Goal: Answer question/provide support: Share knowledge or assist other users

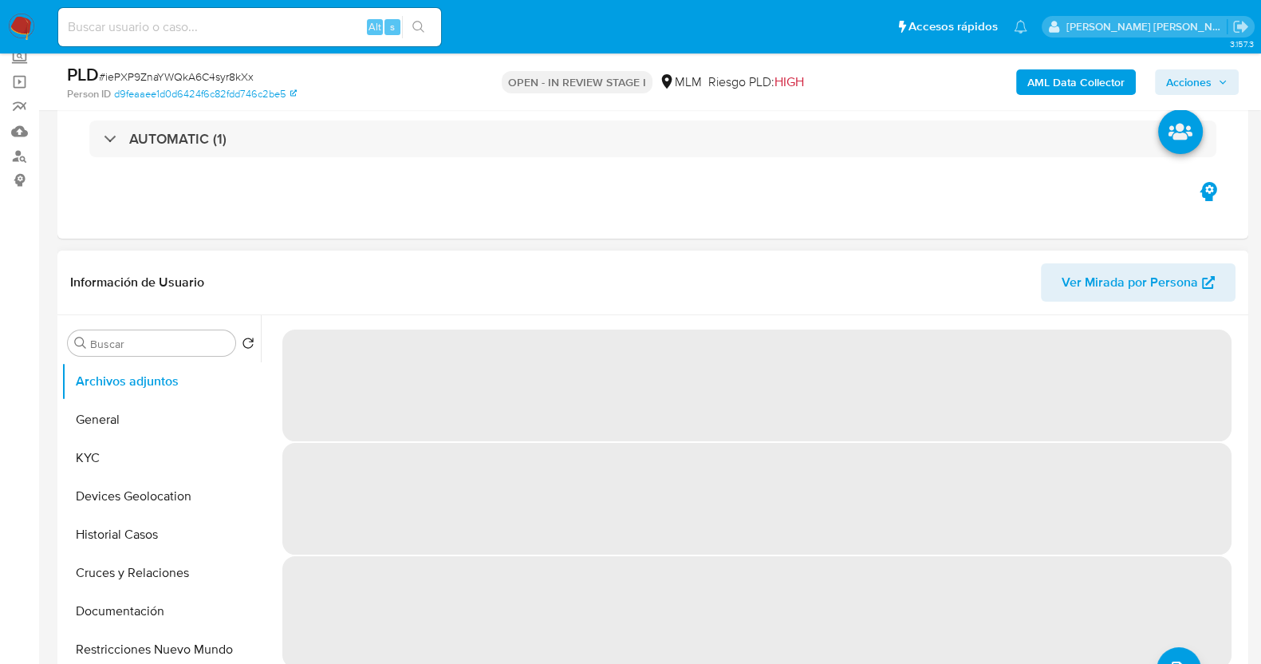
select select "10"
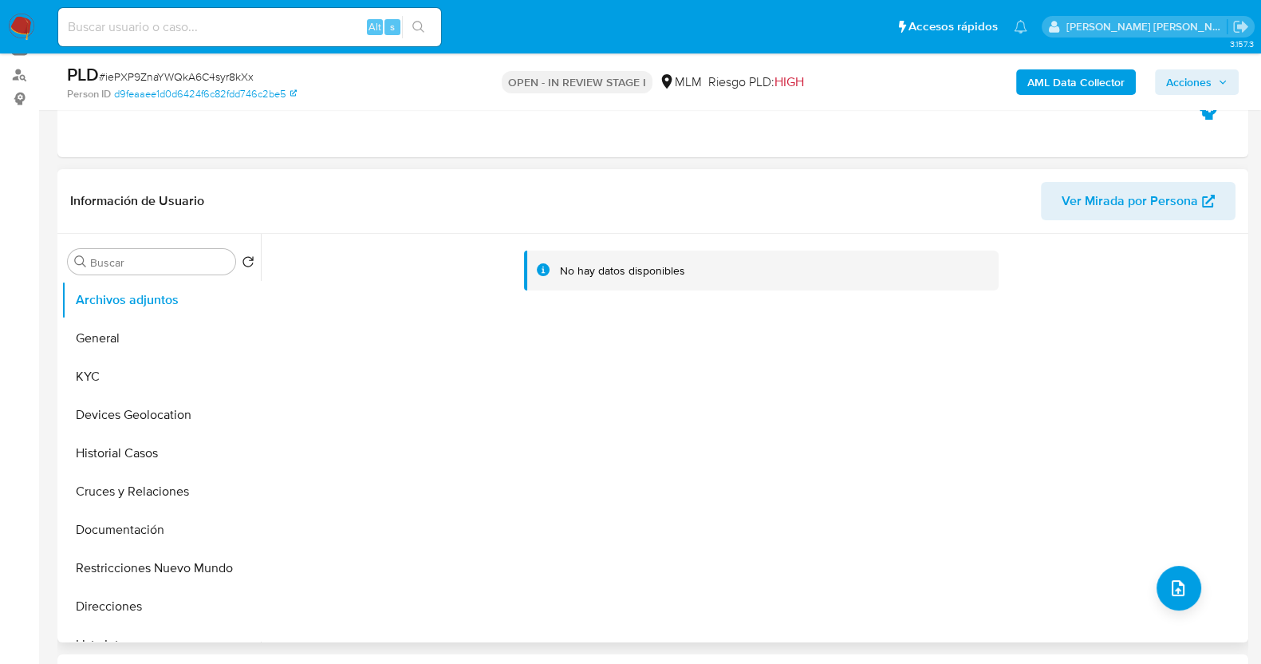
scroll to position [199, 0]
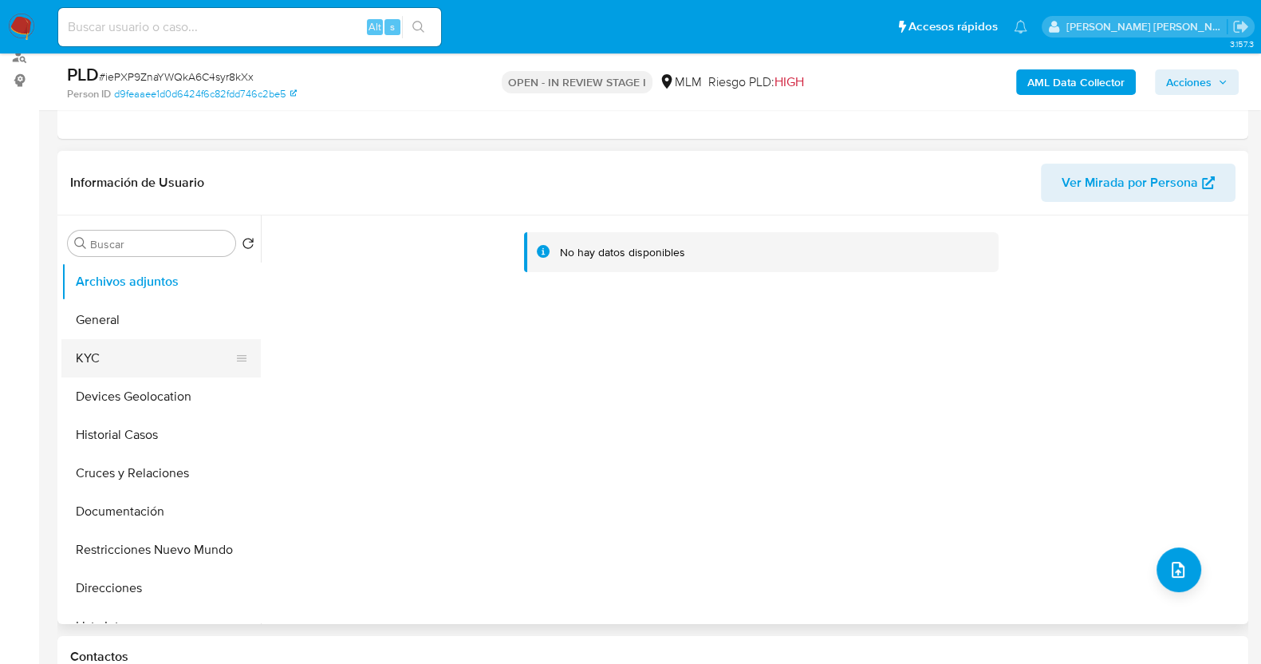
click at [136, 348] on button "KYC" at bounding box center [154, 358] width 187 height 38
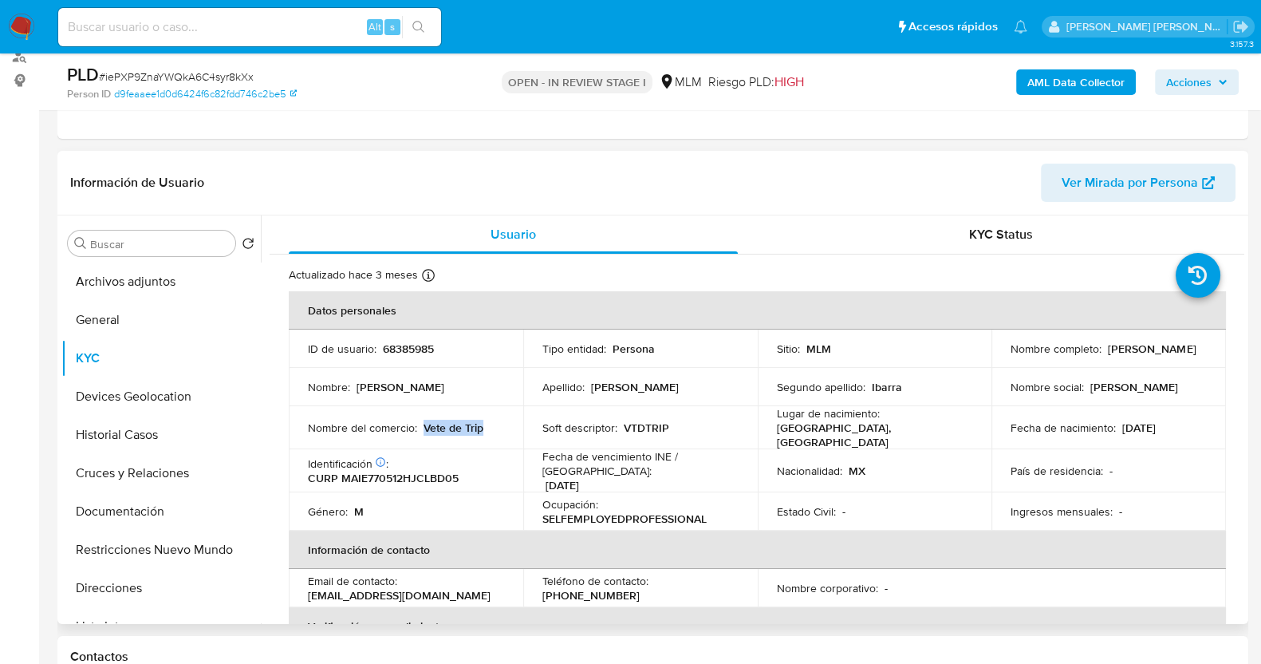
drag, startPoint x: 423, startPoint y: 428, endPoint x: 495, endPoint y: 438, distance: 73.2
click at [498, 439] on td "Nombre del comercio : Vete de Trip" at bounding box center [406, 427] width 235 height 43
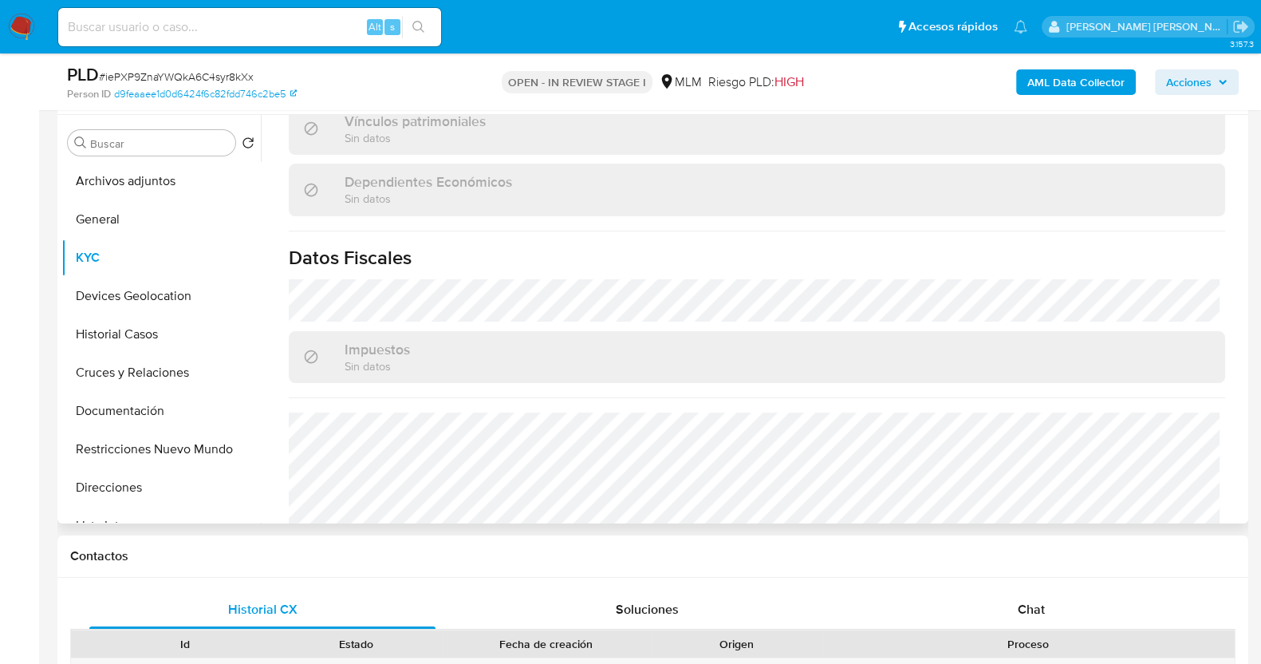
scroll to position [976, 0]
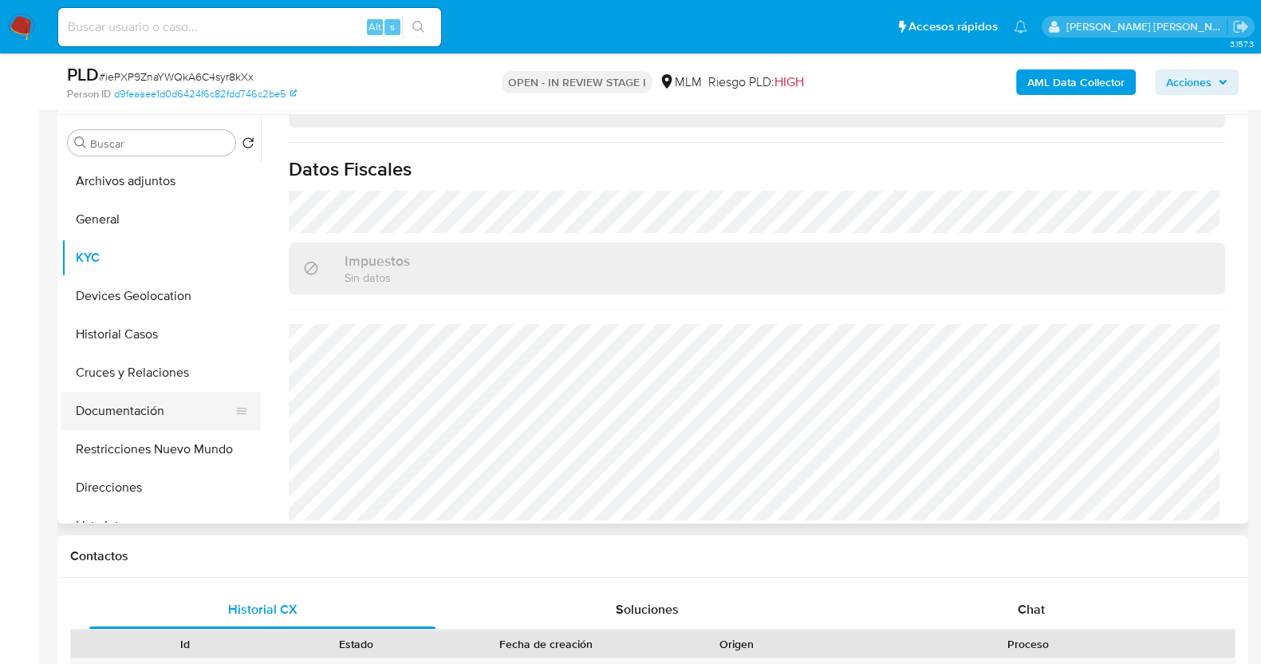
drag, startPoint x: 109, startPoint y: 414, endPoint x: 179, endPoint y: 400, distance: 70.7
click at [109, 414] on button "Documentación" at bounding box center [154, 411] width 187 height 38
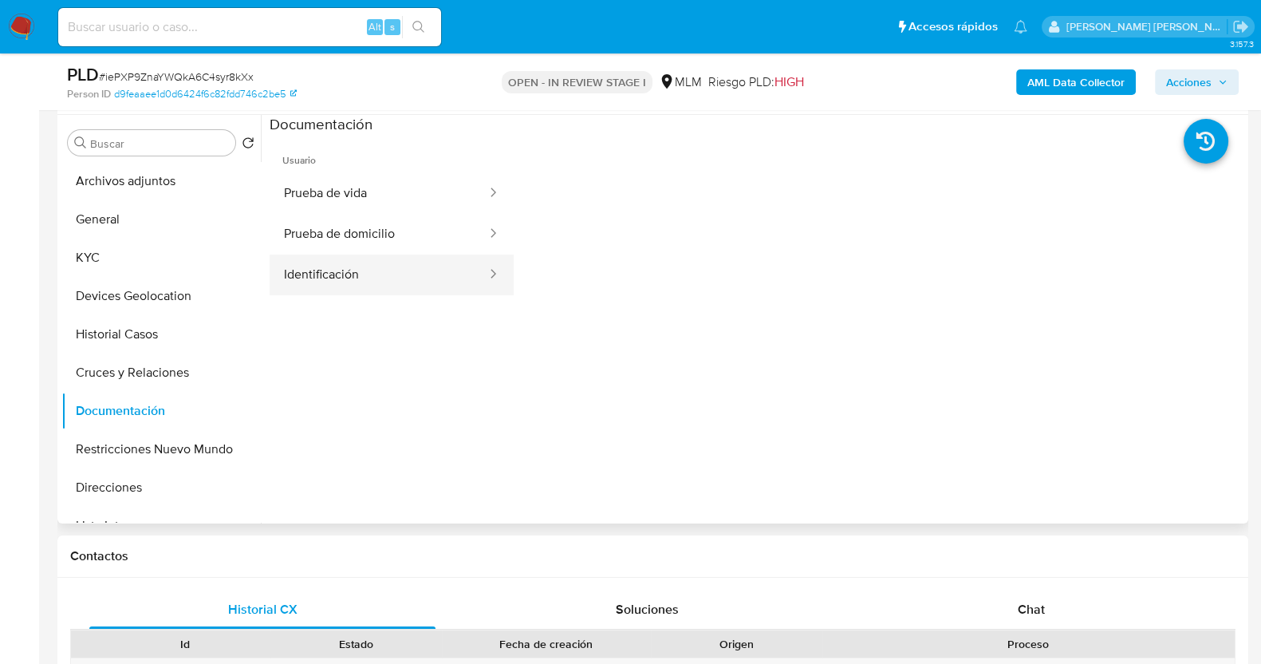
click at [379, 277] on button "Identificación" at bounding box center [379, 274] width 219 height 41
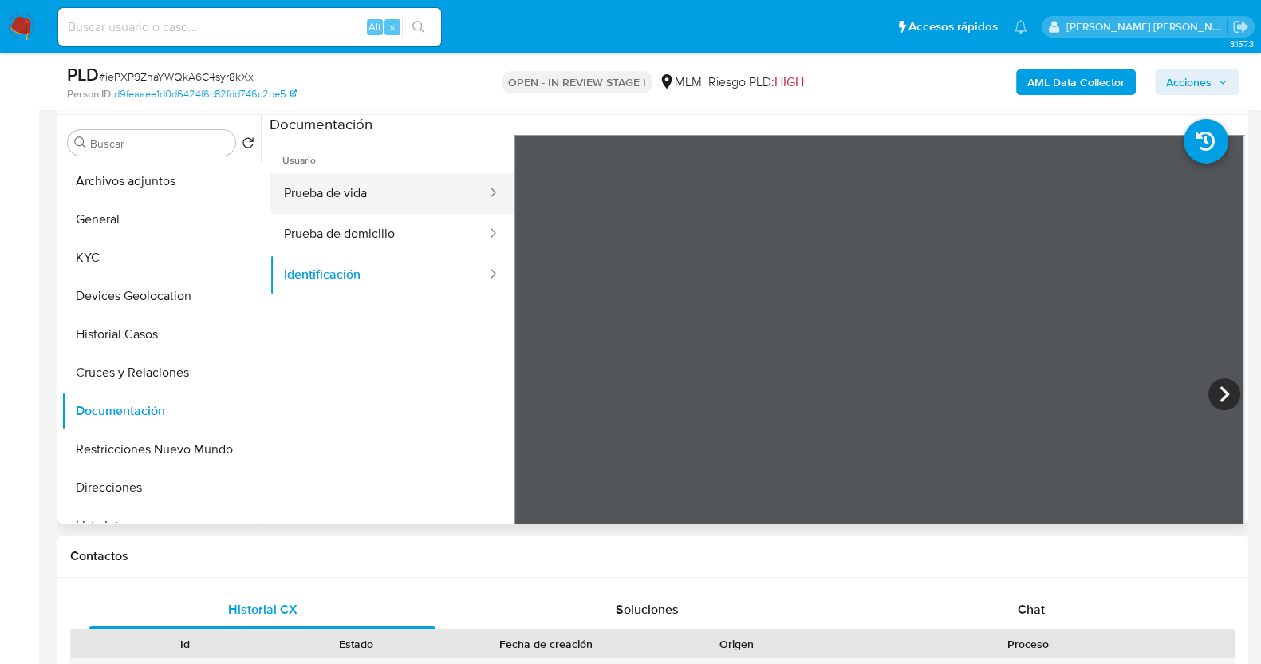
click at [380, 199] on button "Prueba de vida" at bounding box center [379, 193] width 219 height 41
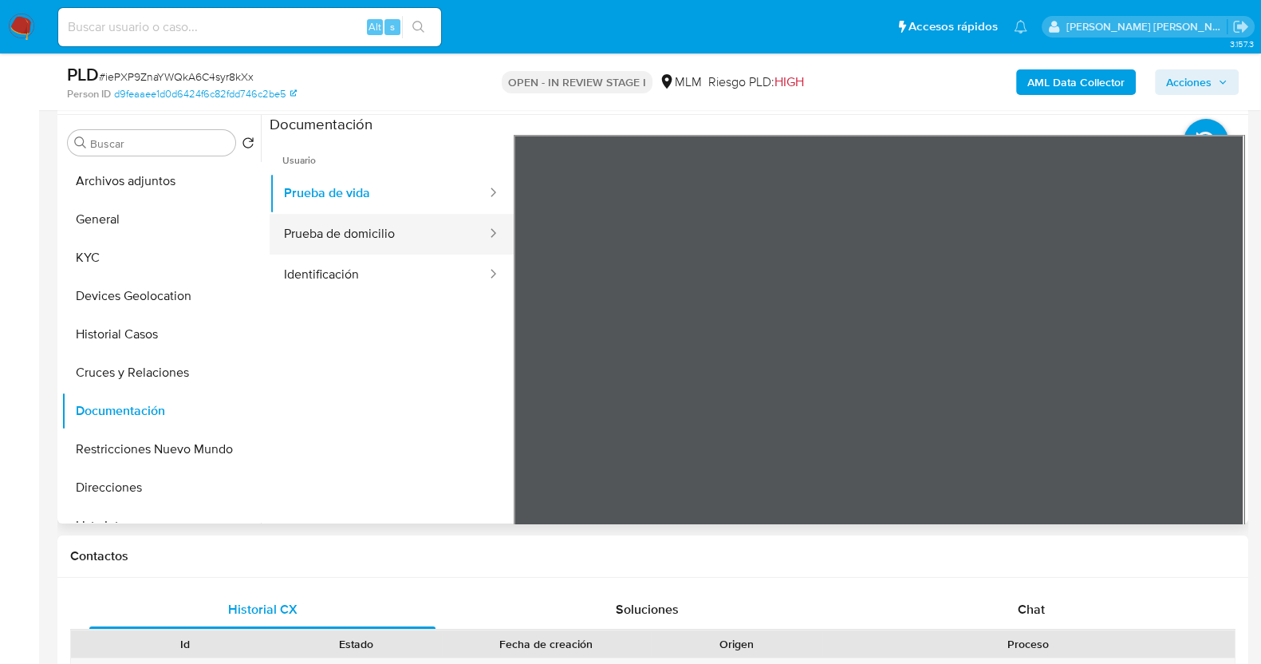
click at [392, 231] on button "Prueba de domicilio" at bounding box center [379, 234] width 219 height 41
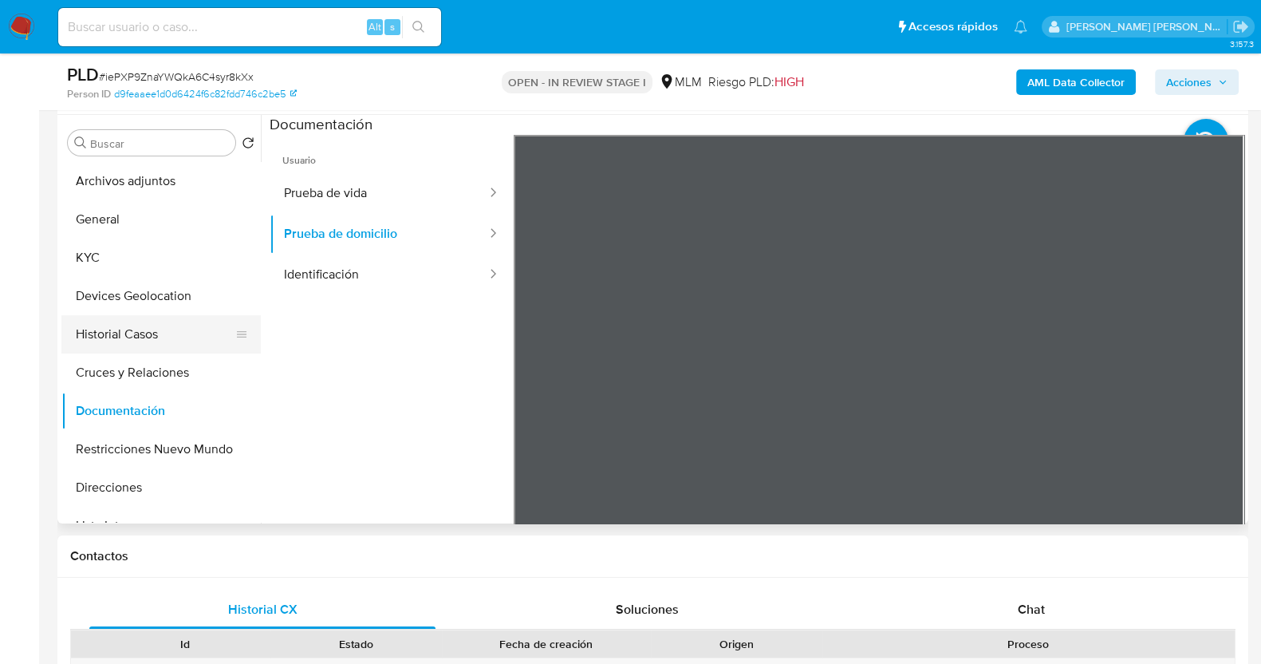
click at [116, 325] on button "Historial Casos" at bounding box center [154, 334] width 187 height 38
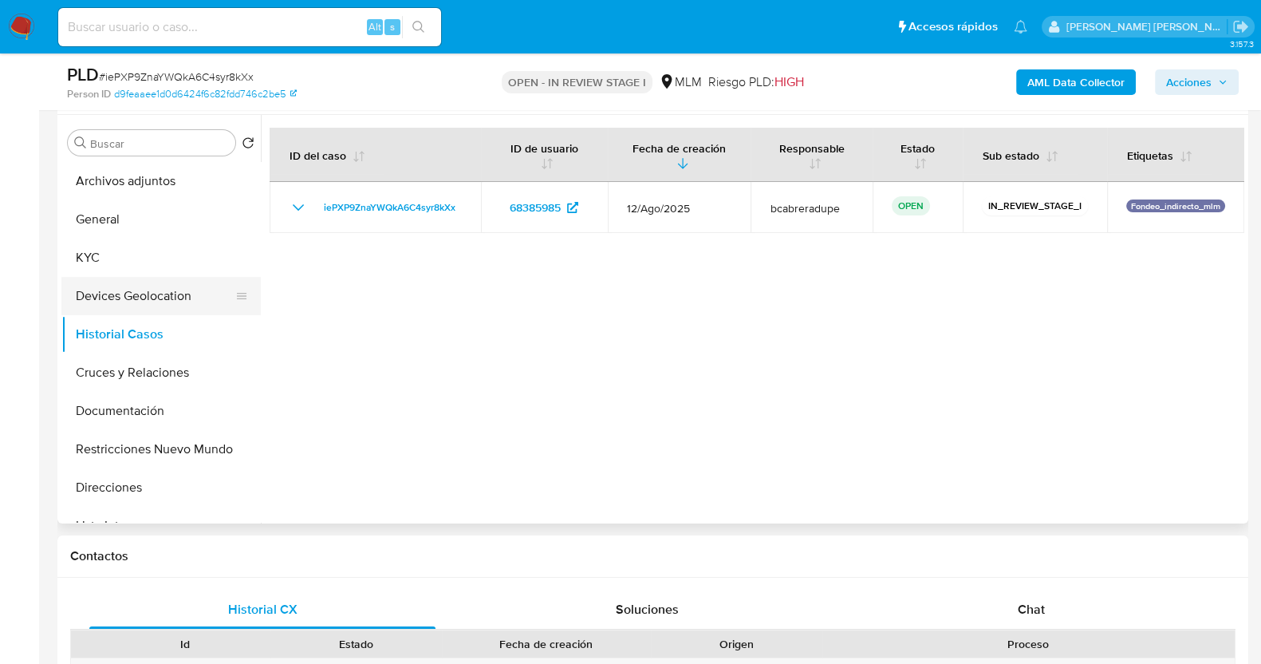
click at [116, 304] on button "Devices Geolocation" at bounding box center [154, 296] width 187 height 38
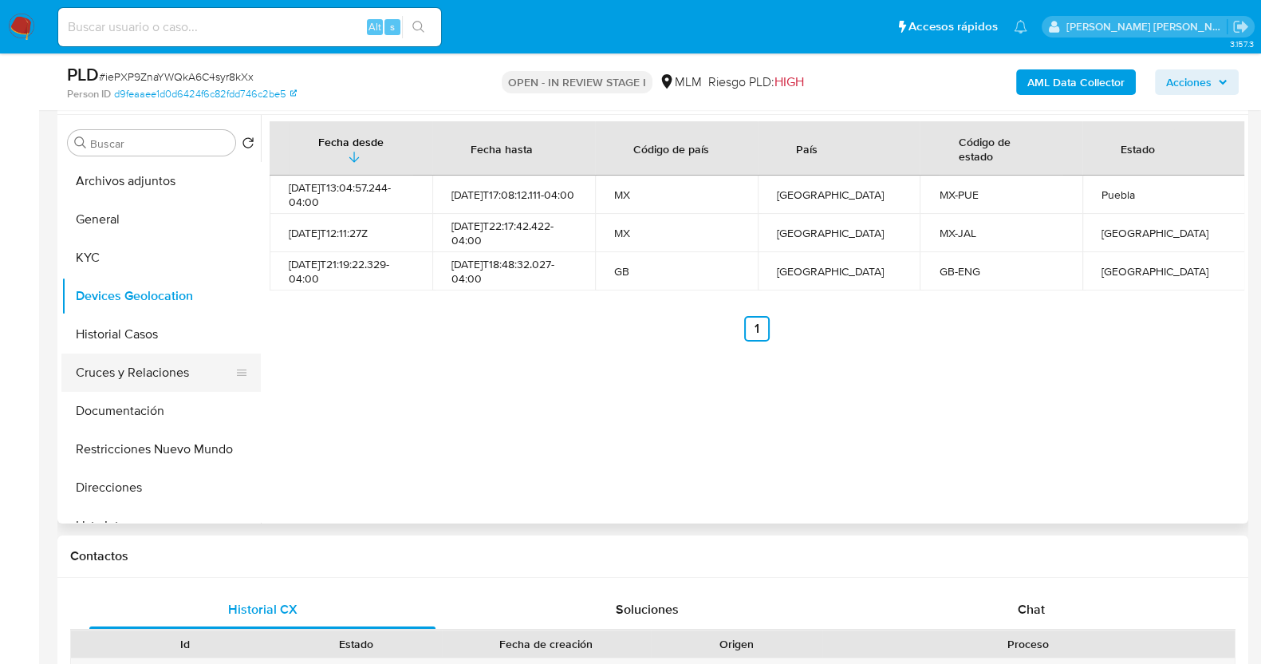
click at [136, 369] on button "Cruces y Relaciones" at bounding box center [154, 372] width 187 height 38
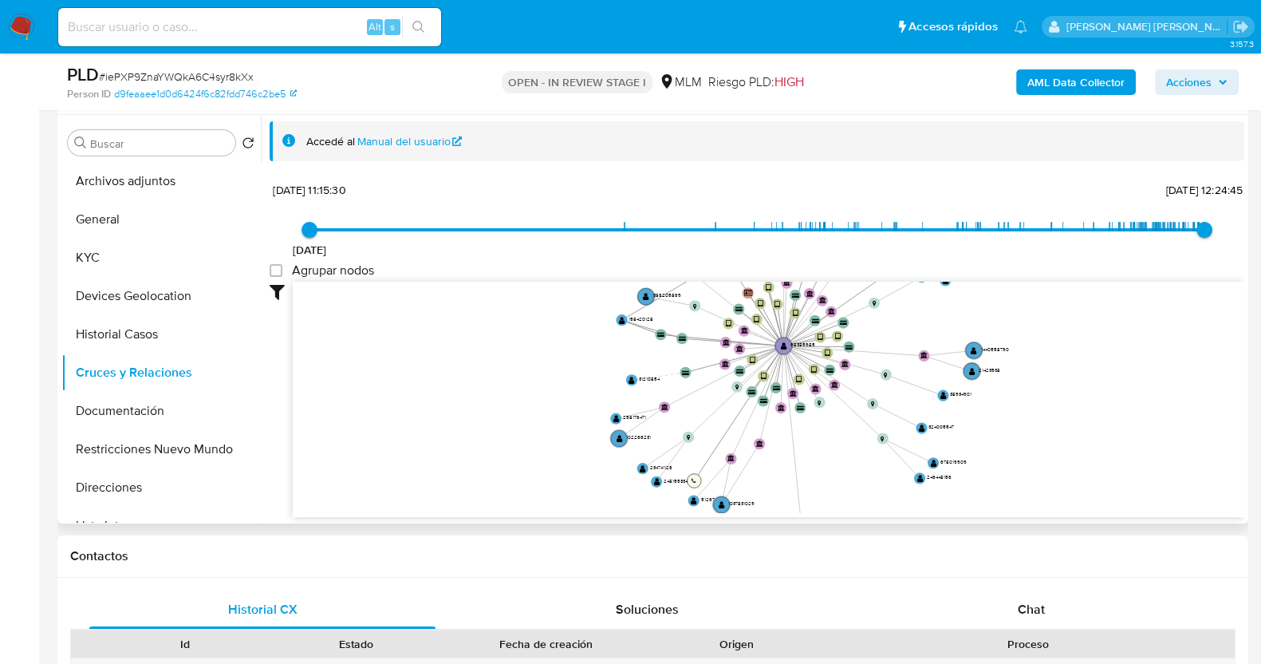
drag, startPoint x: 839, startPoint y: 381, endPoint x: 686, endPoint y: 495, distance: 190.5
click at [692, 483] on text "" at bounding box center [694, 481] width 5 height 6
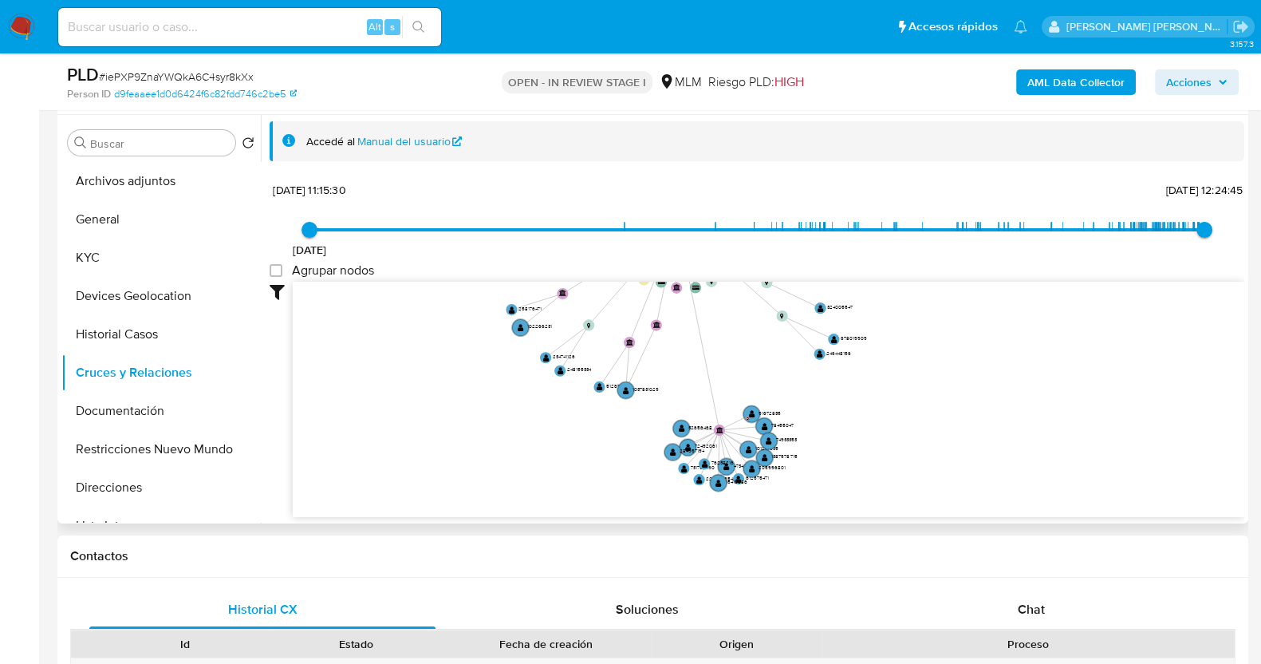
drag, startPoint x: 1076, startPoint y: 365, endPoint x: 980, endPoint y: 249, distance: 150.6
click at [980, 248] on div "6/10/2017 6/10/2017, 11:15:30 4/9/2025, 12:24:45 Agrupar nodos Filtros Confianz…" at bounding box center [757, 347] width 975 height 339
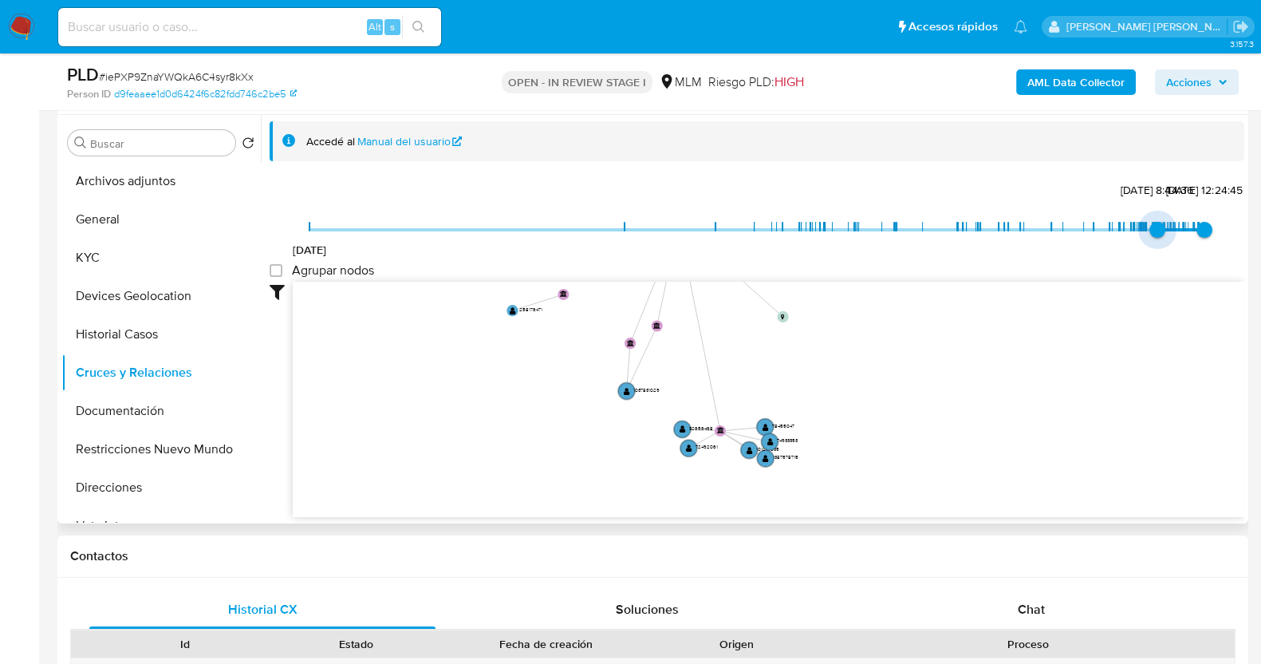
type input "1744118731000"
drag, startPoint x: 309, startPoint y: 227, endPoint x: 1153, endPoint y: 226, distance: 844.0
click at [1153, 226] on span "8/4/2025, 7:25:31" at bounding box center [1158, 230] width 16 height 16
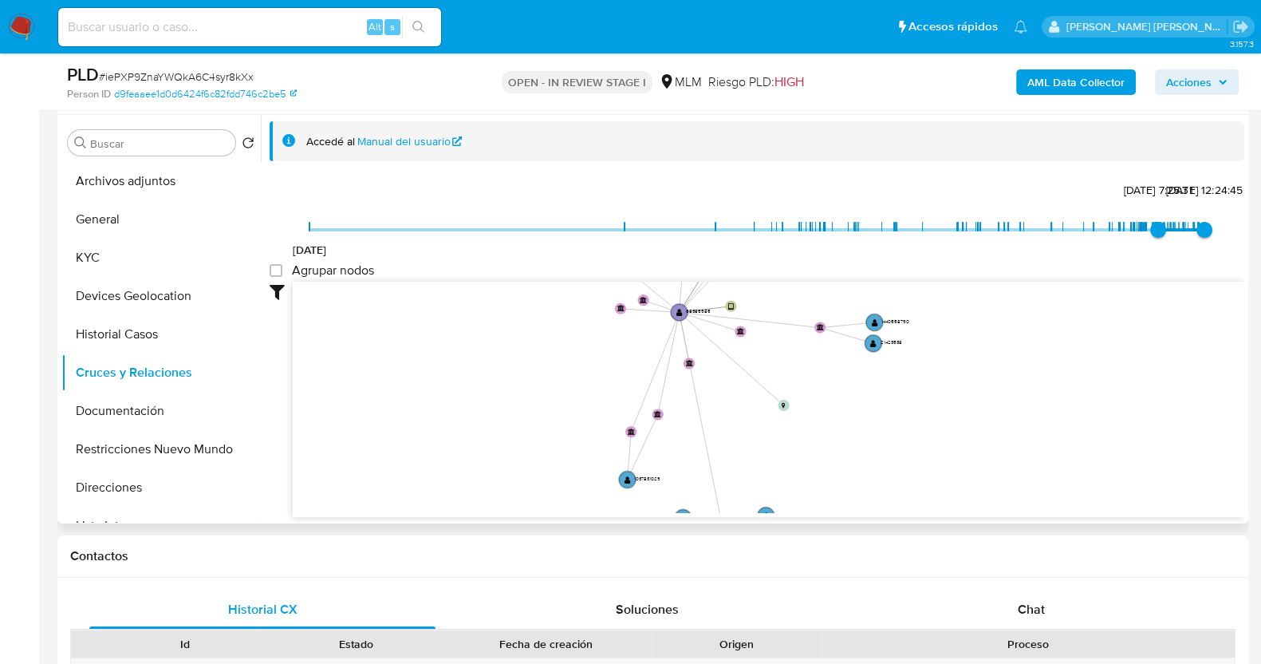
drag, startPoint x: 933, startPoint y: 373, endPoint x: 940, endPoint y: 511, distance: 138.2
click at [940, 511] on icon "device-6864dba0738d7117e12248e0  user-68385985  68385985 device-64b54eaeecef1…" at bounding box center [769, 397] width 952 height 231
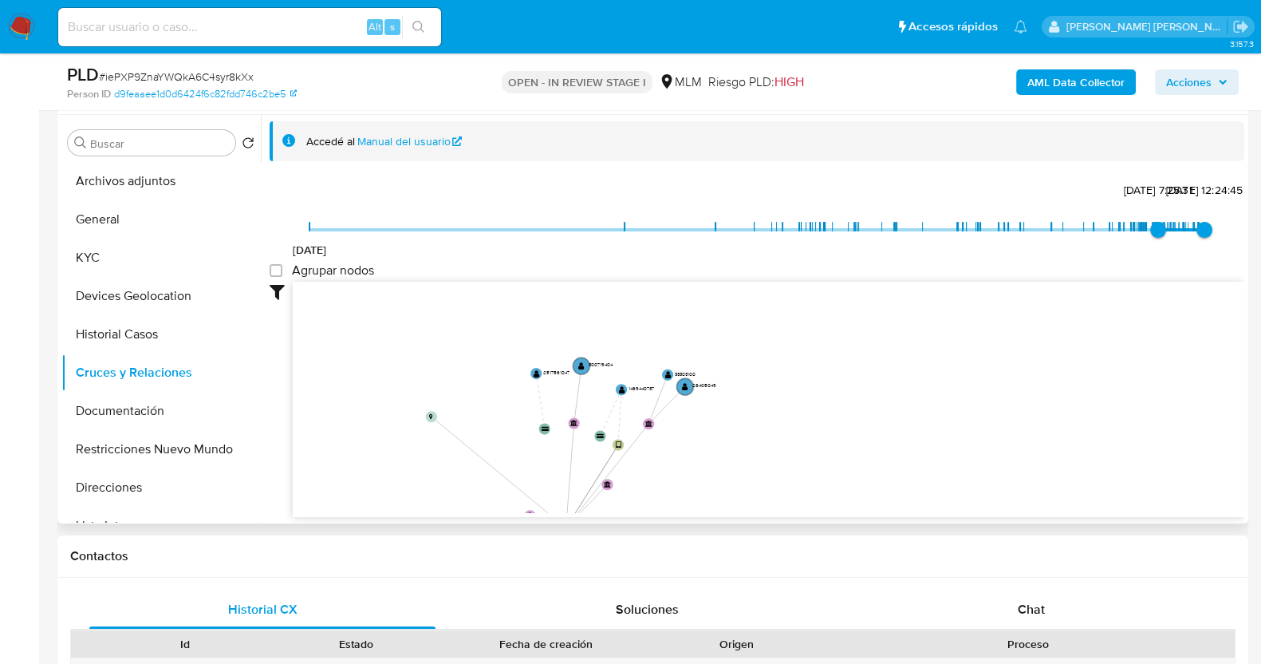
drag, startPoint x: 969, startPoint y: 377, endPoint x: 905, endPoint y: 400, distance: 68.9
click at [909, 409] on icon "device-6864dba0738d7117e12248e0  user-68385985  68385985 device-64b54eaeecef1…" at bounding box center [769, 397] width 952 height 231
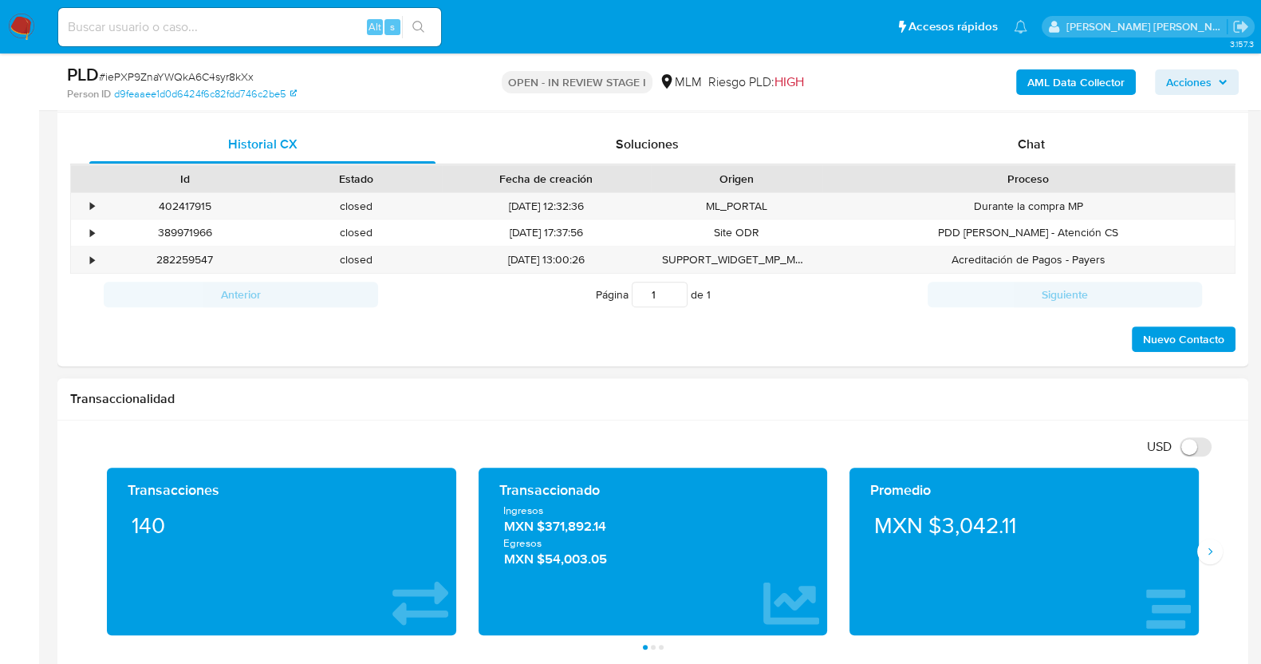
scroll to position [697, 0]
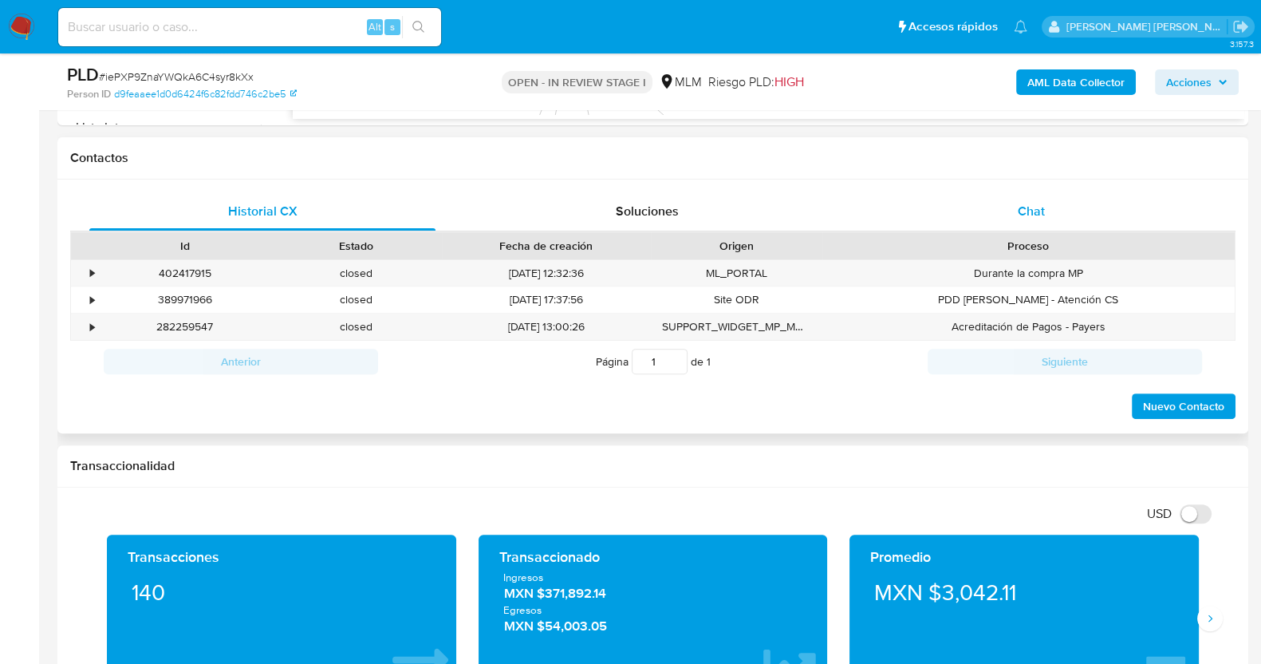
click at [1045, 199] on div "Chat" at bounding box center [1031, 211] width 346 height 38
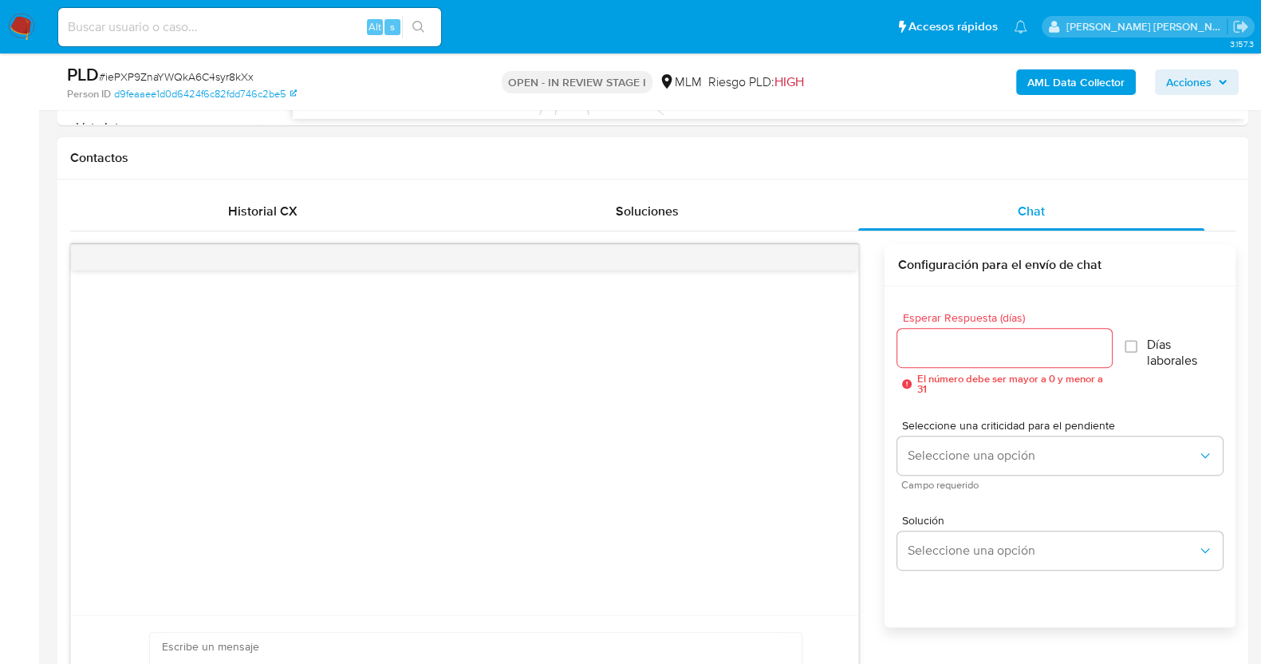
click at [993, 339] on input "Esperar Respuesta (días)" at bounding box center [1004, 347] width 214 height 21
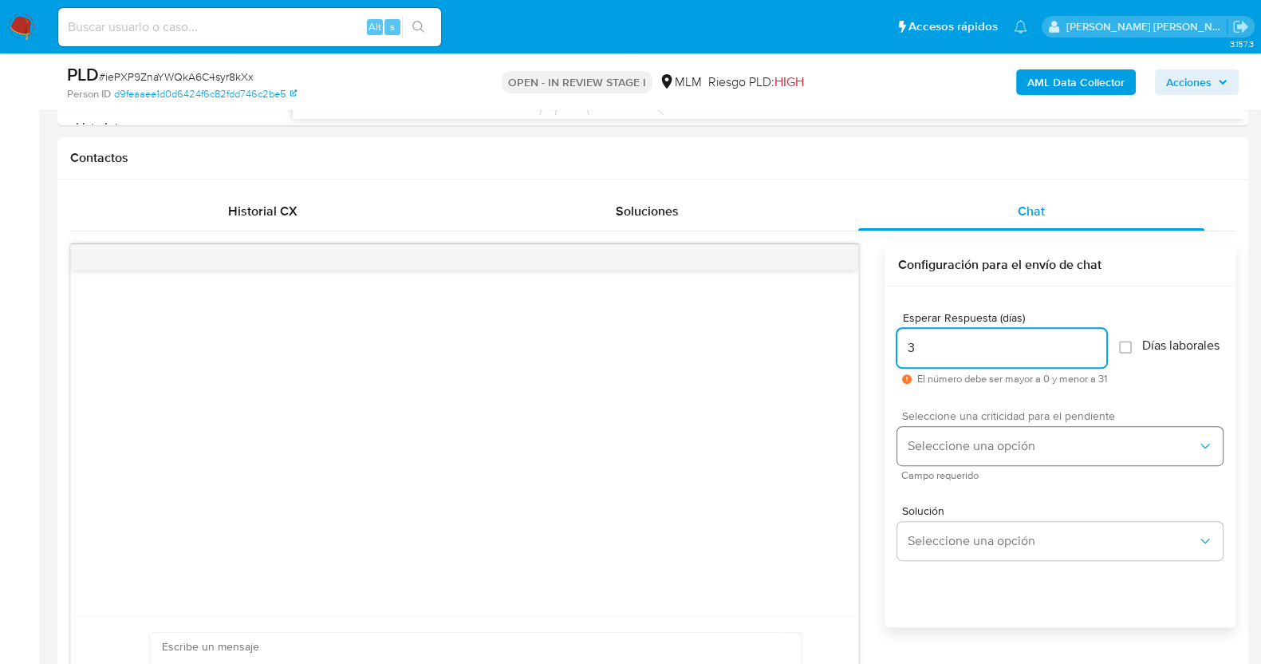
type input "3"
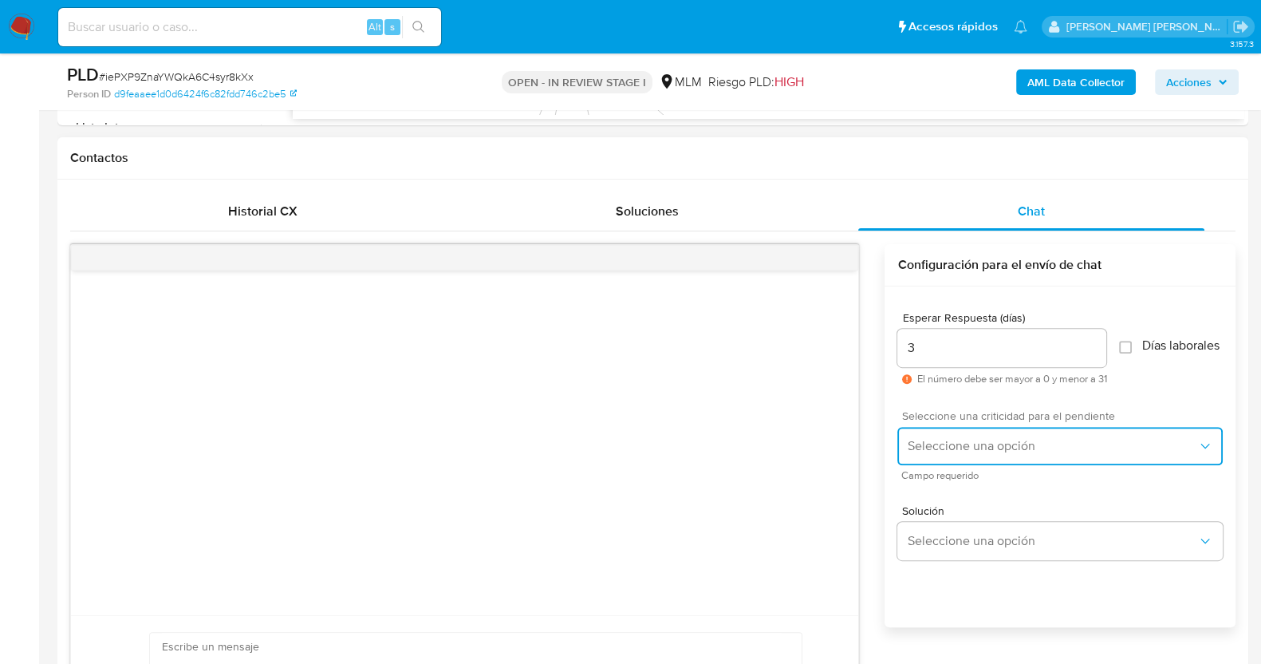
click at [965, 454] on span "Seleccione una opción" at bounding box center [1052, 446] width 290 height 16
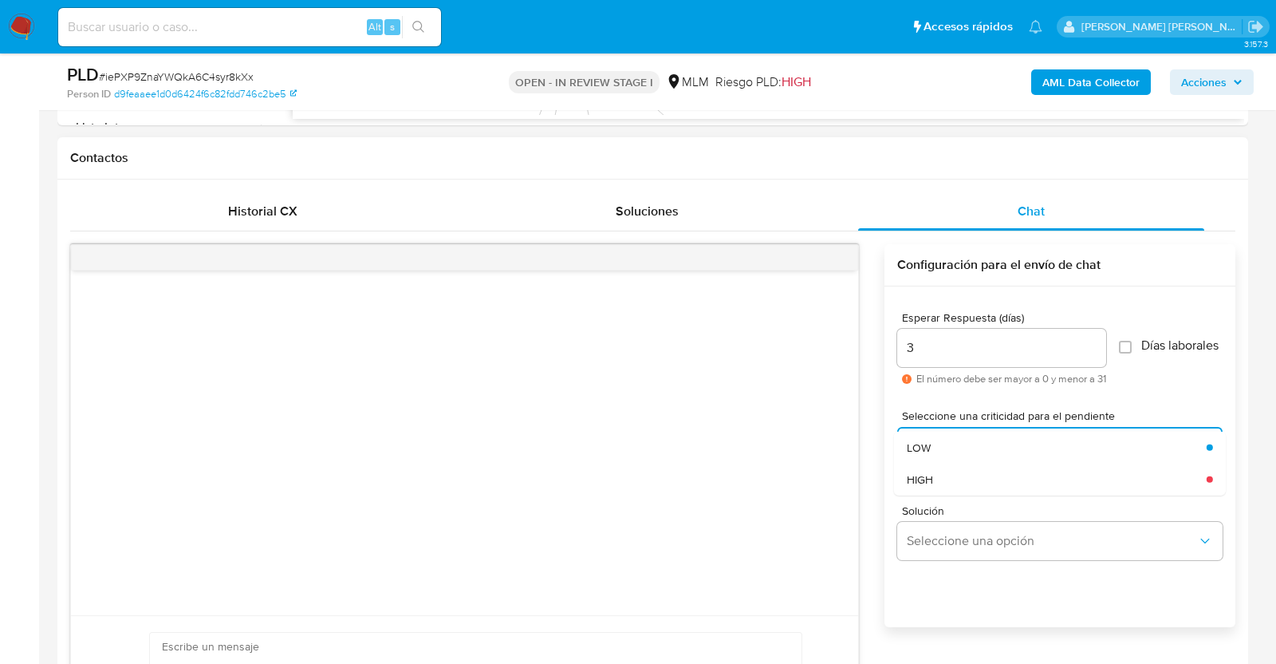
click at [984, 487] on div "HIGH" at bounding box center [1057, 479] width 300 height 32
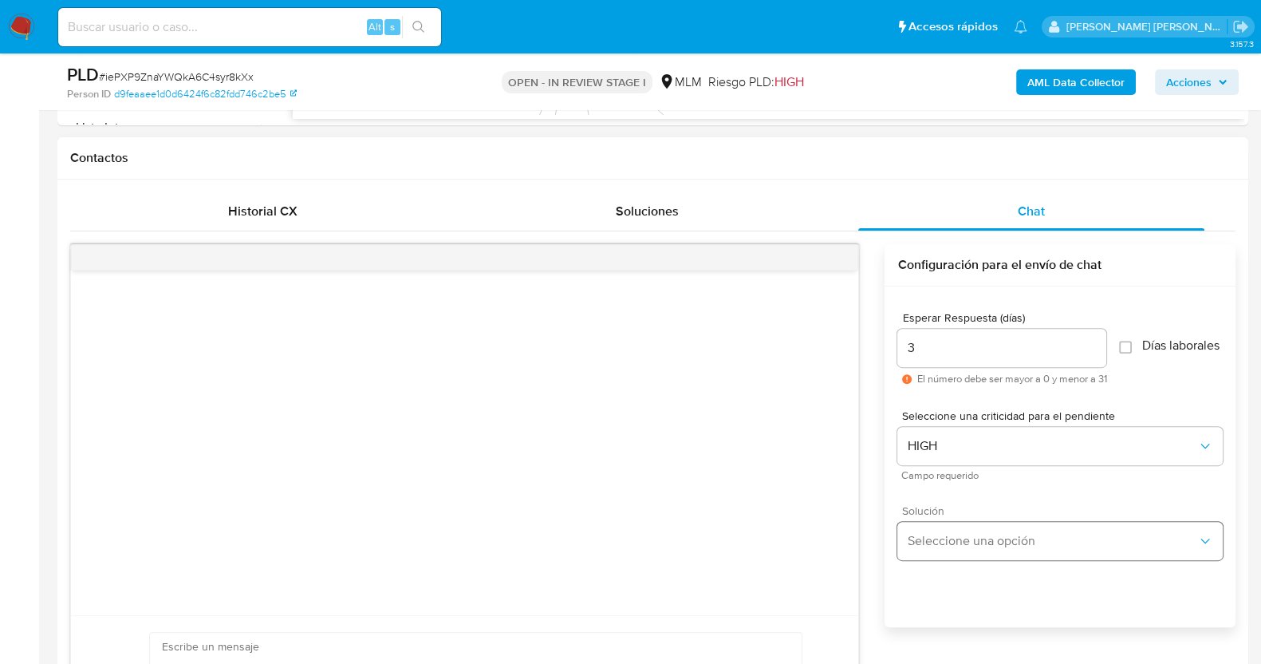
click at [990, 530] on div "Solución Seleccione una opción" at bounding box center [1059, 532] width 325 height 55
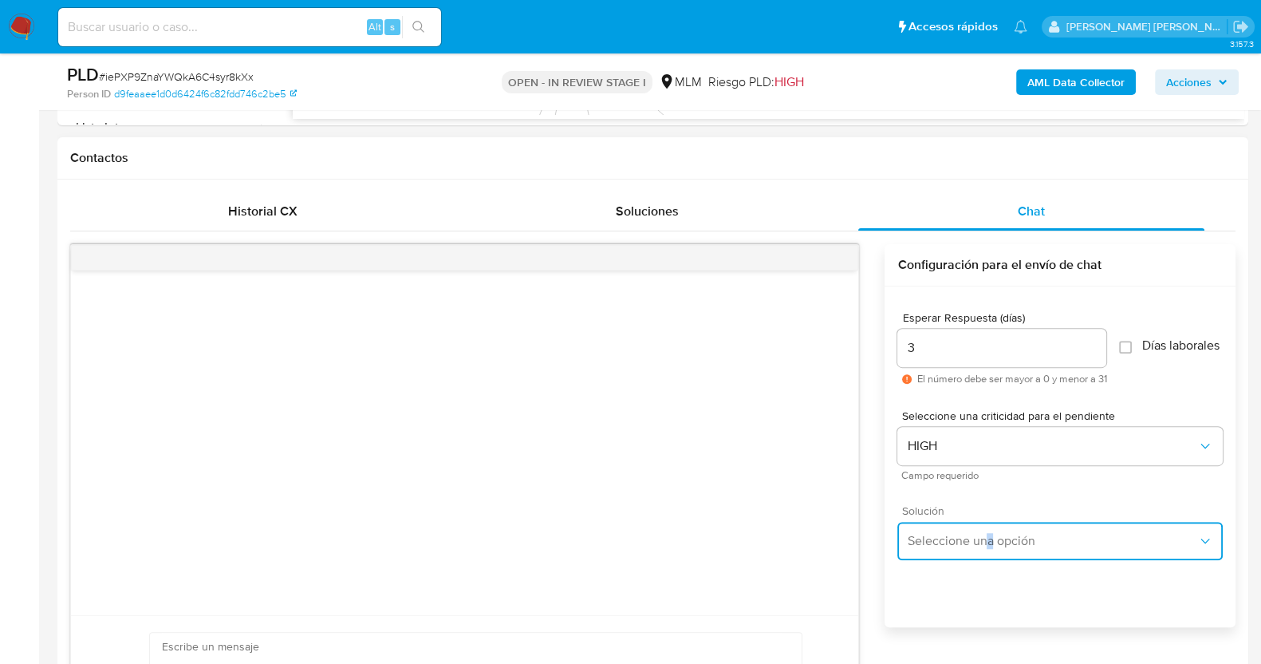
click at [1004, 533] on button "Seleccione una opción" at bounding box center [1059, 541] width 325 height 38
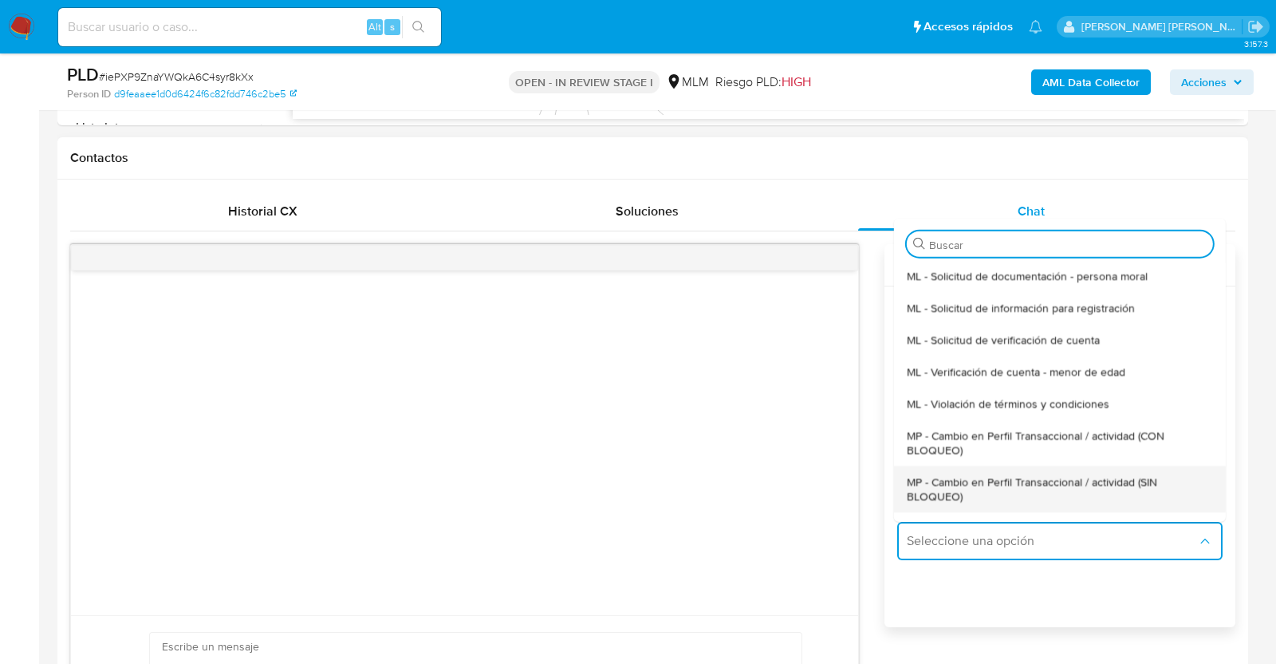
click at [982, 485] on span "MP - Cambio en Perfil Transaccional / actividad (SIN BLOQUEO)" at bounding box center [1060, 488] width 306 height 29
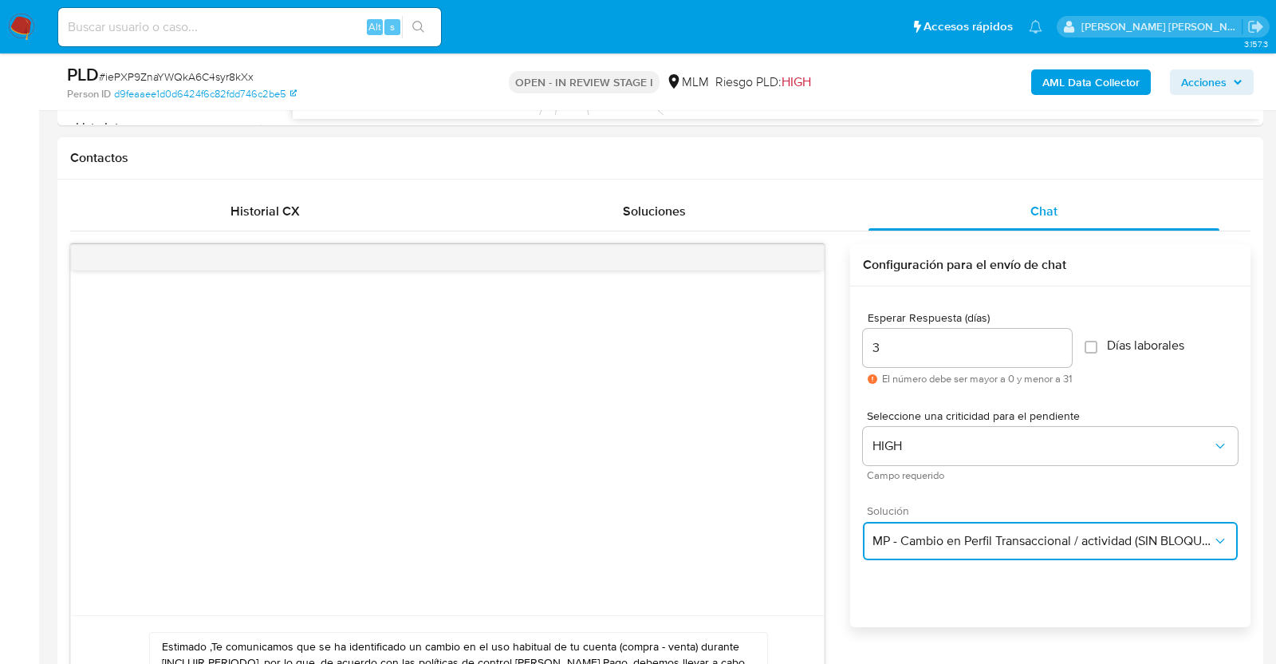
type textarea "Estimado ,Te comunicamos que se ha identificado un cambio en el uso habitual de…"
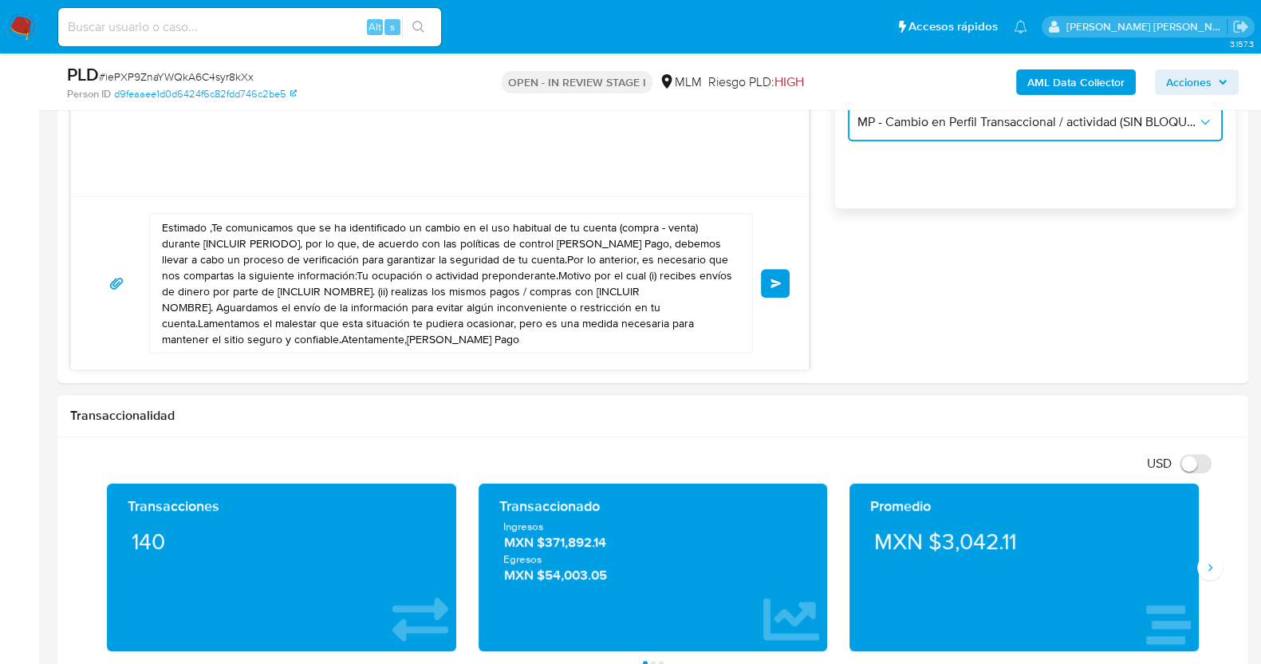
scroll to position [997, 0]
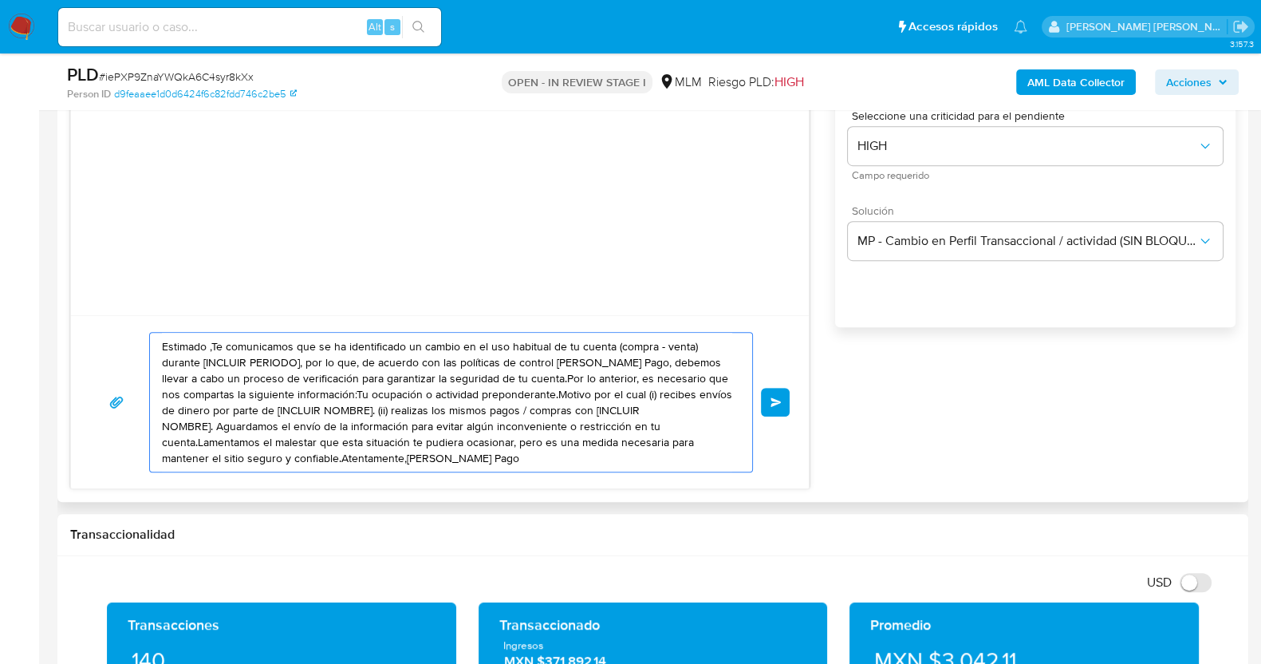
drag, startPoint x: 495, startPoint y: 451, endPoint x: 81, endPoint y: 316, distance: 434.6
click at [81, 316] on div "Estimado ,Te comunicamos que se ha identificado un cambio en el uso habitual de…" at bounding box center [440, 401] width 738 height 173
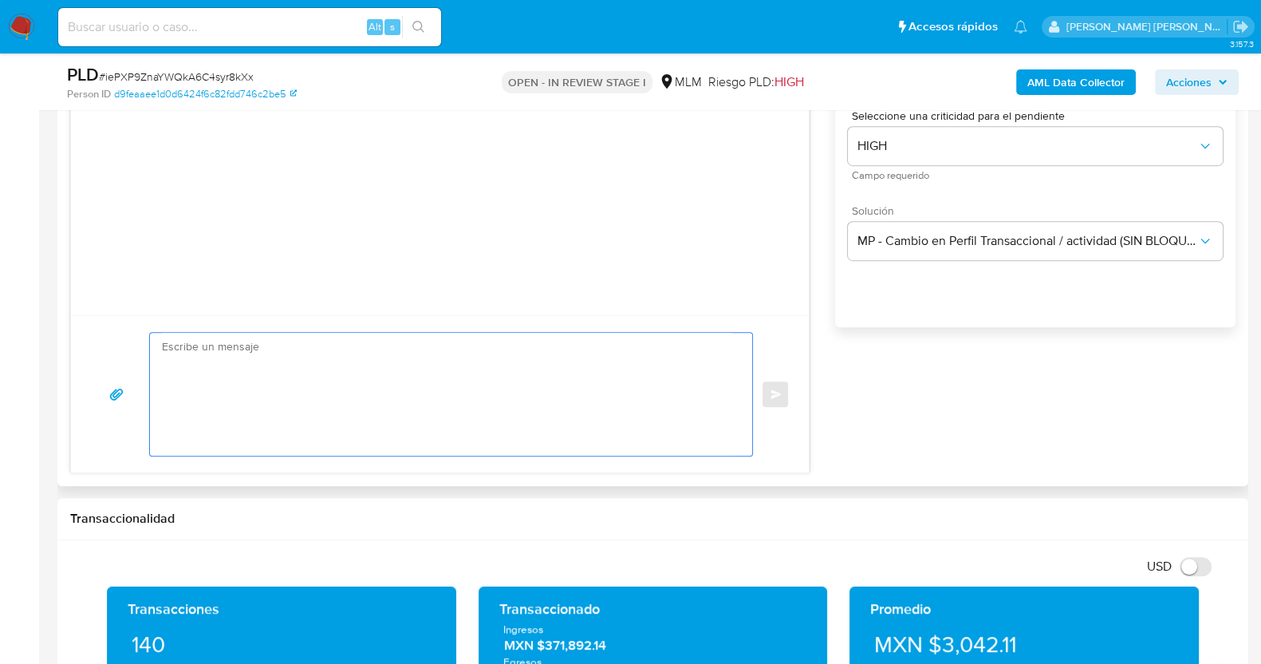
paste textarea "Estimado Eduardo, Te comunicamos que se ha identificado un cambio en el uso hab…"
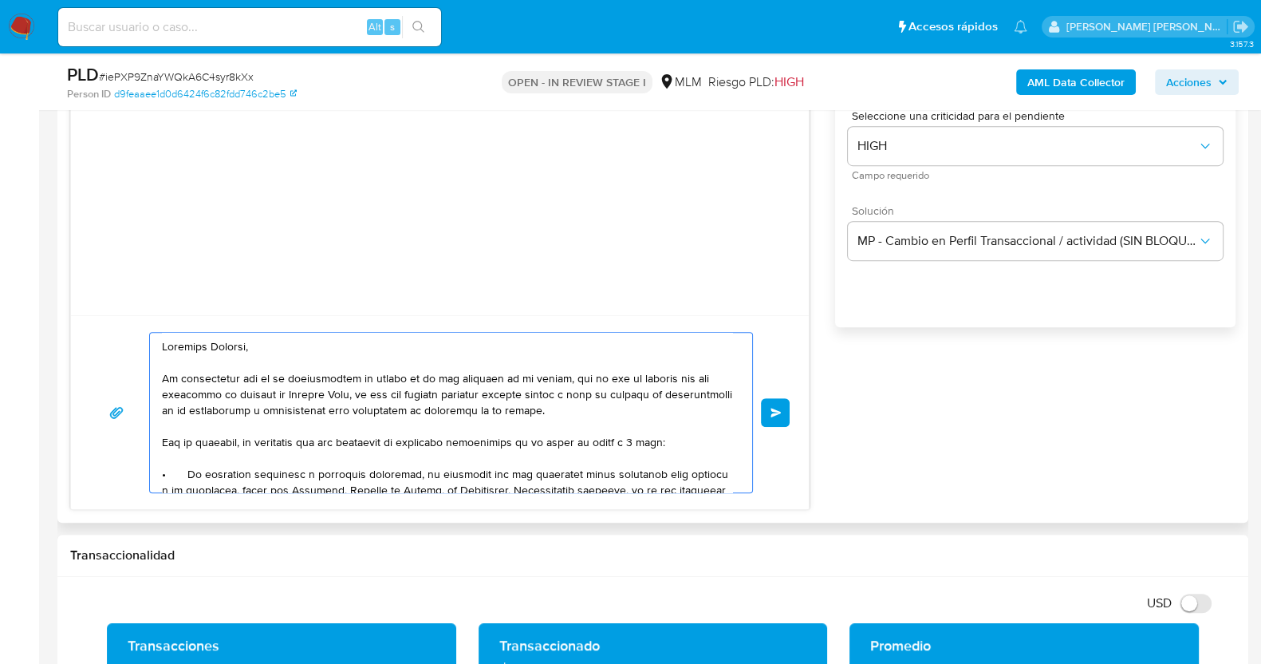
scroll to position [897, 0]
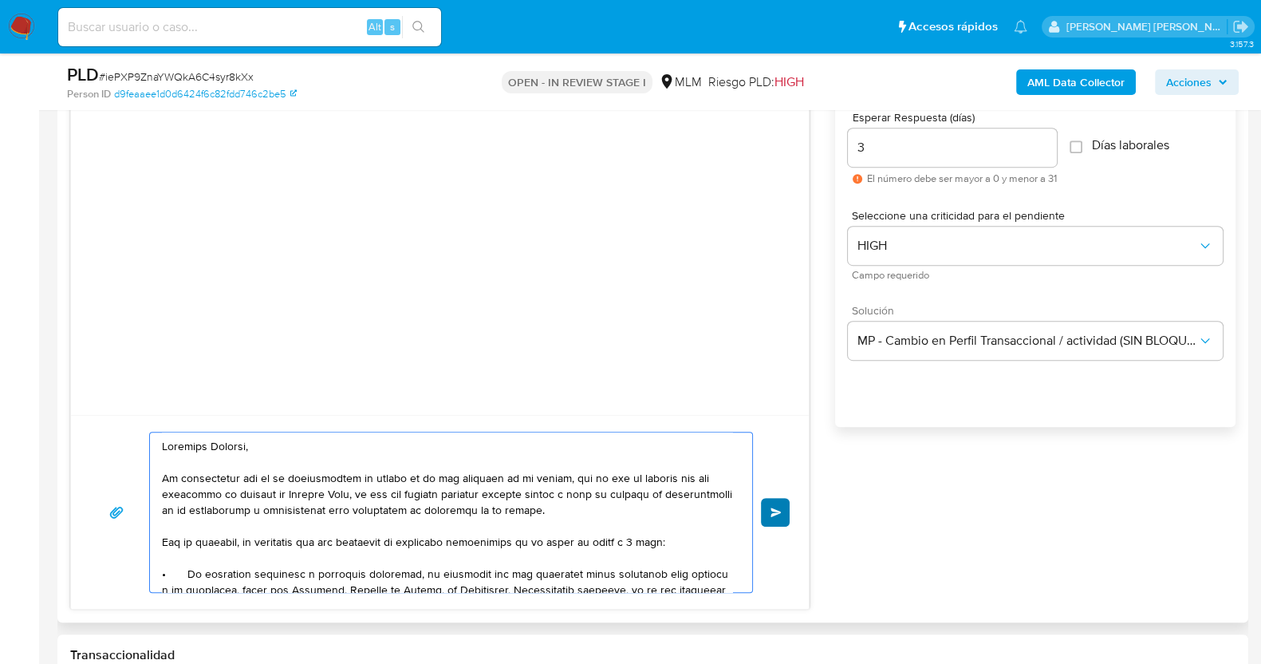
type textarea "Estimado Eduardo, Te comunicamos que se ha identificado un cambio en el uso hab…"
click at [775, 499] on button "Enviar" at bounding box center [775, 512] width 29 height 29
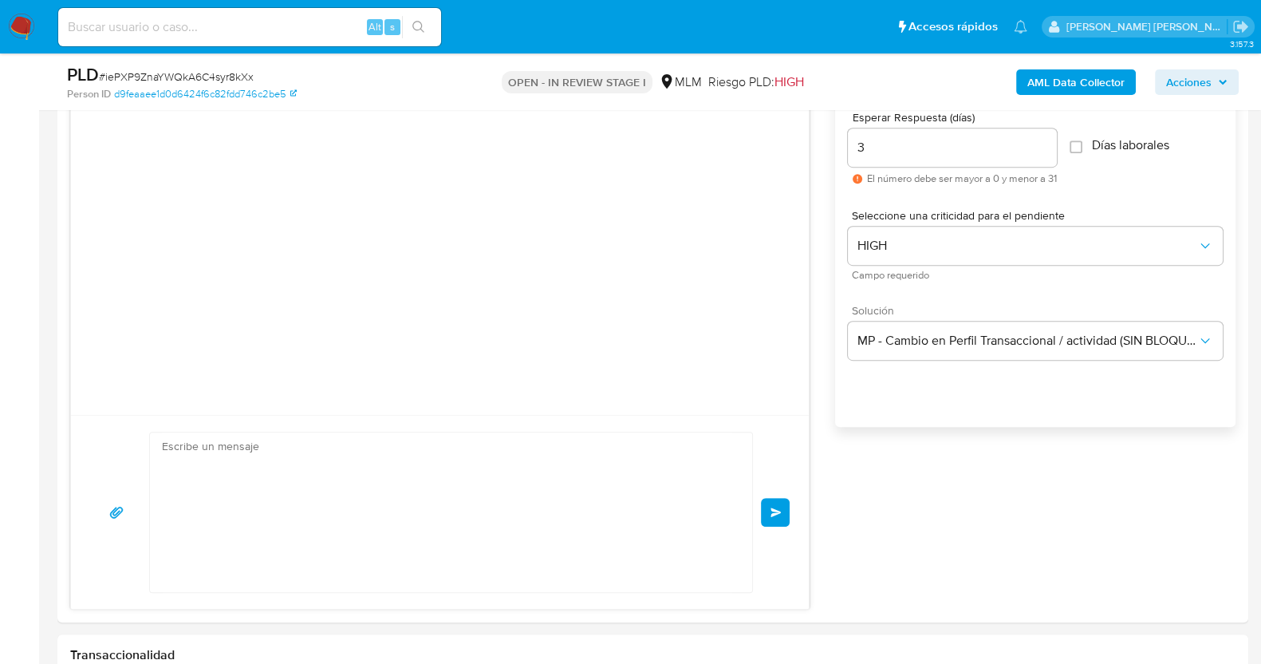
scroll to position [225, 0]
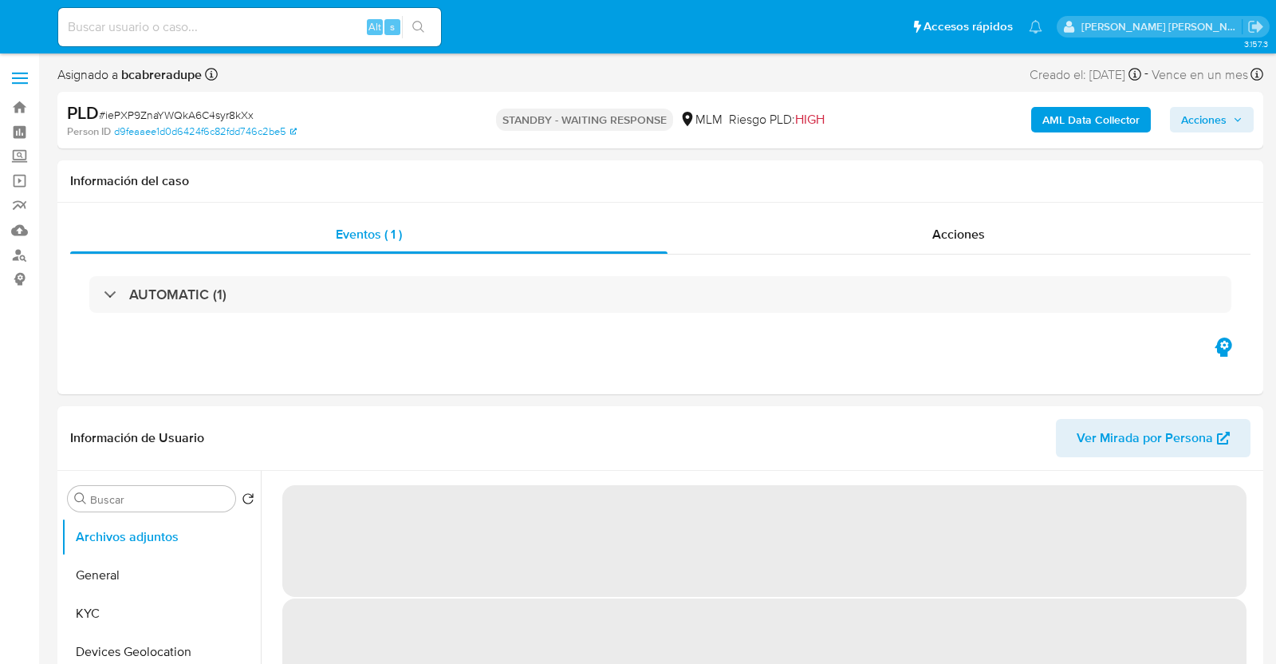
select select "10"
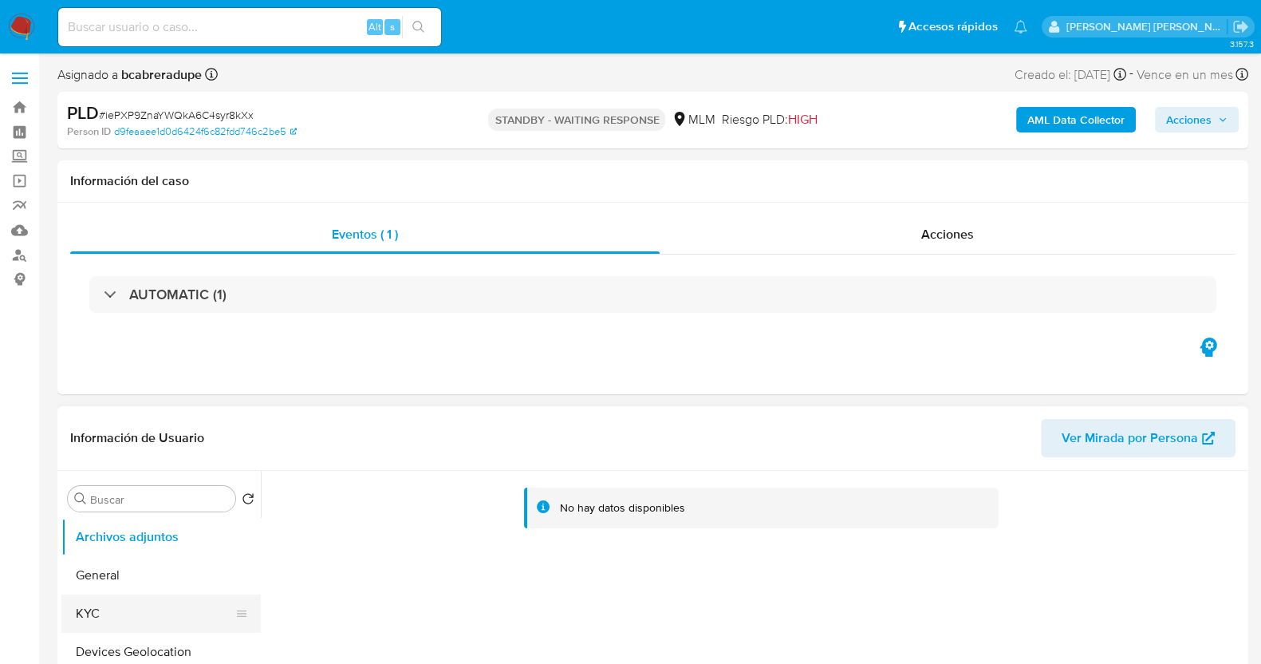
click at [157, 614] on button "KYC" at bounding box center [154, 613] width 187 height 38
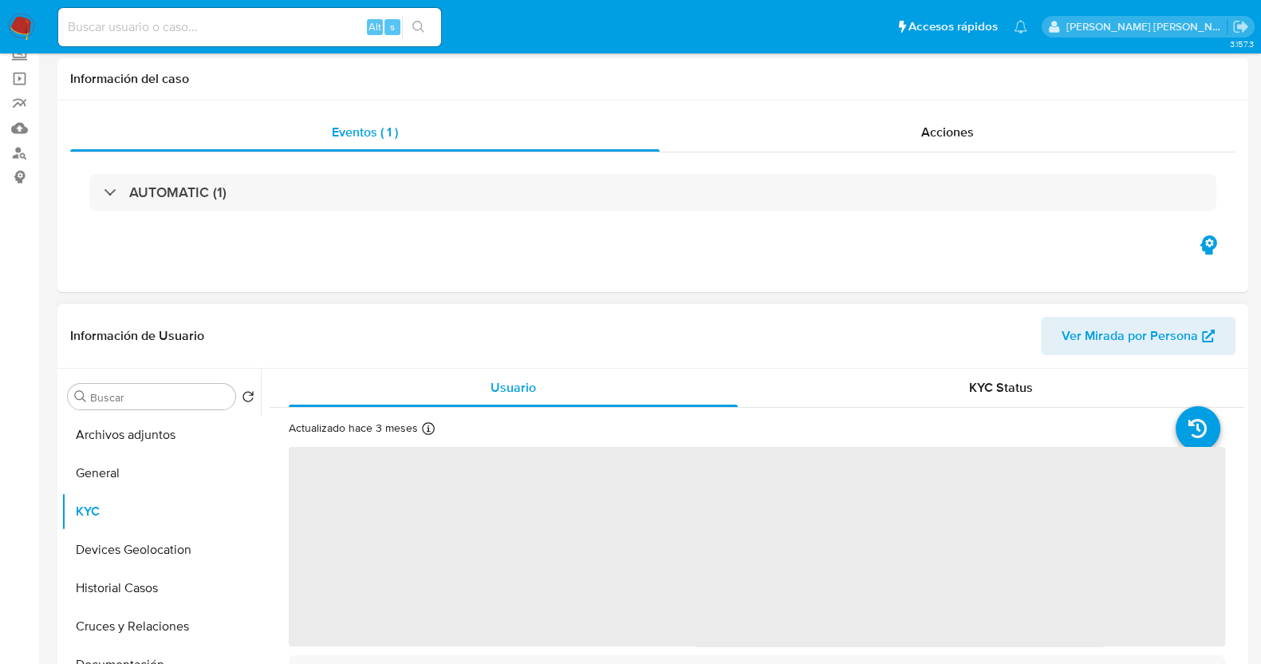
scroll to position [199, 0]
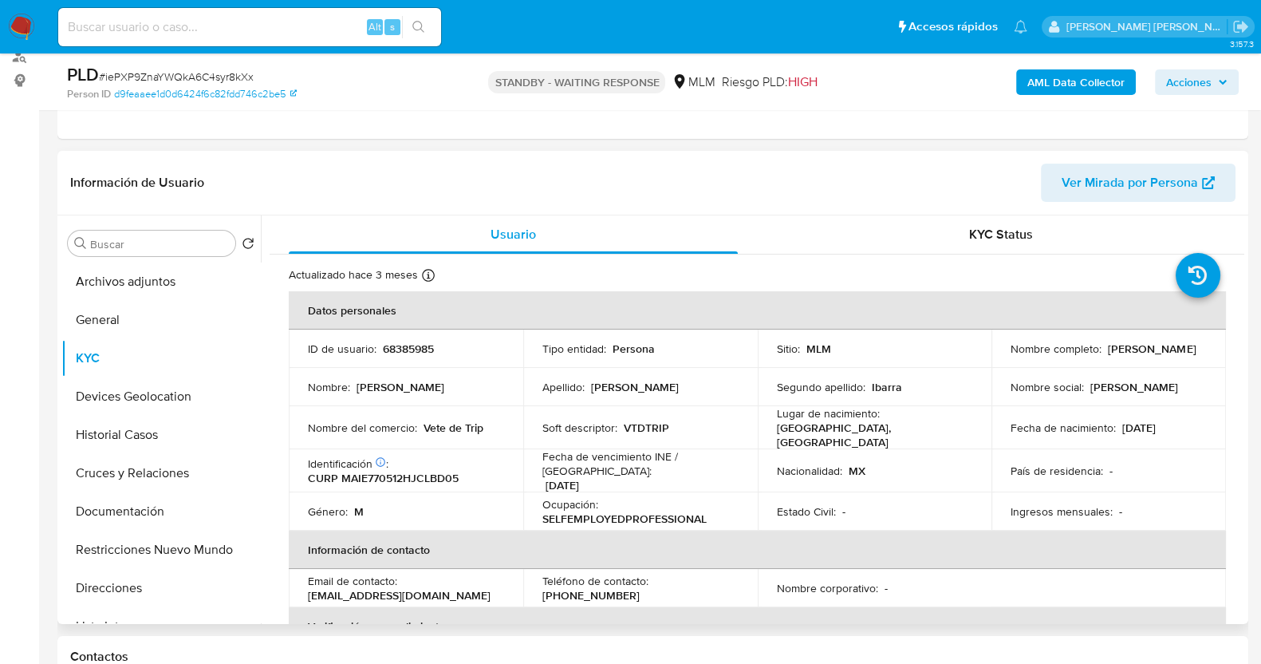
drag, startPoint x: 1000, startPoint y: 347, endPoint x: 1146, endPoint y: 352, distance: 146.1
click at [1146, 352] on td "Nombre completo : Eduardo Maldonado Ibarra" at bounding box center [1109, 348] width 235 height 38
click at [999, 353] on td "Nombre completo : Eduardo Maldonado Ibarra" at bounding box center [1109, 348] width 235 height 38
drag, startPoint x: 1007, startPoint y: 351, endPoint x: 1144, endPoint y: 350, distance: 137.2
click at [1144, 350] on div "Nombre completo : Eduardo Maldonado Ibarra" at bounding box center [1109, 348] width 196 height 14
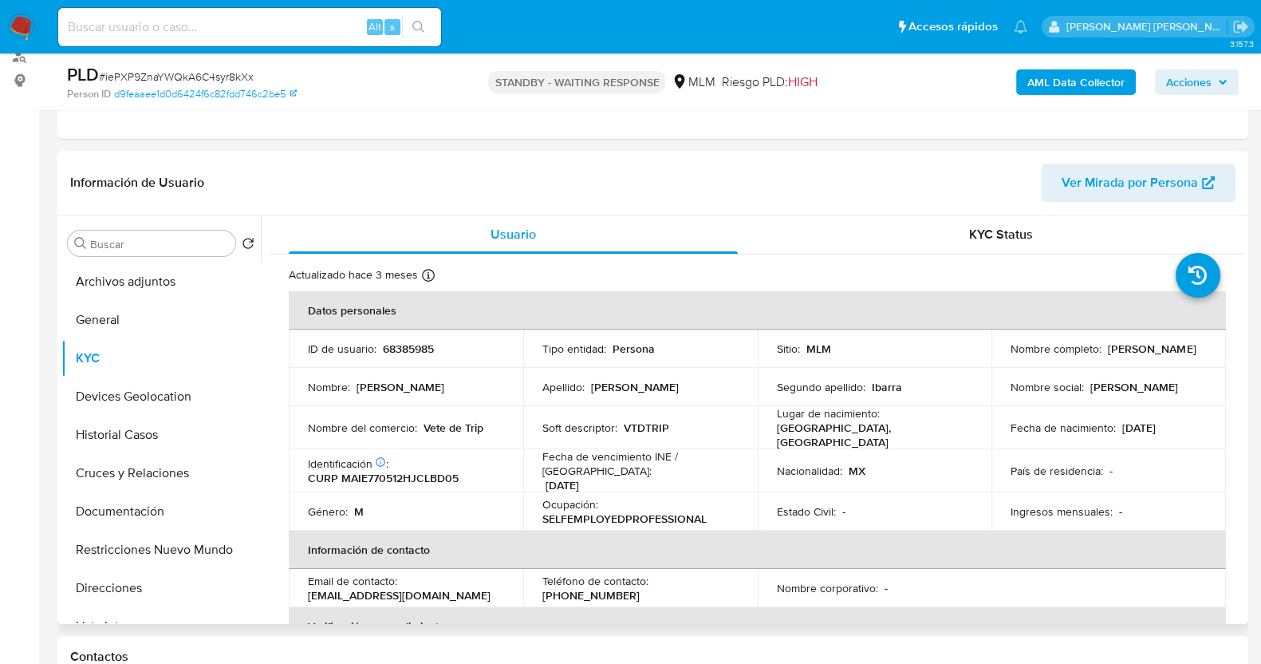
copy p "Eduardo Maldonado Ibarra"
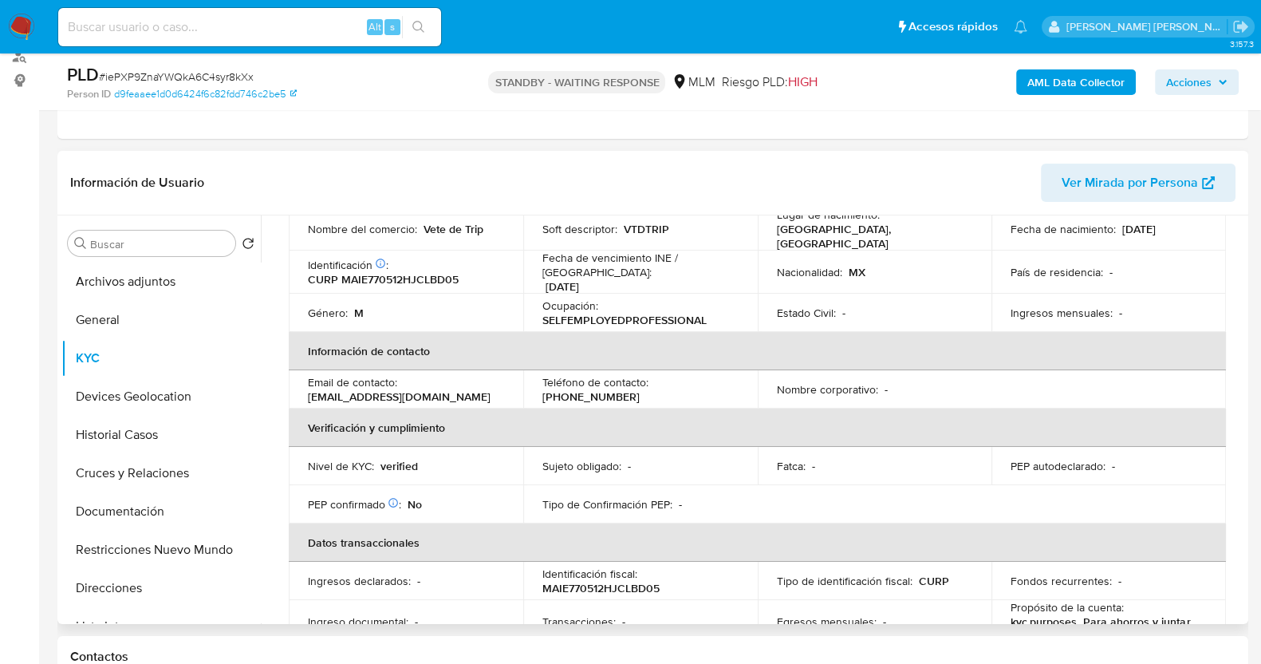
scroll to position [99, 0]
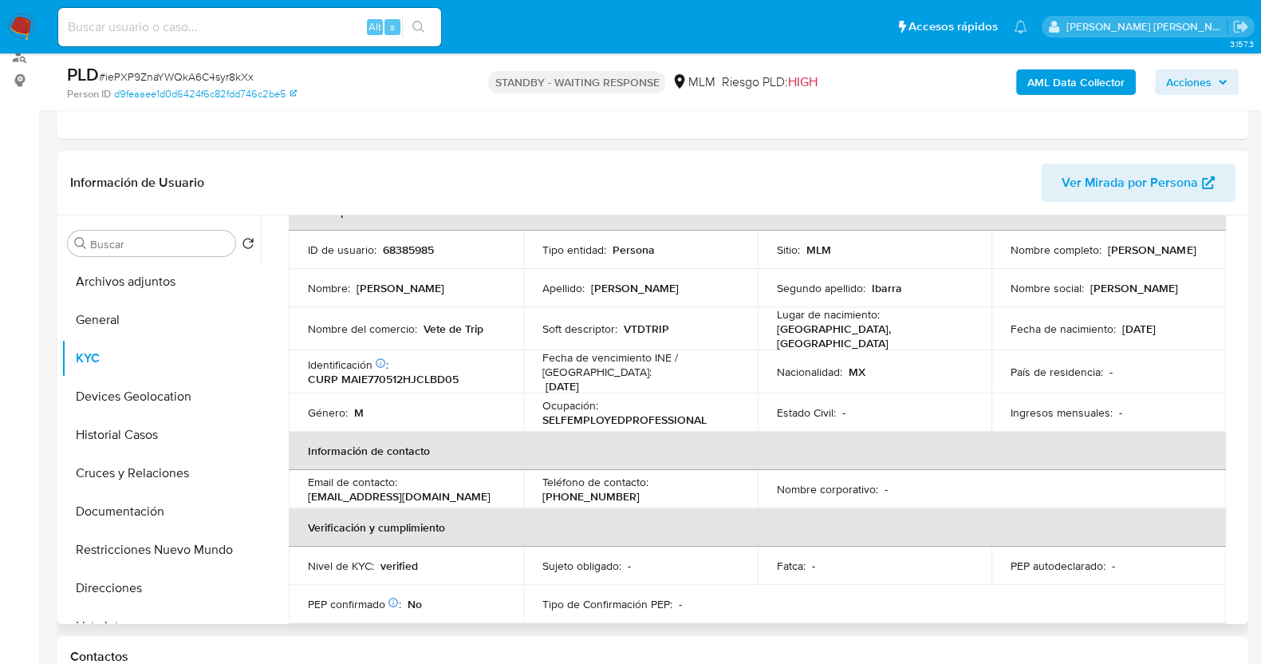
click at [653, 321] on p "VTDTRIP" at bounding box center [646, 328] width 45 height 14
copy p "VTDTRIP"
click at [168, 513] on button "Documentación" at bounding box center [154, 511] width 187 height 38
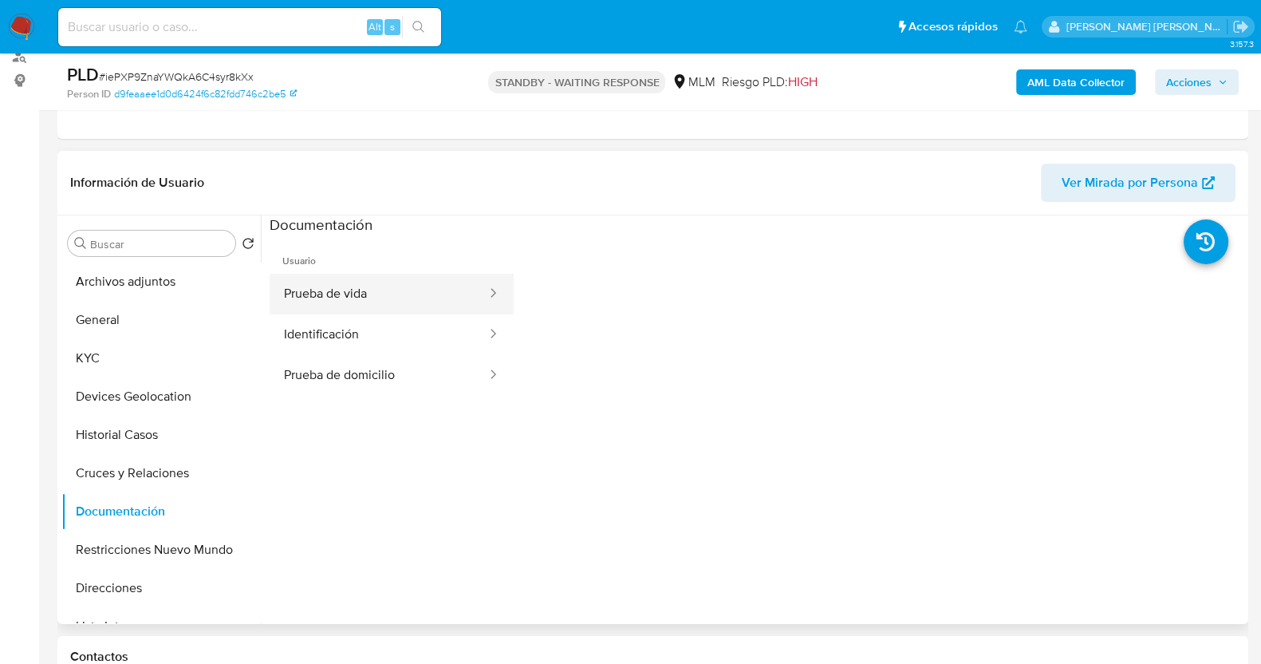
click at [383, 281] on button "Prueba de vida" at bounding box center [379, 294] width 219 height 41
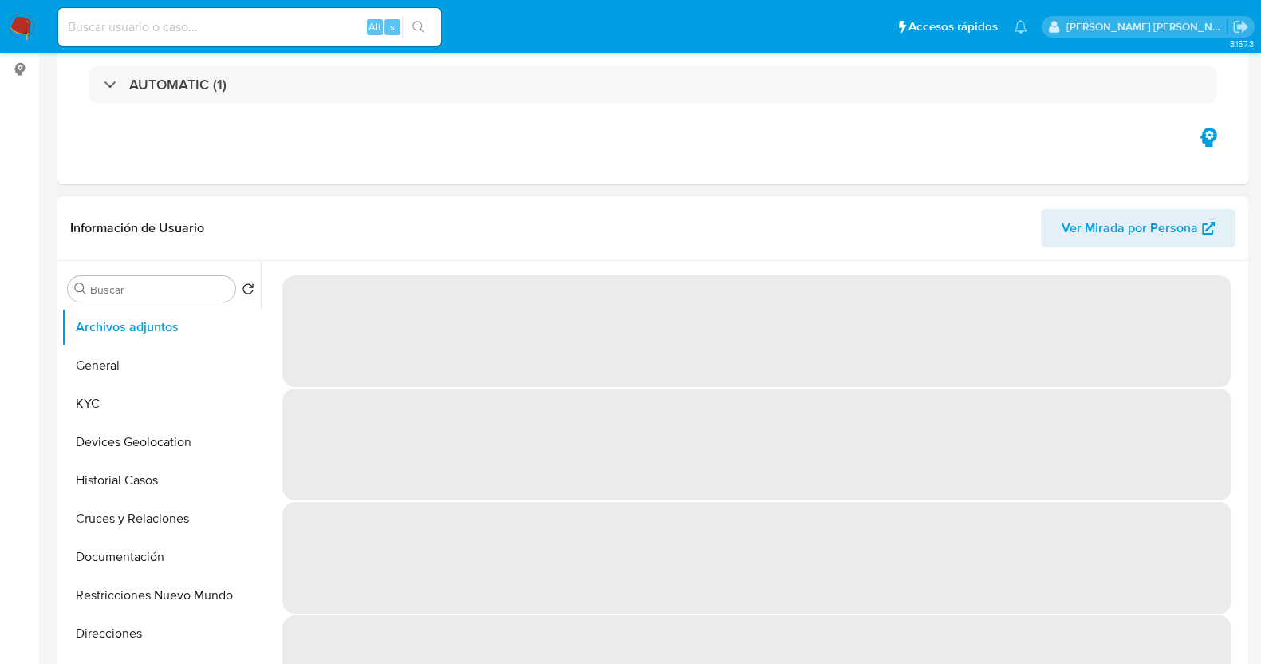
scroll to position [299, 0]
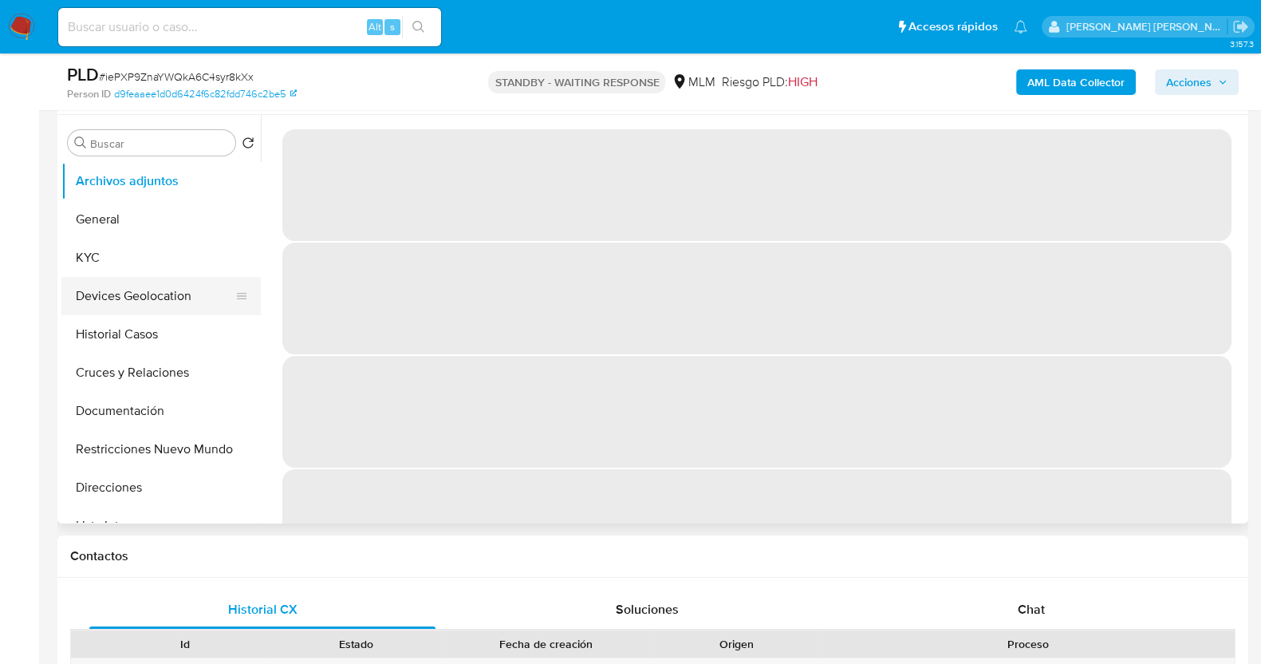
select select "10"
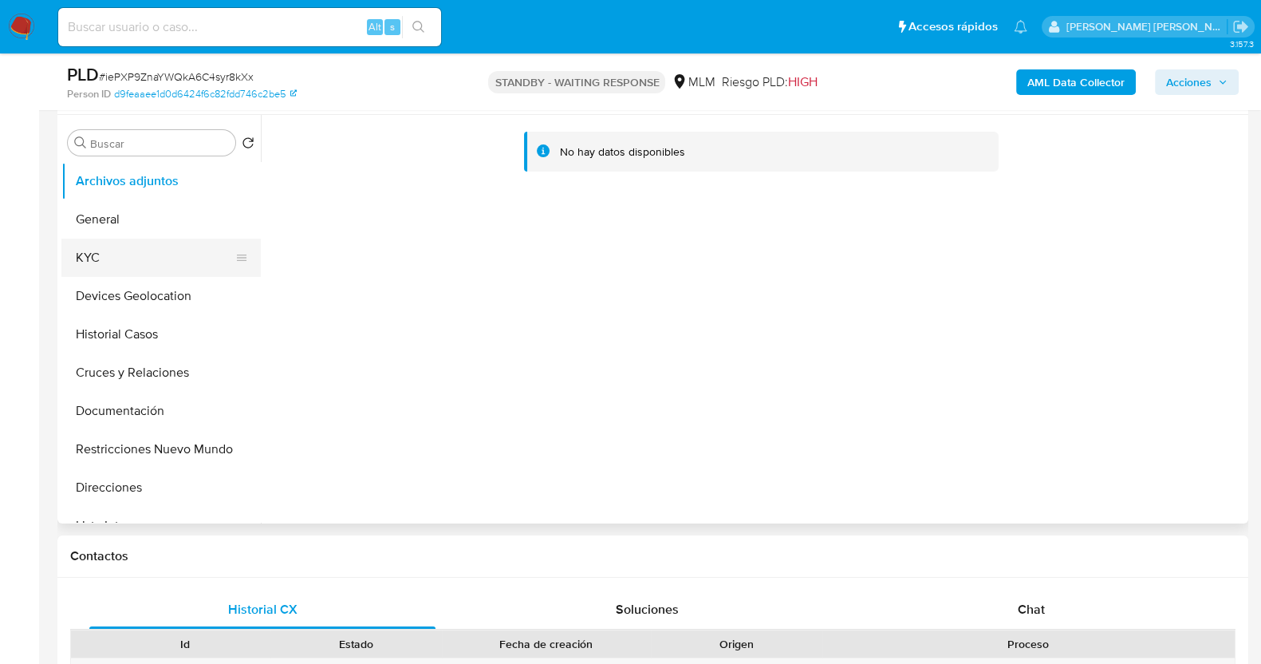
click at [109, 243] on button "KYC" at bounding box center [154, 258] width 187 height 38
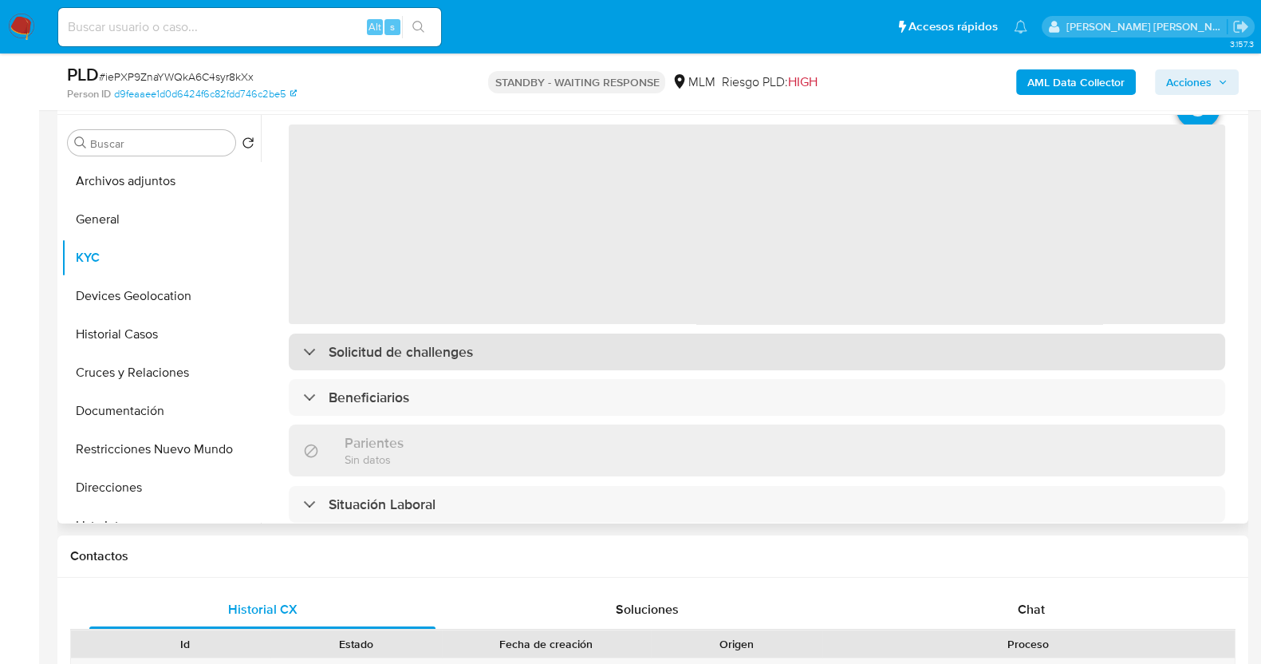
scroll to position [99, 0]
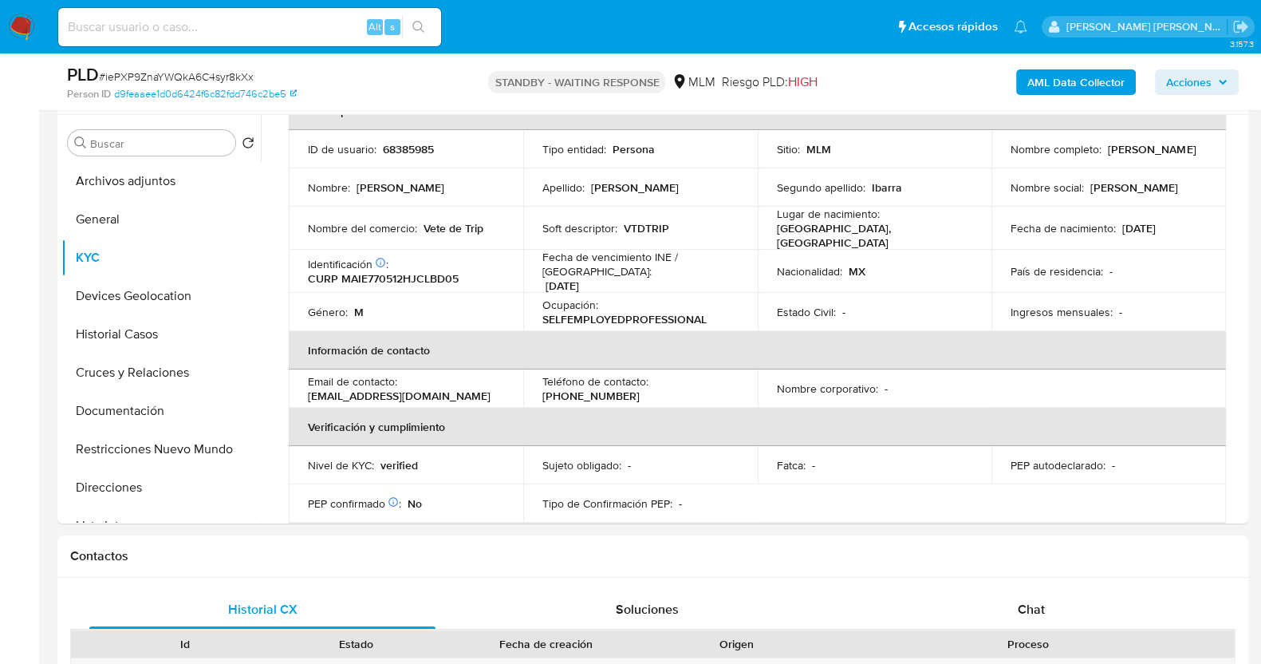
click at [219, 77] on span "# iePXP9ZnaYWQkA6C4syr8kXx" at bounding box center [176, 77] width 155 height 16
copy span "iePXP9ZnaYWQkA6C4syr8kXx"
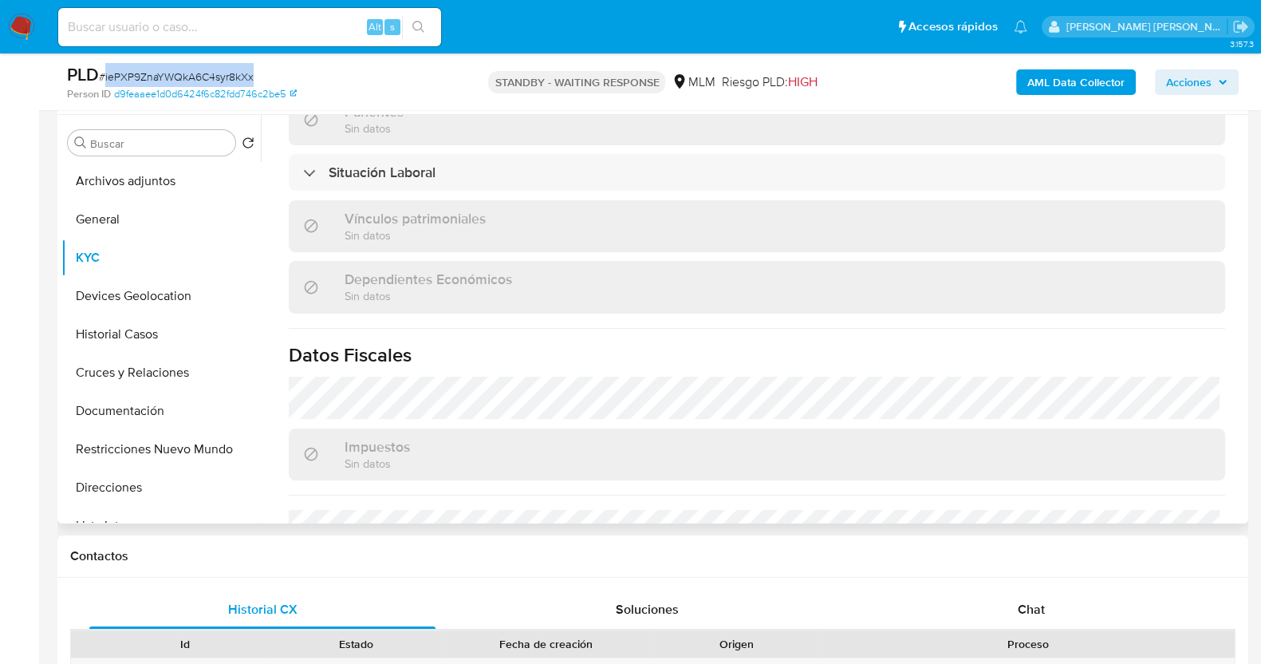
scroll to position [976, 0]
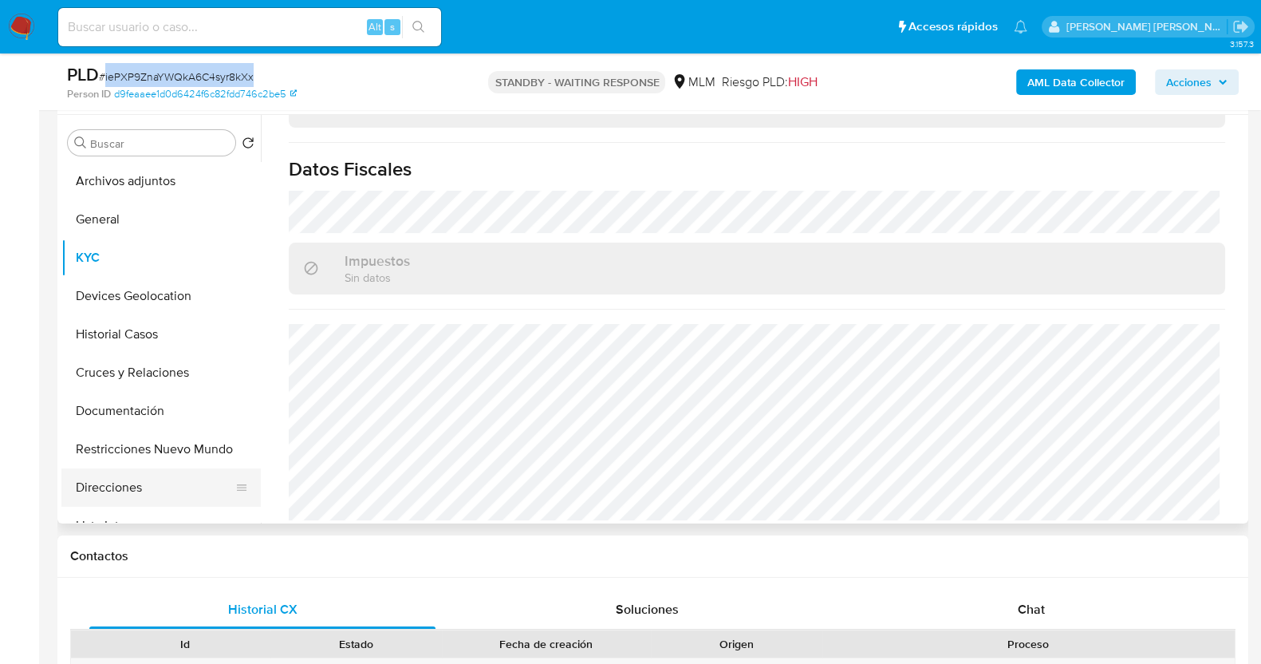
drag, startPoint x: 120, startPoint y: 487, endPoint x: 137, endPoint y: 479, distance: 18.6
click at [121, 487] on button "Direcciones" at bounding box center [154, 487] width 187 height 38
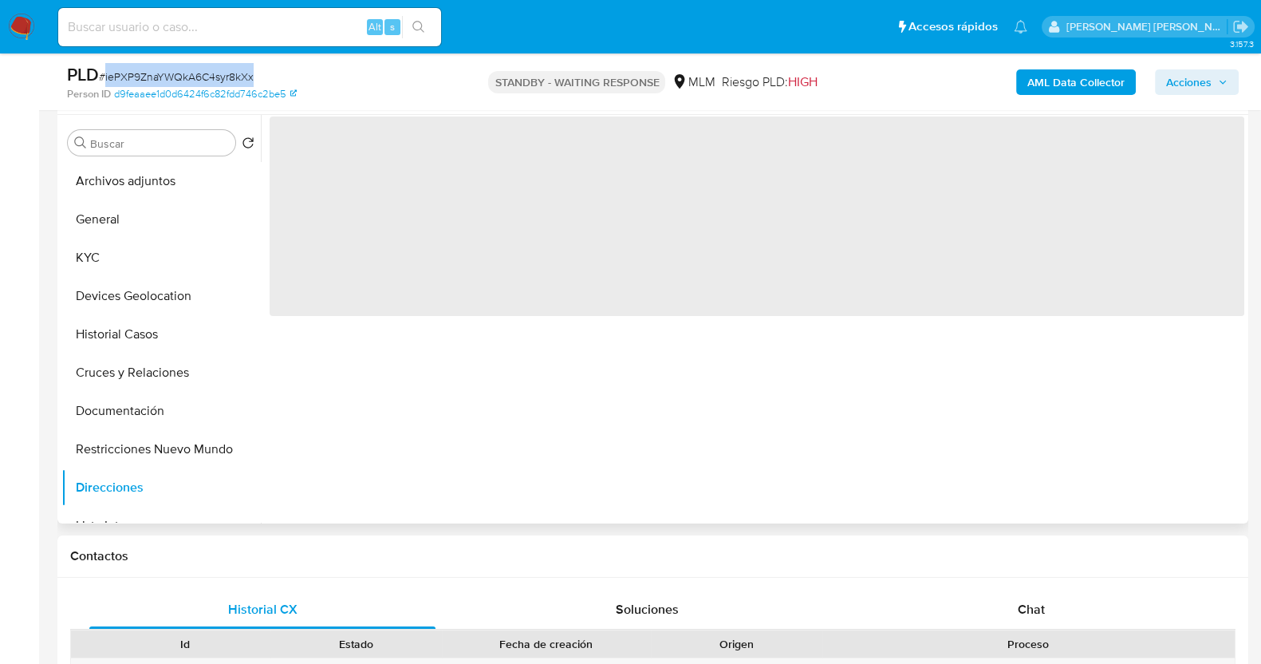
scroll to position [0, 0]
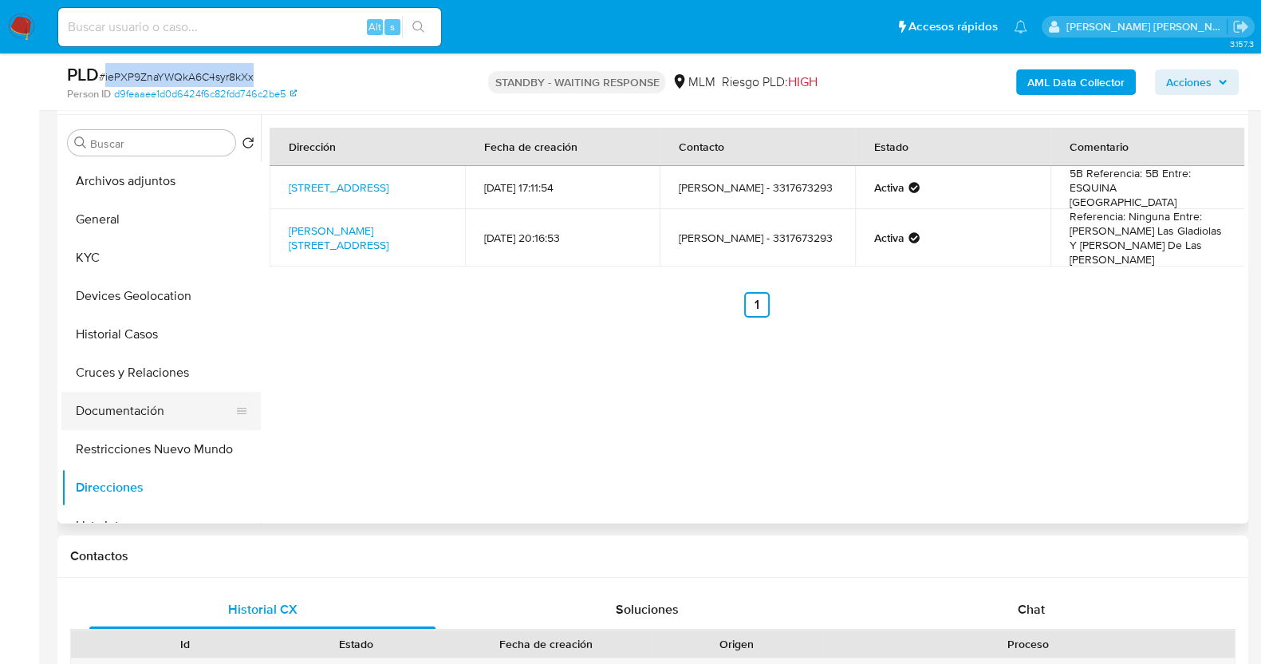
click at [116, 408] on button "Documentación" at bounding box center [154, 411] width 187 height 38
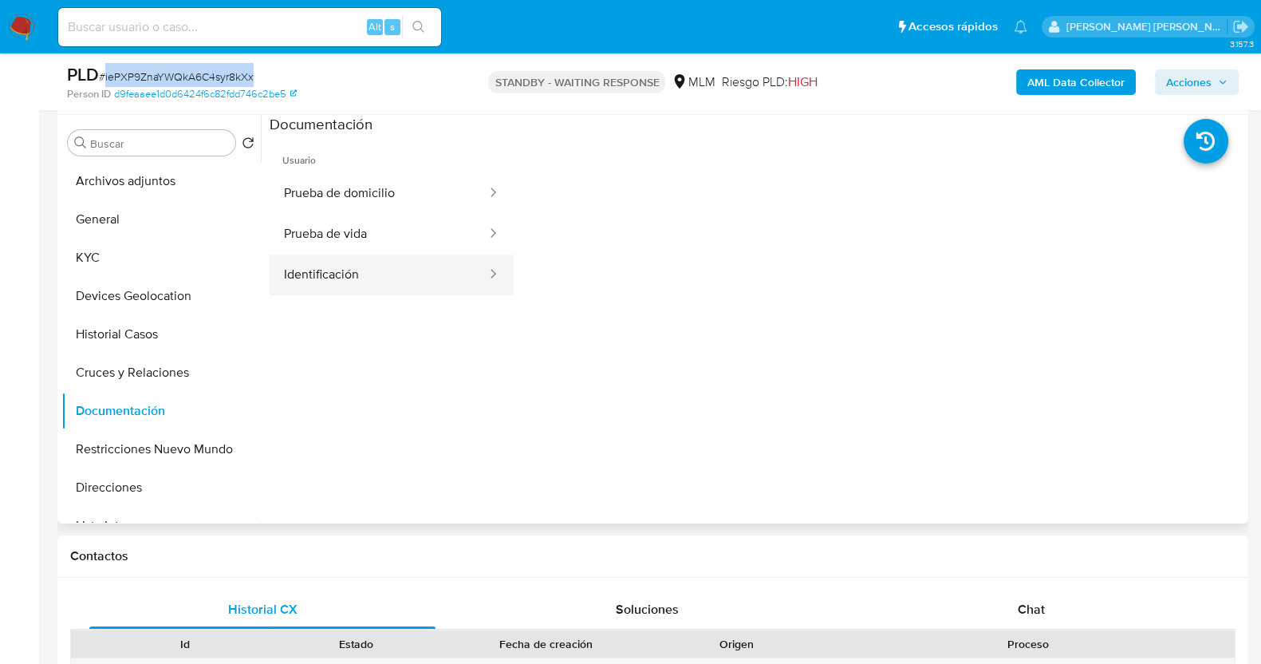
click at [385, 266] on button "Identificación" at bounding box center [379, 274] width 219 height 41
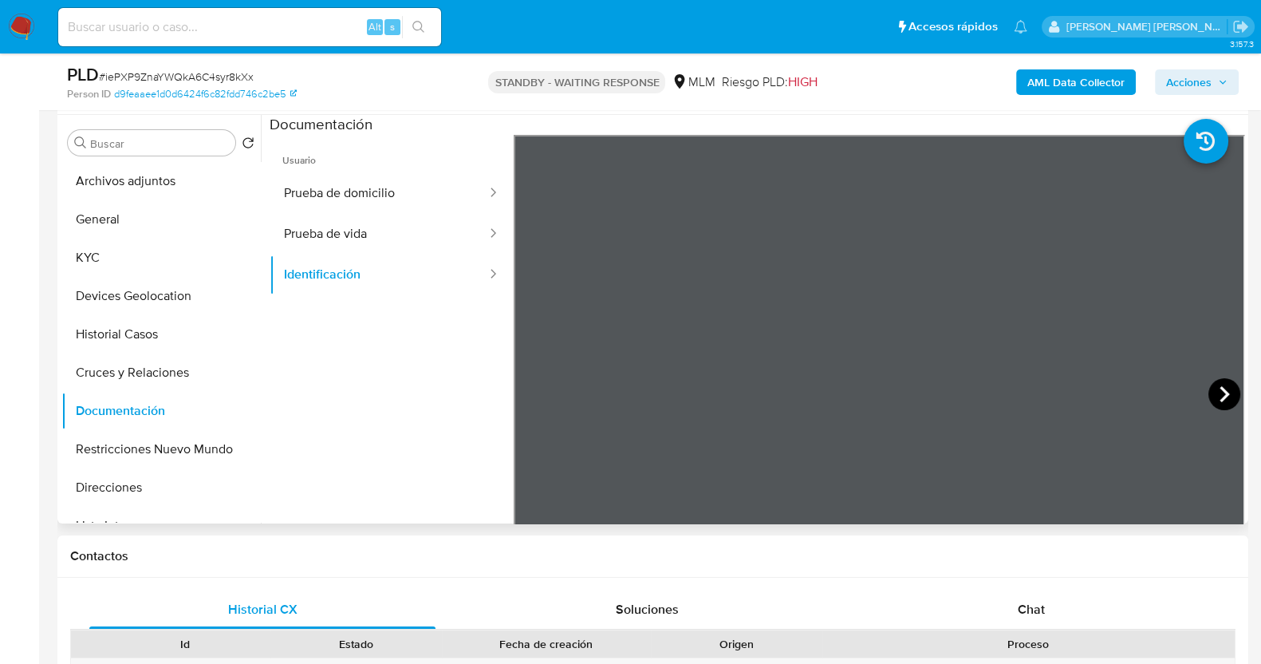
click at [1224, 401] on icon at bounding box center [1225, 394] width 32 height 32
click at [538, 398] on icon at bounding box center [534, 394] width 32 height 32
click at [379, 196] on button "Prueba de domicilio" at bounding box center [379, 193] width 219 height 41
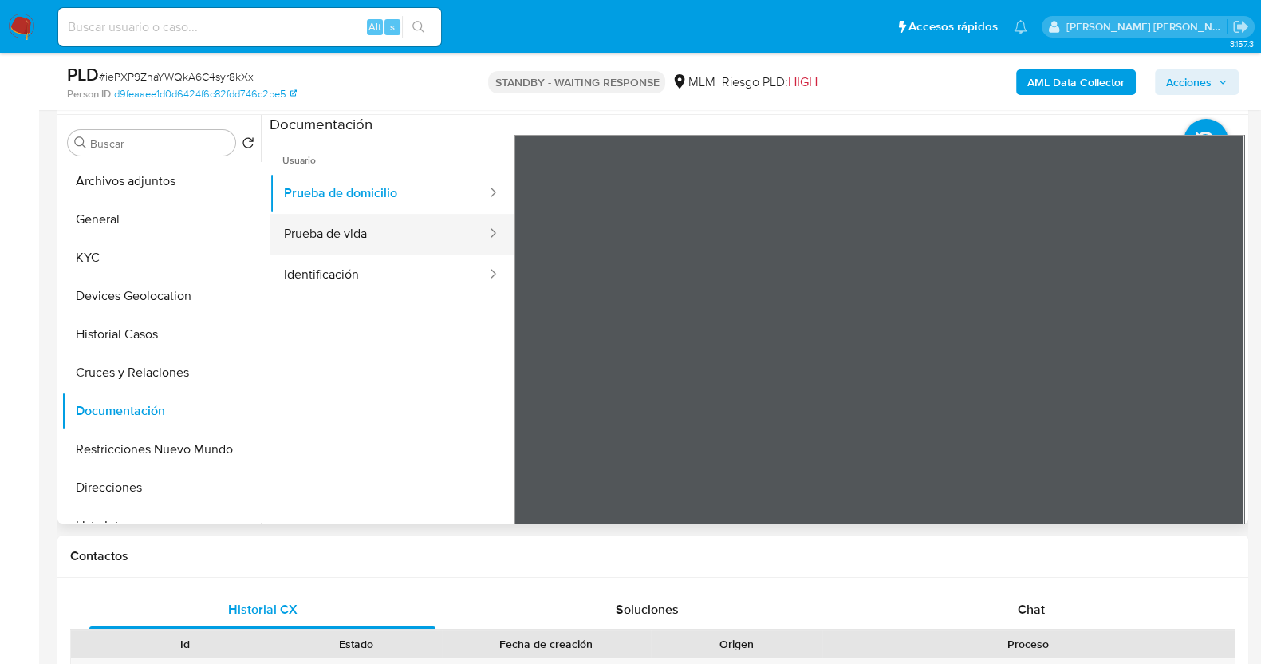
click at [371, 233] on button "Prueba de vida" at bounding box center [379, 234] width 219 height 41
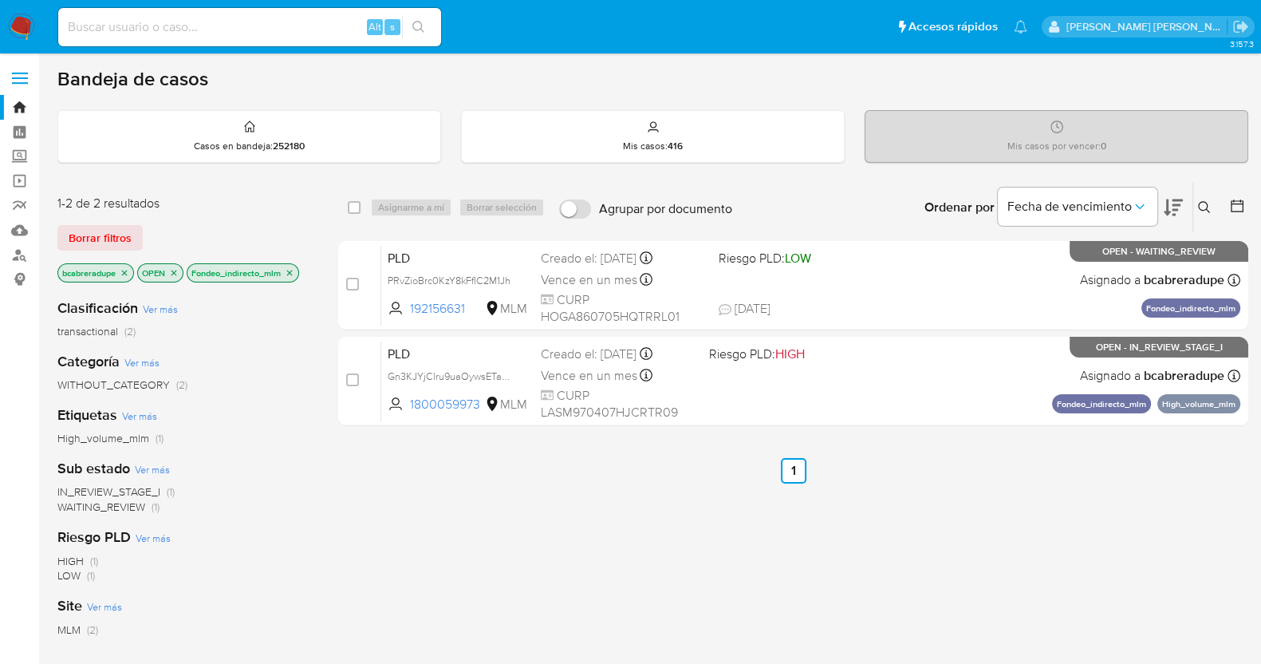
click at [290, 273] on icon "close-filter" at bounding box center [290, 273] width 10 height 10
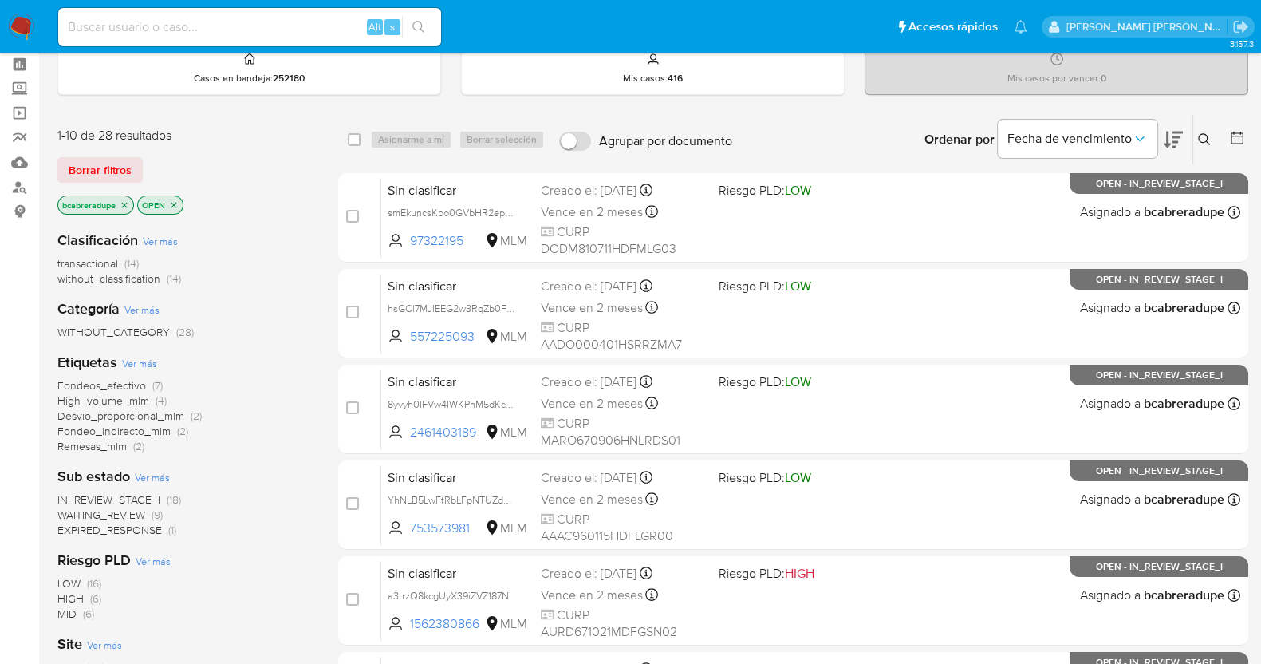
scroll to position [99, 0]
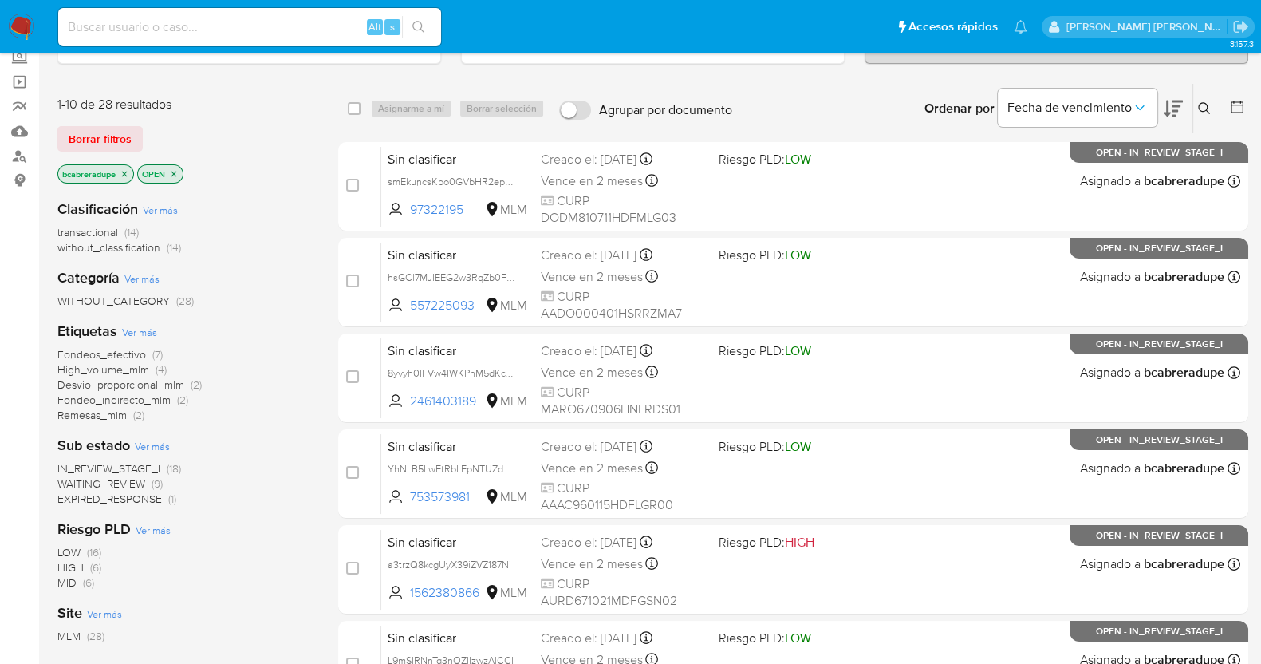
click at [131, 497] on span "EXPIRED_RESPONSE" at bounding box center [109, 499] width 104 height 16
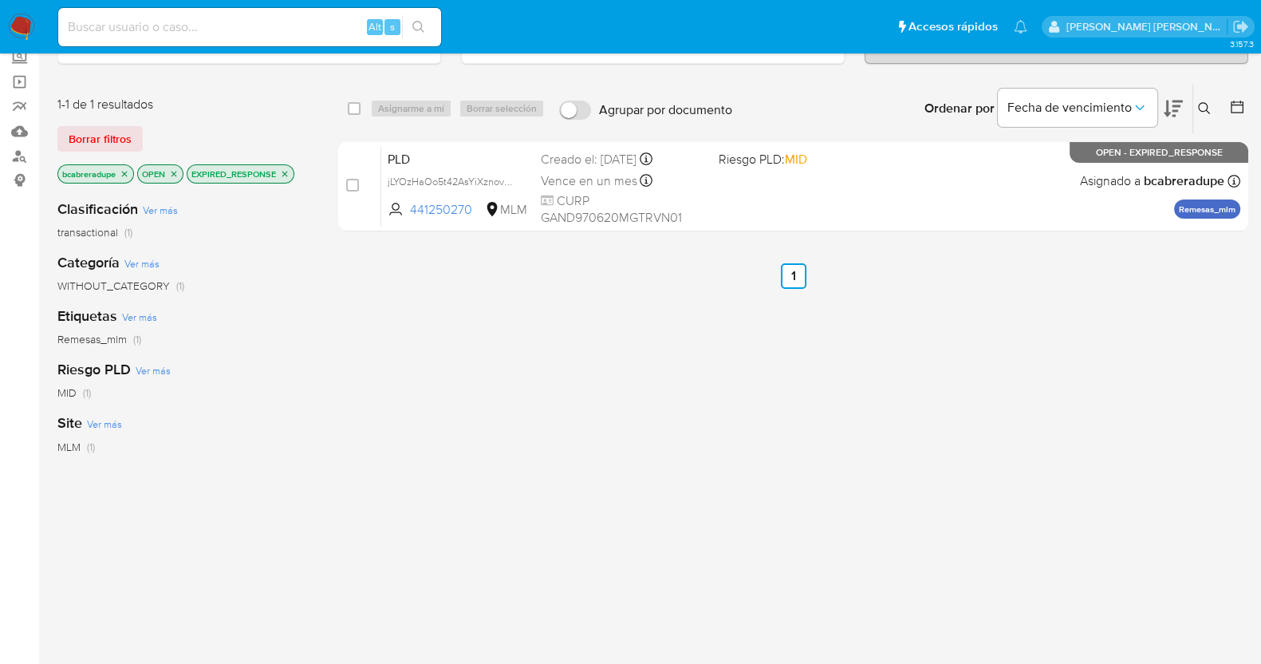
click at [288, 171] on icon "close-filter" at bounding box center [285, 174] width 10 height 10
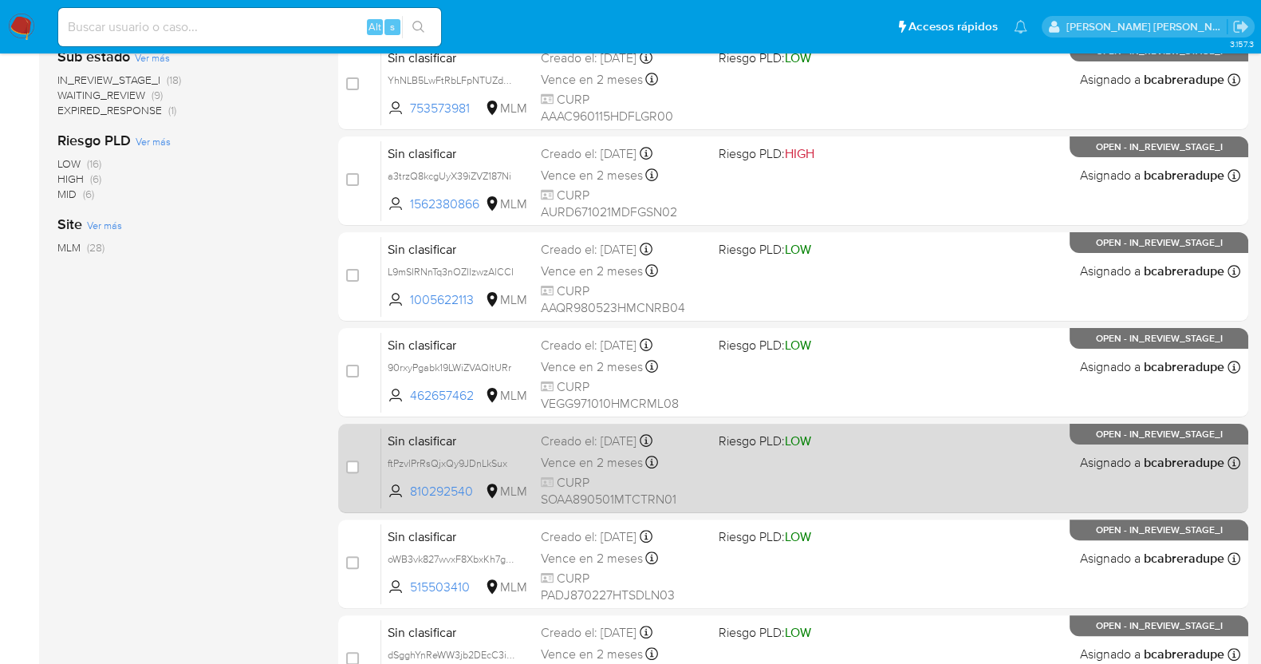
scroll to position [594, 0]
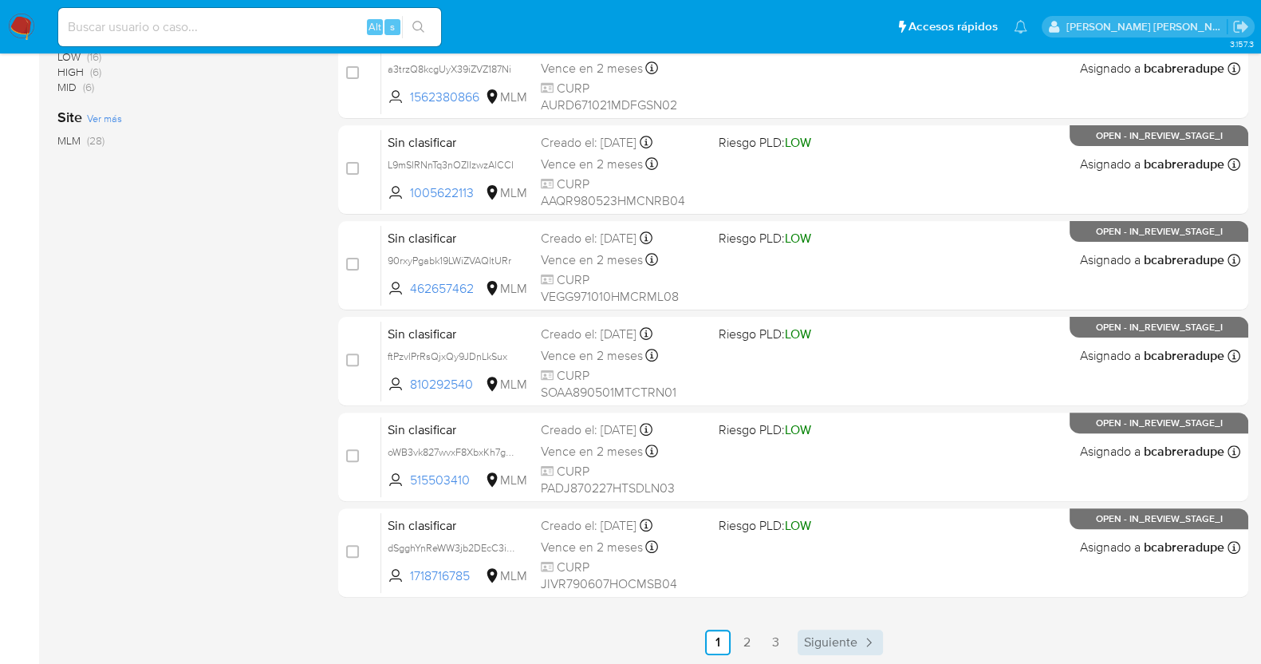
click at [833, 636] on span "Siguiente" at bounding box center [830, 642] width 53 height 13
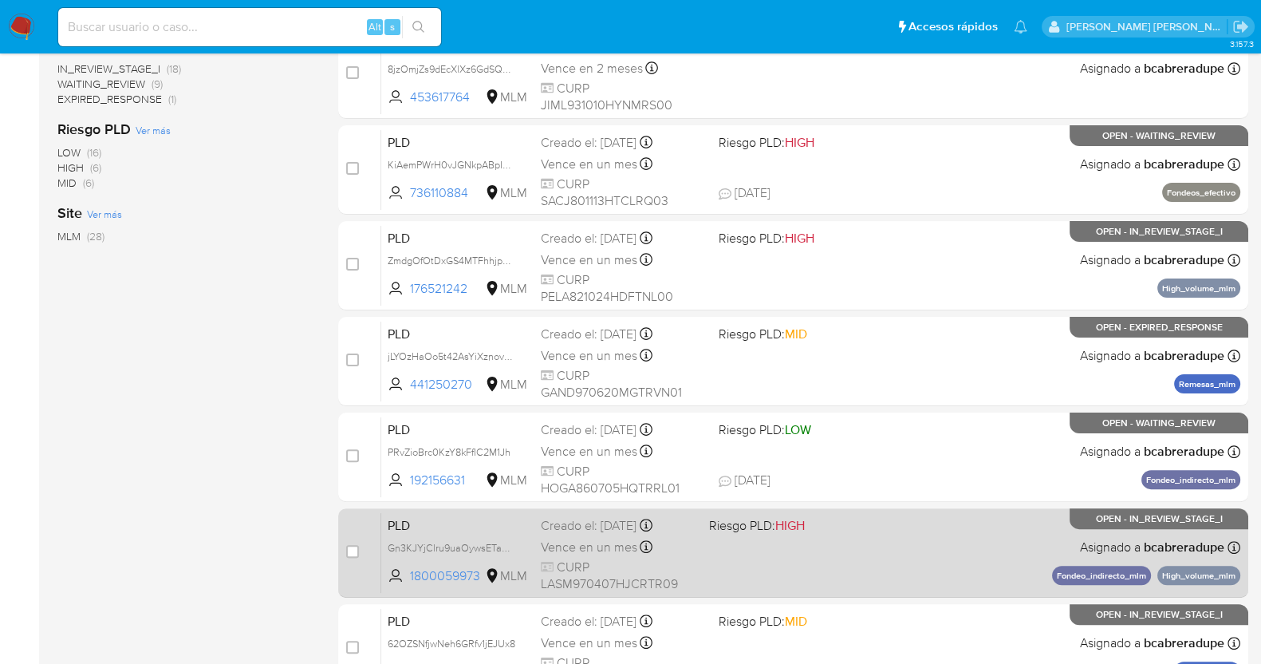
scroll to position [594, 0]
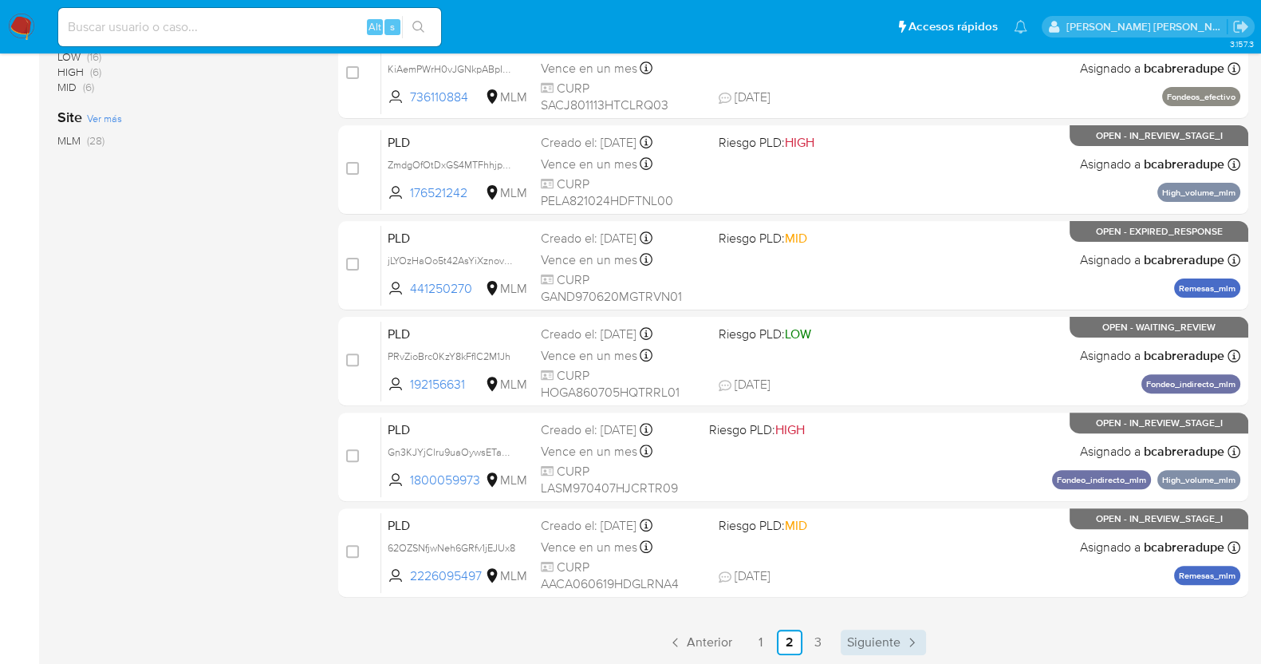
click at [904, 634] on icon "Paginación" at bounding box center [912, 642] width 16 height 16
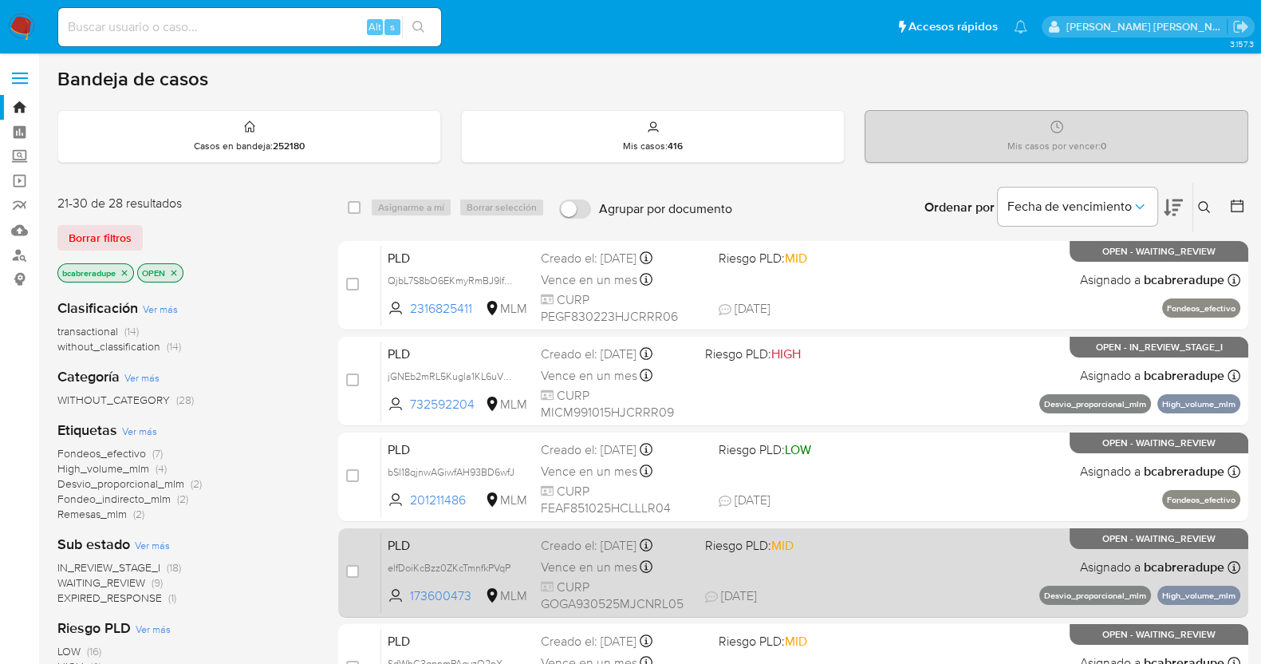
click at [564, 558] on span "Vence en un mes" at bounding box center [589, 567] width 97 height 18
click at [350, 571] on input "checkbox" at bounding box center [352, 571] width 13 height 13
checkbox input "true"
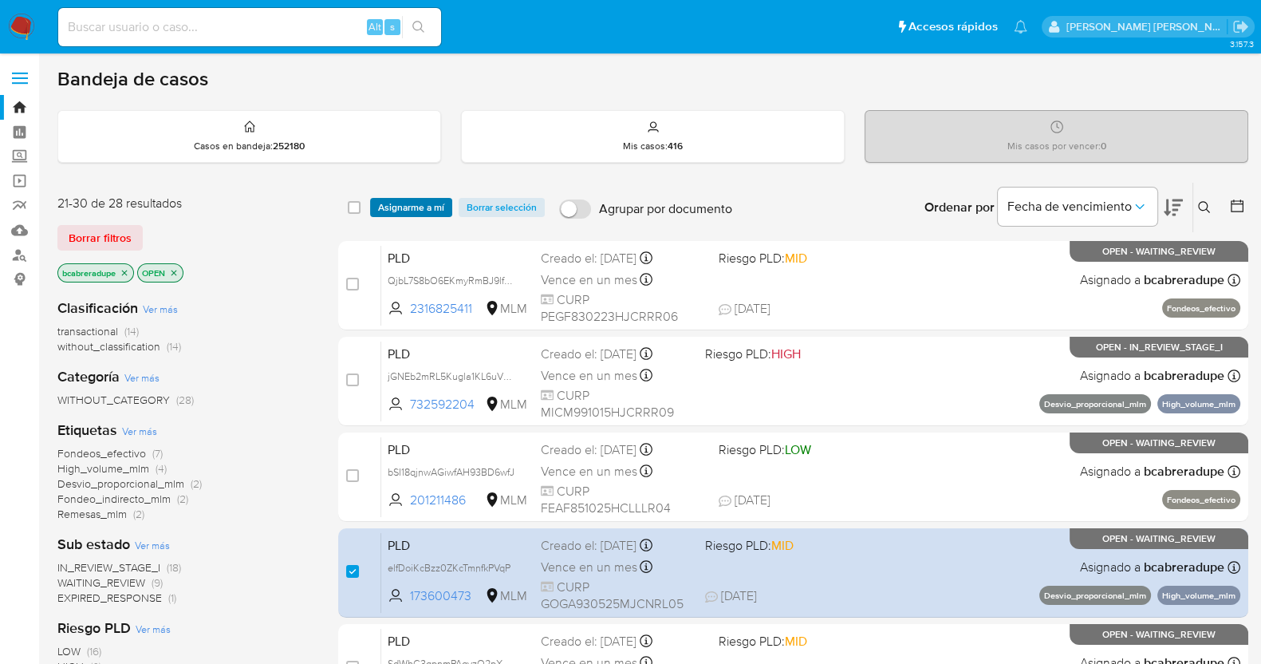
click at [428, 205] on span "Asignarme a mí" at bounding box center [411, 207] width 66 height 16
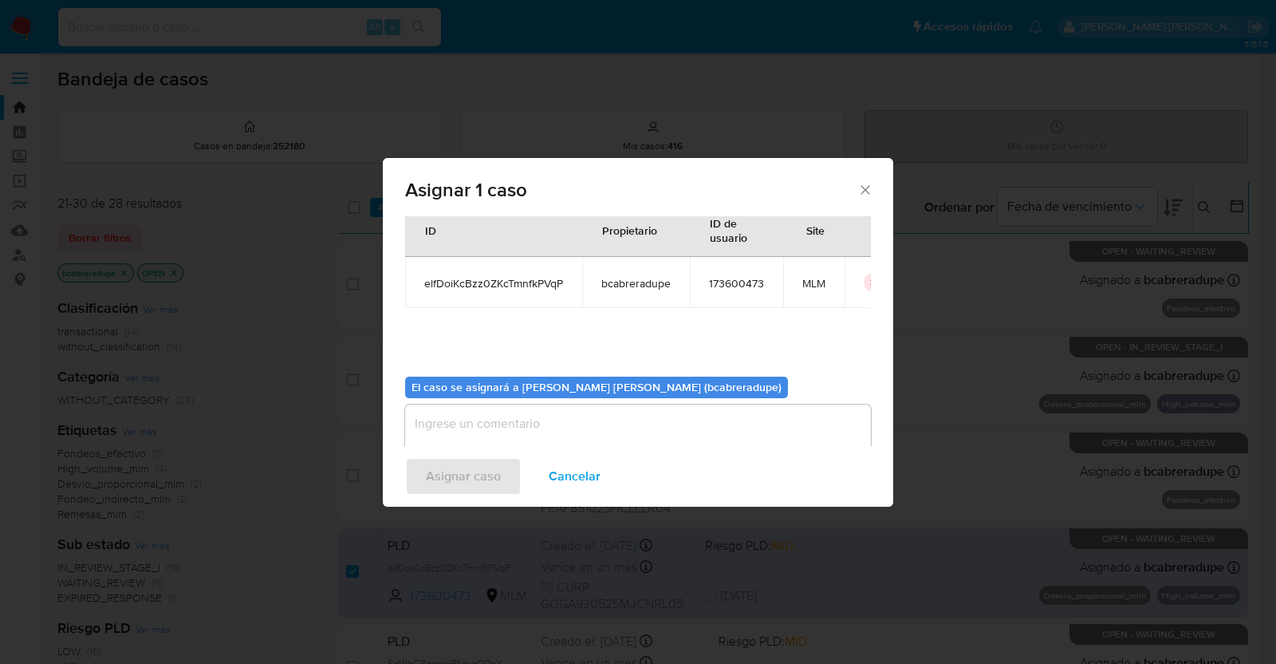
scroll to position [82, 0]
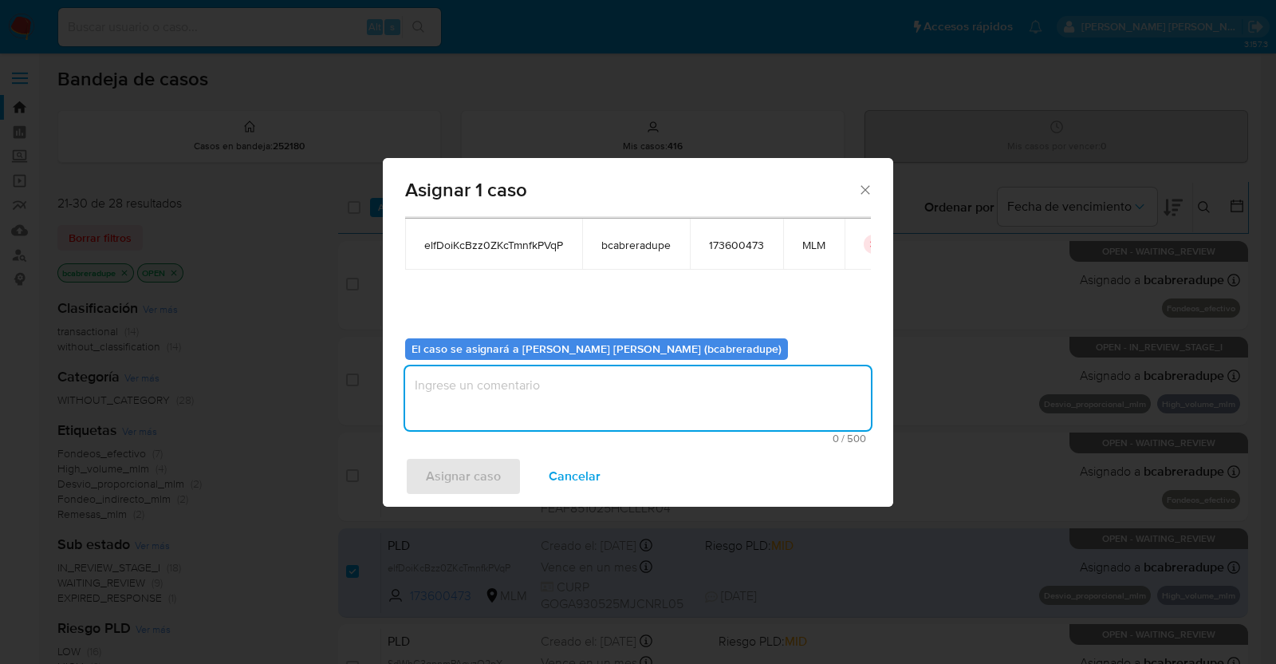
click at [713, 388] on textarea "assign-modal" at bounding box center [638, 398] width 466 height 64
type textarea "BJCD"
click at [453, 477] on span "Asignar caso" at bounding box center [463, 476] width 75 height 35
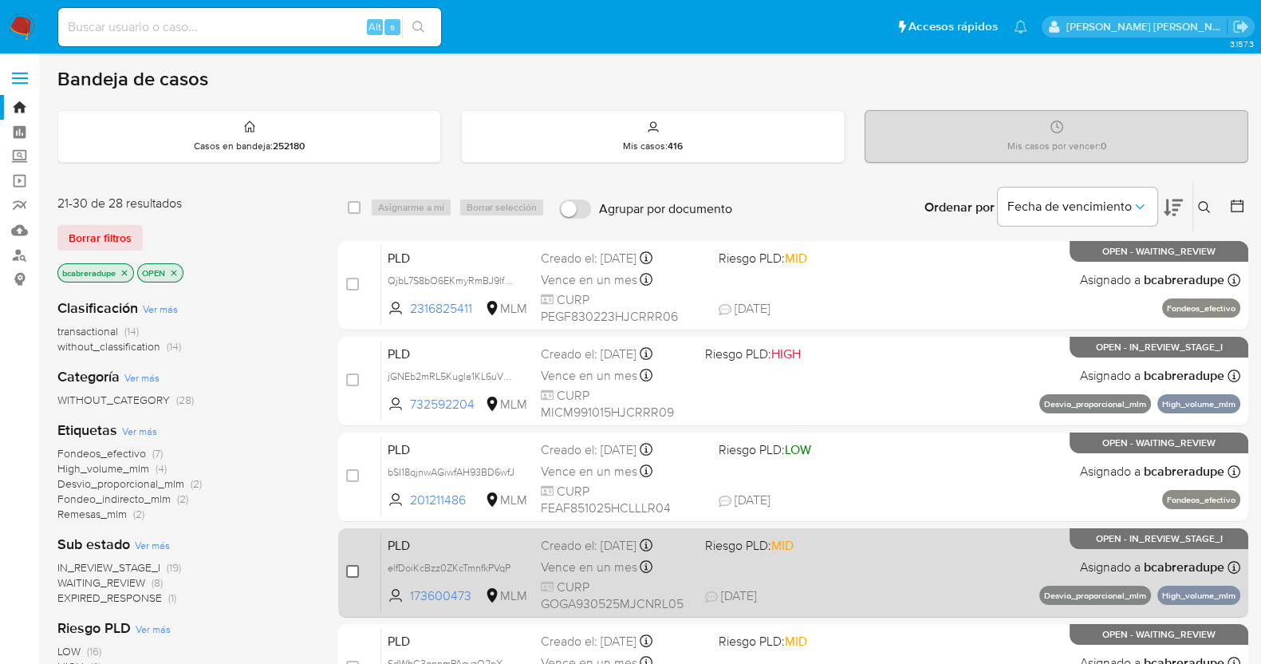
click at [351, 570] on input "checkbox" at bounding box center [352, 571] width 13 height 13
checkbox input "true"
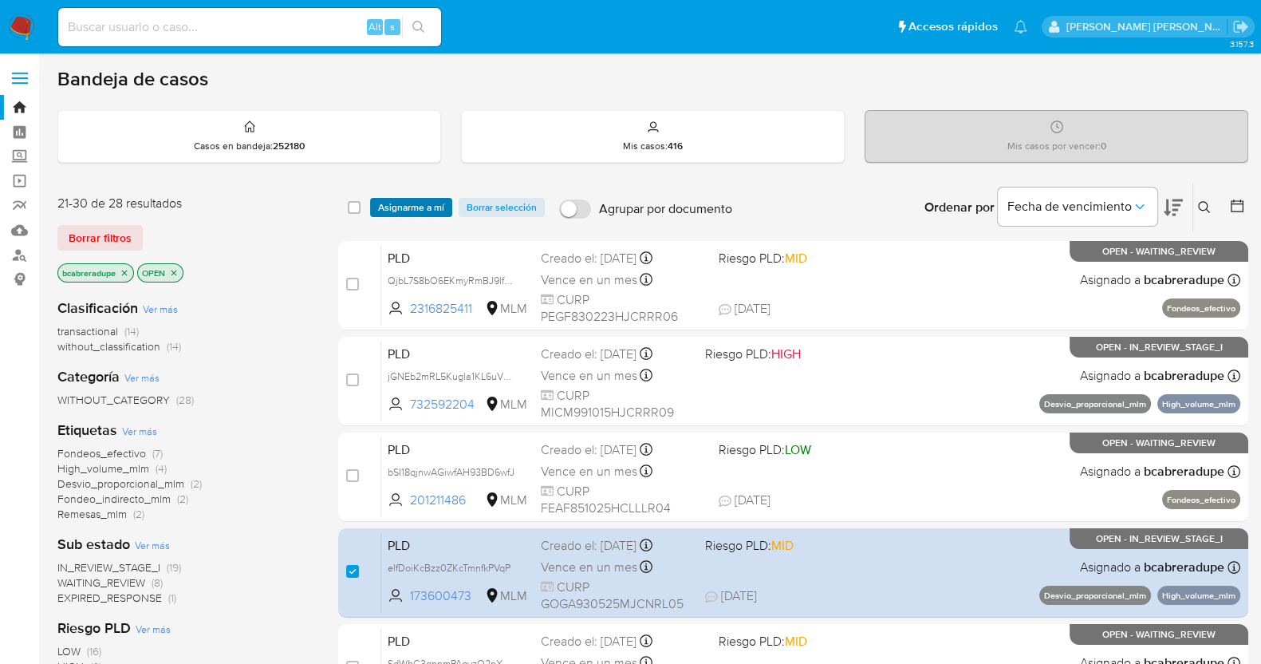
click at [413, 201] on span "Asignarme a mí" at bounding box center [411, 207] width 66 height 16
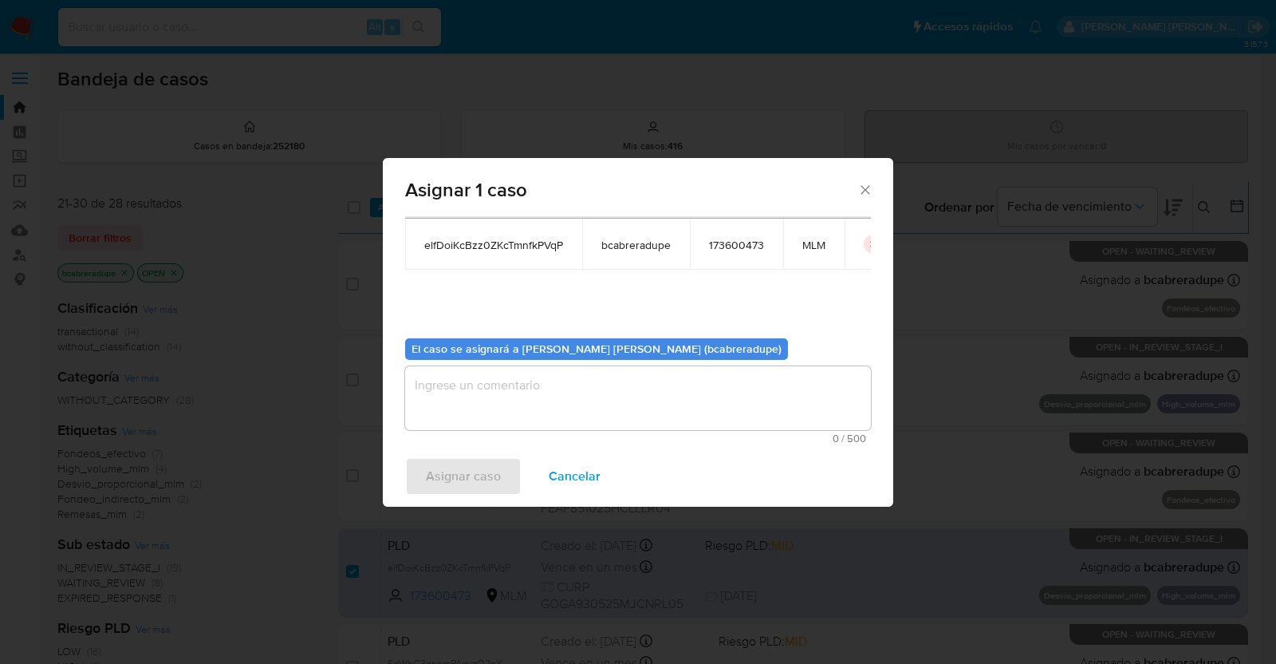
click at [733, 393] on textarea "assign-modal" at bounding box center [638, 398] width 466 height 64
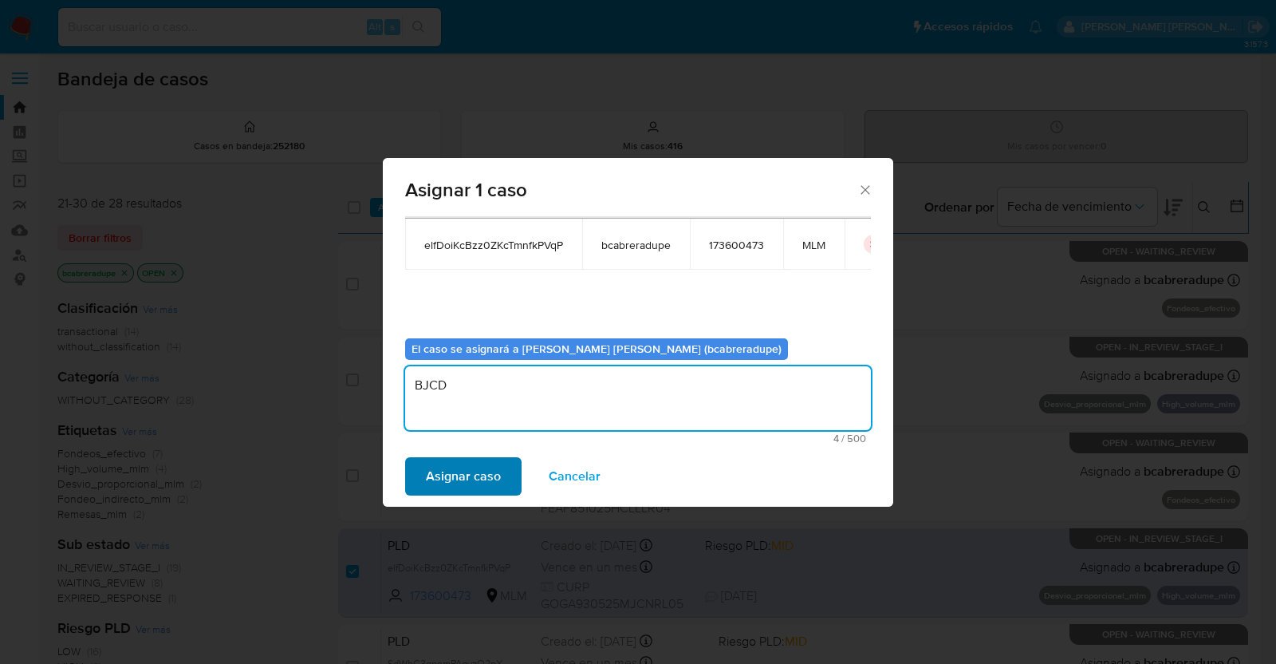
type textarea "BJCD"
click at [473, 487] on span "Asignar caso" at bounding box center [463, 476] width 75 height 35
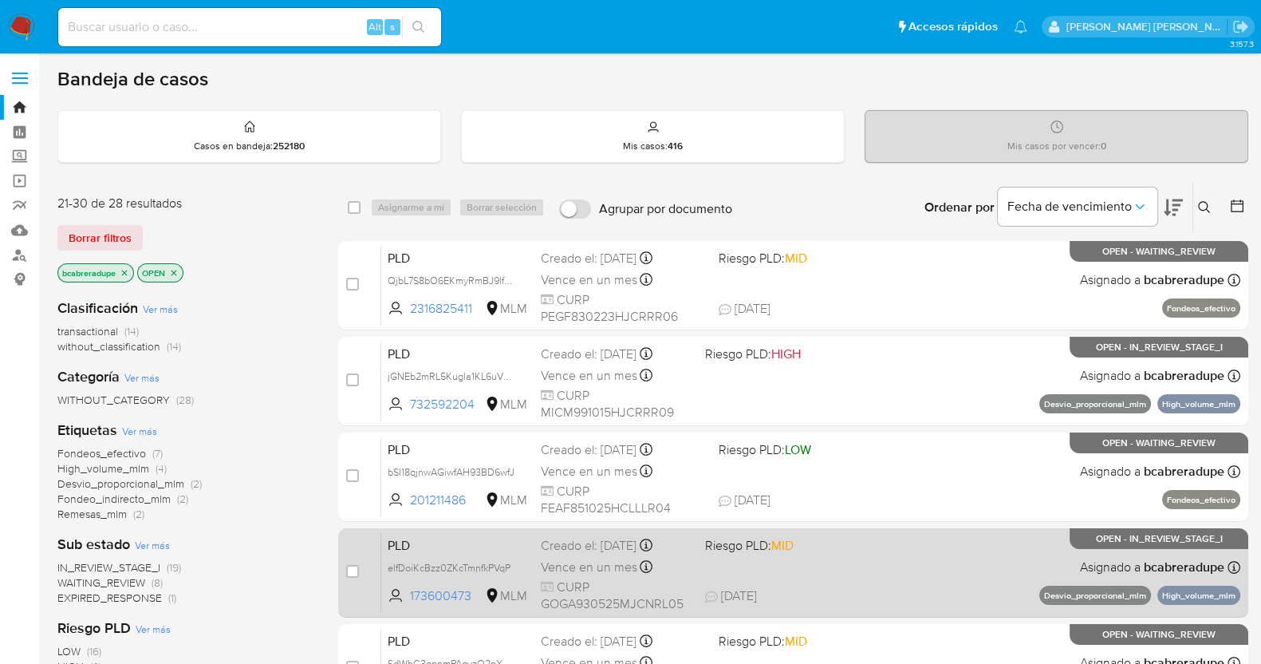
click at [605, 551] on div "Creado el: 12/08/2025 Creado el: 12/08/2025 02:06:21" at bounding box center [617, 546] width 152 height 18
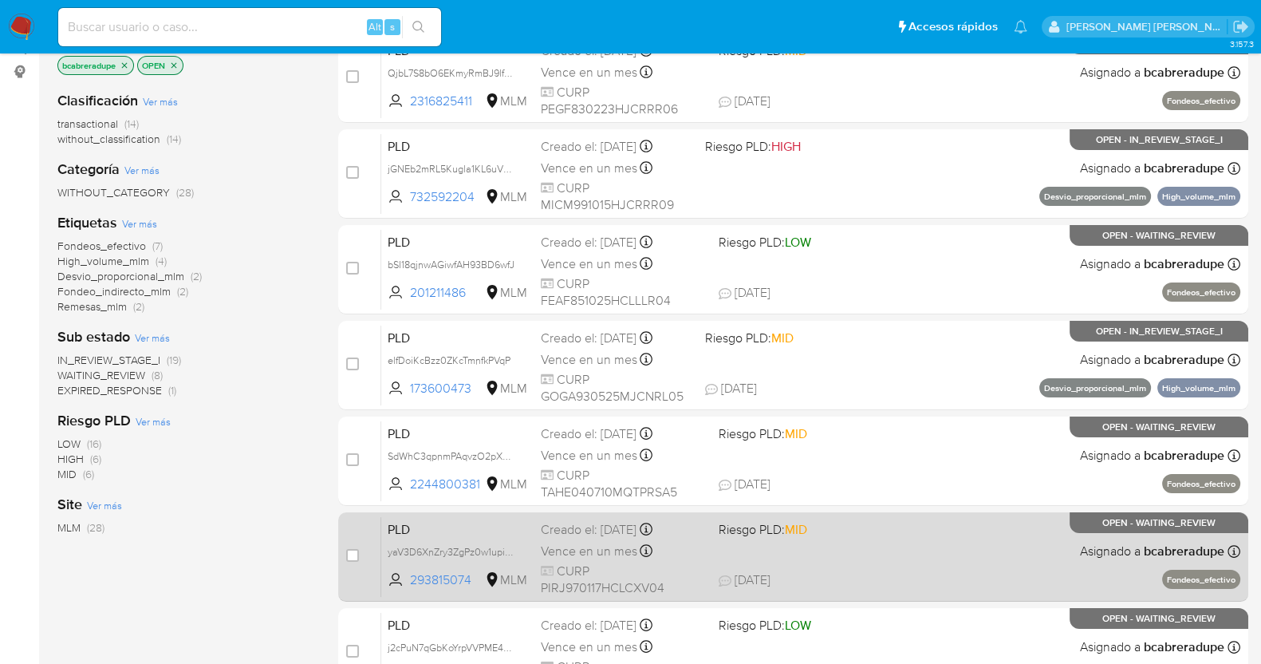
scroll to position [199, 0]
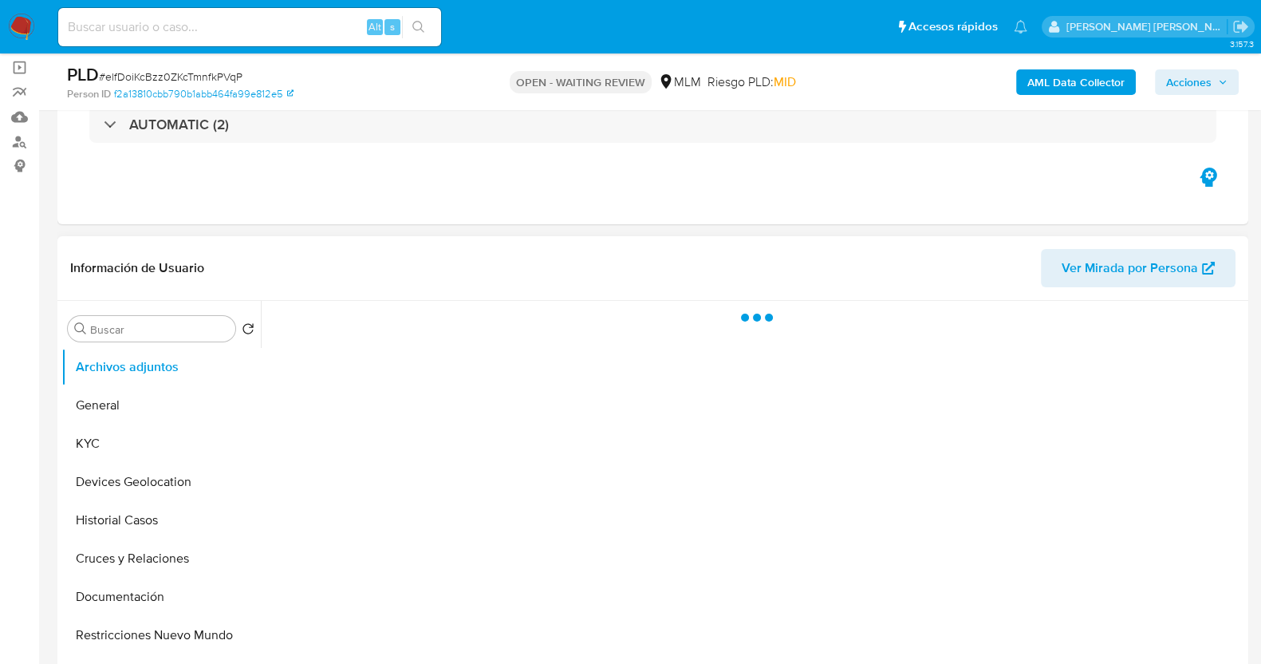
scroll to position [199, 0]
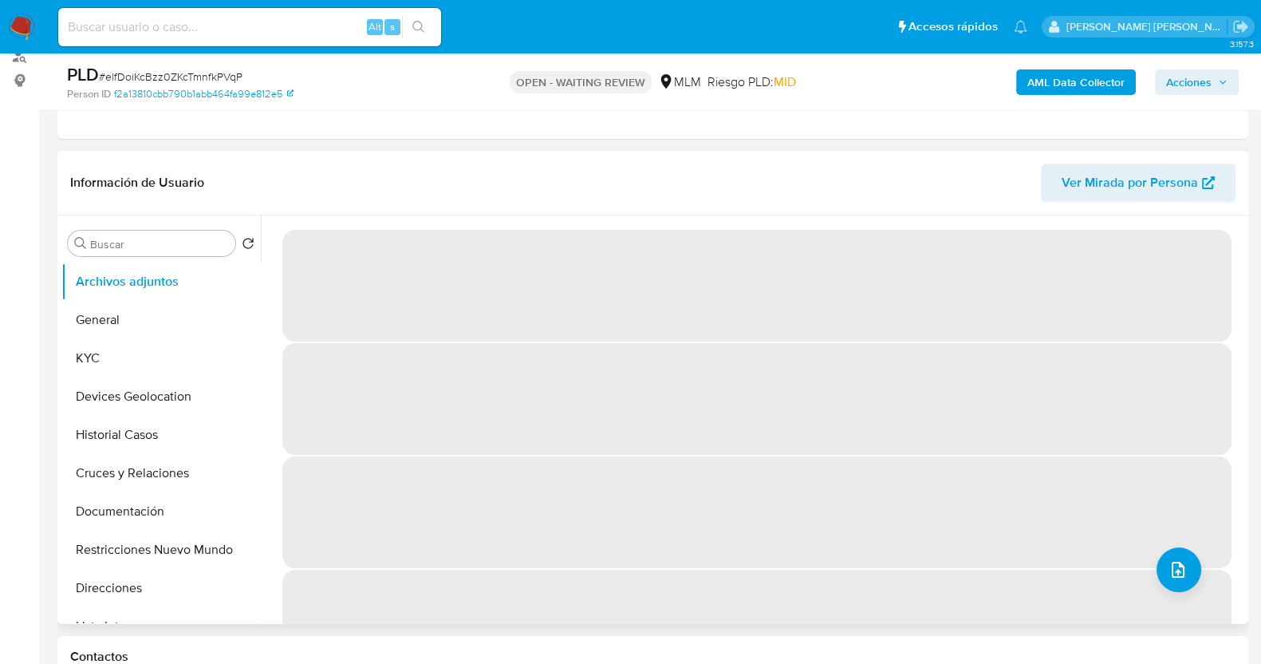
select select "10"
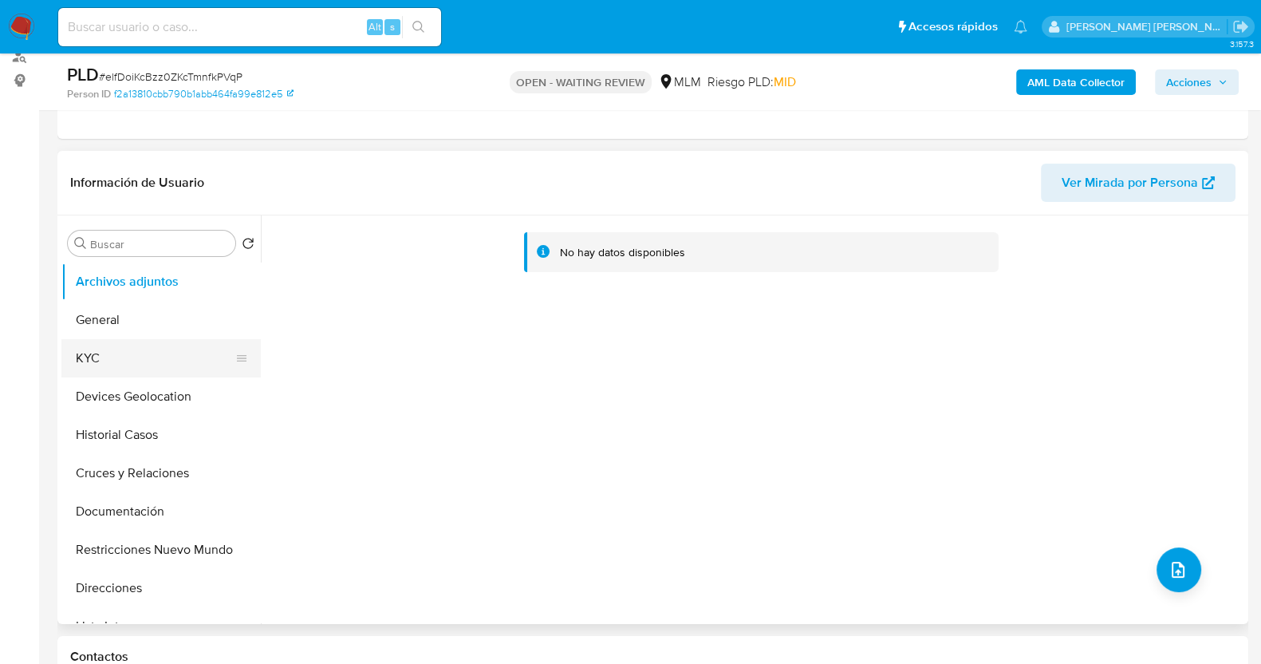
click at [181, 349] on button "KYC" at bounding box center [154, 358] width 187 height 38
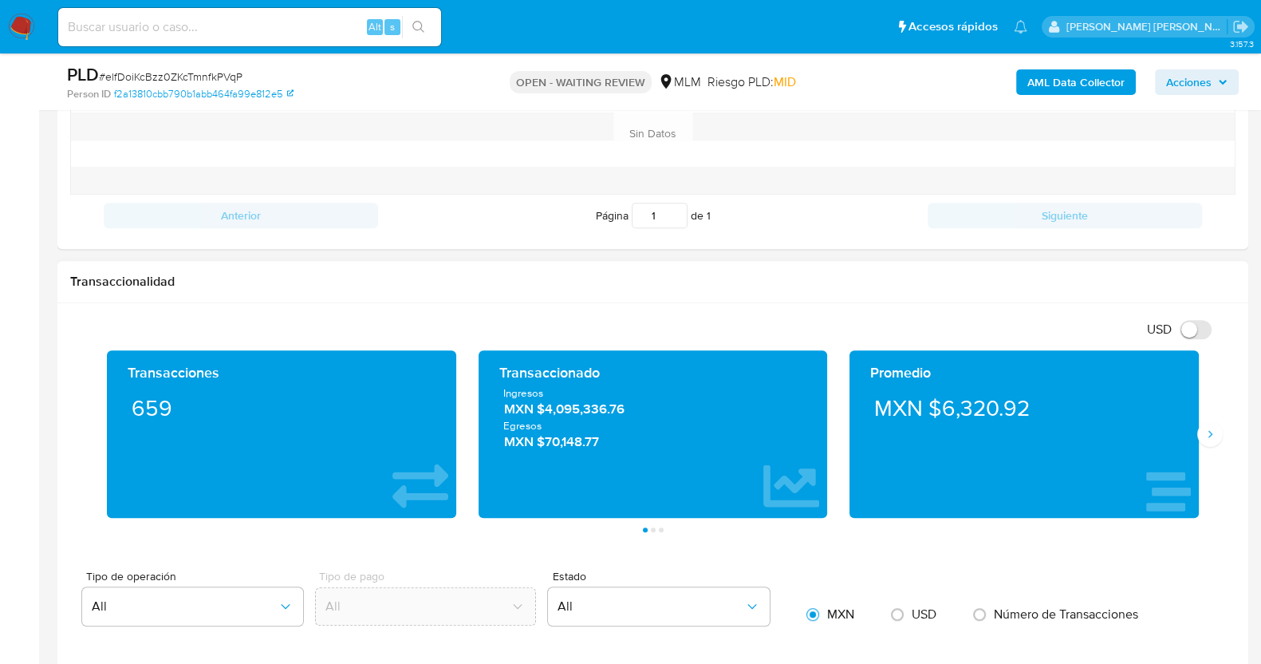
scroll to position [598, 0]
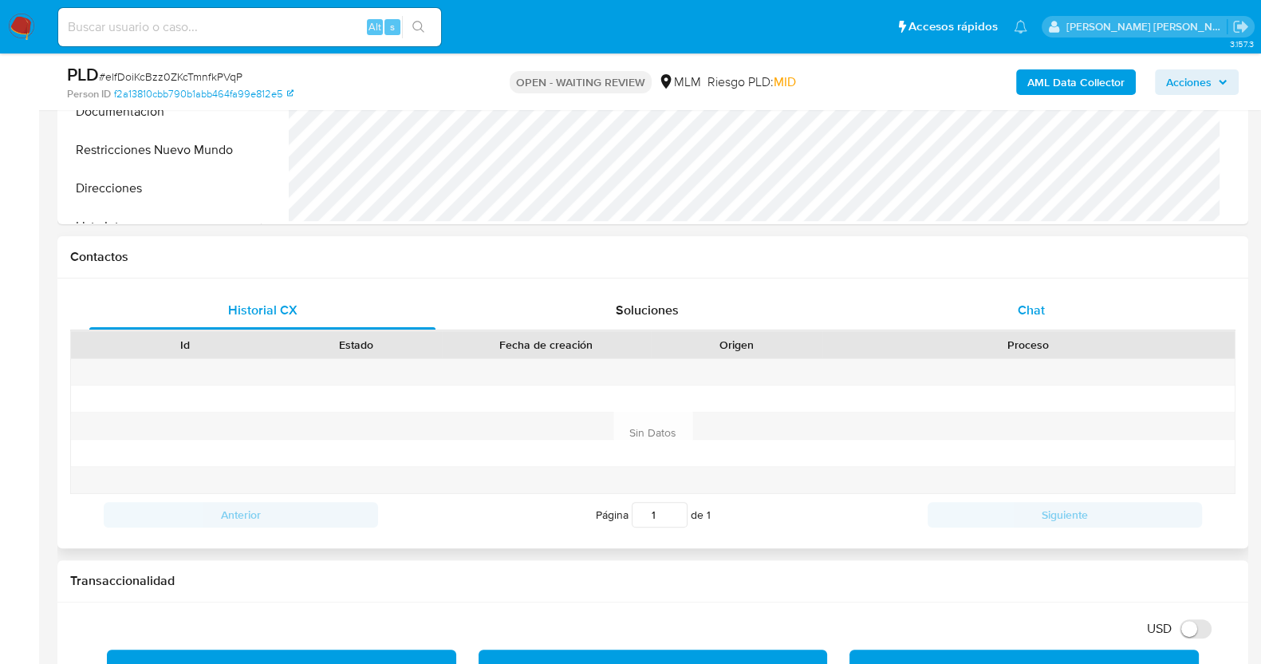
click at [1025, 304] on span "Chat" at bounding box center [1031, 310] width 27 height 18
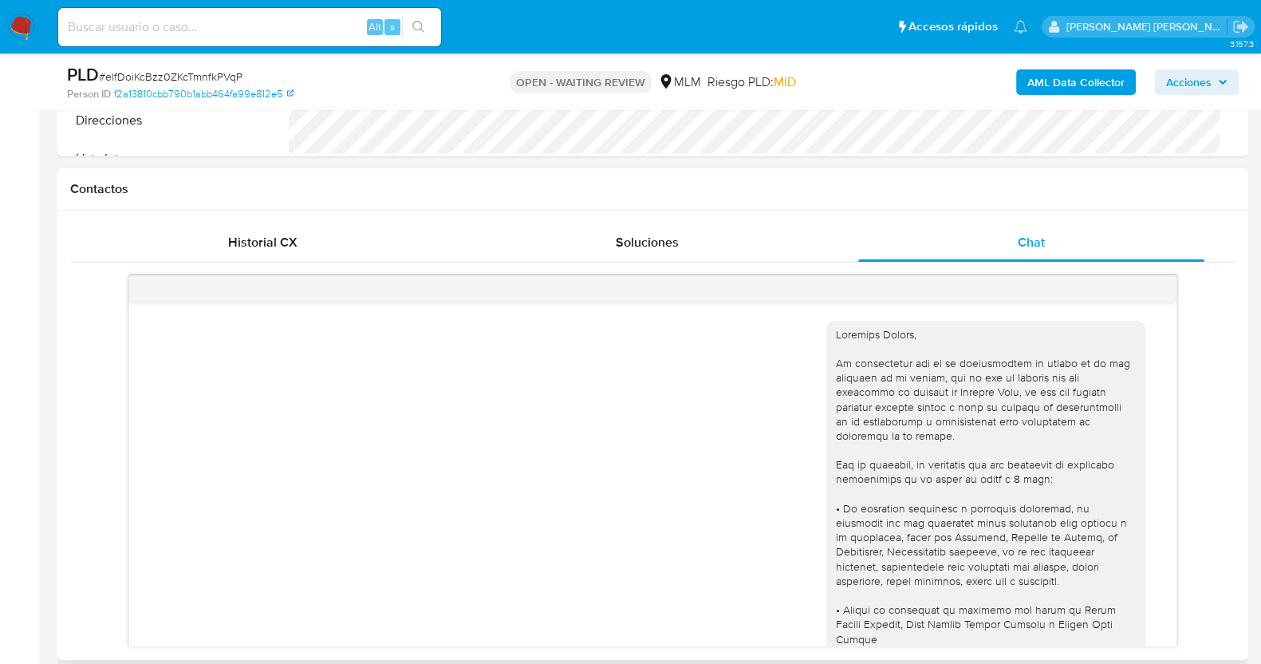
scroll to position [697, 0]
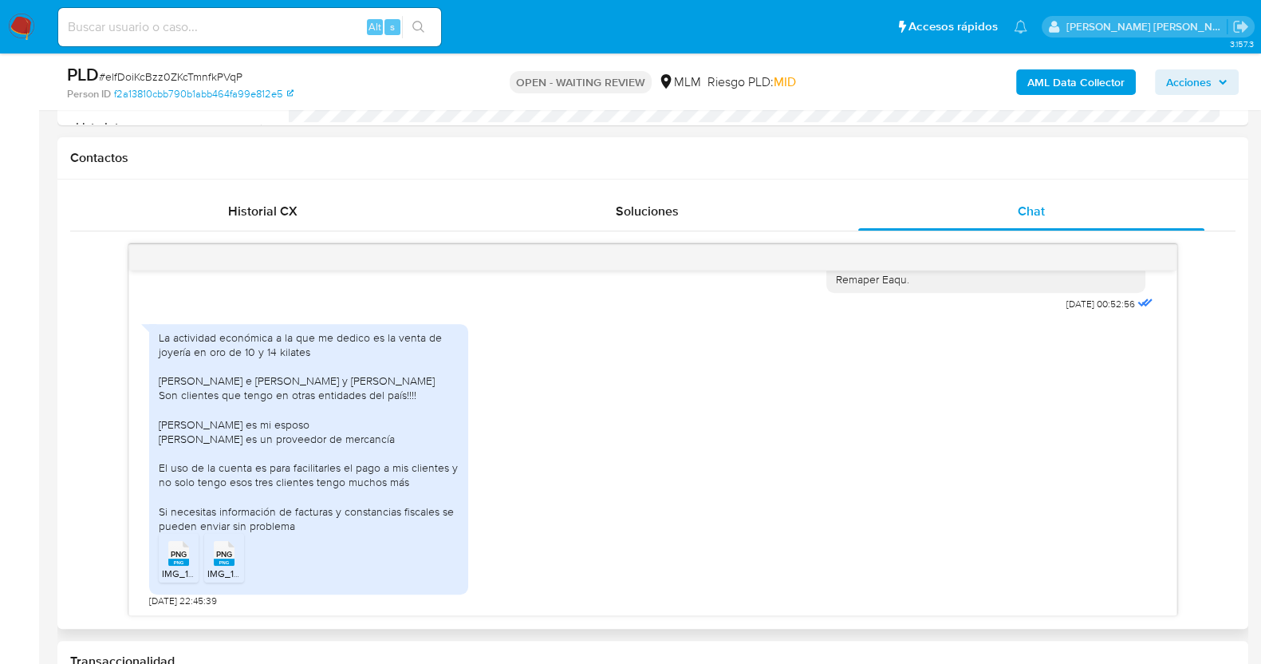
click at [175, 568] on span "IMG_1322.png" at bounding box center [193, 573] width 62 height 14
click at [224, 569] on span "IMG_1323.png" at bounding box center [238, 573] width 62 height 14
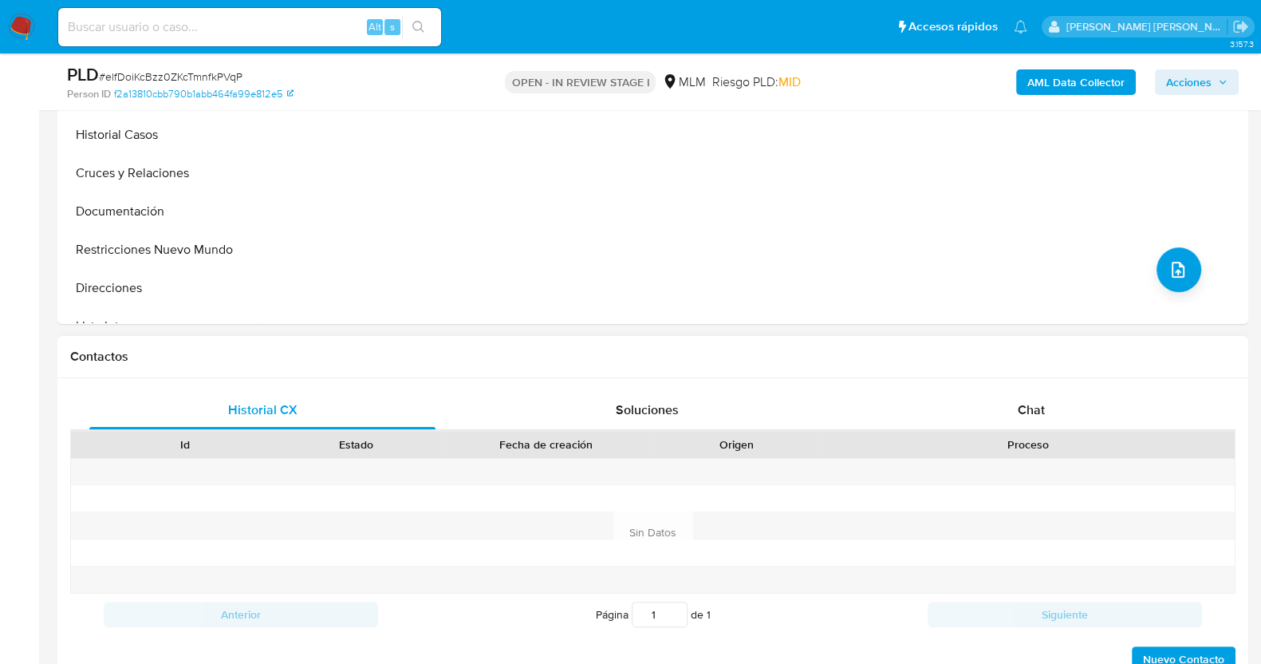
select select "10"
drag, startPoint x: 1017, startPoint y: 419, endPoint x: 1019, endPoint y: 400, distance: 18.5
click at [1018, 419] on div "Chat" at bounding box center [1031, 410] width 346 height 38
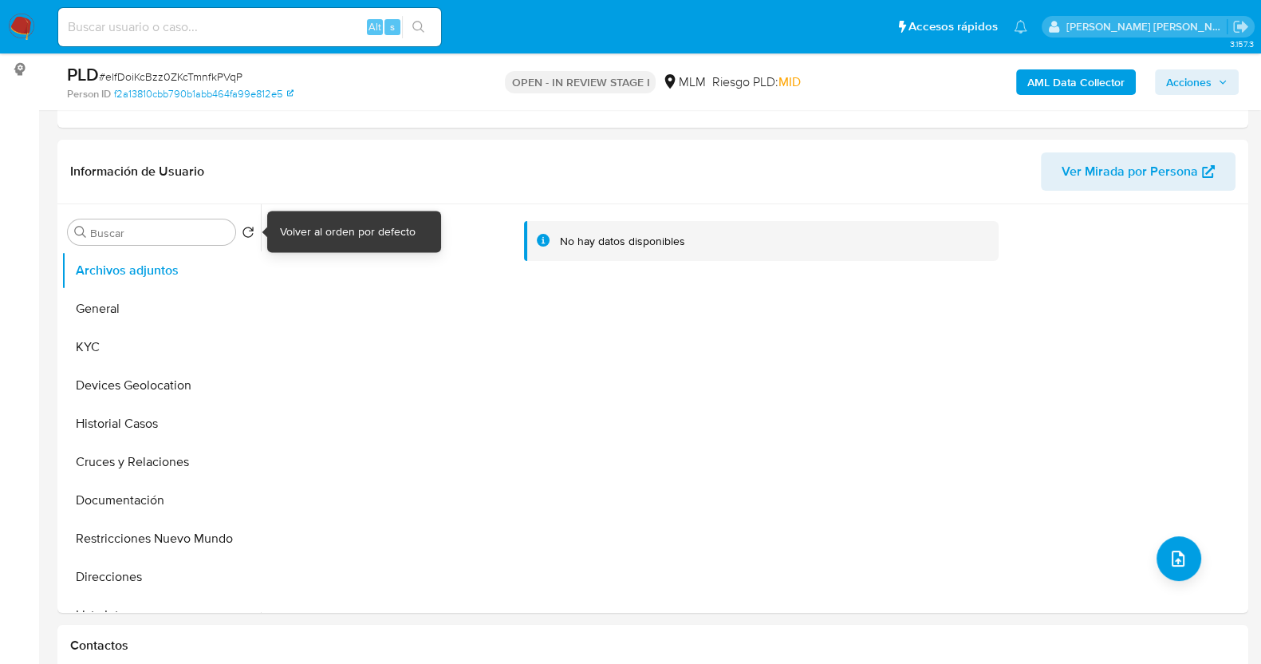
scroll to position [299, 0]
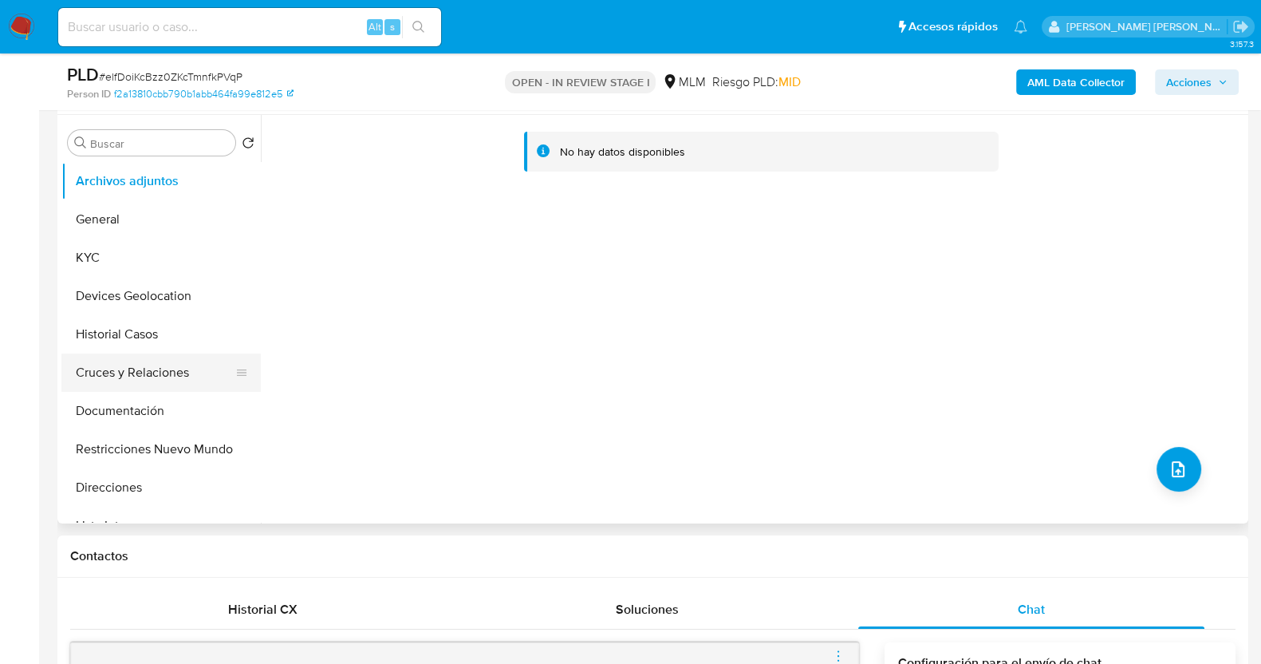
click at [117, 396] on button "Documentación" at bounding box center [160, 411] width 199 height 38
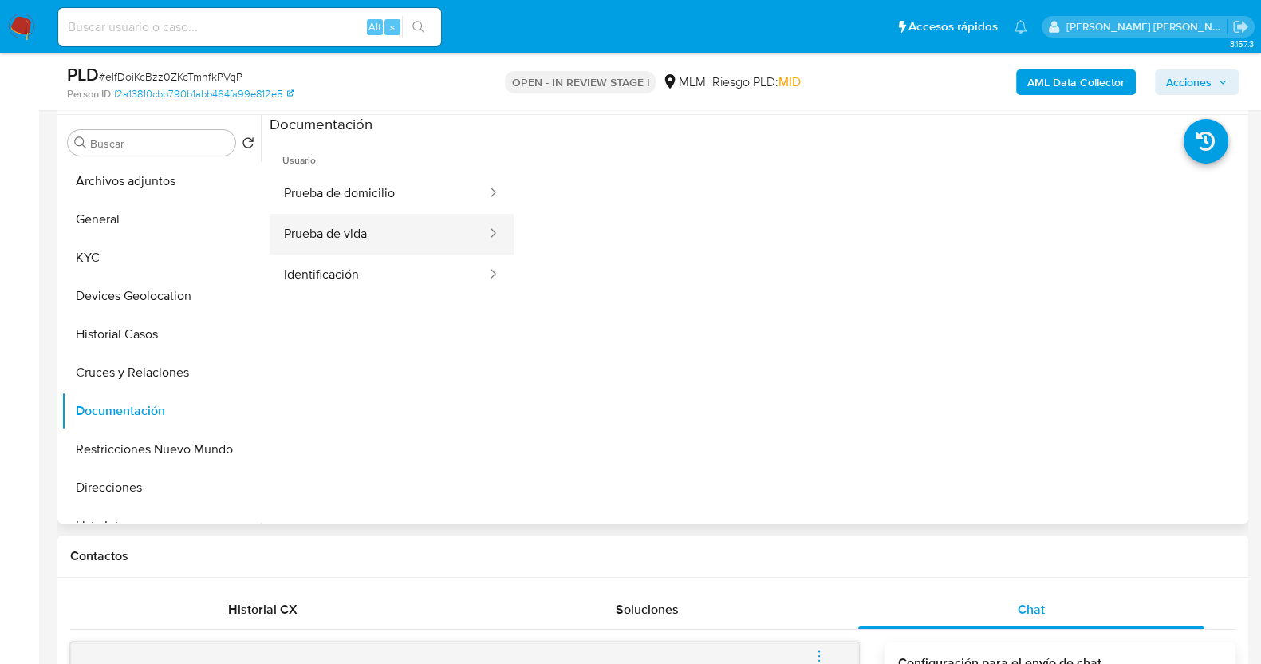
click at [412, 243] on button "Prueba de vida" at bounding box center [379, 234] width 219 height 41
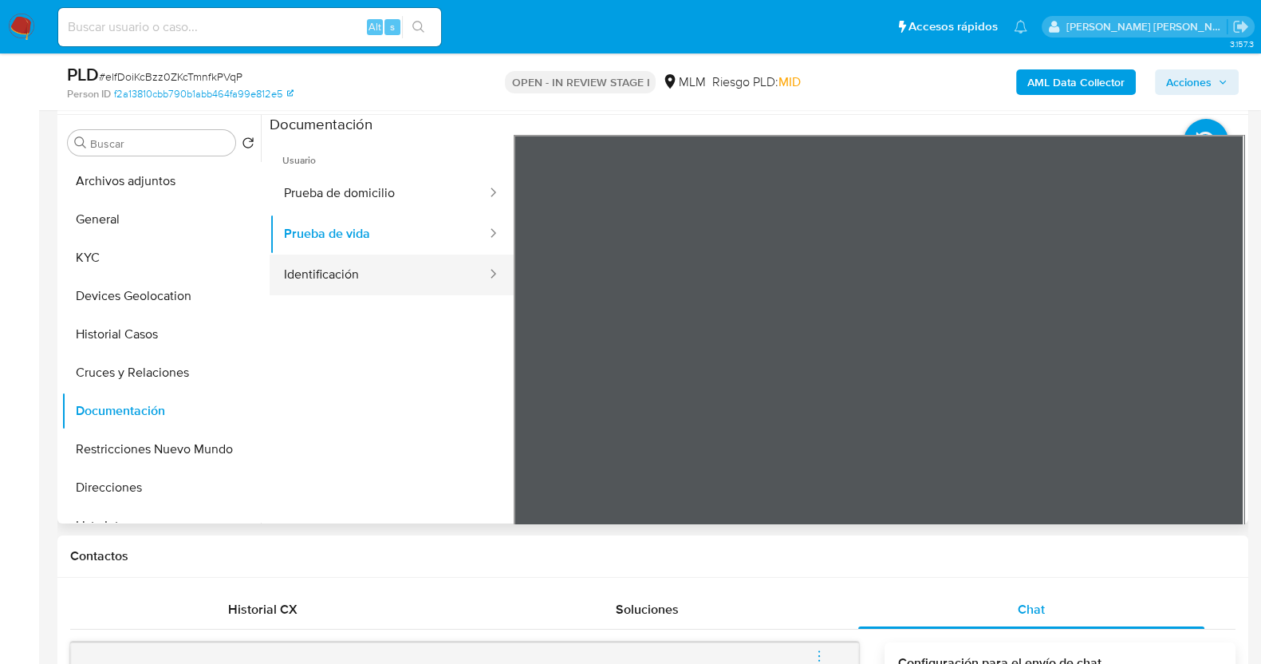
click at [408, 274] on button "Identificación" at bounding box center [379, 274] width 219 height 41
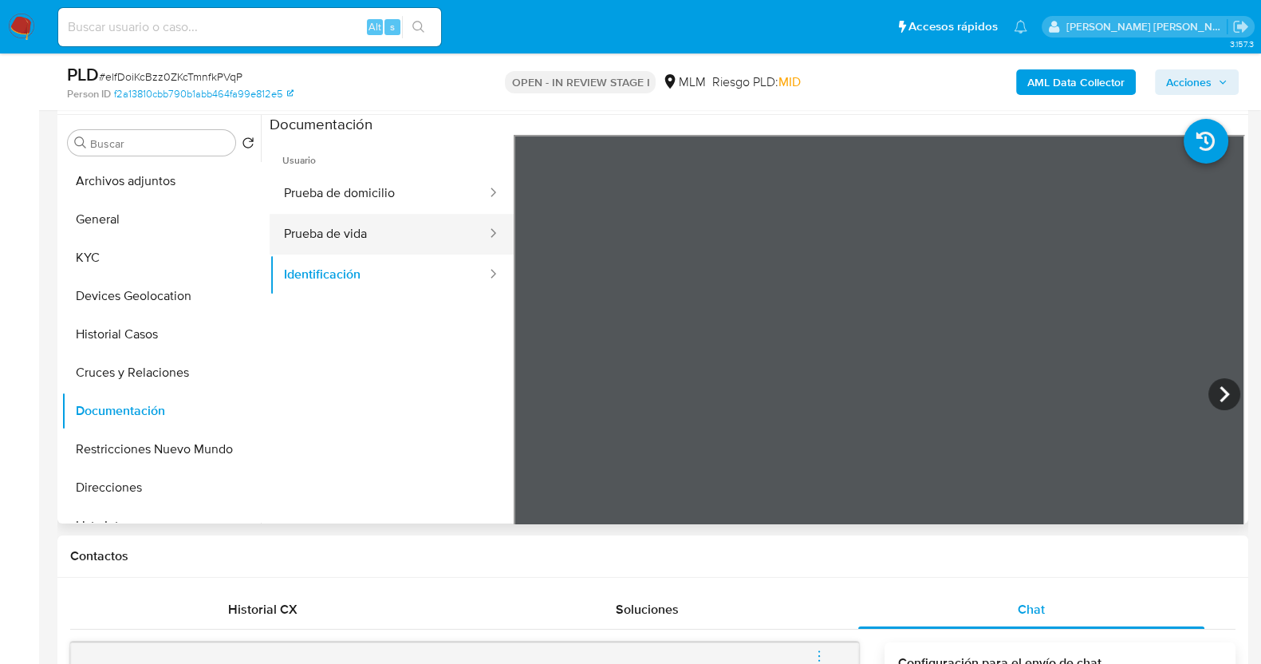
click at [396, 231] on button "Prueba de vida" at bounding box center [379, 234] width 219 height 41
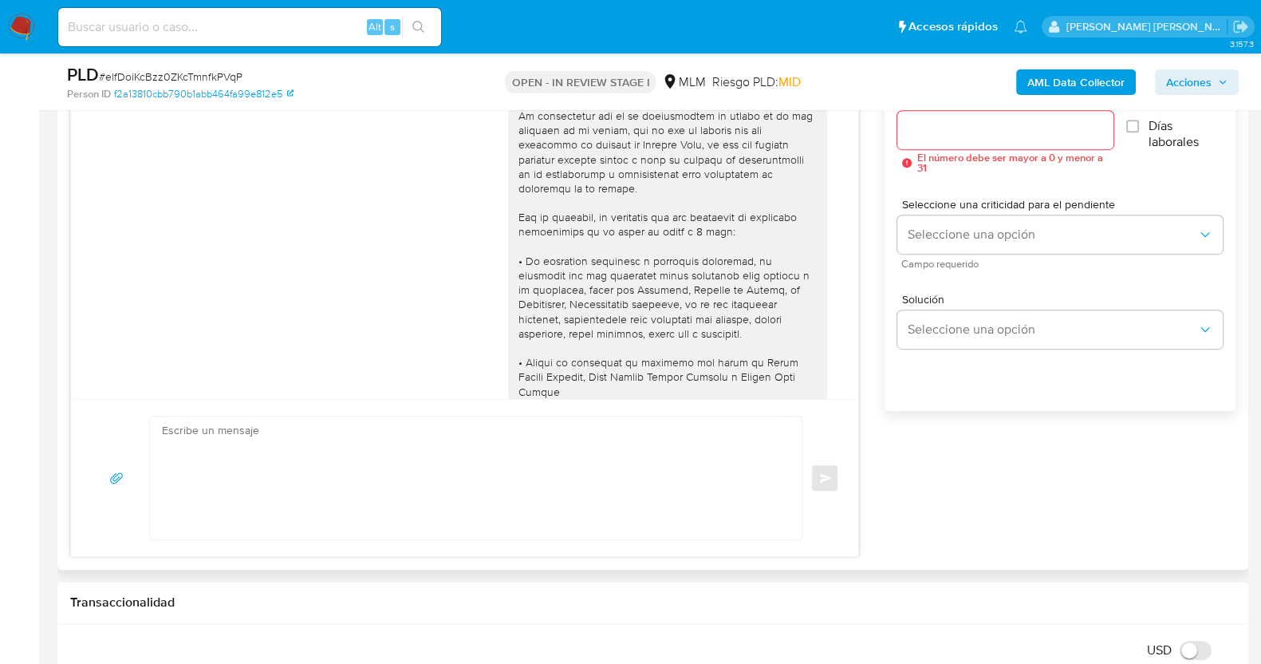
scroll to position [997, 0]
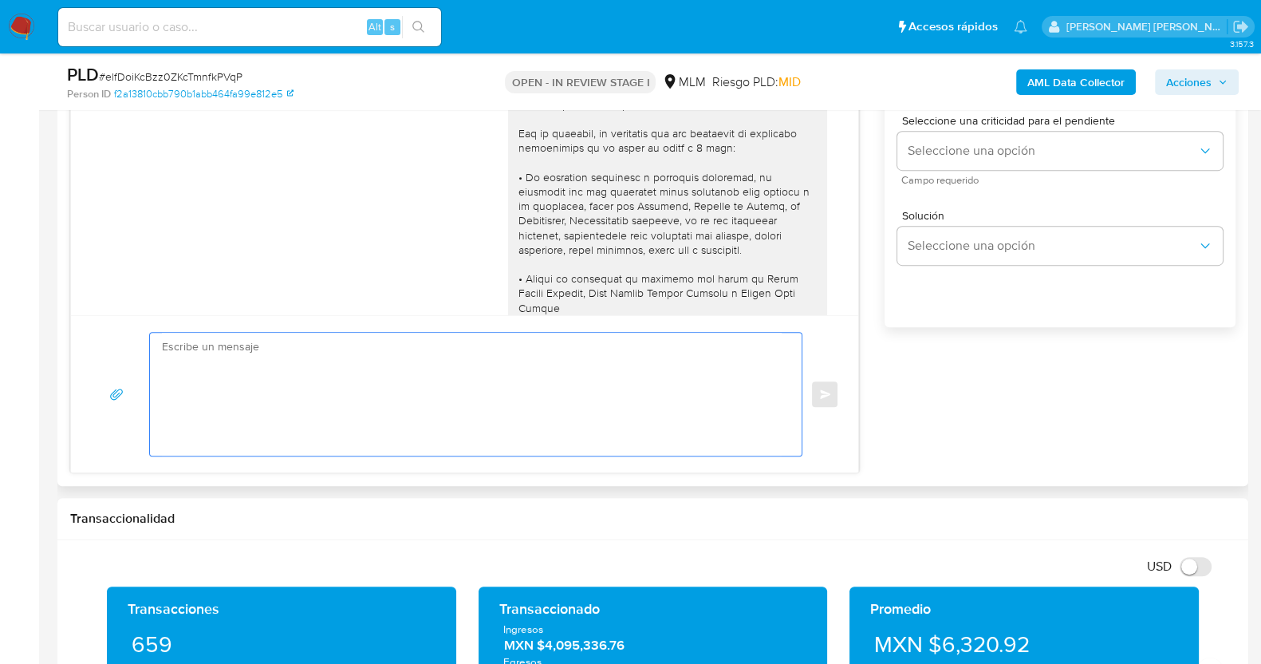
click at [700, 410] on textarea at bounding box center [472, 394] width 620 height 123
paste textarea "Estimado XXX, Agradecemos su pronta respuesta y colaboración. Toda su informaci…"
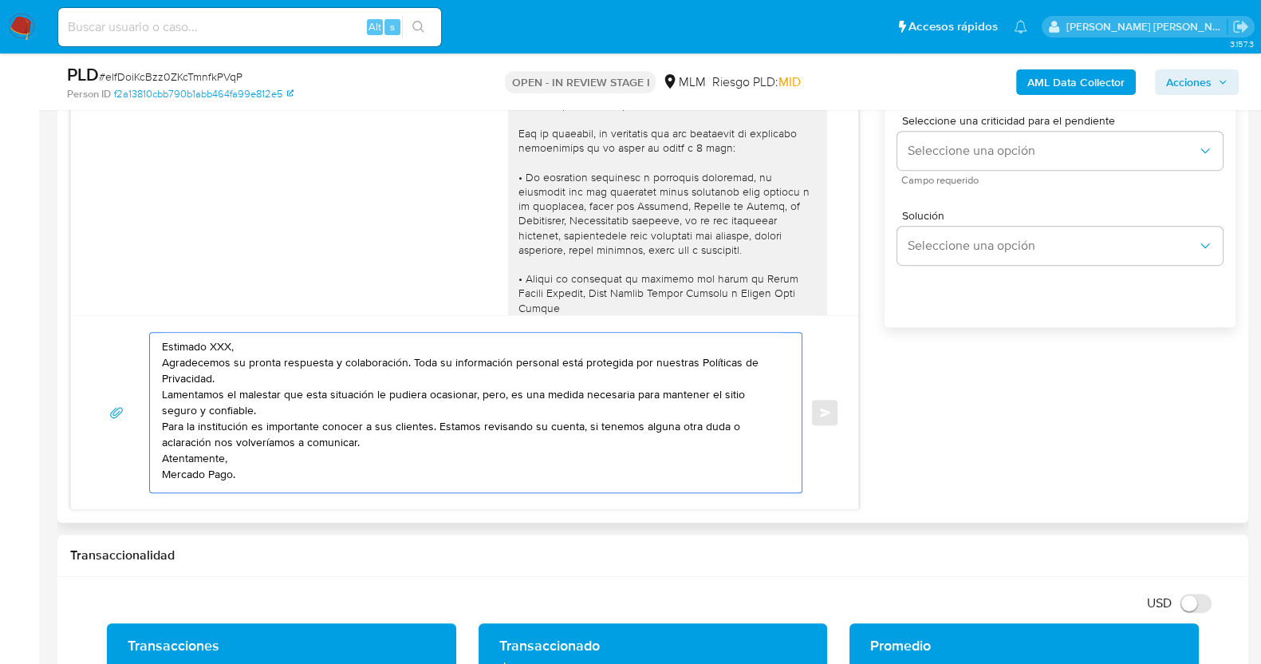
scroll to position [0, 0]
click at [234, 345] on textarea "Estimado XXX, Agradecemos su pronta respuesta y colaboración. Toda su informaci…" at bounding box center [472, 413] width 620 height 160
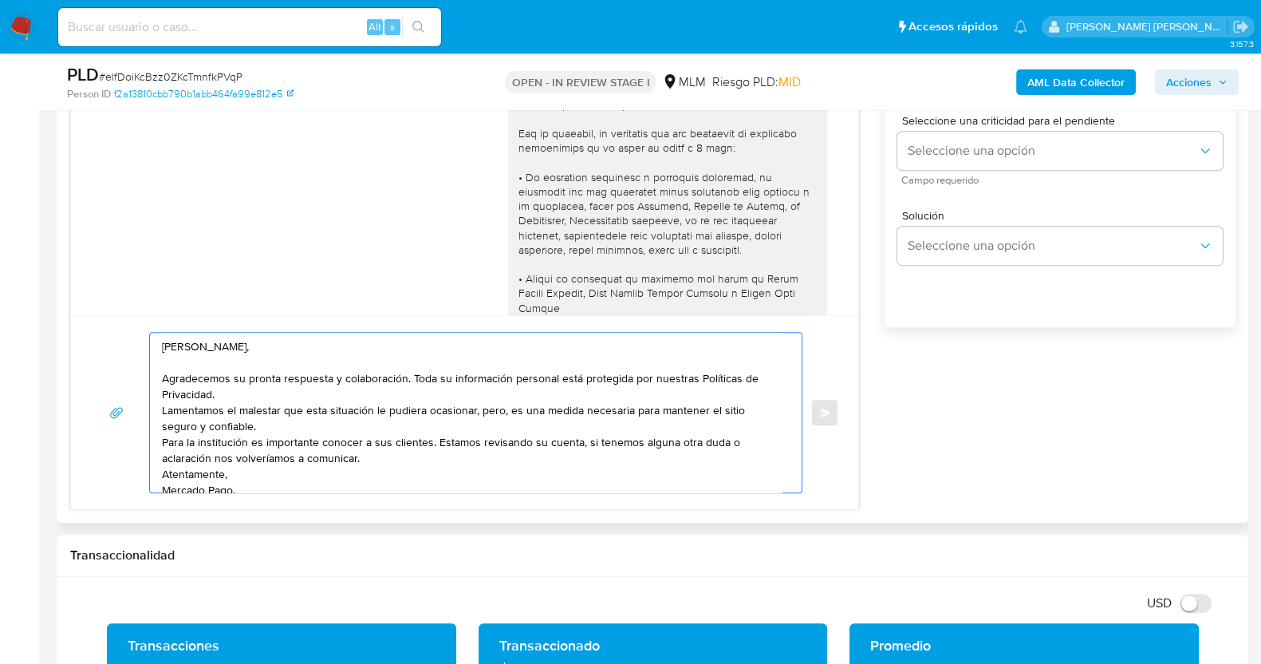
click at [257, 395] on textarea "Estimada Alexis, Agradecemos su pronta respuesta y colaboración. Toda su inform…" at bounding box center [472, 413] width 620 height 160
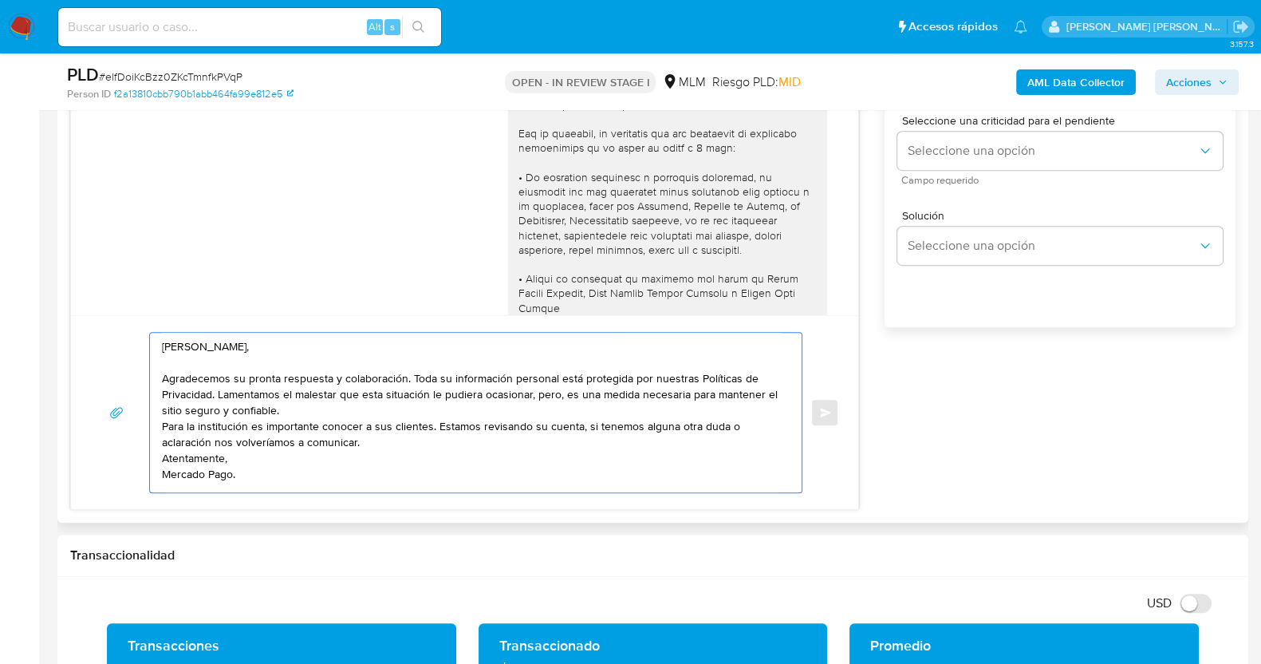
click at [363, 411] on textarea "Estimada Alexis, Agradecemos su pronta respuesta y colaboración. Toda su inform…" at bounding box center [472, 413] width 620 height 160
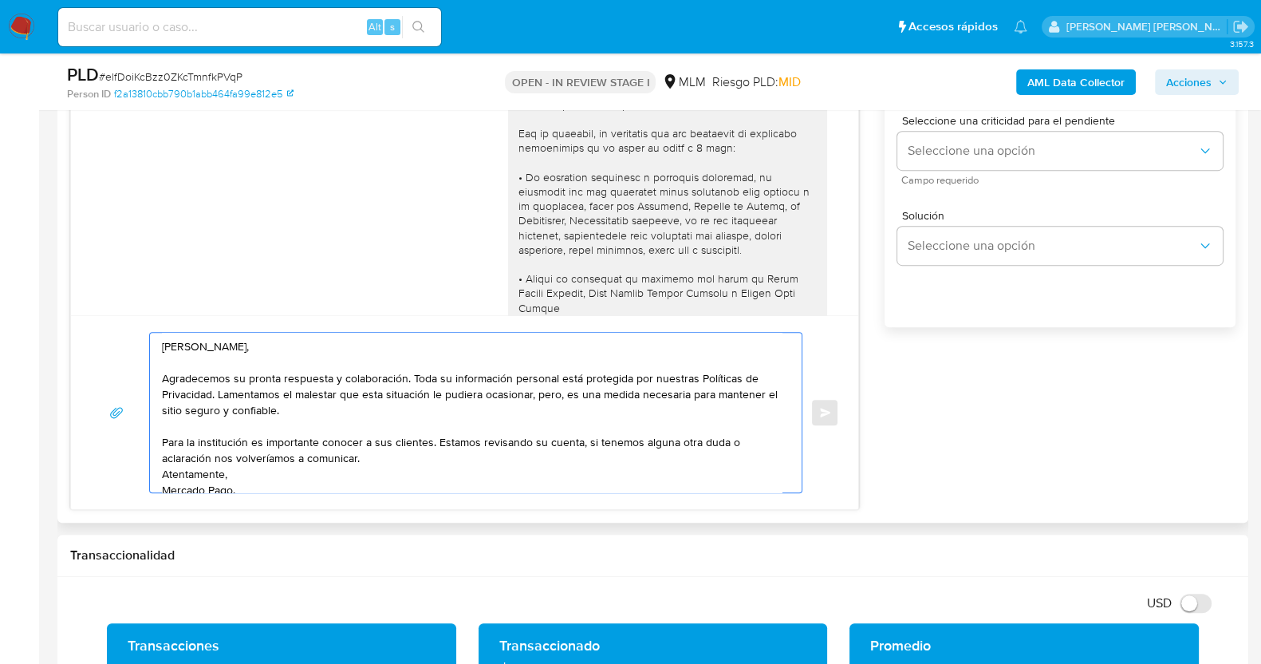
scroll to position [27, 0]
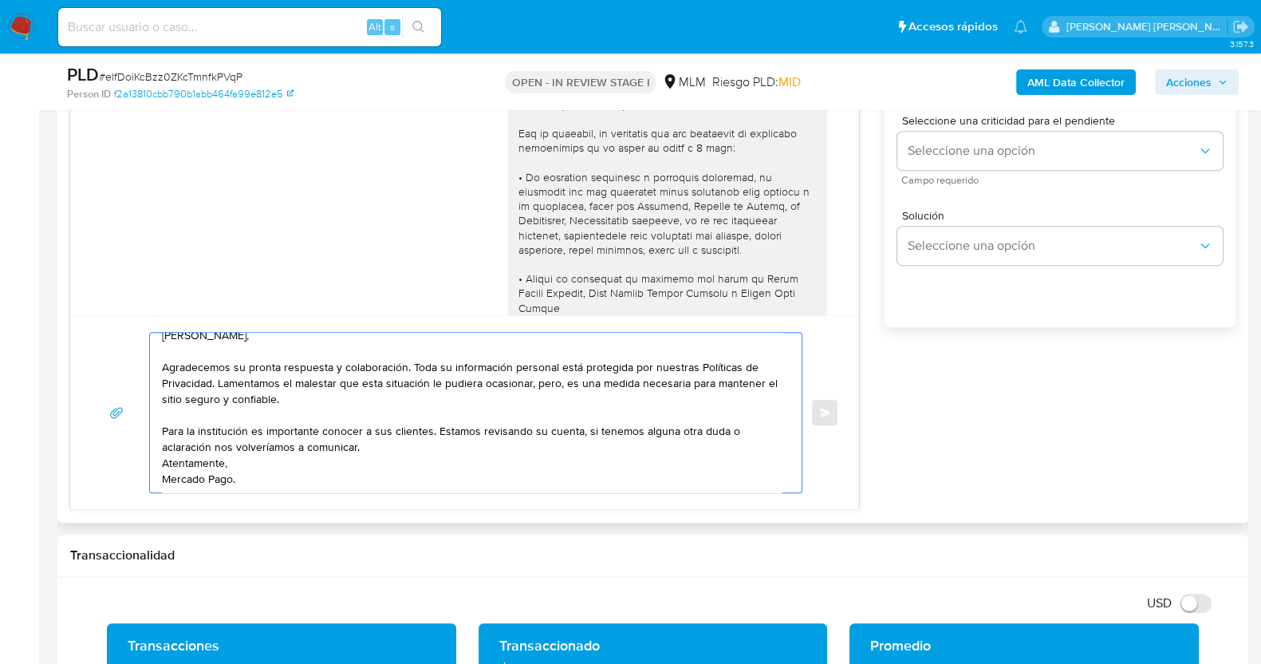
click at [387, 435] on textarea "Estimada Alexis, Agradecemos su pronta respuesta y colaboración. Toda su inform…" at bounding box center [472, 413] width 620 height 160
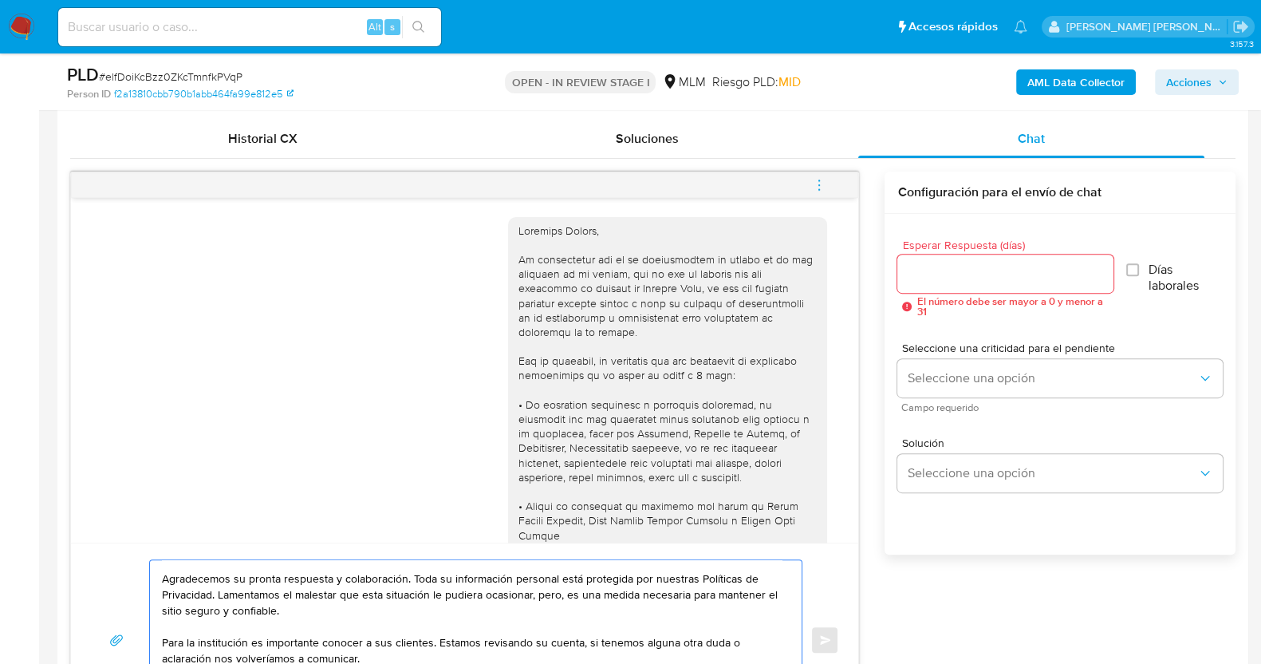
scroll to position [697, 0]
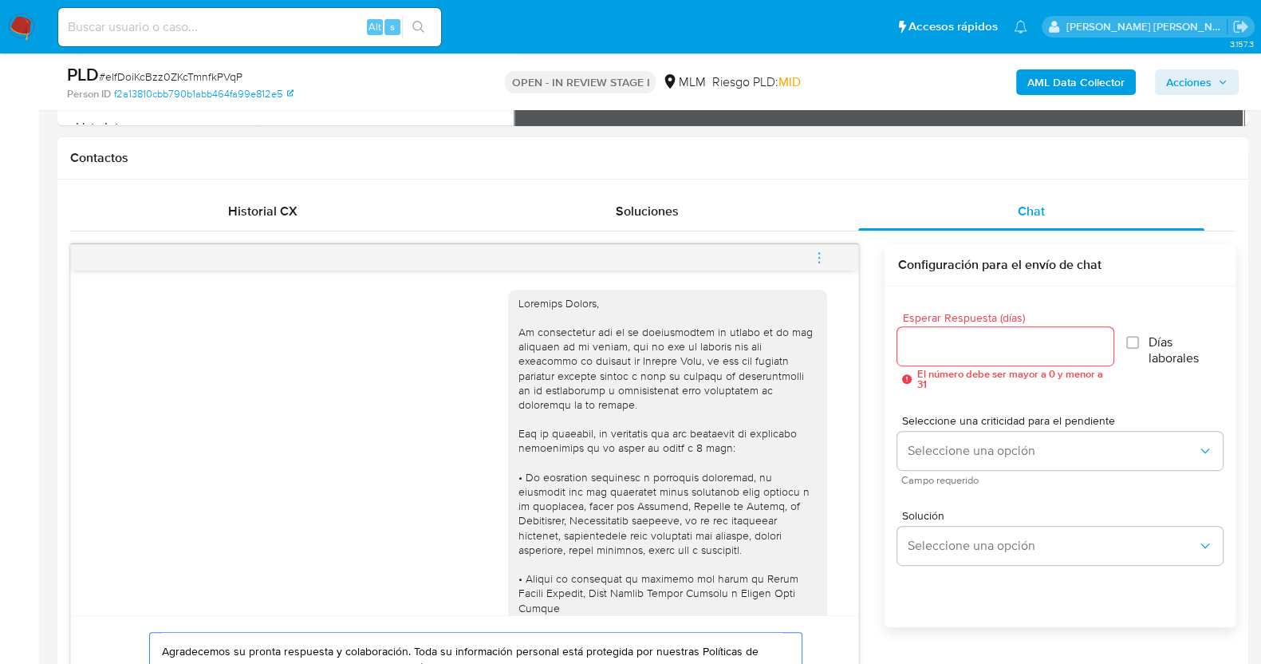
type textarea "Estimada Alexis, Agradecemos su pronta respuesta y colaboración. Toda su inform…"
click at [932, 338] on input "Esperar Respuesta (días)" at bounding box center [1004, 346] width 215 height 21
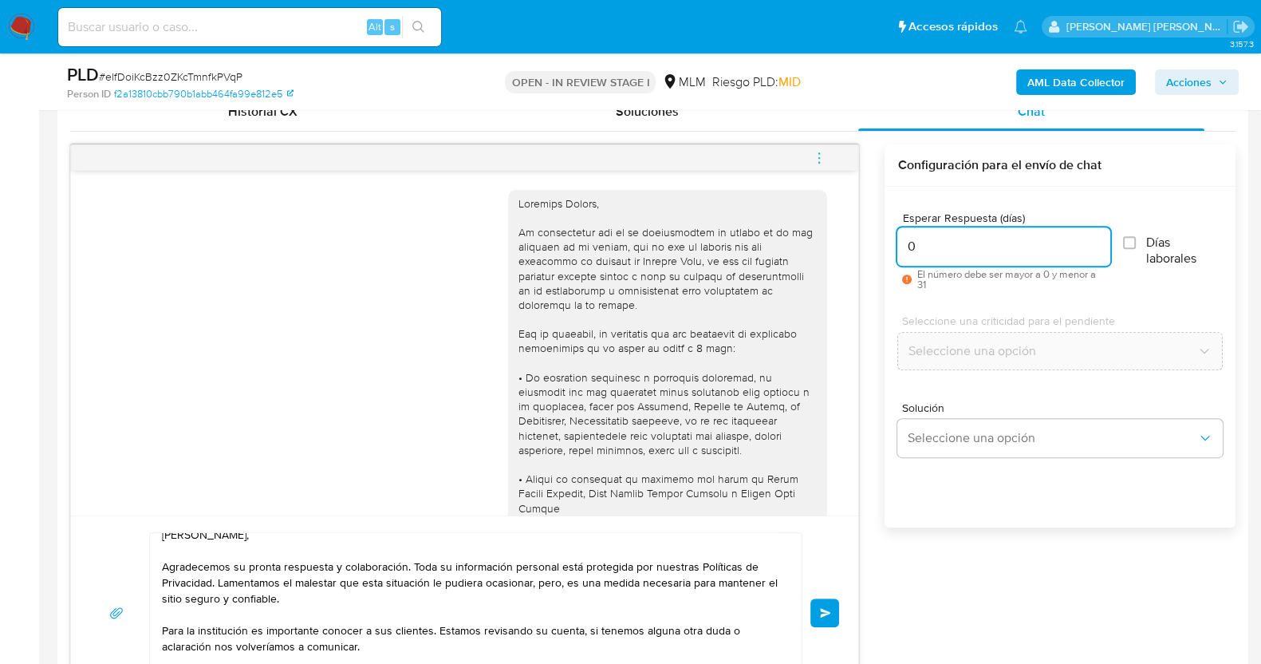
scroll to position [0, 0]
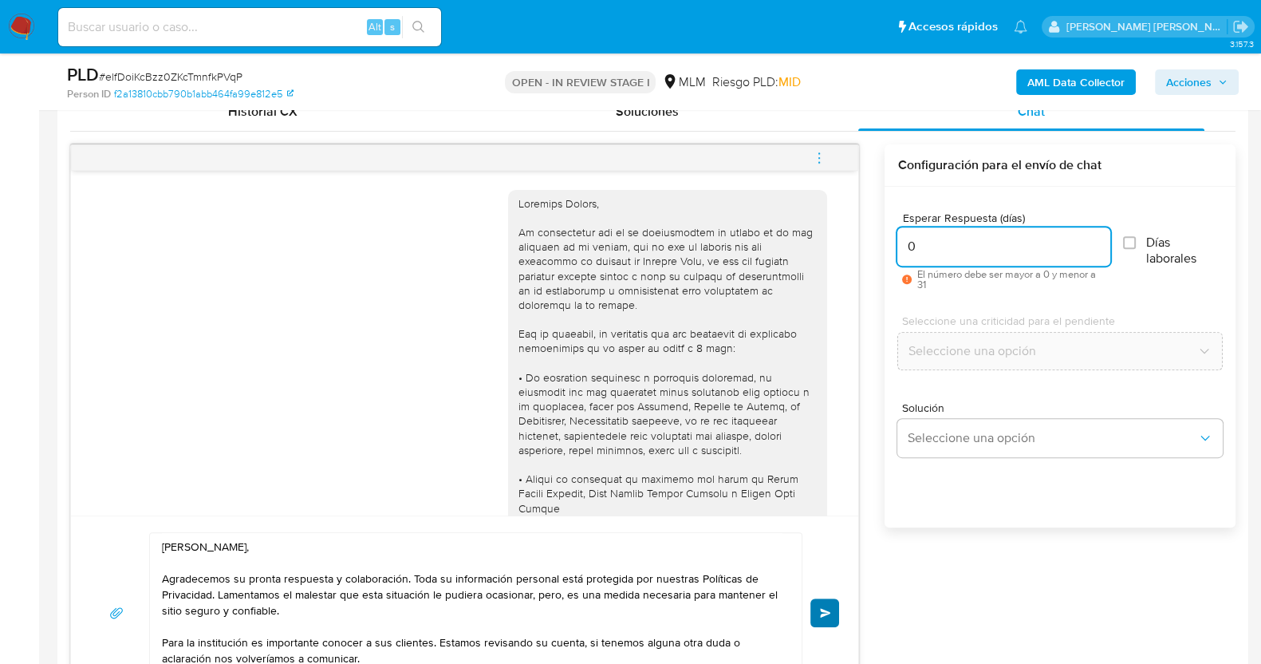
type input "0"
click at [837, 613] on button "Enviar" at bounding box center [824, 612] width 29 height 29
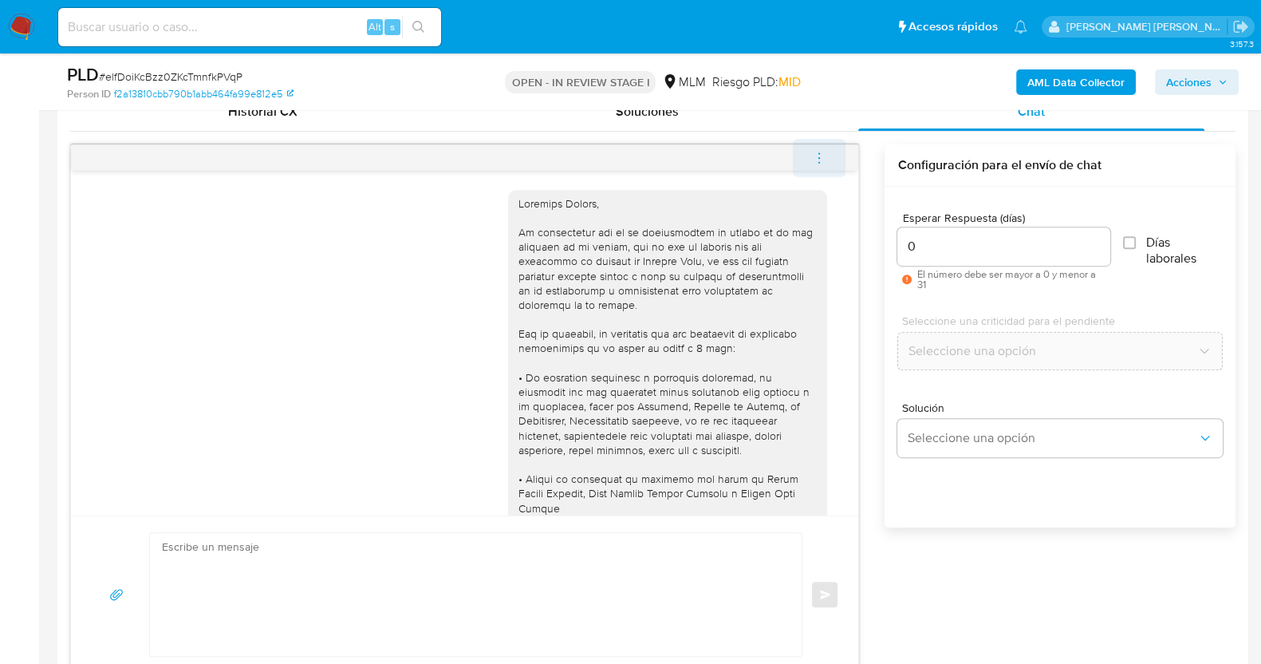
scroll to position [781, 0]
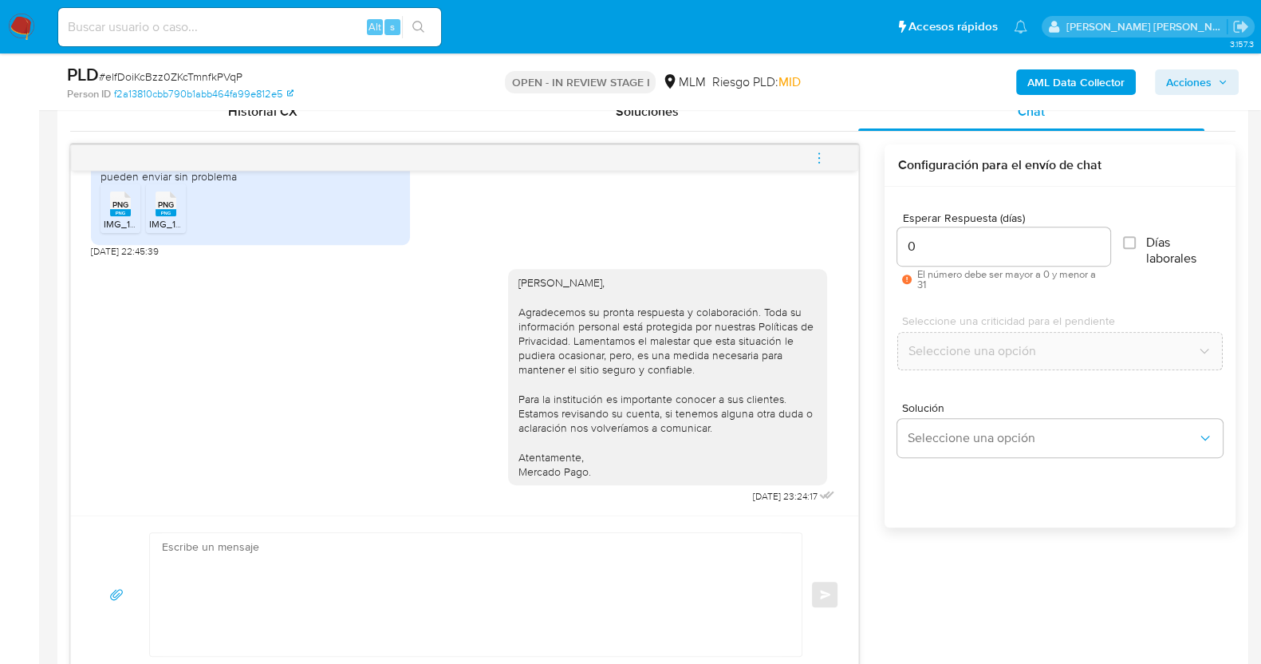
click at [819, 154] on icon "menu-action" at bounding box center [819, 158] width 14 height 14
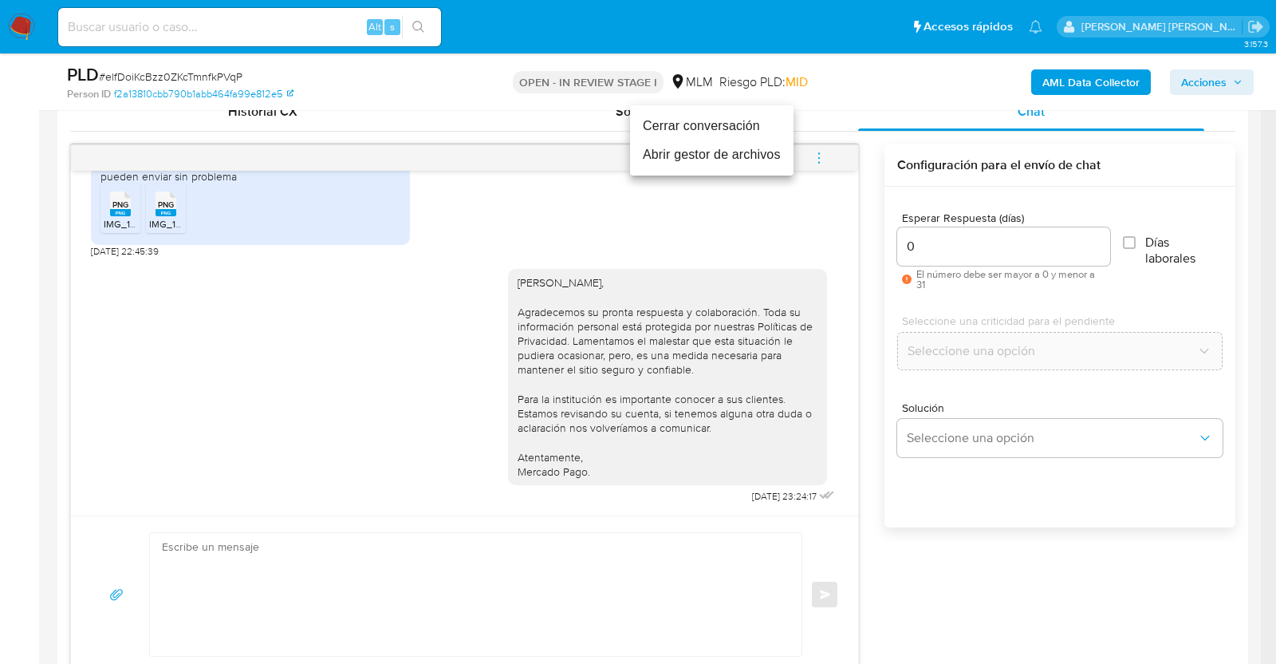
click at [724, 117] on li "Cerrar conversación" at bounding box center [712, 126] width 164 height 29
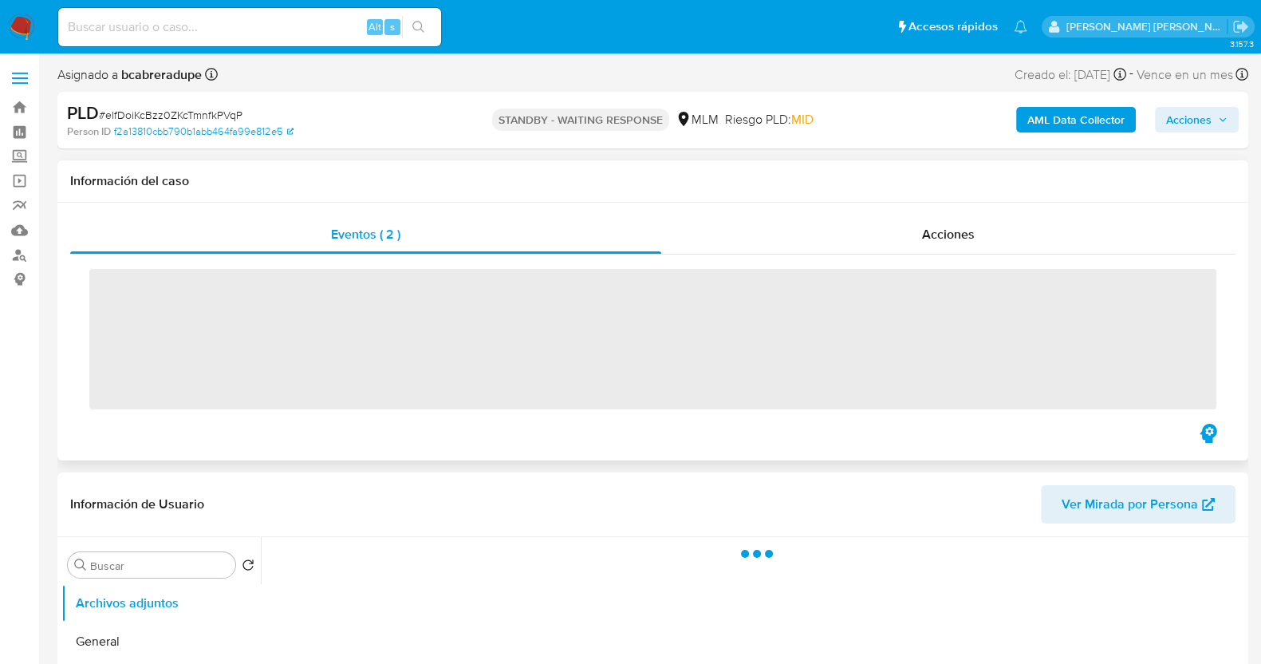
scroll to position [199, 0]
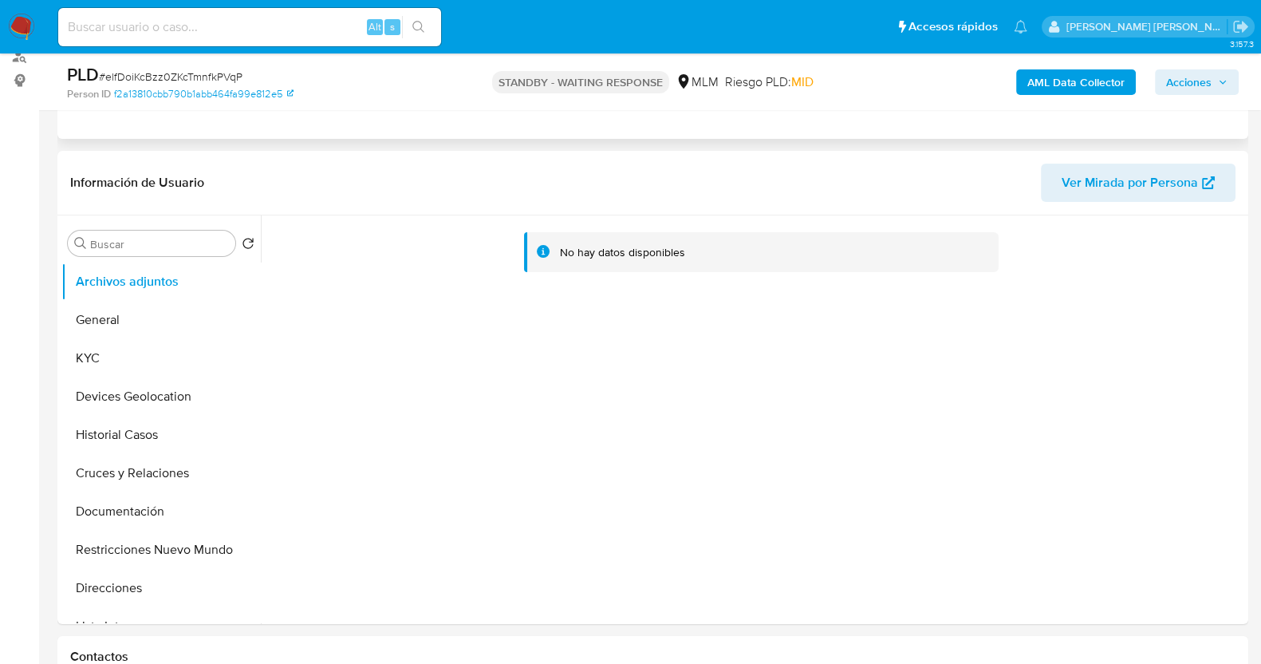
select select "10"
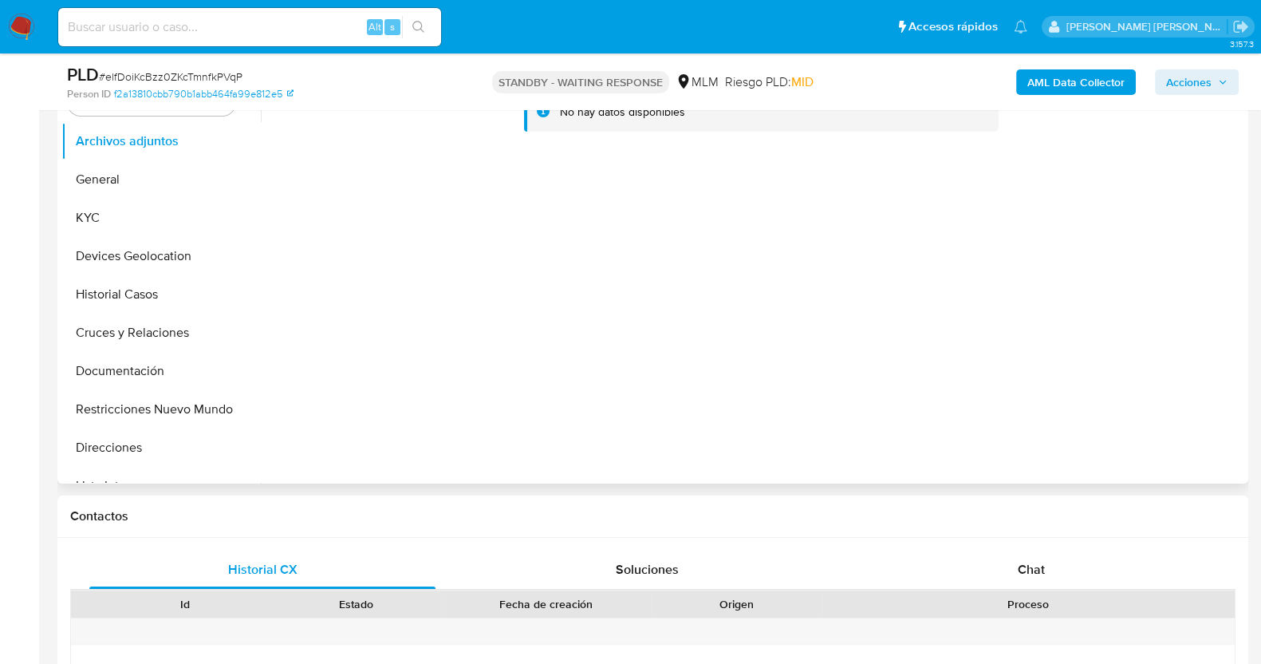
scroll to position [299, 0]
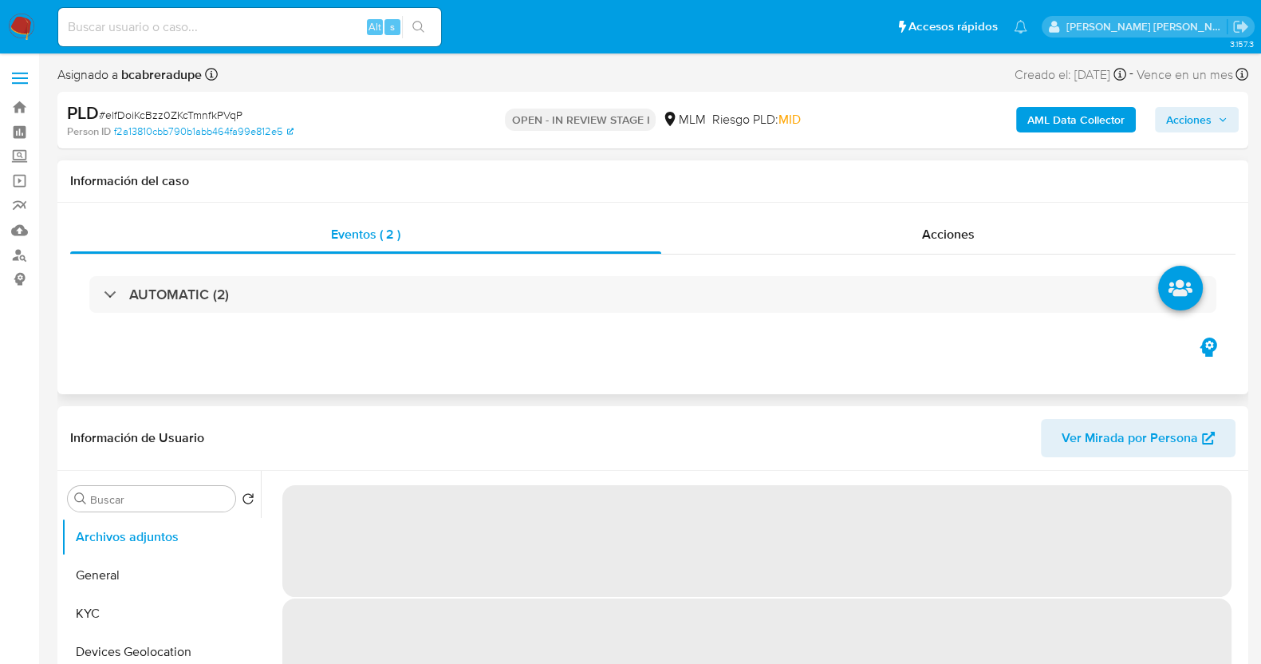
select select "10"
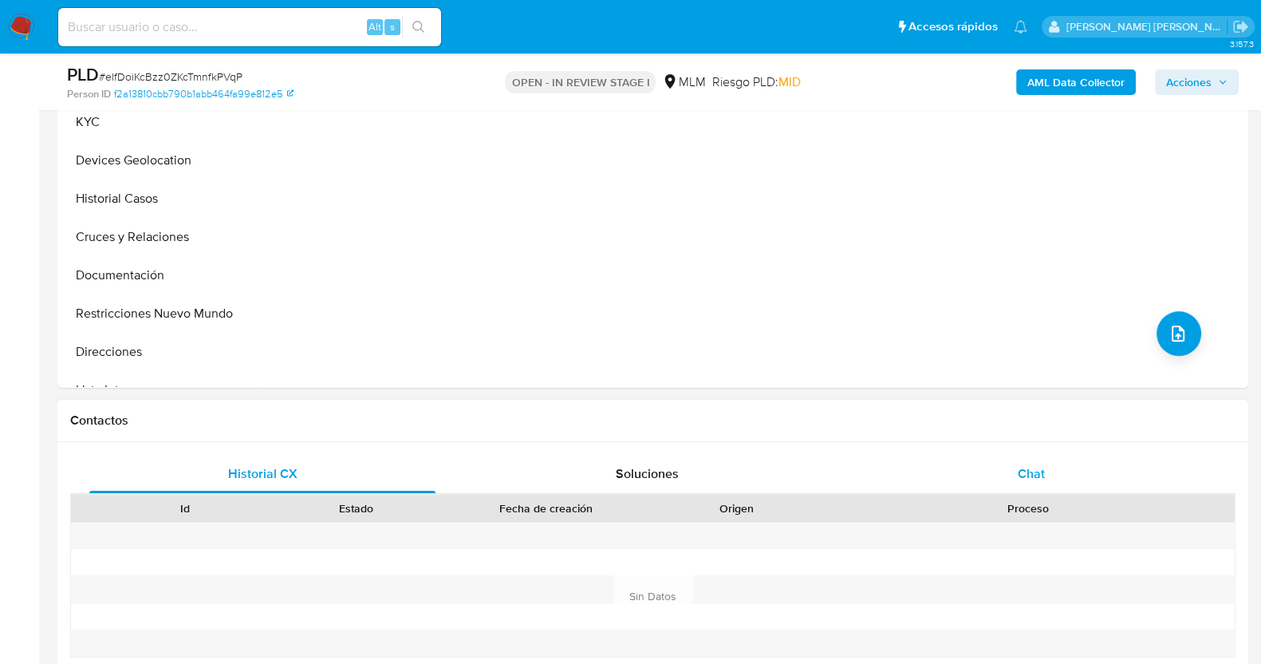
scroll to position [598, 0]
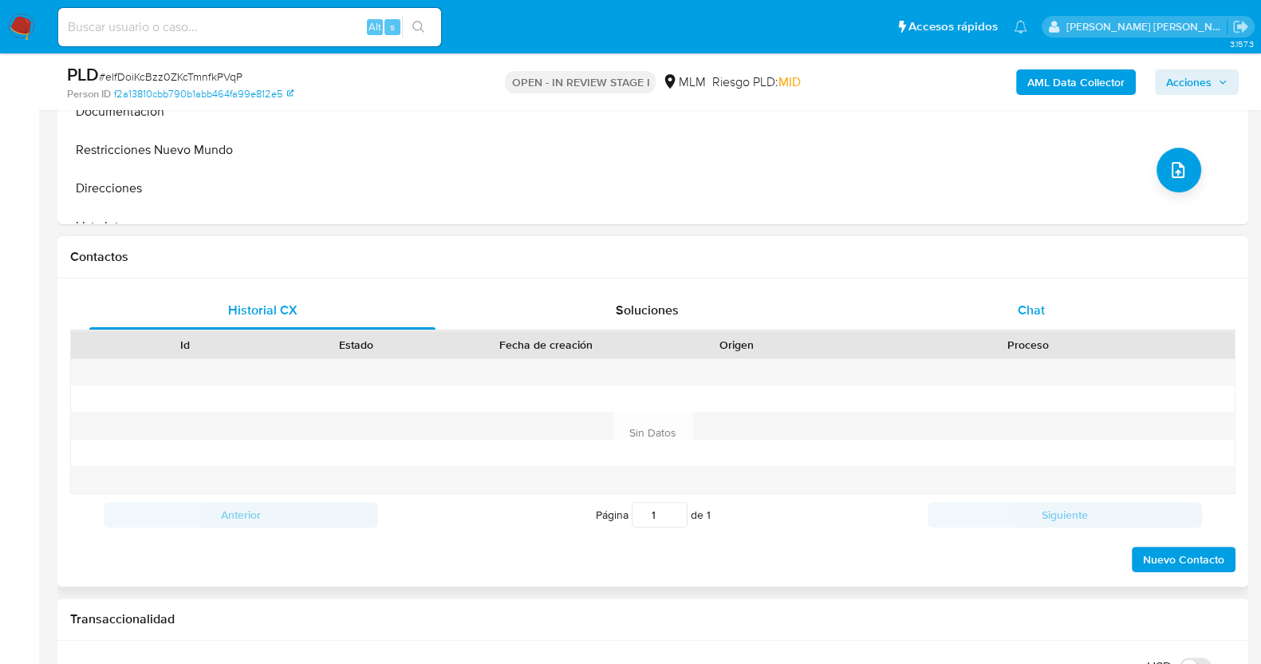
click at [1075, 312] on div "Chat" at bounding box center [1031, 310] width 346 height 38
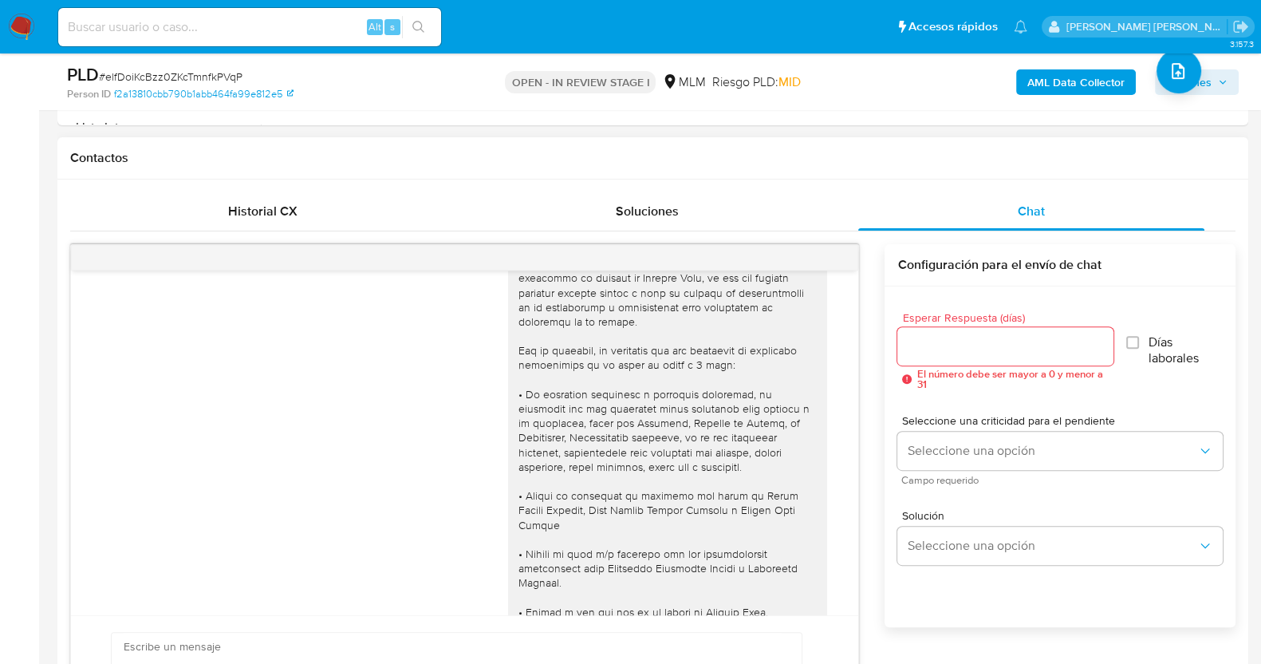
scroll to position [0, 0]
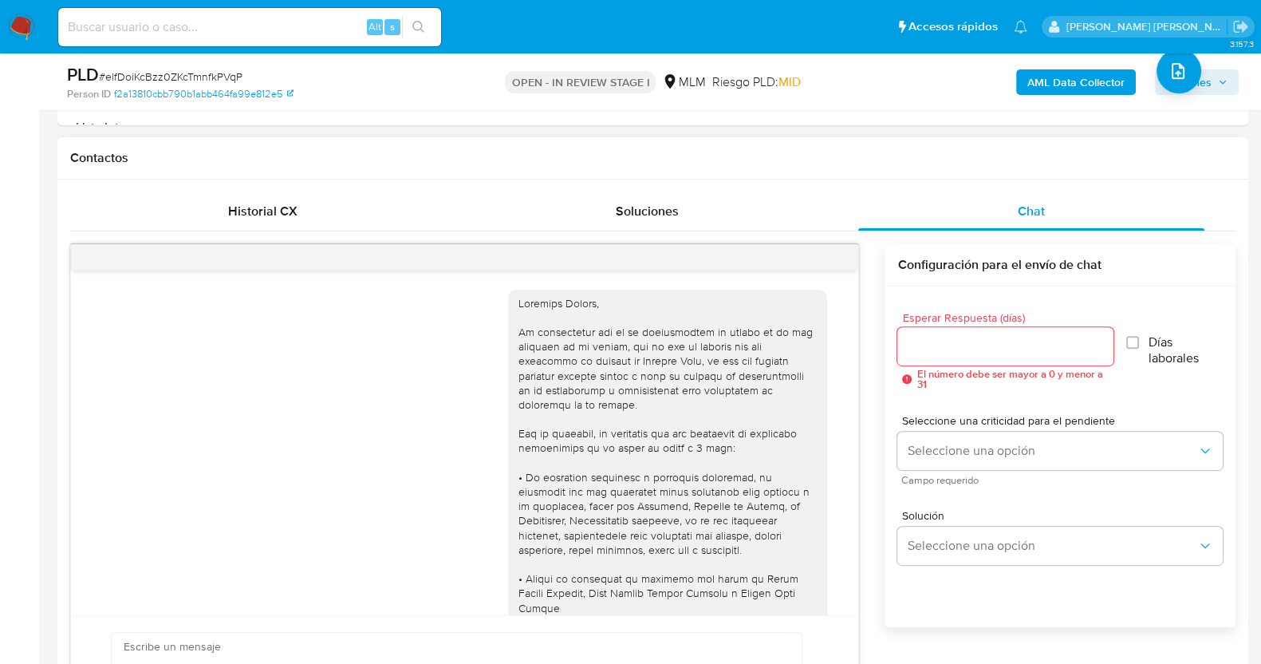
click at [501, 158] on h1 "Contactos" at bounding box center [652, 158] width 1165 height 16
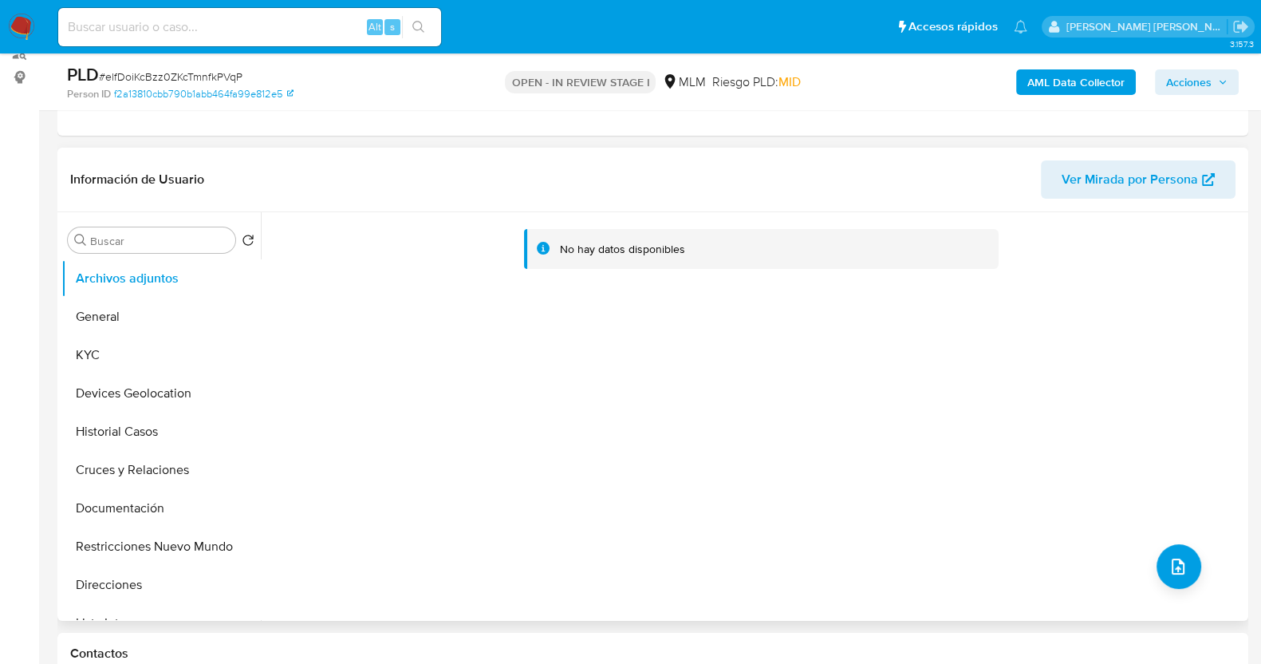
scroll to position [199, 0]
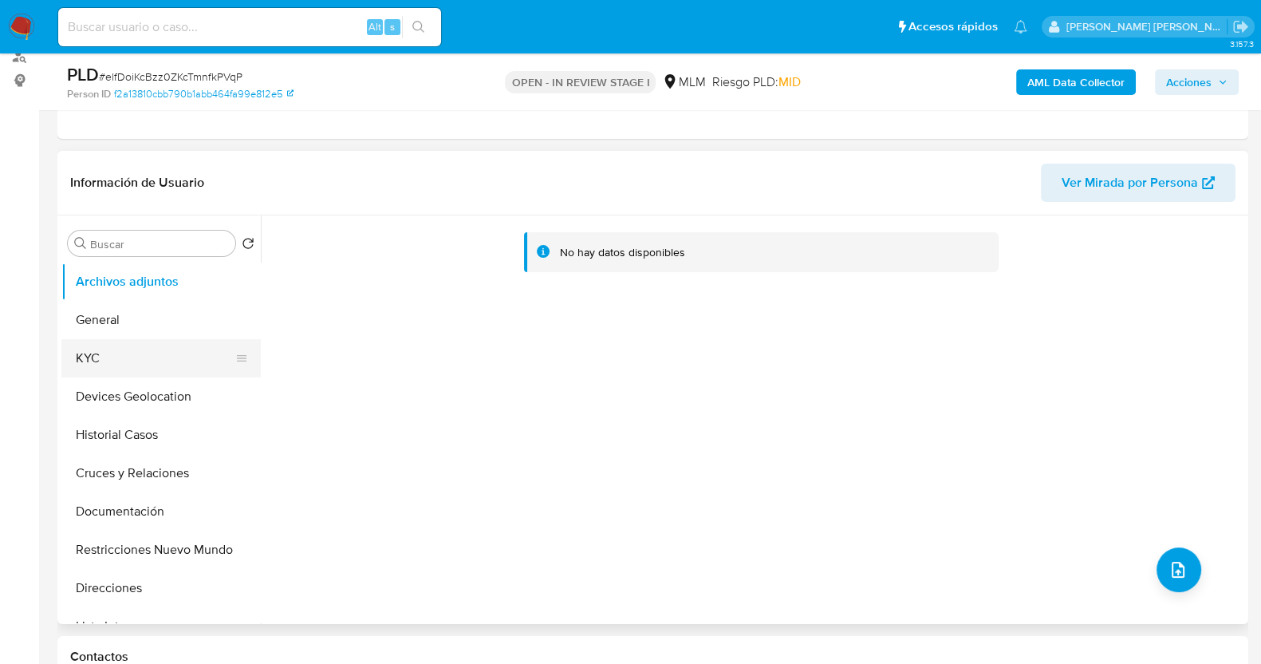
click at [128, 362] on button "KYC" at bounding box center [154, 358] width 187 height 38
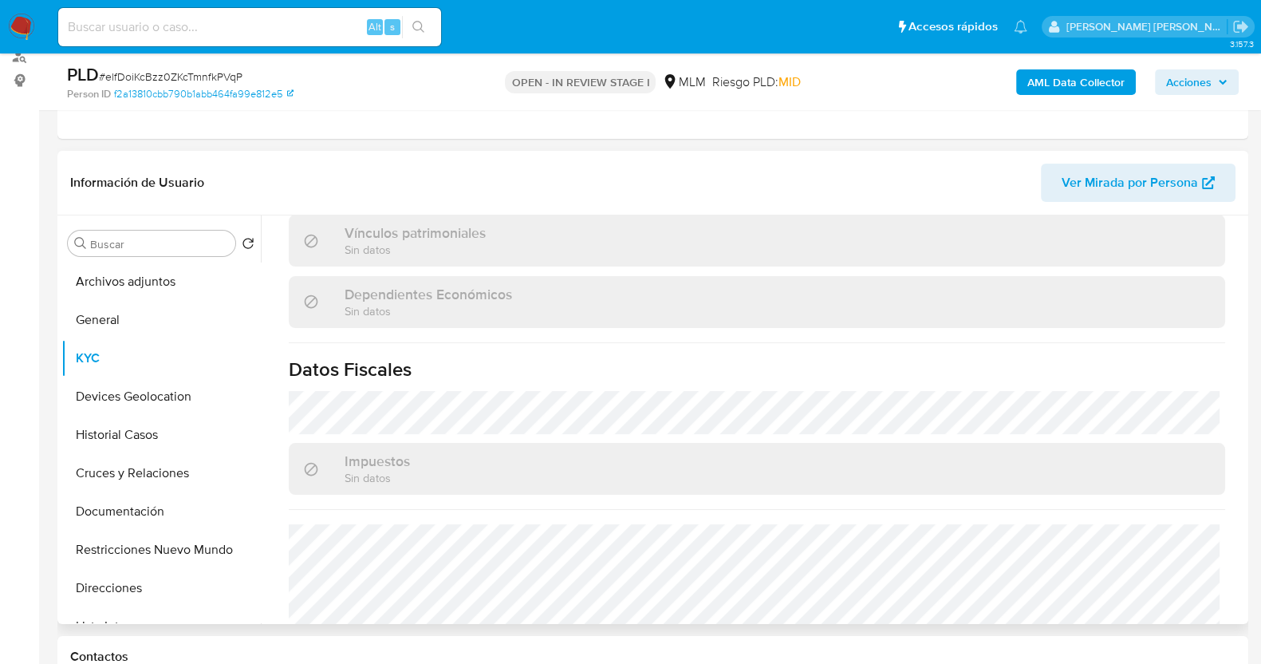
scroll to position [987, 0]
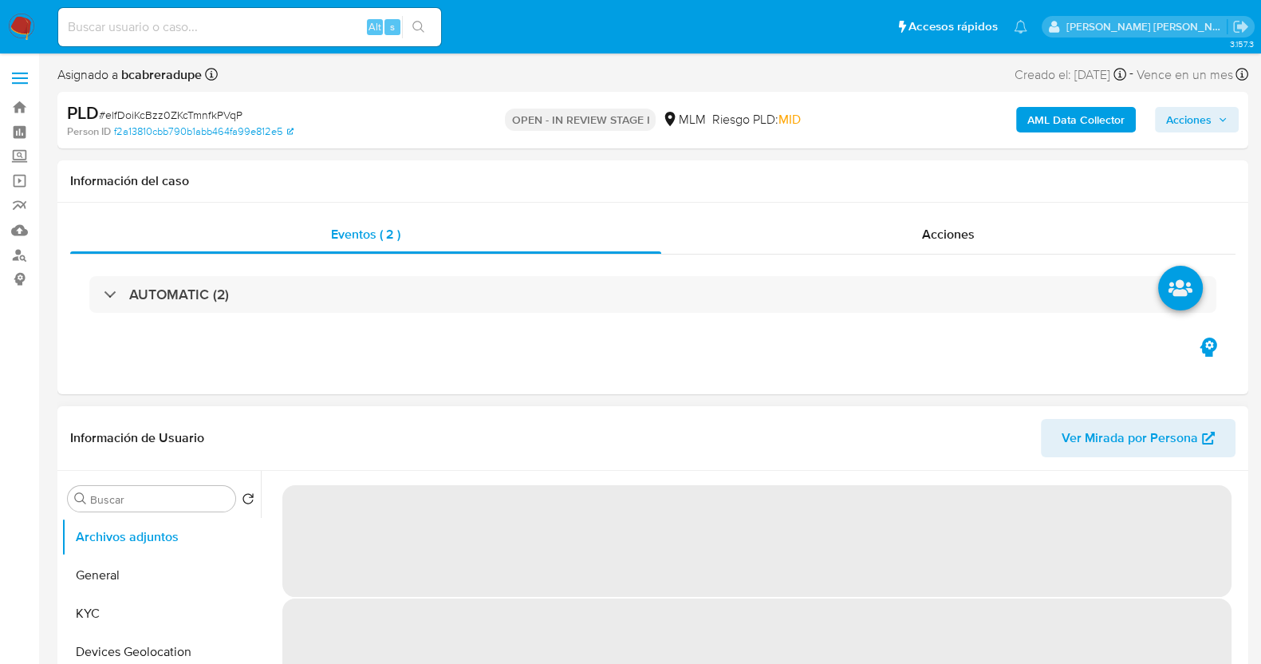
select select "10"
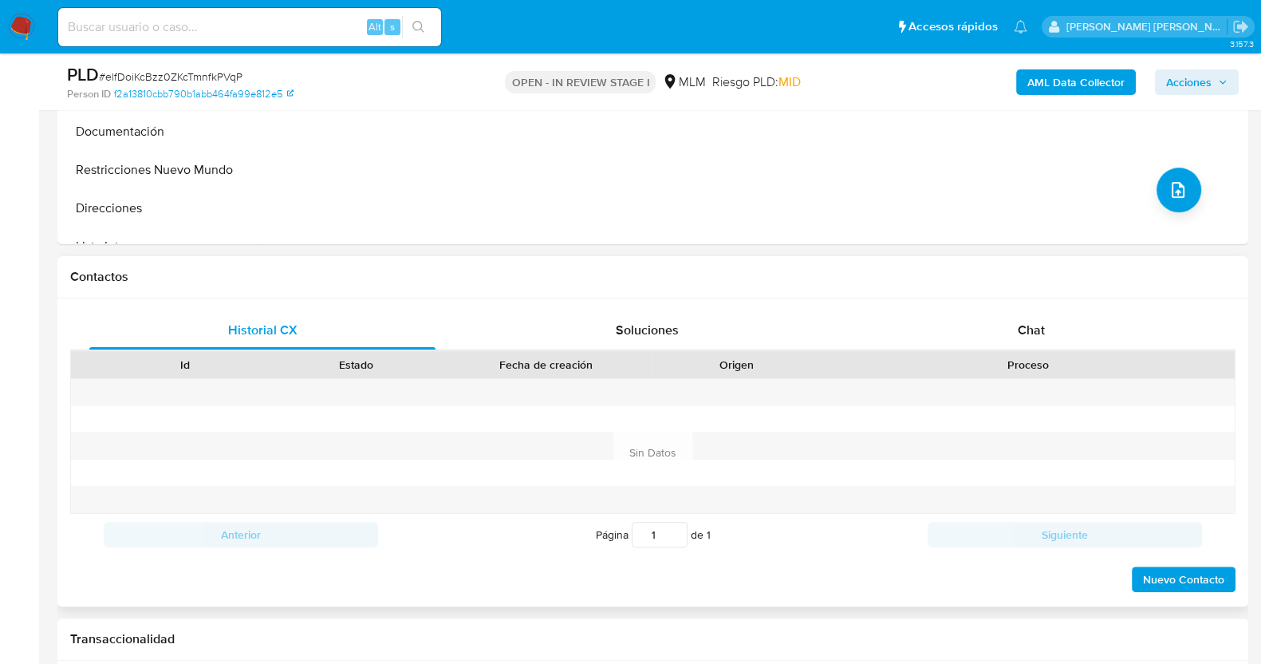
scroll to position [499, 0]
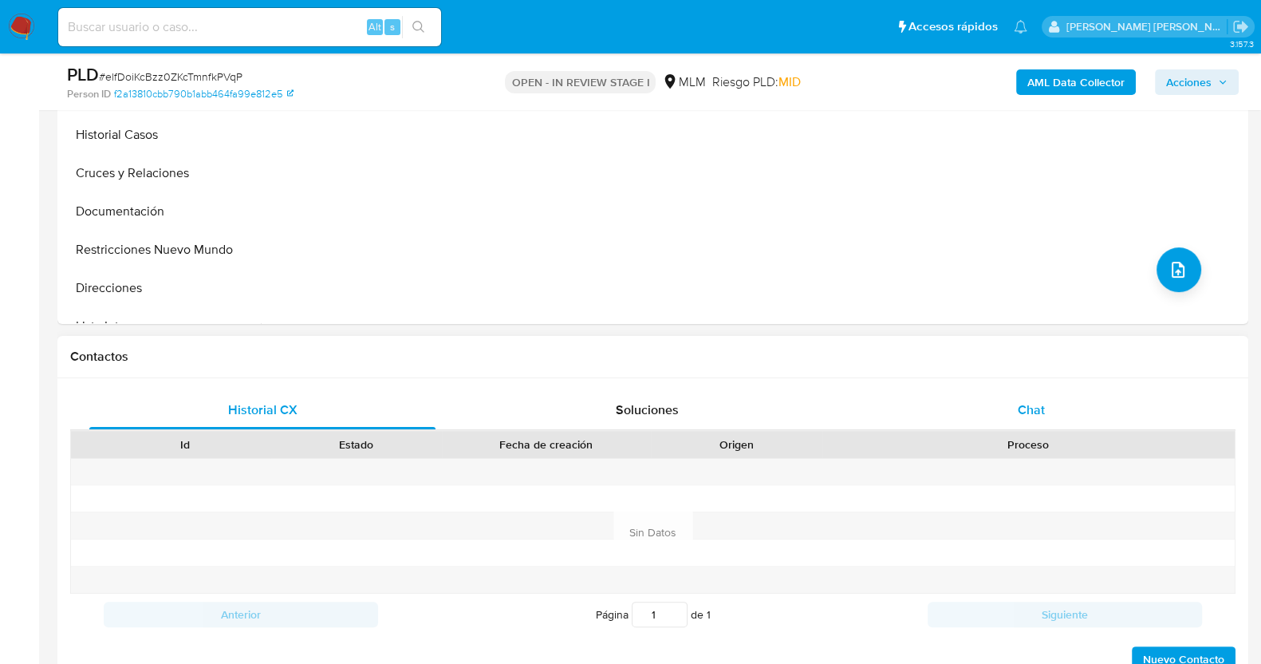
click at [1025, 404] on span "Chat" at bounding box center [1031, 409] width 27 height 18
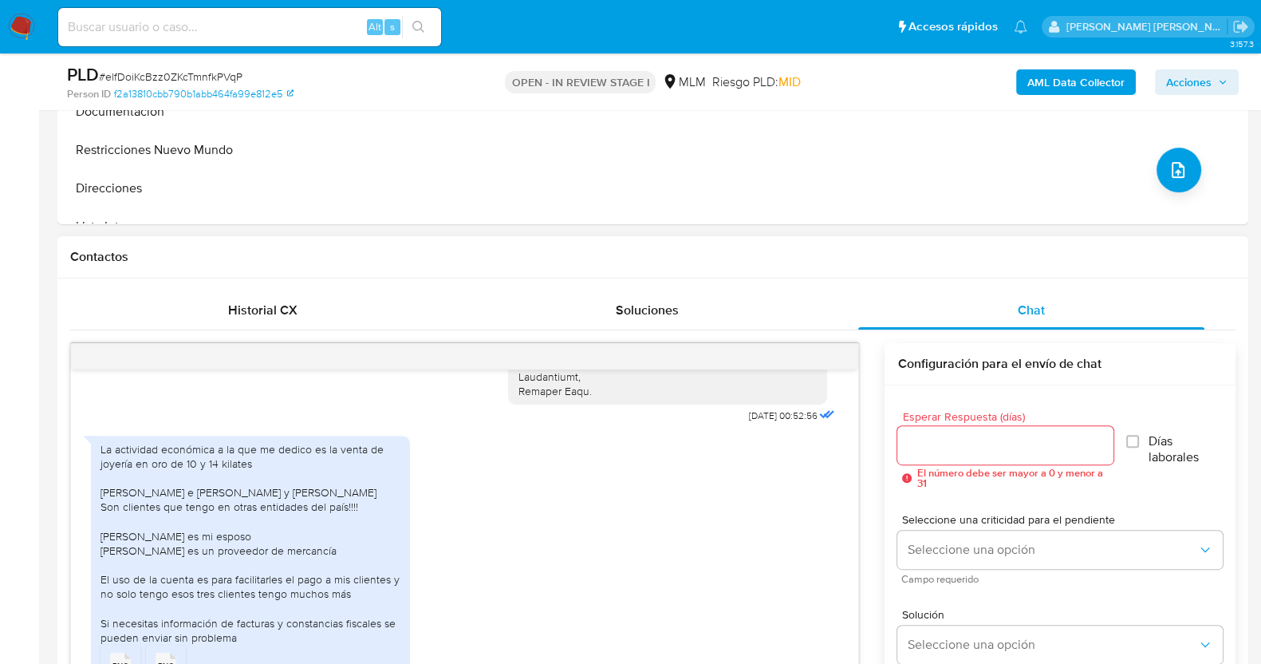
scroll to position [582, 0]
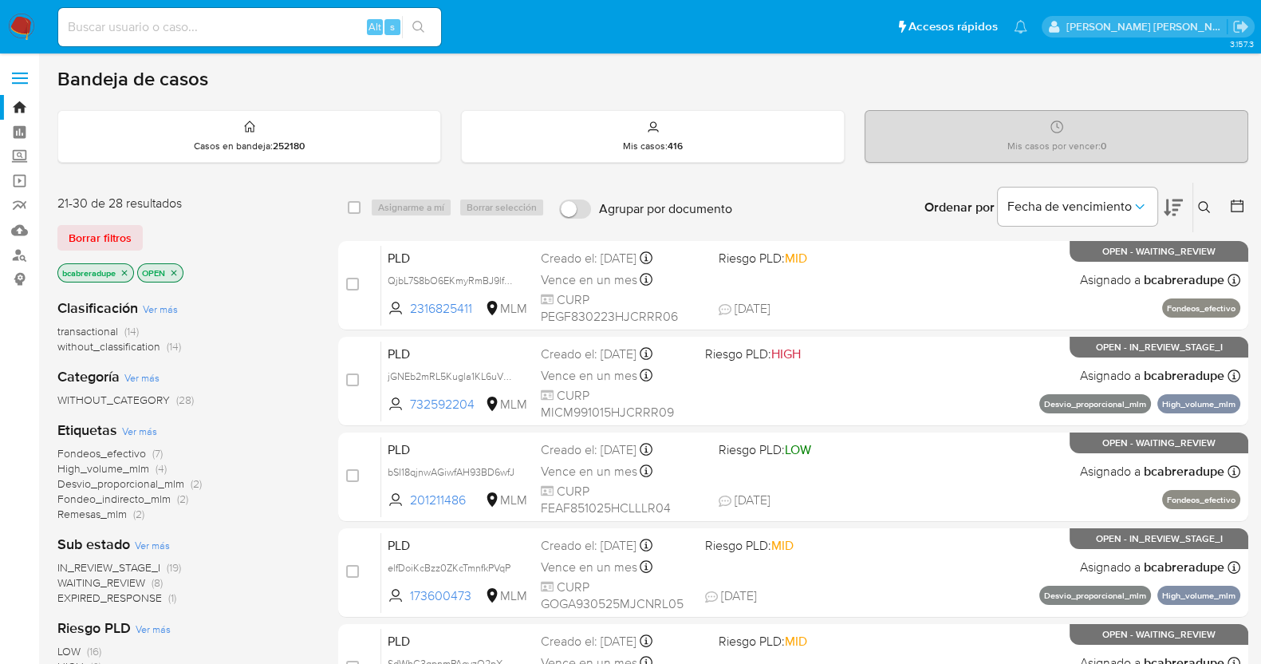
click at [123, 274] on icon "close-filter" at bounding box center [125, 273] width 10 height 10
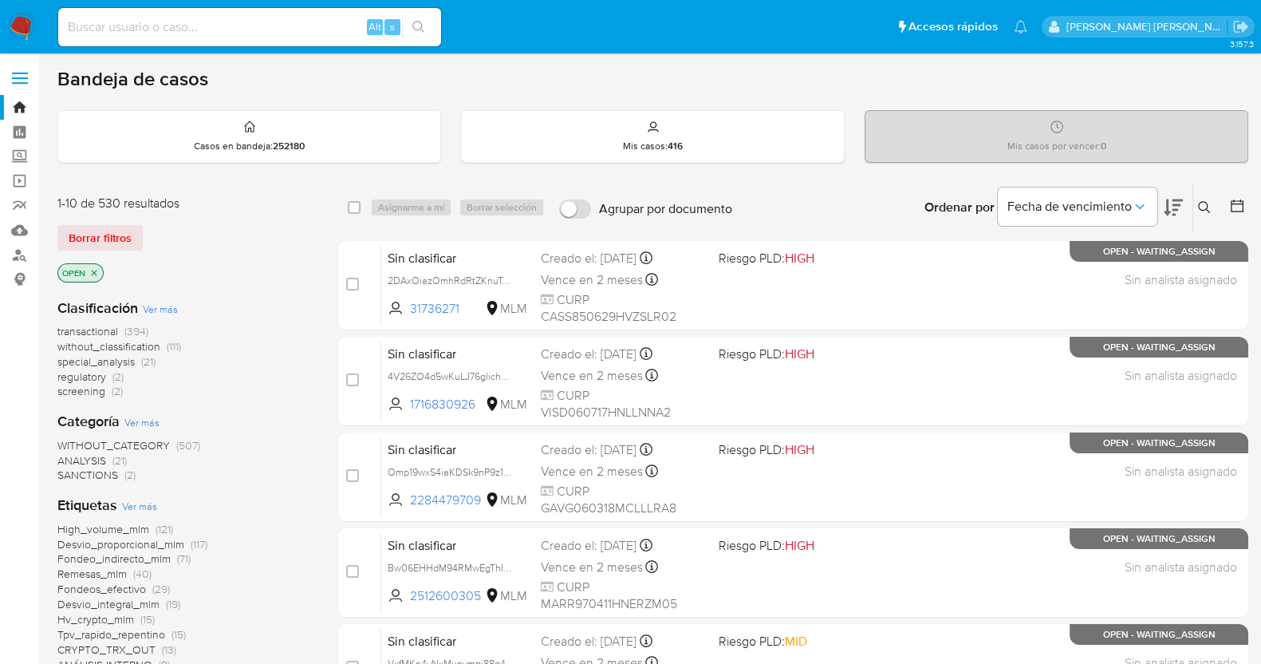
click at [1207, 202] on icon at bounding box center [1204, 207] width 13 height 13
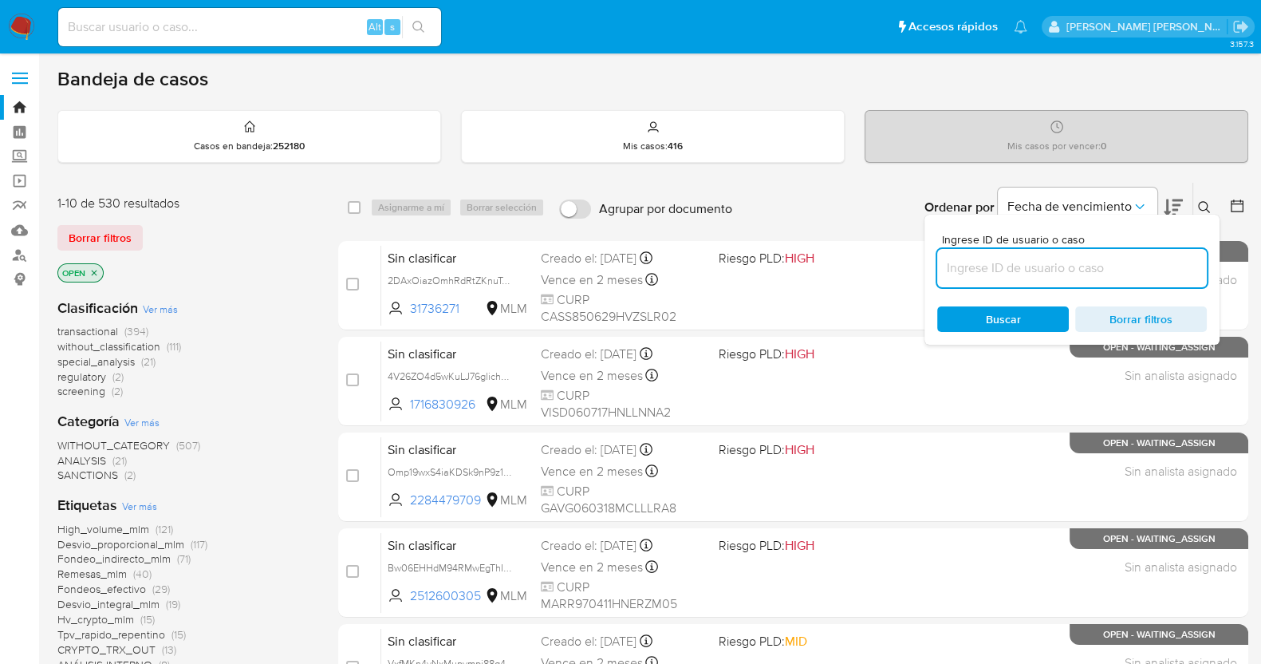
click at [964, 265] on input at bounding box center [1072, 268] width 270 height 21
type input "cpCQ7jtMM3dohudLQFIQYHv7"
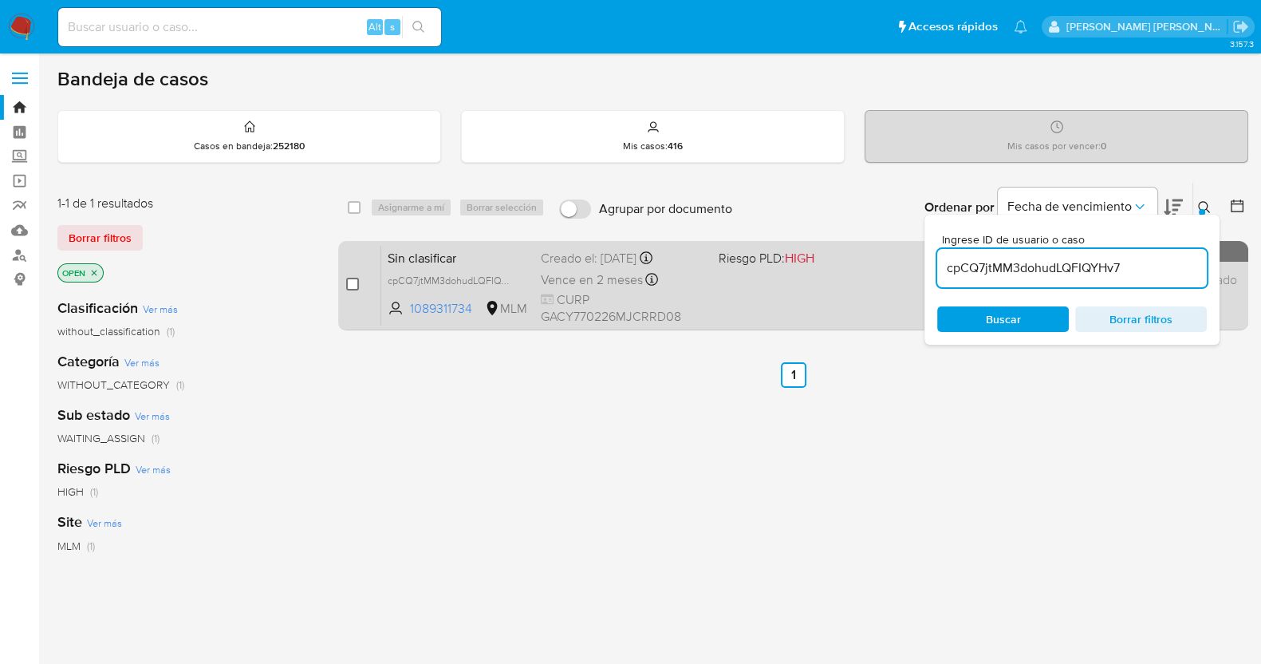
click at [353, 282] on input "checkbox" at bounding box center [352, 284] width 13 height 13
checkbox input "true"
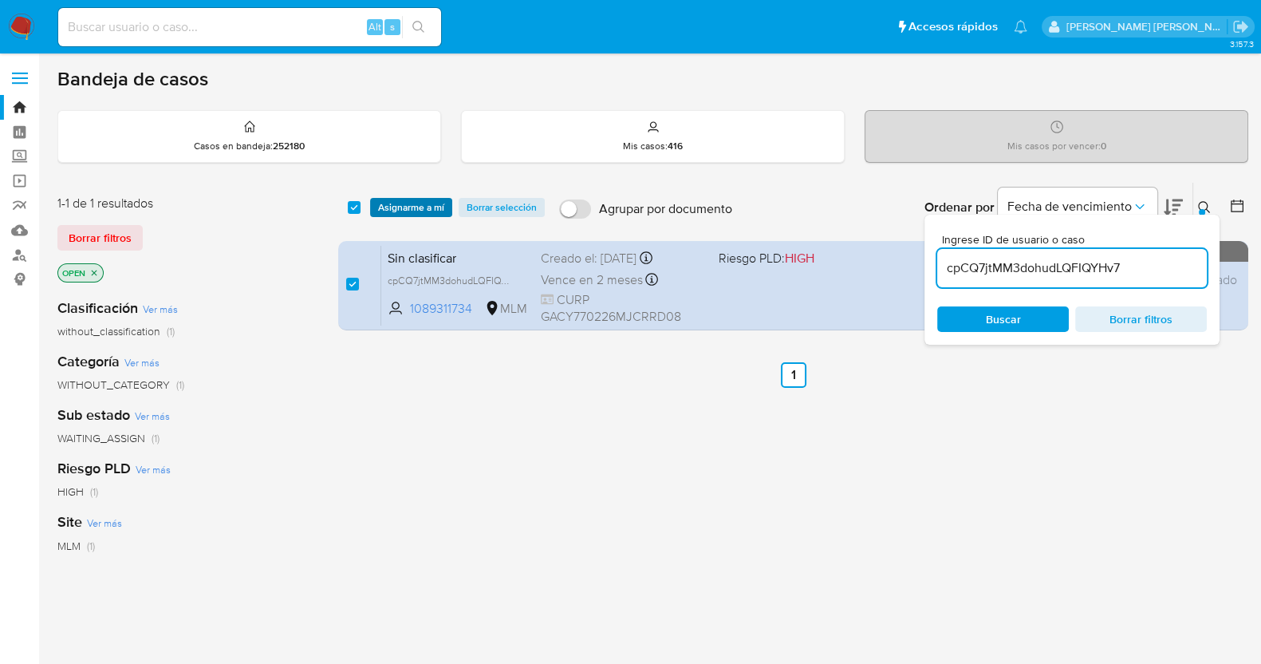
click at [414, 203] on span "Asignarme a mí" at bounding box center [411, 207] width 66 height 16
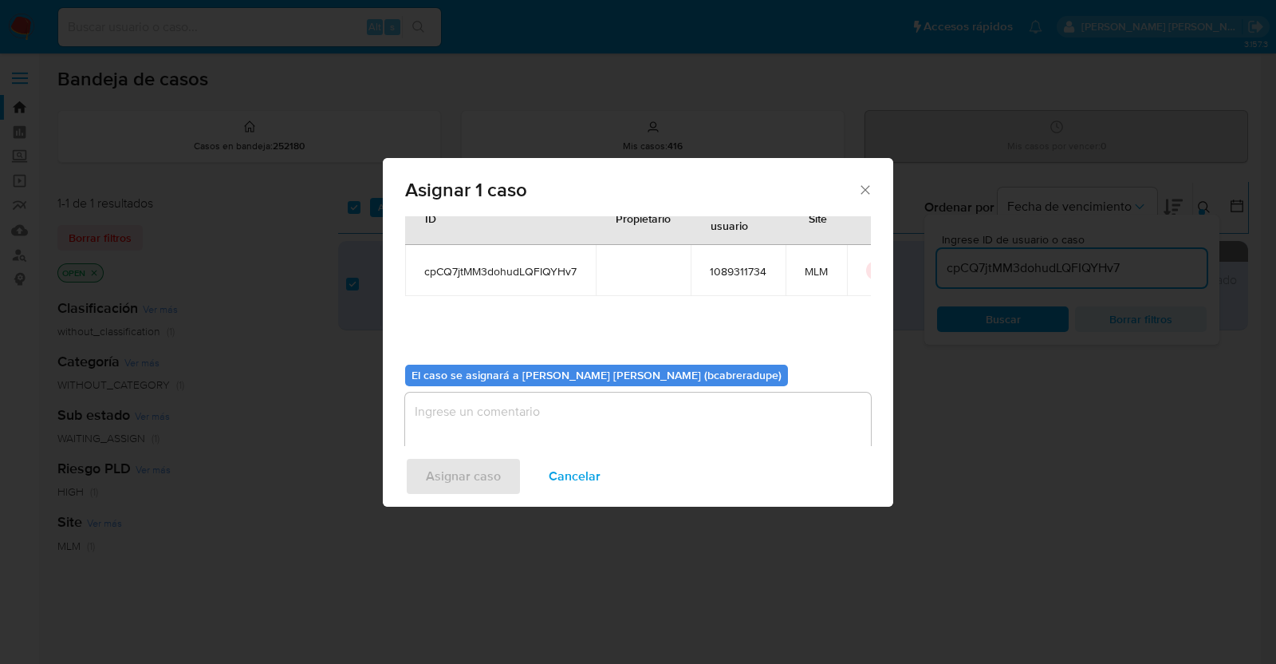
scroll to position [82, 0]
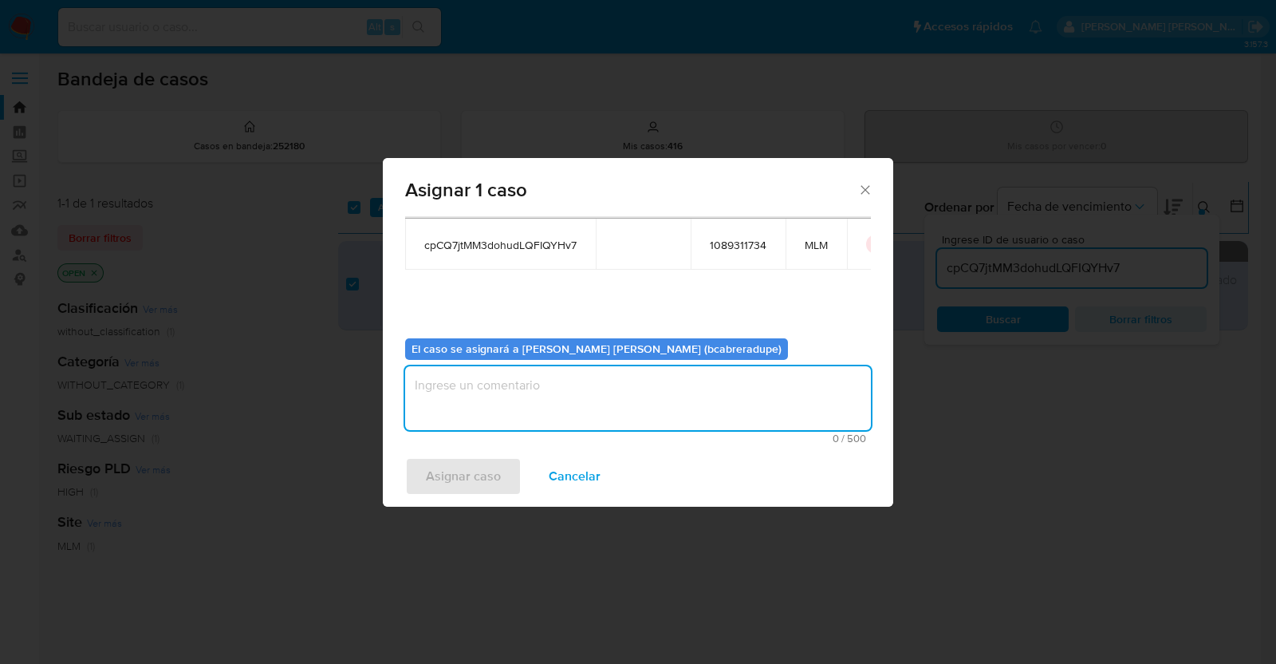
click at [723, 385] on textarea "assign-modal" at bounding box center [638, 398] width 466 height 64
type textarea "BJCD"
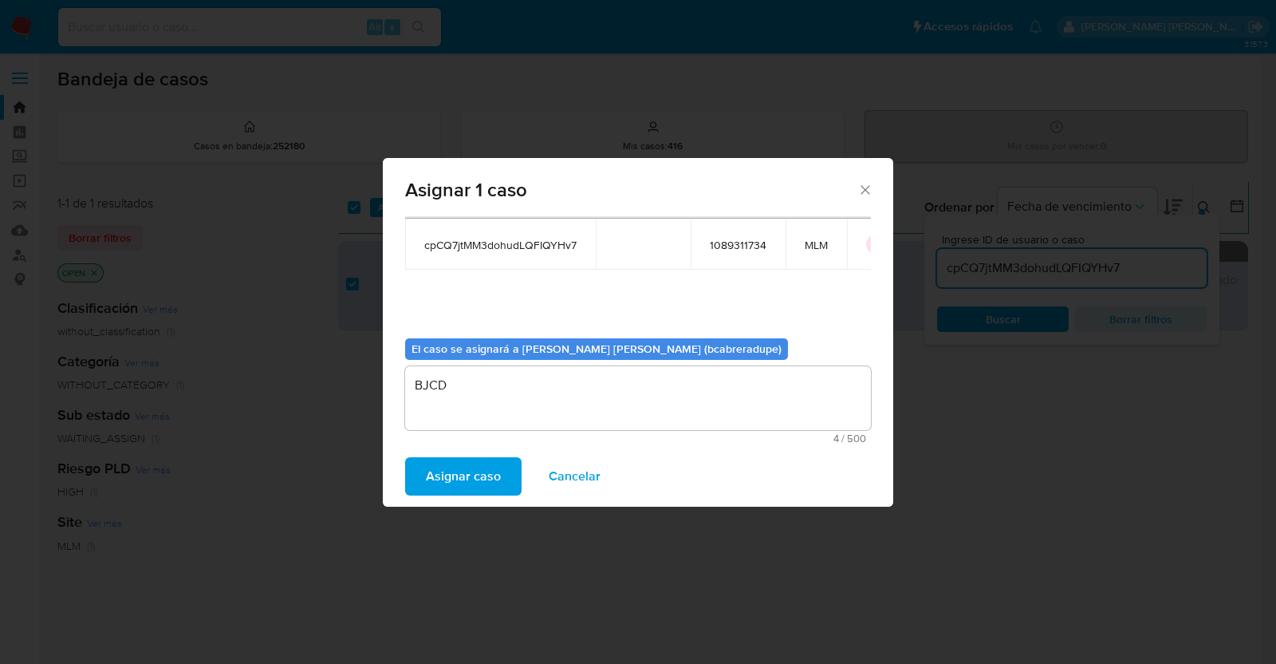
click at [488, 483] on span "Asignar caso" at bounding box center [463, 476] width 75 height 35
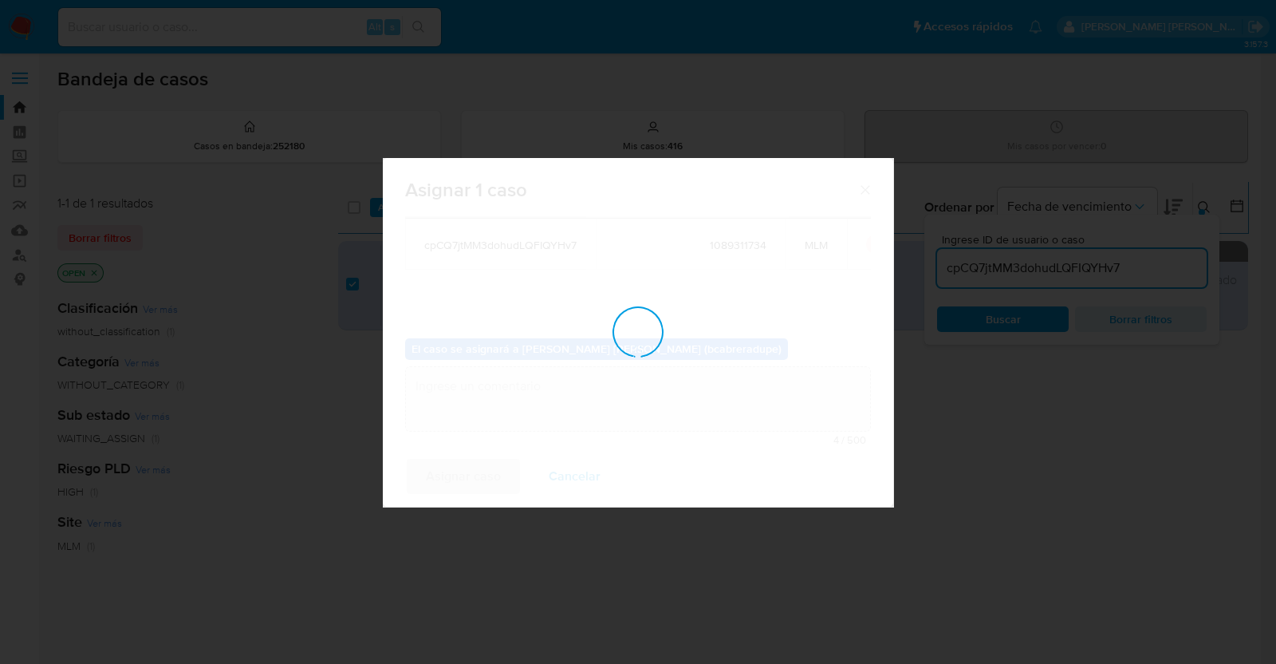
checkbox input "false"
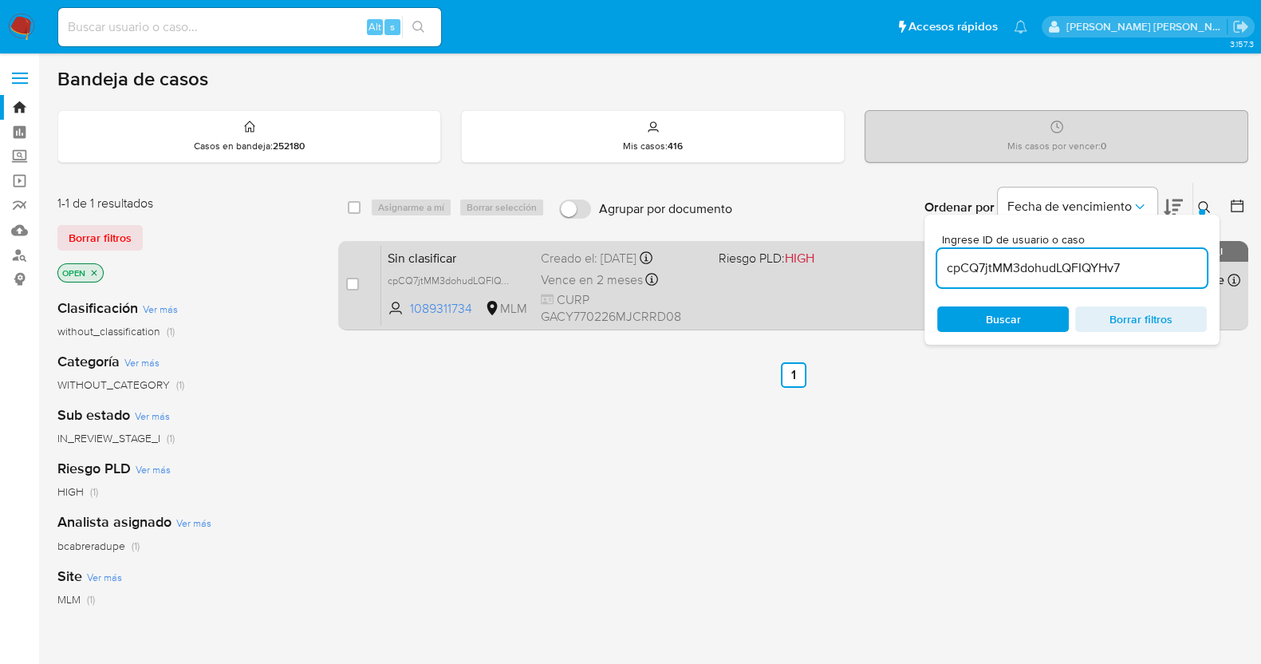
click at [575, 269] on div "Vence en 2 meses Vence el [DATE] 14:45:55" at bounding box center [623, 280] width 165 height 22
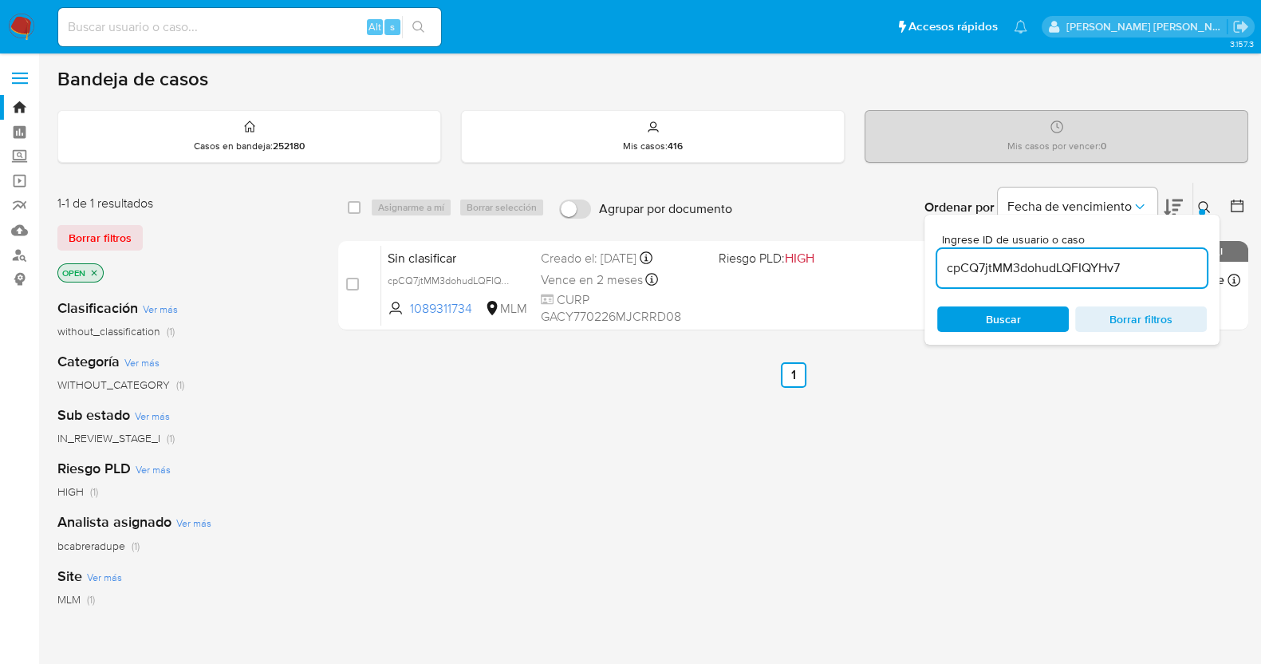
click at [1009, 321] on span "Buscar" at bounding box center [1003, 319] width 35 height 26
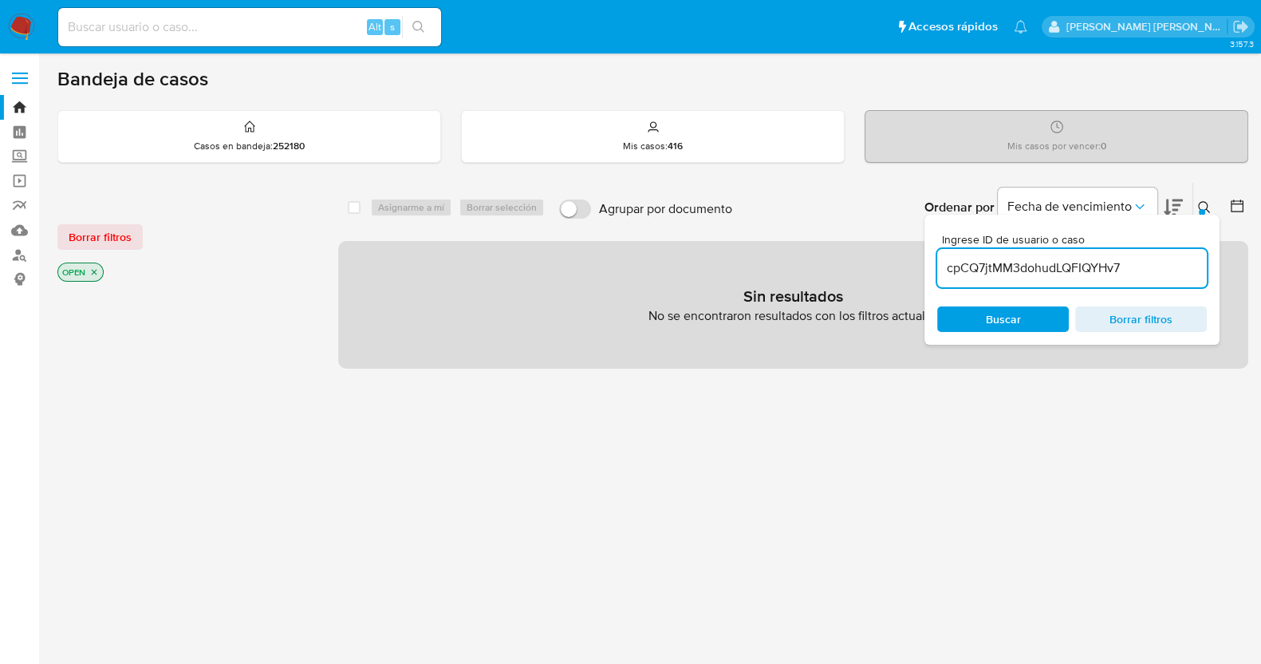
click at [1038, 260] on input "cpCQ7jtMM3dohudLQFIQYHv7" at bounding box center [1072, 268] width 270 height 21
paste input "fdyiyo9mZECkr5Bd3QI6Qrqj"
type input "fdyiyo9mZECkr5Bd3QI6Qrqj"
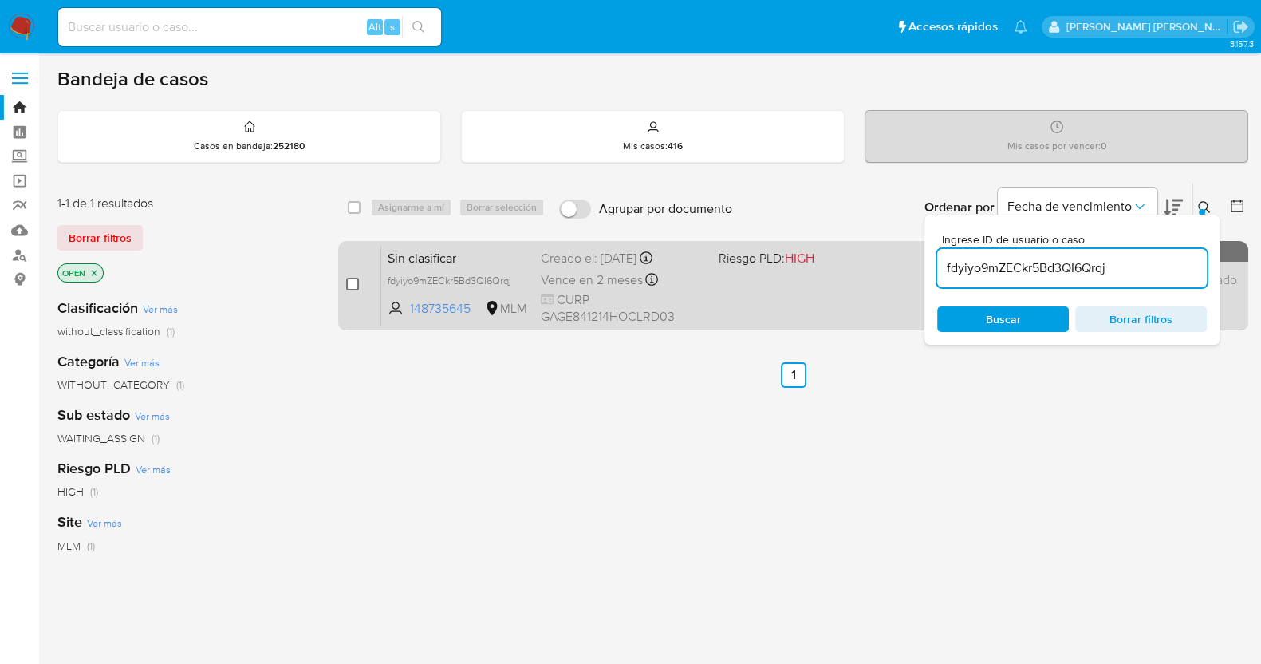
click at [353, 282] on input "checkbox" at bounding box center [352, 284] width 13 height 13
checkbox input "true"
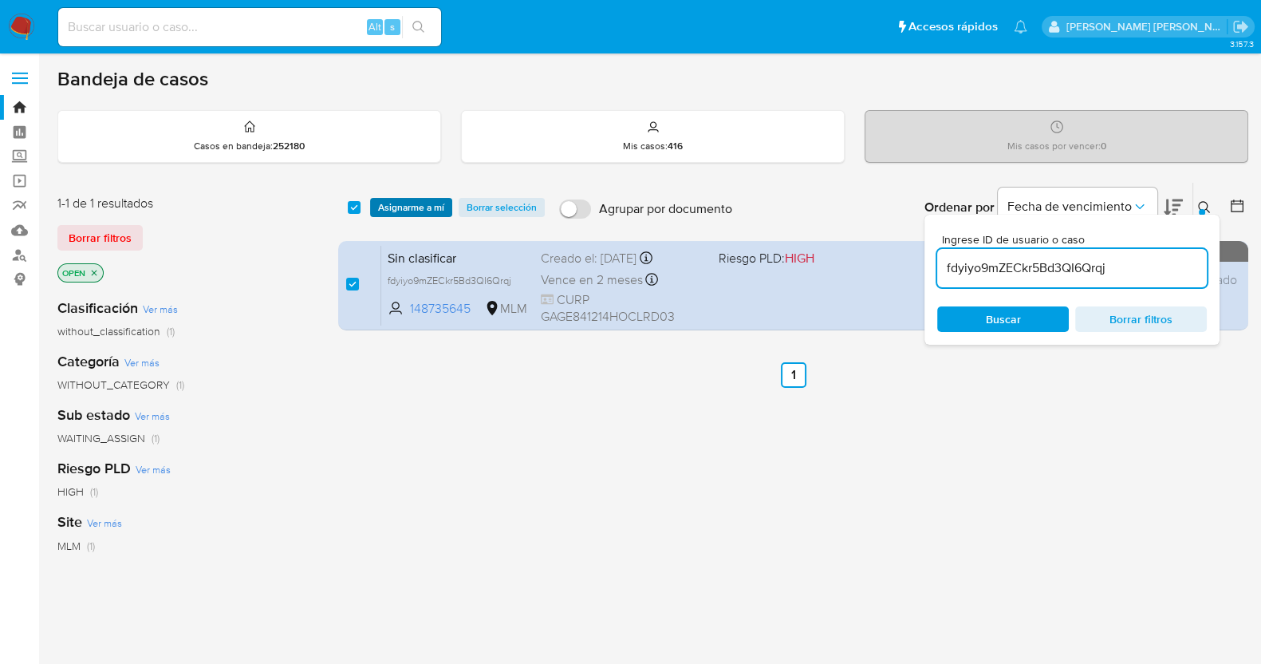
click at [422, 204] on span "Asignarme a mí" at bounding box center [411, 207] width 66 height 16
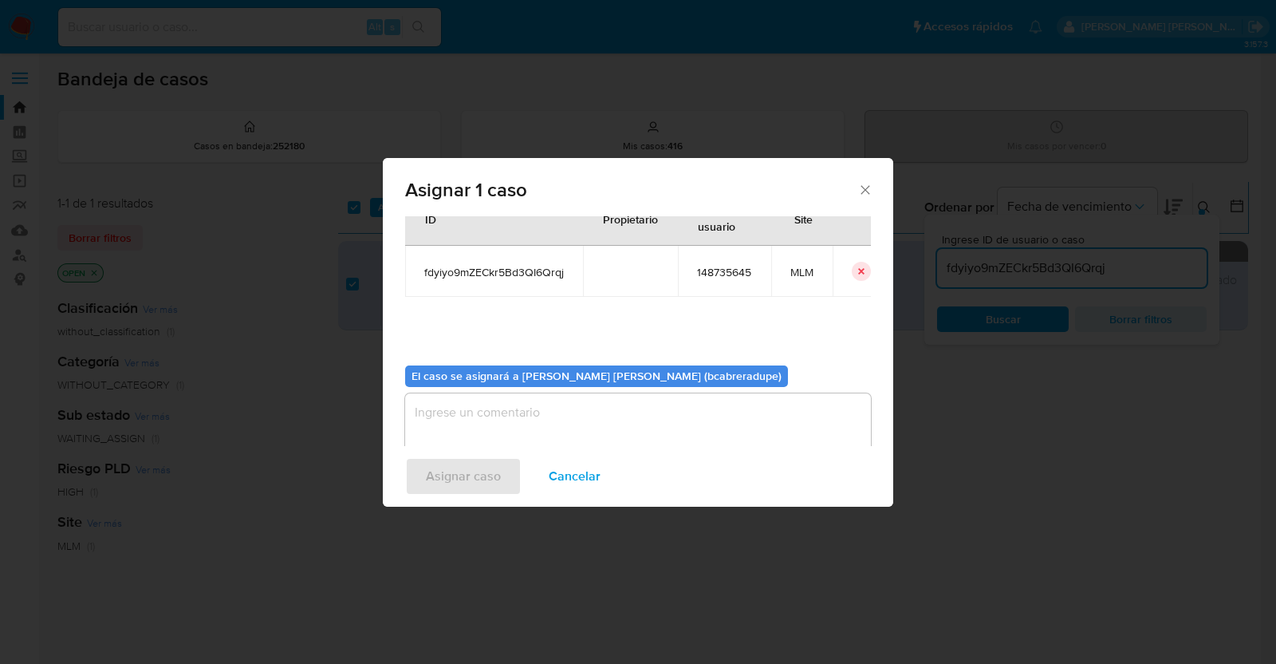
scroll to position [82, 0]
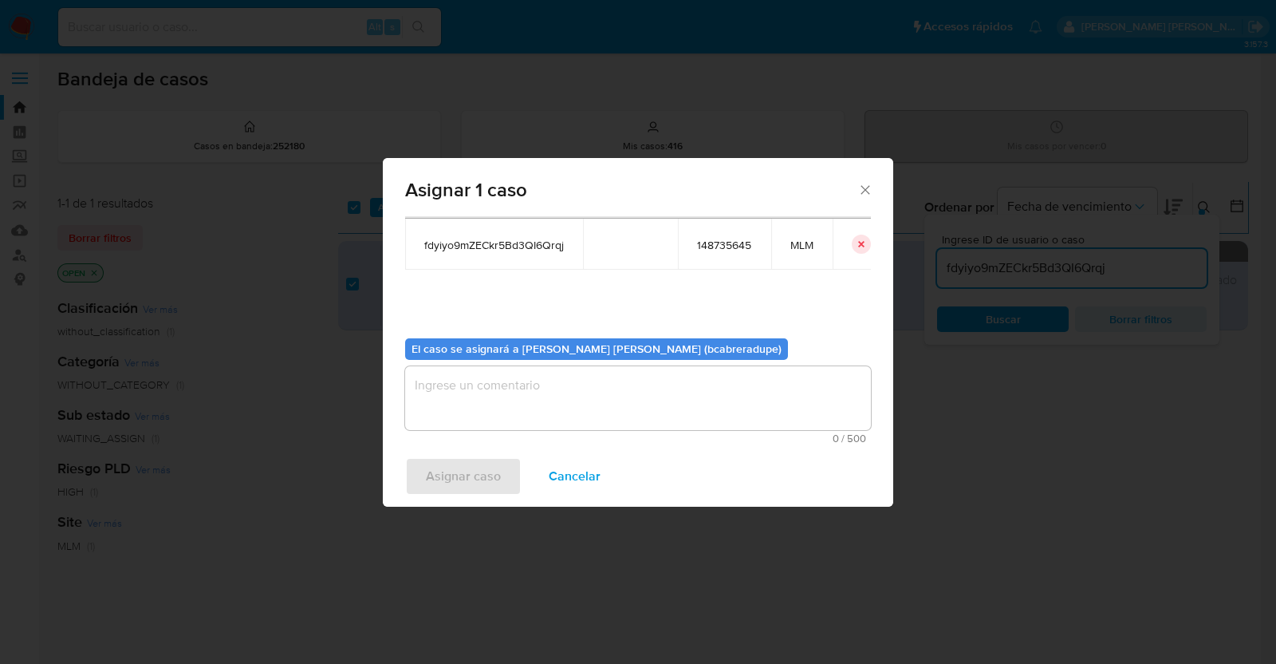
click at [631, 411] on textarea "assign-modal" at bounding box center [638, 398] width 466 height 64
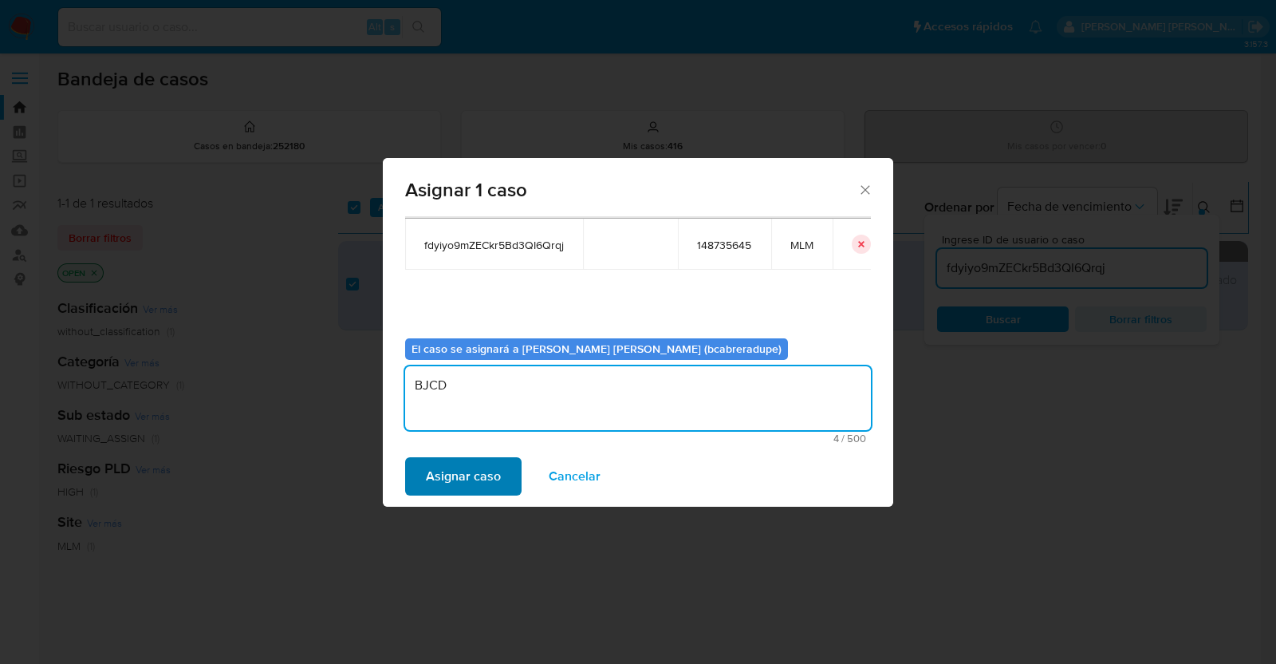
type textarea "BJCD"
click at [474, 476] on span "Asignar caso" at bounding box center [463, 476] width 75 height 35
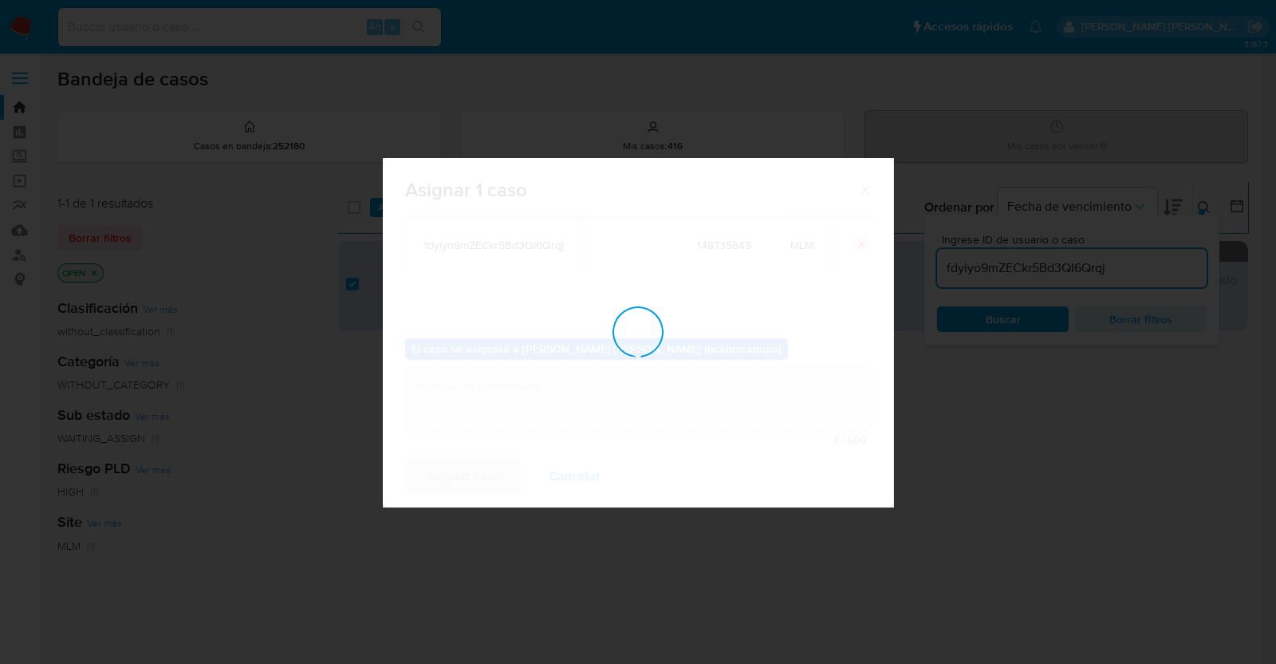
checkbox input "false"
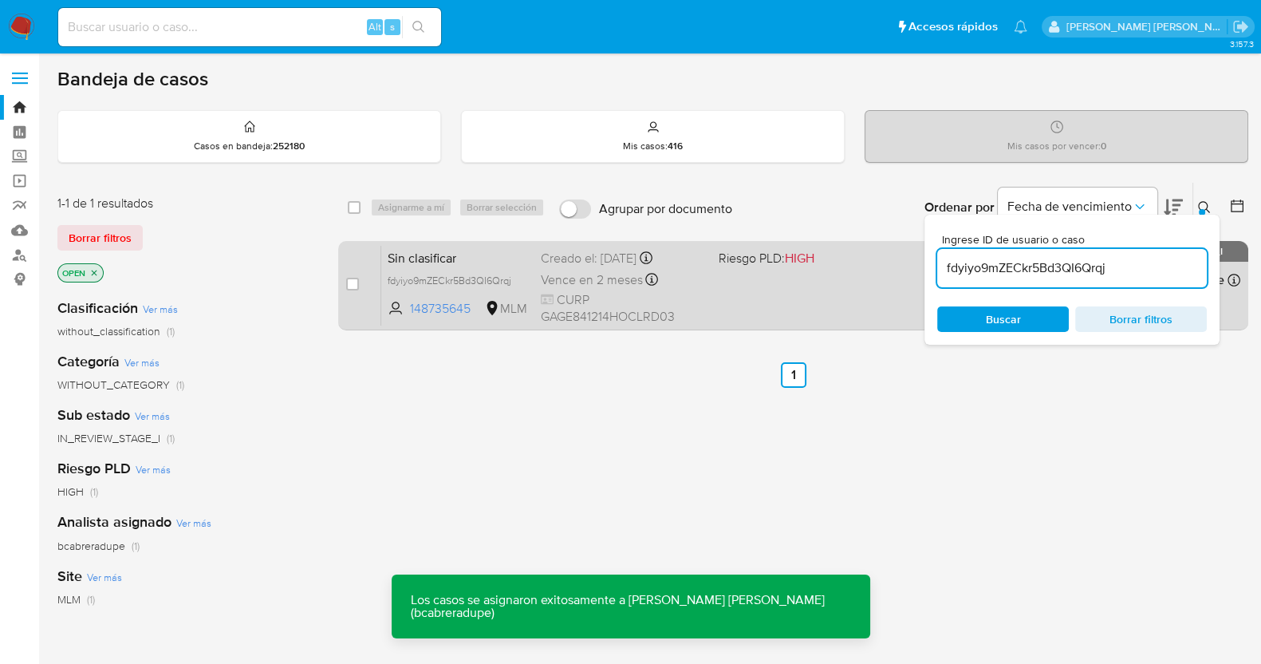
click at [530, 257] on div "Sin clasificar fdyiyo9mZECkr5Bd3QI6Qrqj 148735645 MLM Riesgo PLD: HIGH Creado e…" at bounding box center [810, 285] width 859 height 81
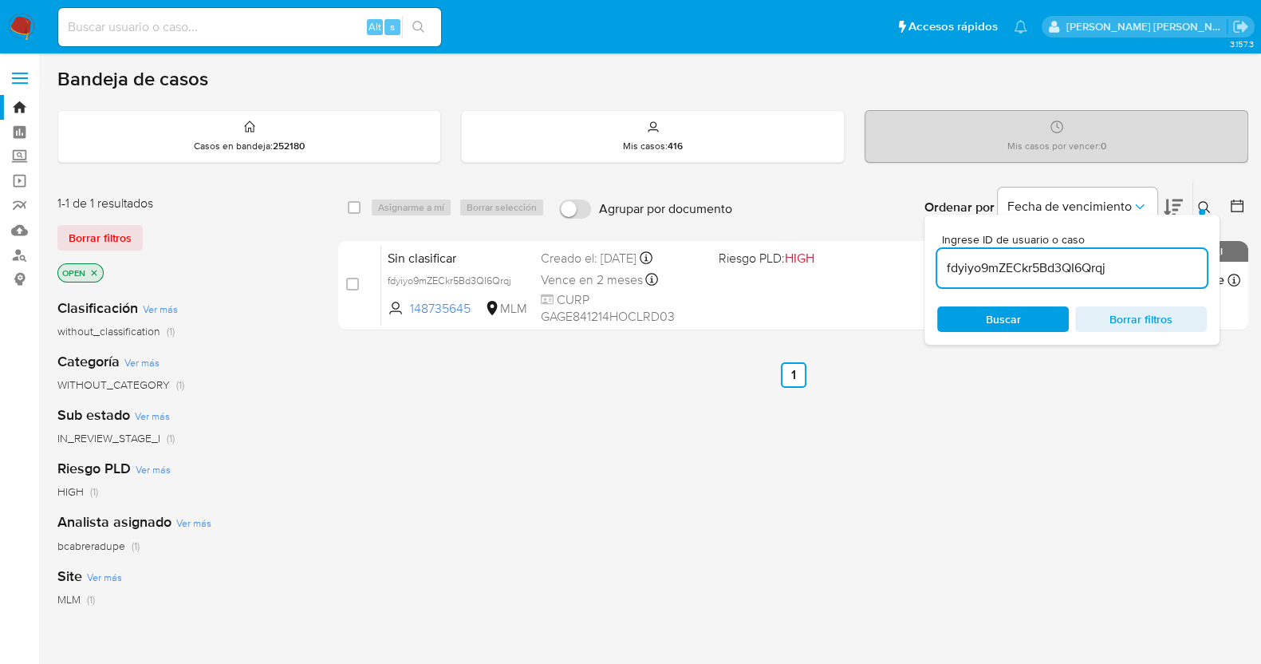
click at [1016, 267] on input "fdyiyo9mZECkr5Bd3QI6Qrqj" at bounding box center [1072, 268] width 270 height 21
paste input "gEwzGfFeMGsmuac4mU0JTRNO"
type input "gEwzGfFeMGsmuac4mU0JTRNO"
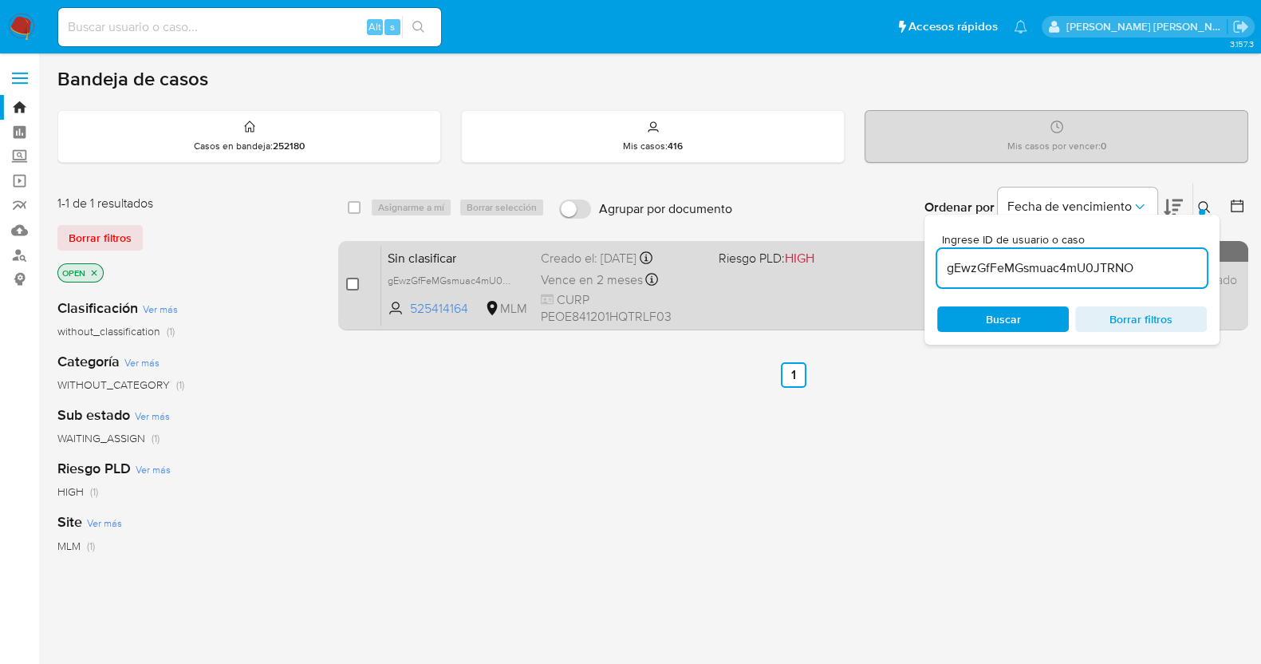
click at [351, 280] on input "checkbox" at bounding box center [352, 284] width 13 height 13
checkbox input "true"
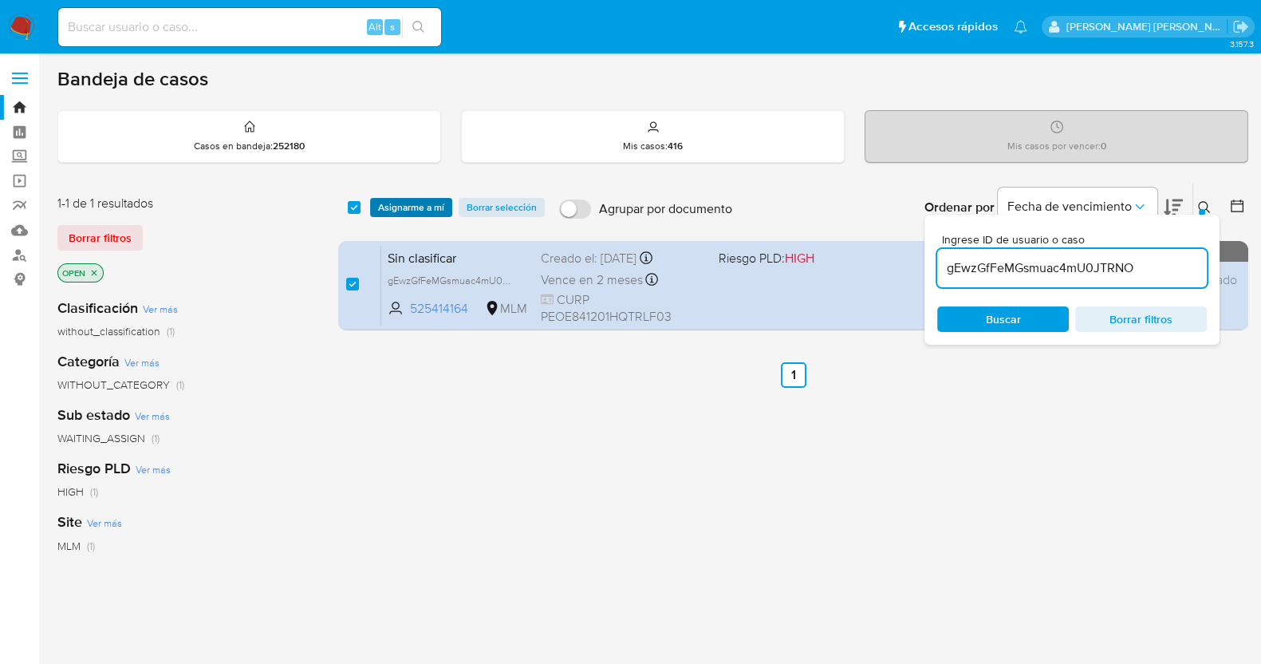
click at [412, 207] on span "Asignarme a mí" at bounding box center [411, 207] width 66 height 16
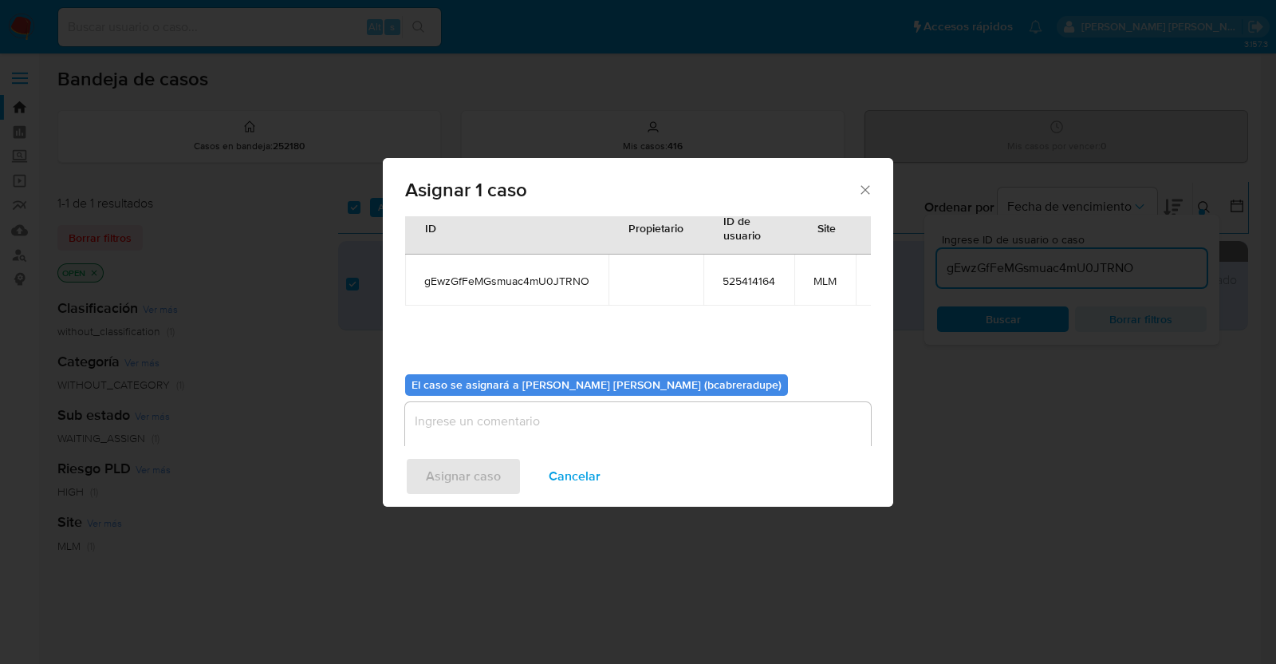
scroll to position [82, 0]
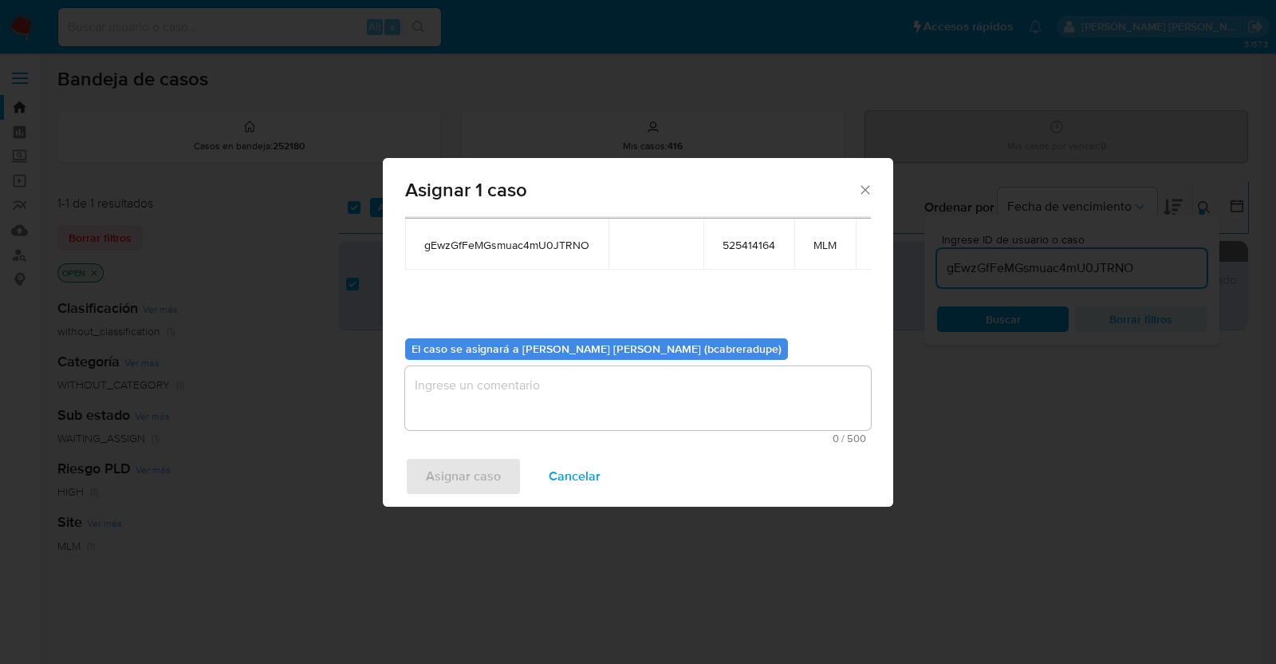
click at [681, 393] on textarea "assign-modal" at bounding box center [638, 398] width 466 height 64
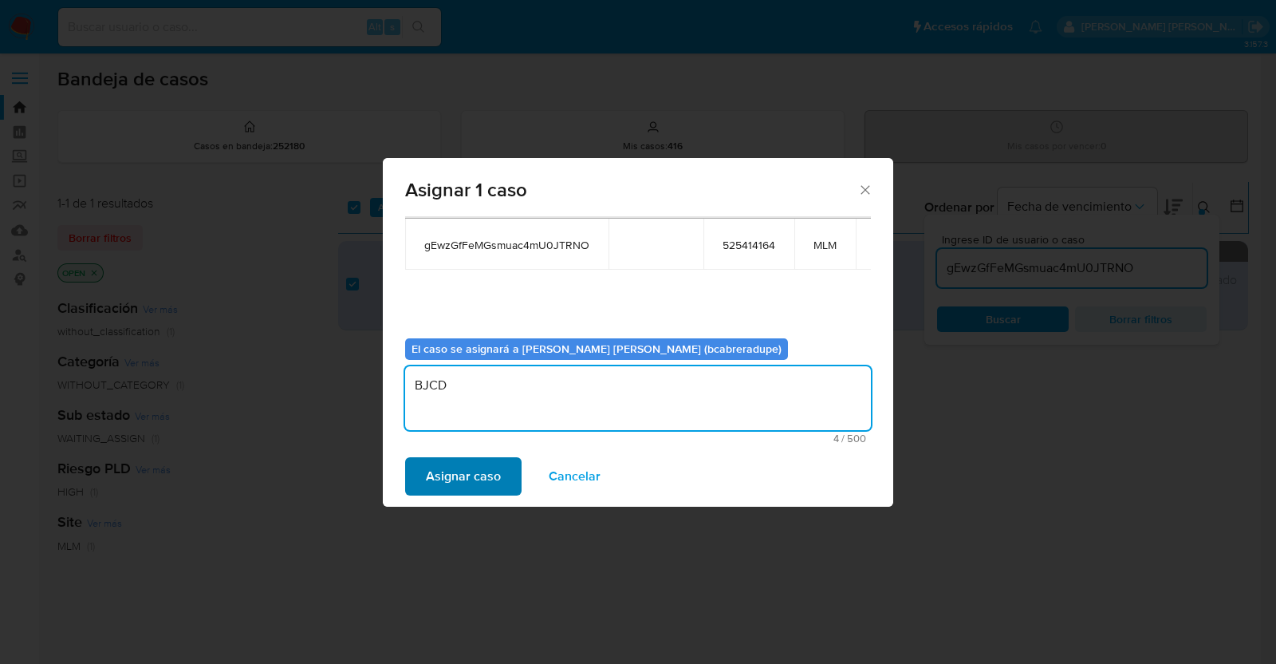
type textarea "BJCD"
click at [464, 472] on span "Asignar caso" at bounding box center [463, 476] width 75 height 35
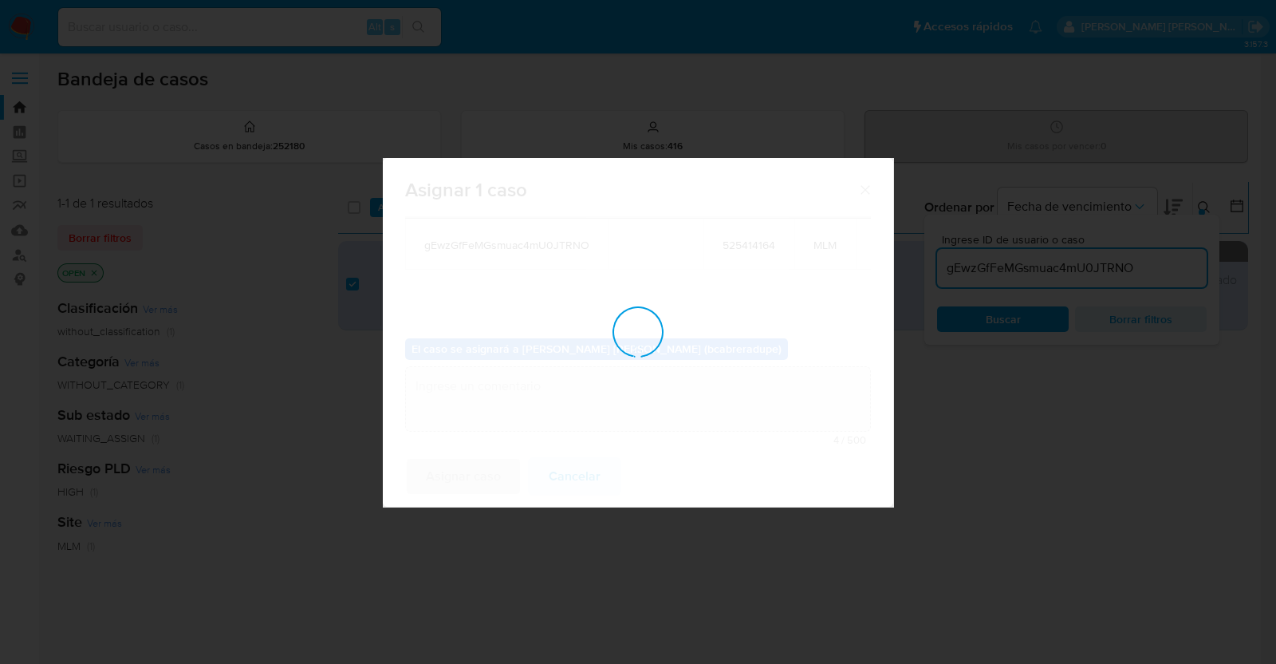
checkbox input "false"
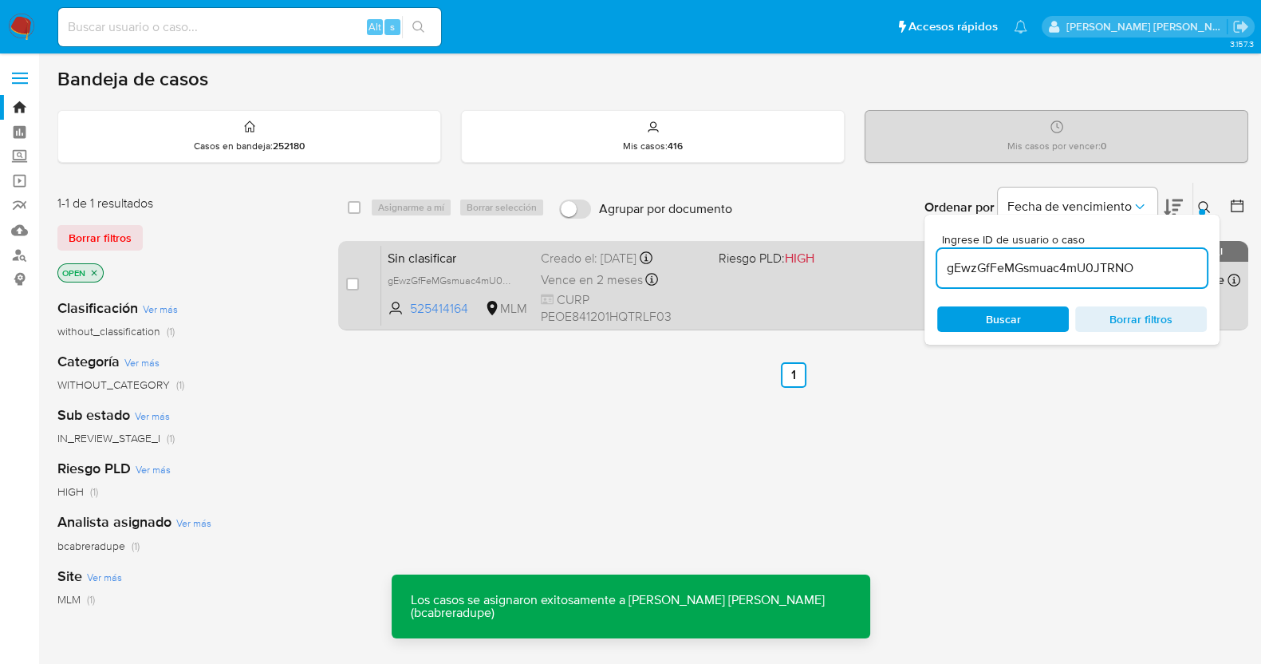
click at [562, 263] on div "Creado el: 02/09/2025 Creado el: 02/09/2025 11:28:03" at bounding box center [623, 259] width 165 height 18
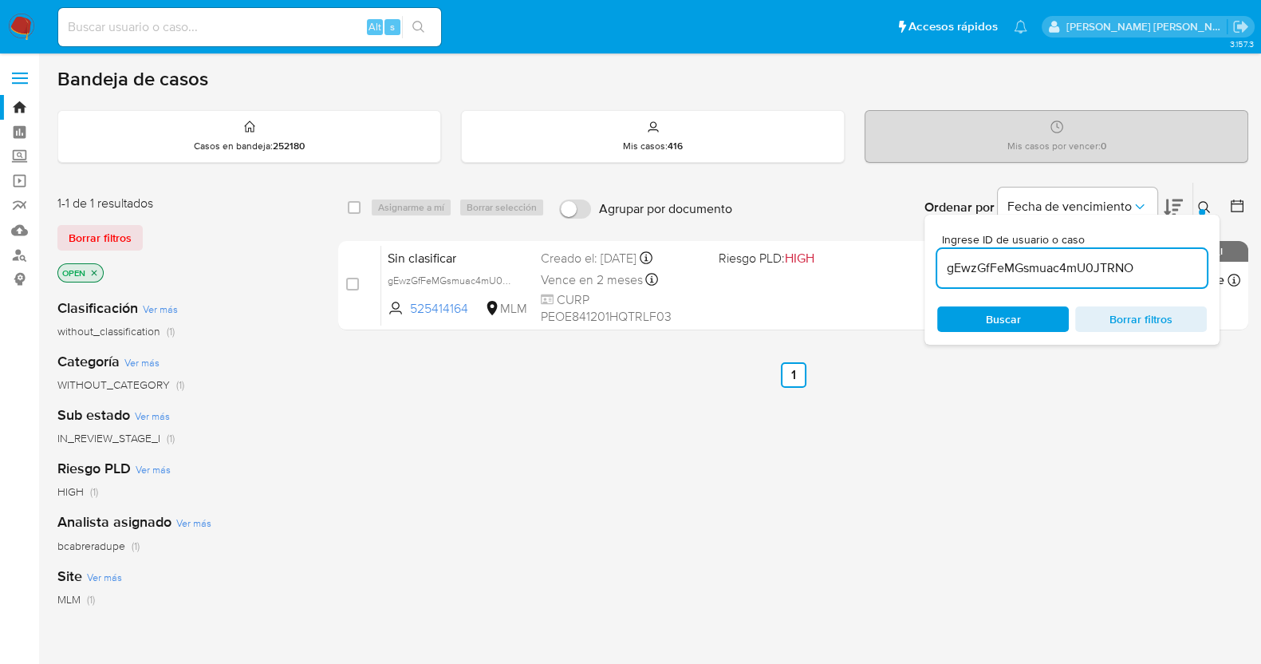
click at [1011, 265] on input "gEwzGfFeMGsmuac4mU0JTRNO" at bounding box center [1072, 268] width 270 height 21
click at [976, 269] on input "gEwzGfFeMGsmuac4mU0JTRNO" at bounding box center [1072, 268] width 270 height 21
paste input "jOT3bI0RVhwFJ1nhEMysB4uw"
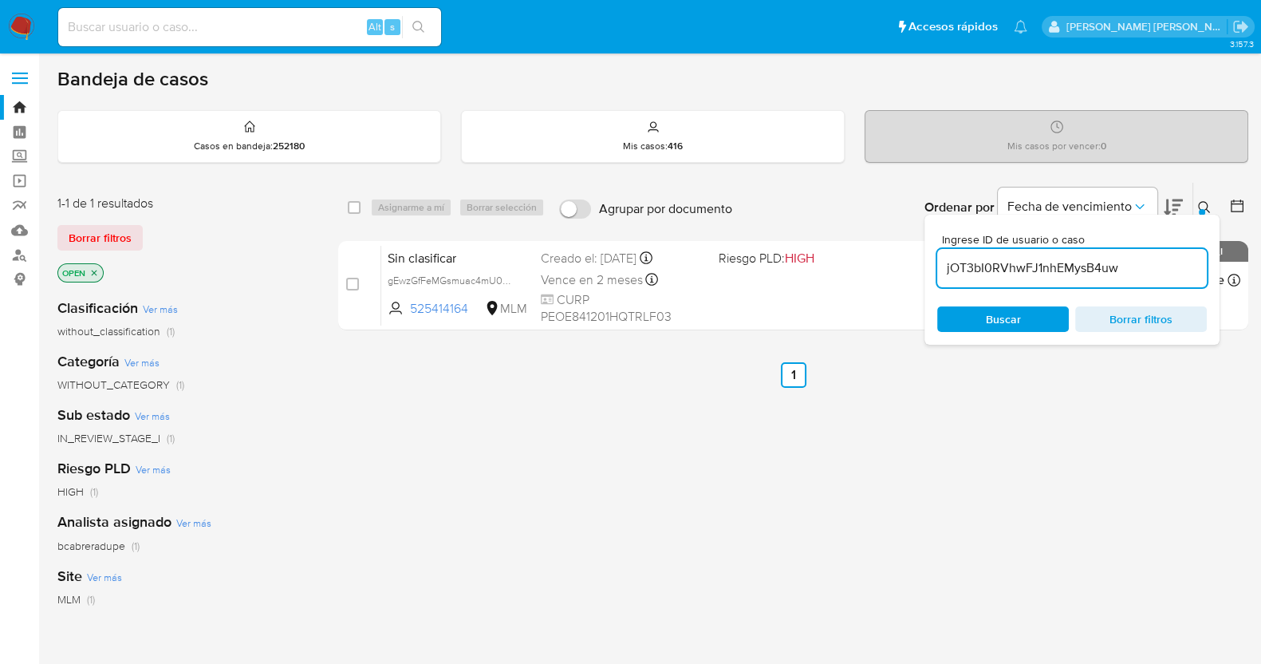
type input "jOT3bI0RVhwFJ1nhEMysB4uw"
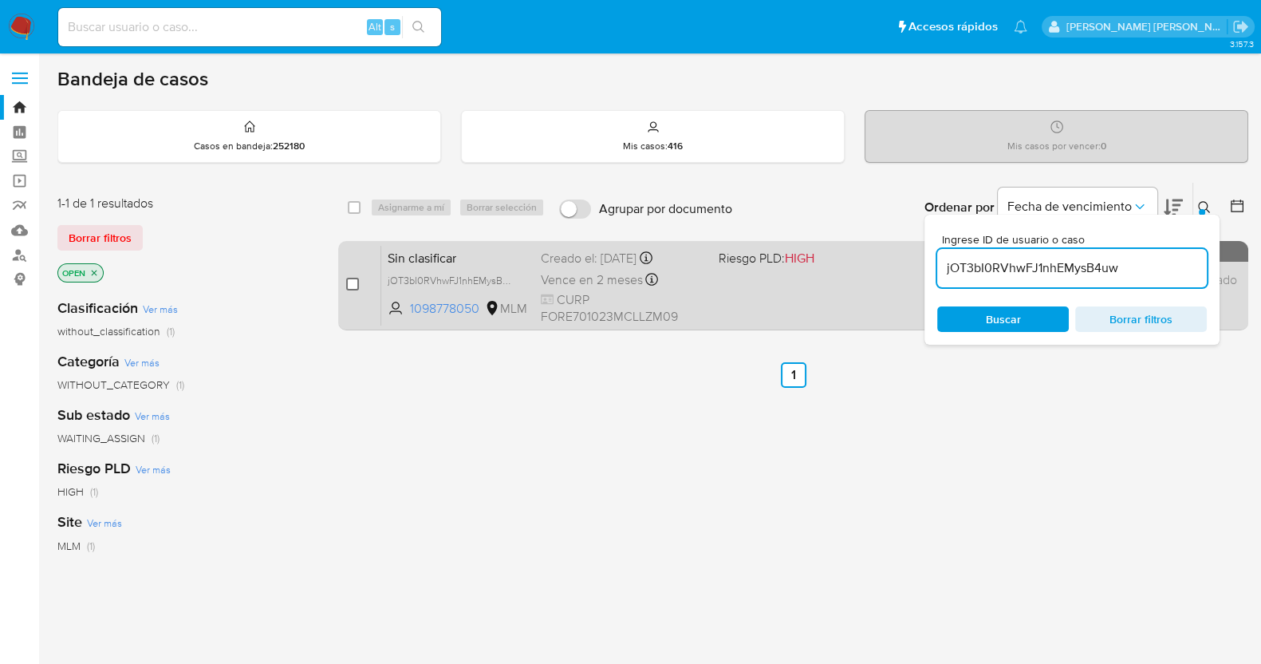
click at [353, 278] on input "checkbox" at bounding box center [352, 284] width 13 height 13
checkbox input "true"
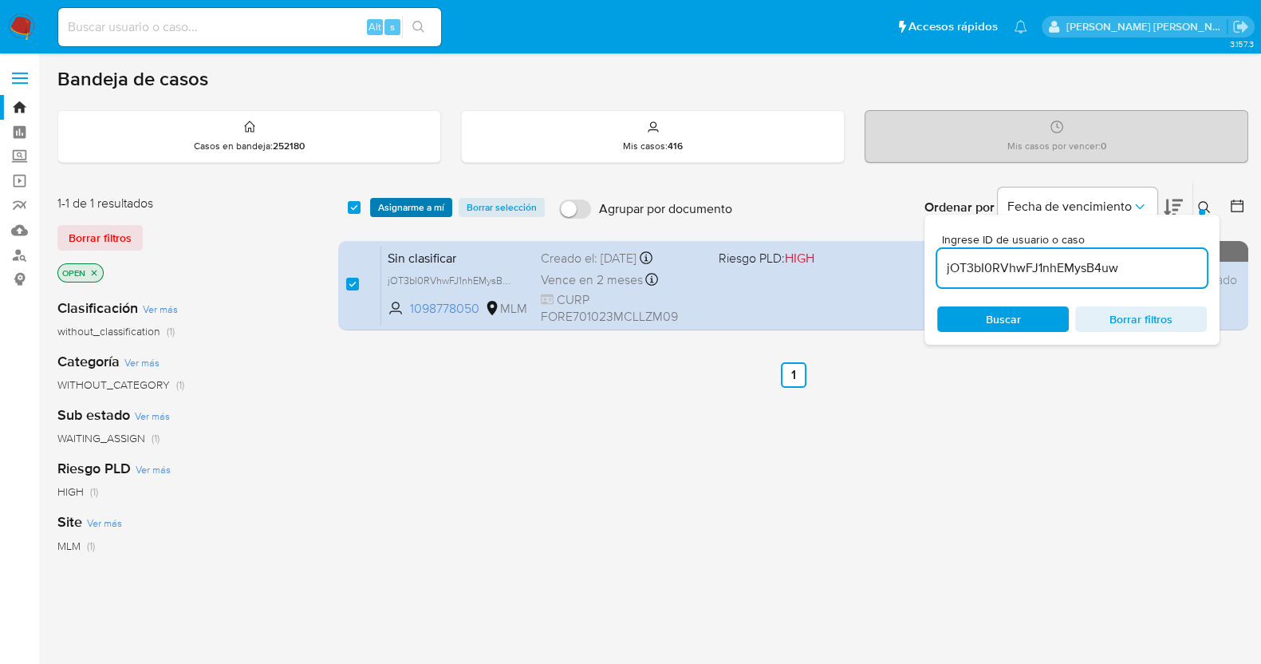
click at [423, 199] on span "Asignarme a mí" at bounding box center [411, 207] width 66 height 16
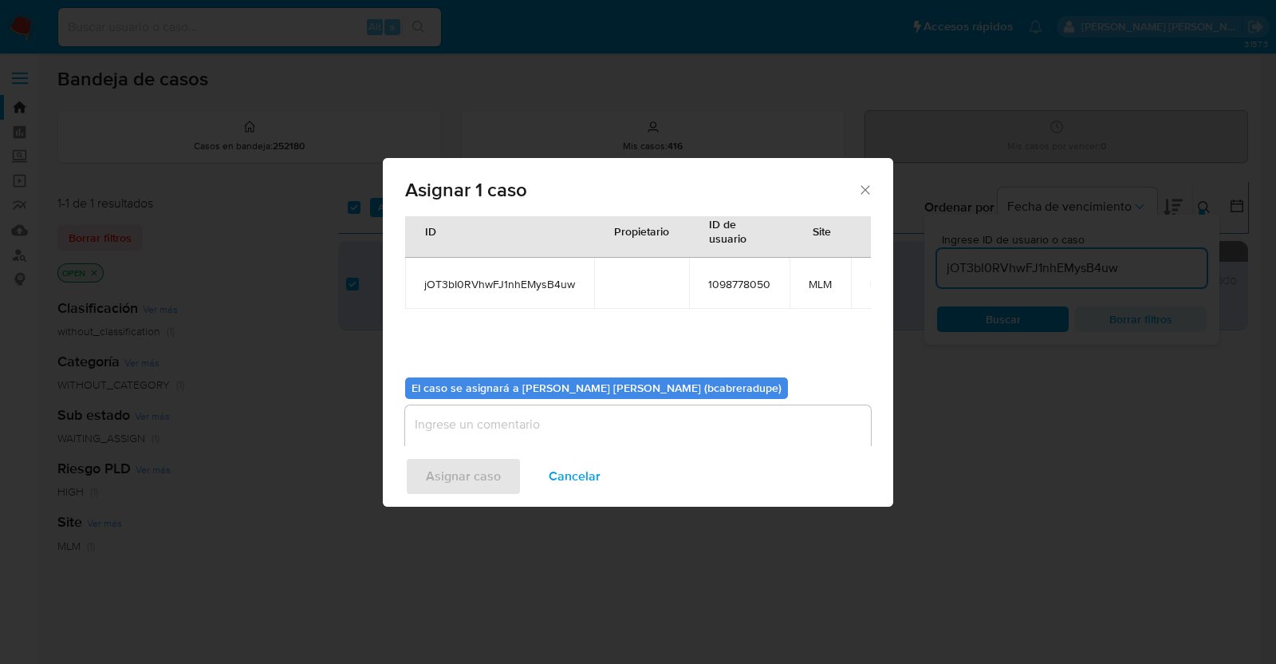
scroll to position [82, 0]
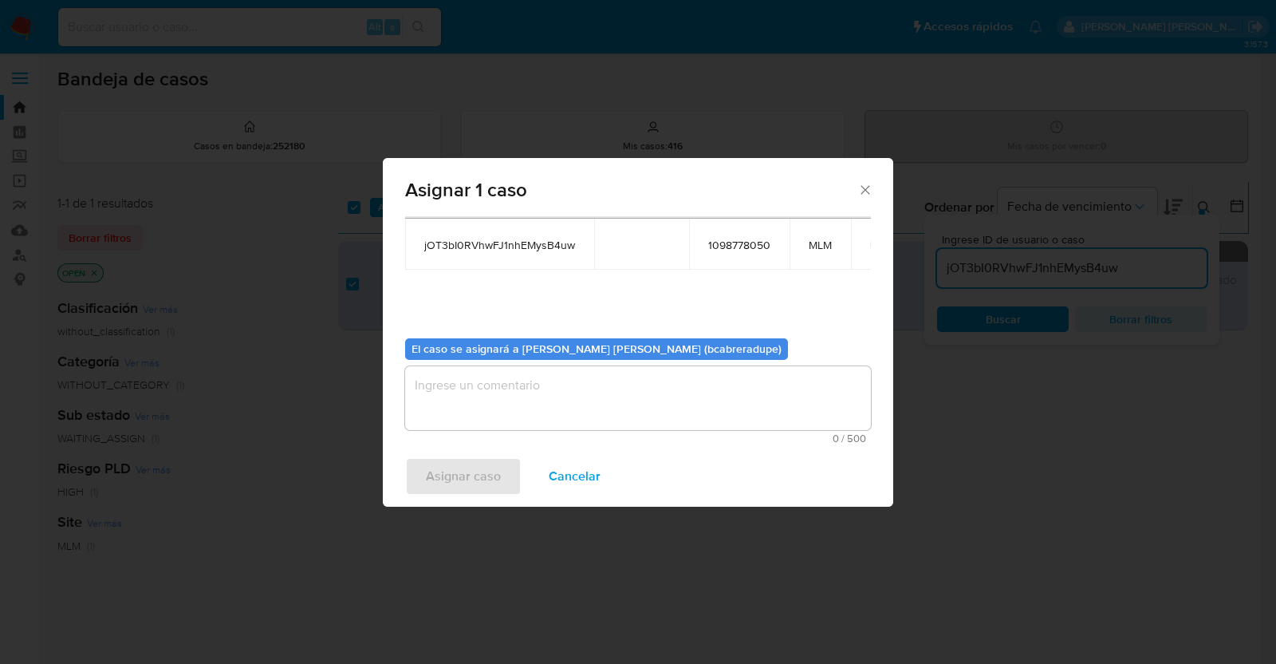
click at [657, 408] on textarea "assign-modal" at bounding box center [638, 398] width 466 height 64
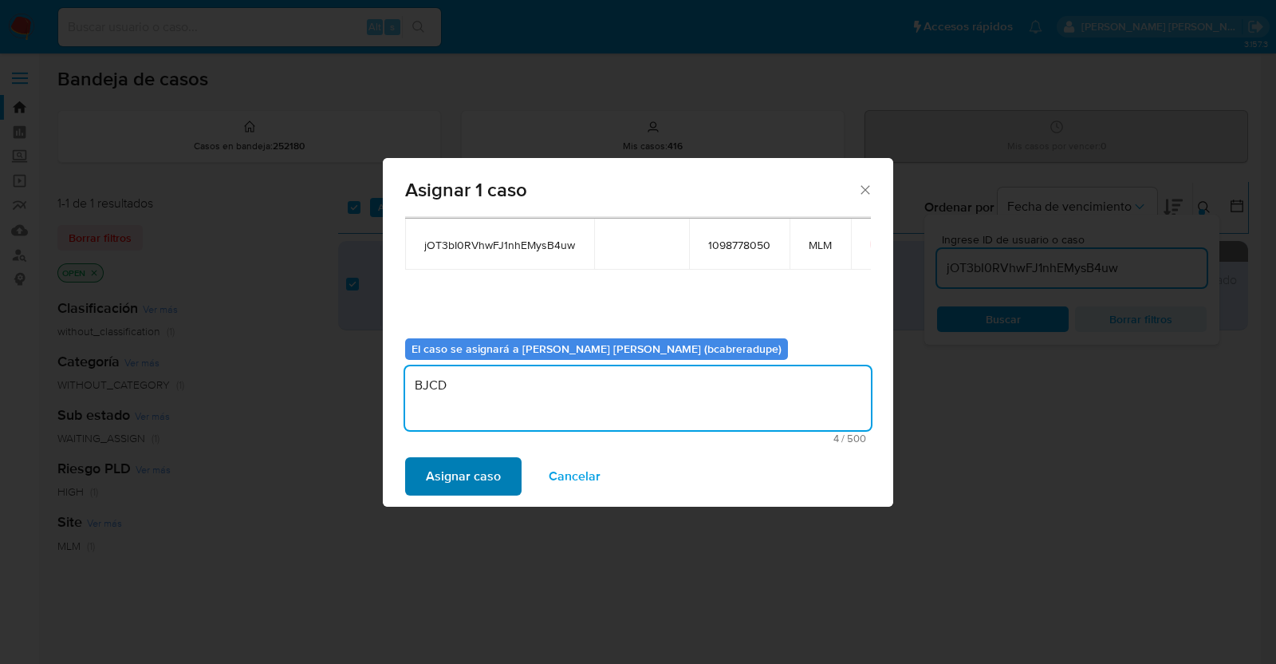
type textarea "BJCD"
click at [455, 480] on span "Asignar caso" at bounding box center [463, 476] width 75 height 35
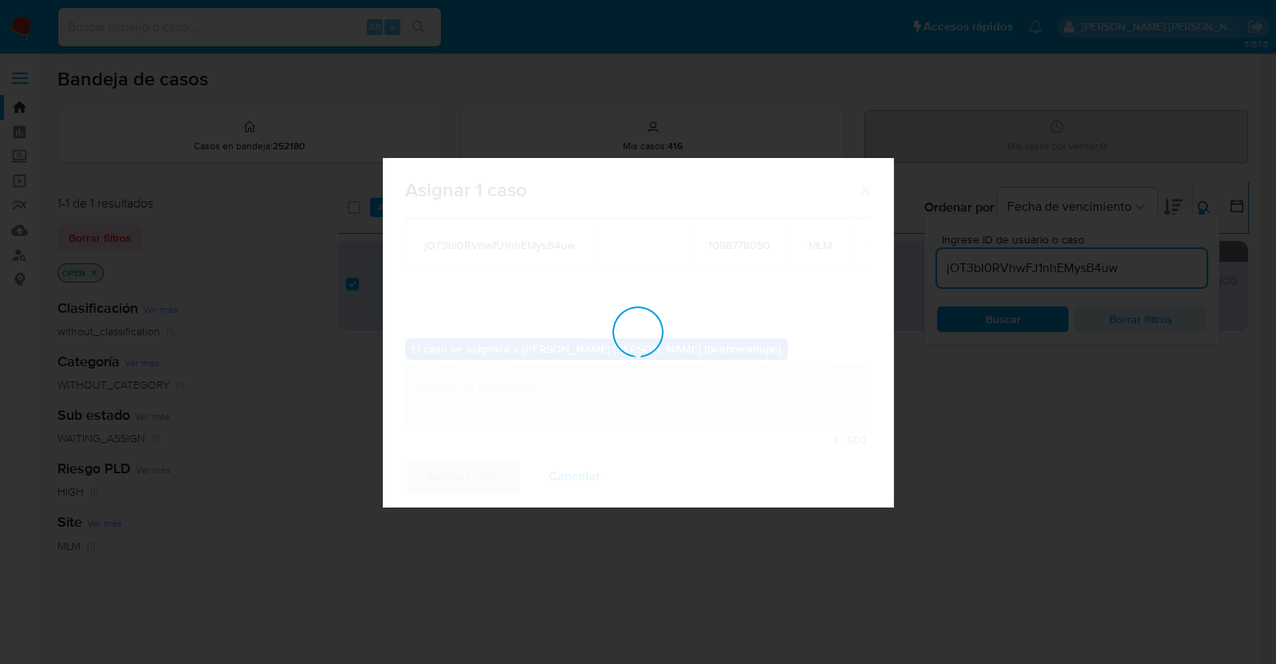
checkbox input "false"
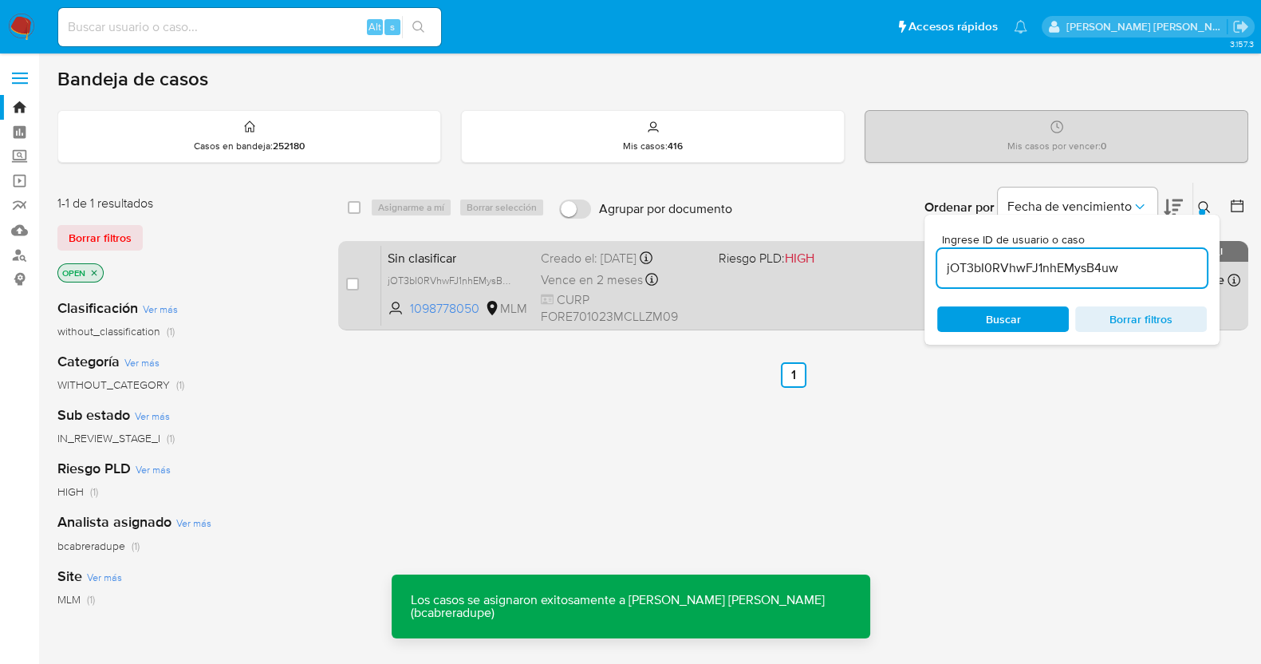
click at [567, 271] on span "Vence en 2 meses" at bounding box center [592, 280] width 102 height 18
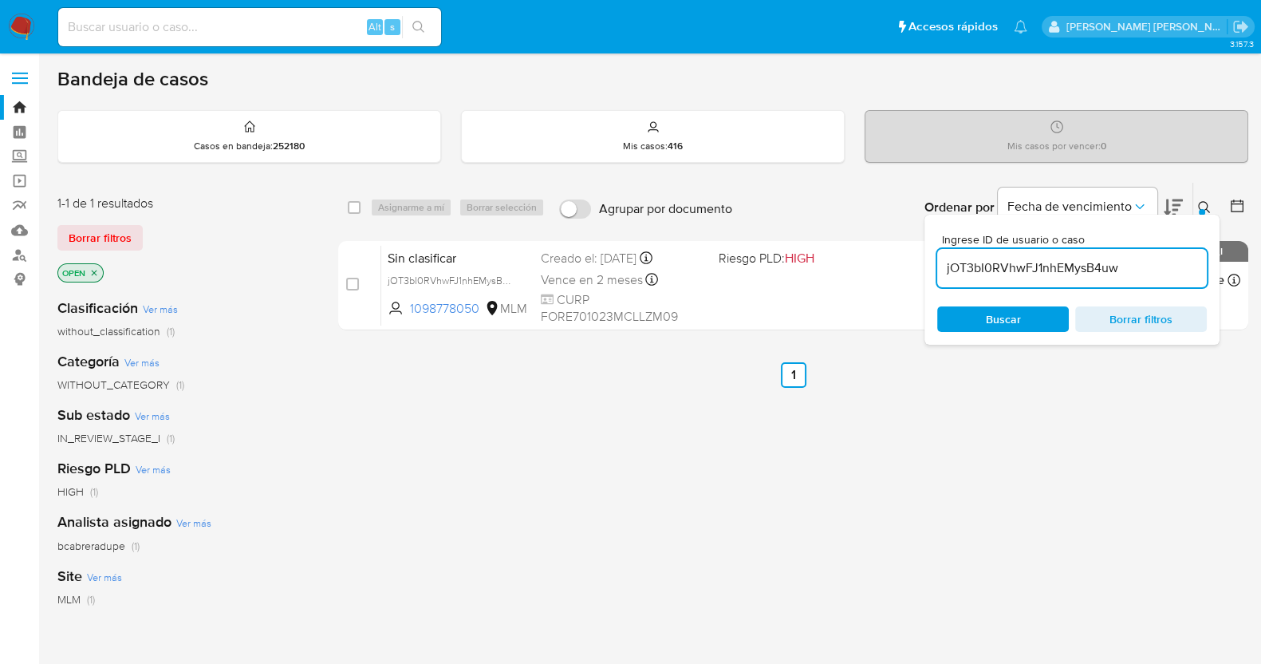
click at [1005, 316] on span "Buscar" at bounding box center [1003, 319] width 35 height 26
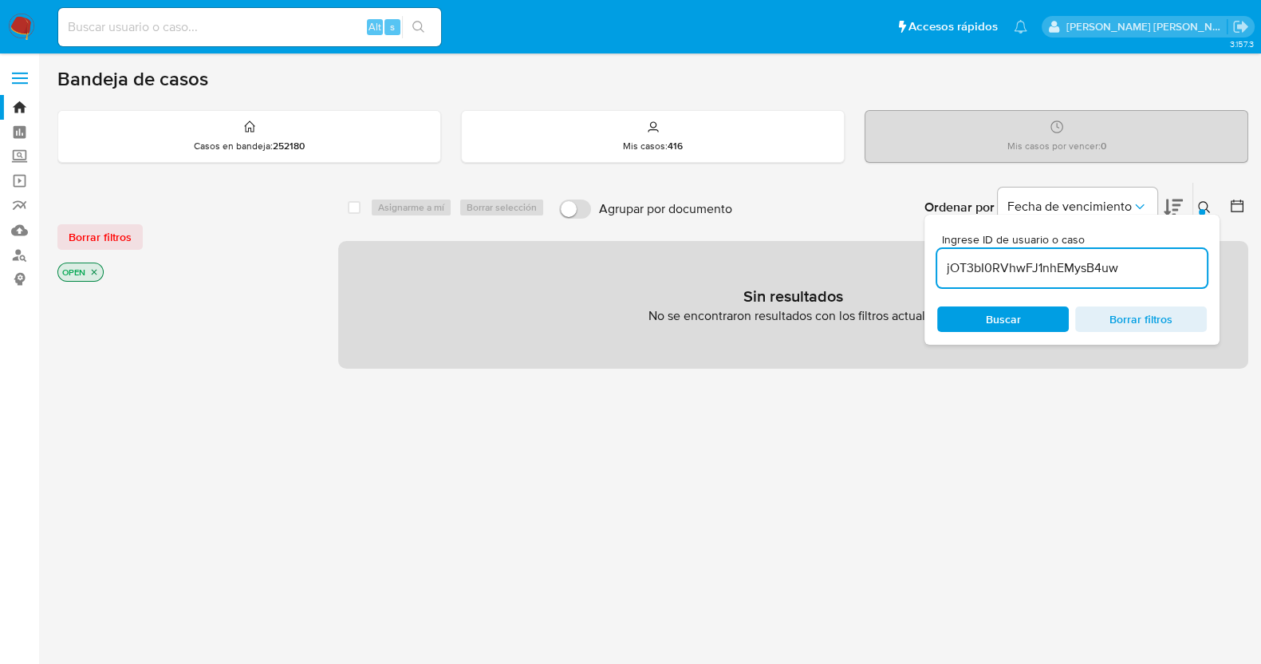
click at [1035, 270] on input "jOT3bI0RVhwFJ1nhEMysB4uw" at bounding box center [1072, 268] width 270 height 21
paste input "pdcZ9CjbxiGyV65phhPg7bkT"
click at [1165, 264] on input "pdcZ9CjbxiGyV65phhPg7bkT" at bounding box center [1072, 268] width 270 height 21
type input "pdcZ9CjbxiGyV65phhPg7bkT"
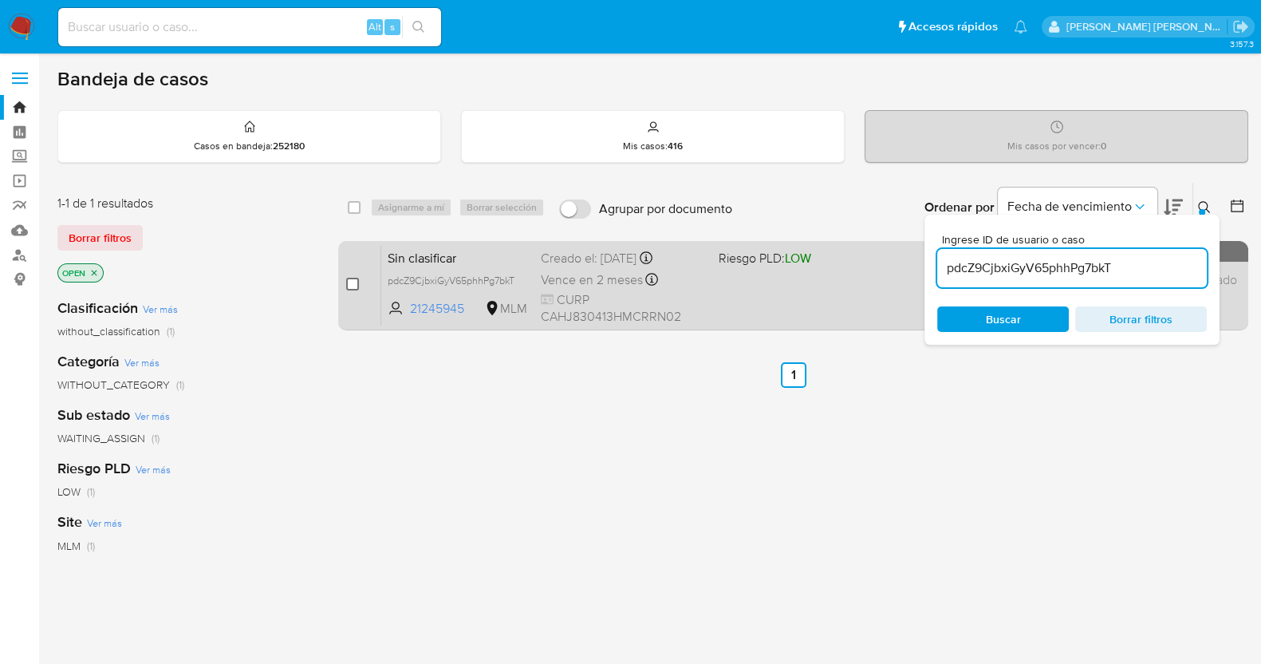
click at [357, 280] on input "checkbox" at bounding box center [352, 284] width 13 height 13
checkbox input "true"
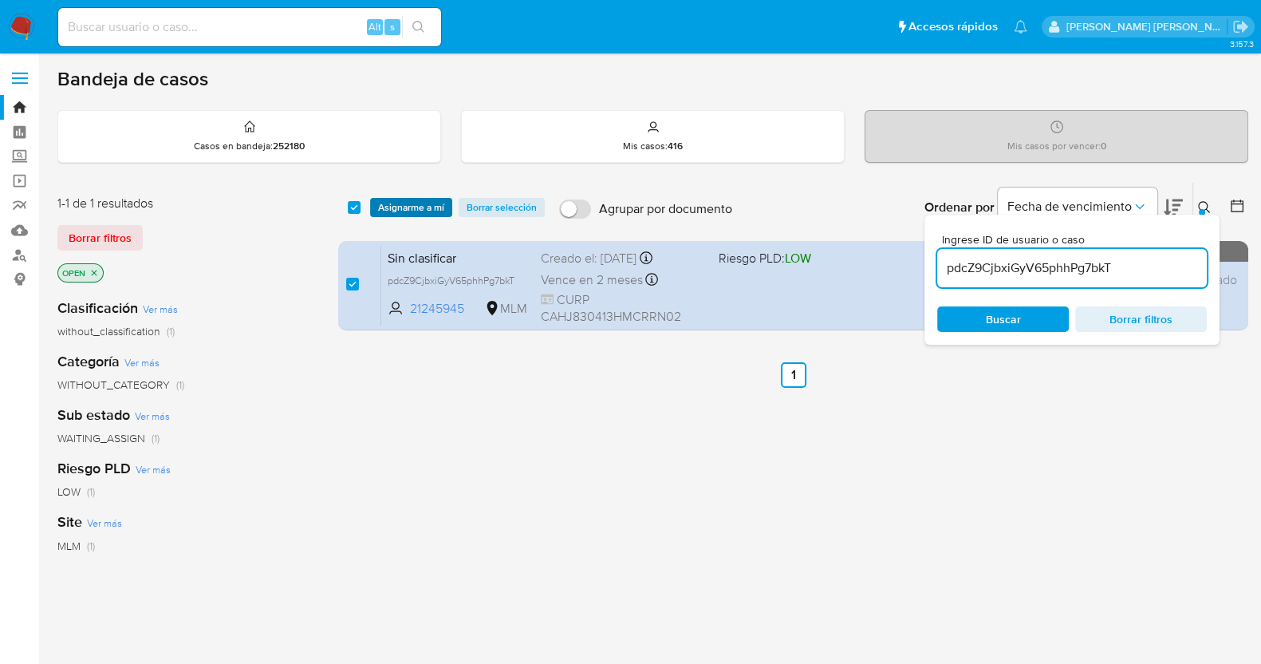
click at [431, 199] on span "Asignarme a mí" at bounding box center [411, 207] width 66 height 16
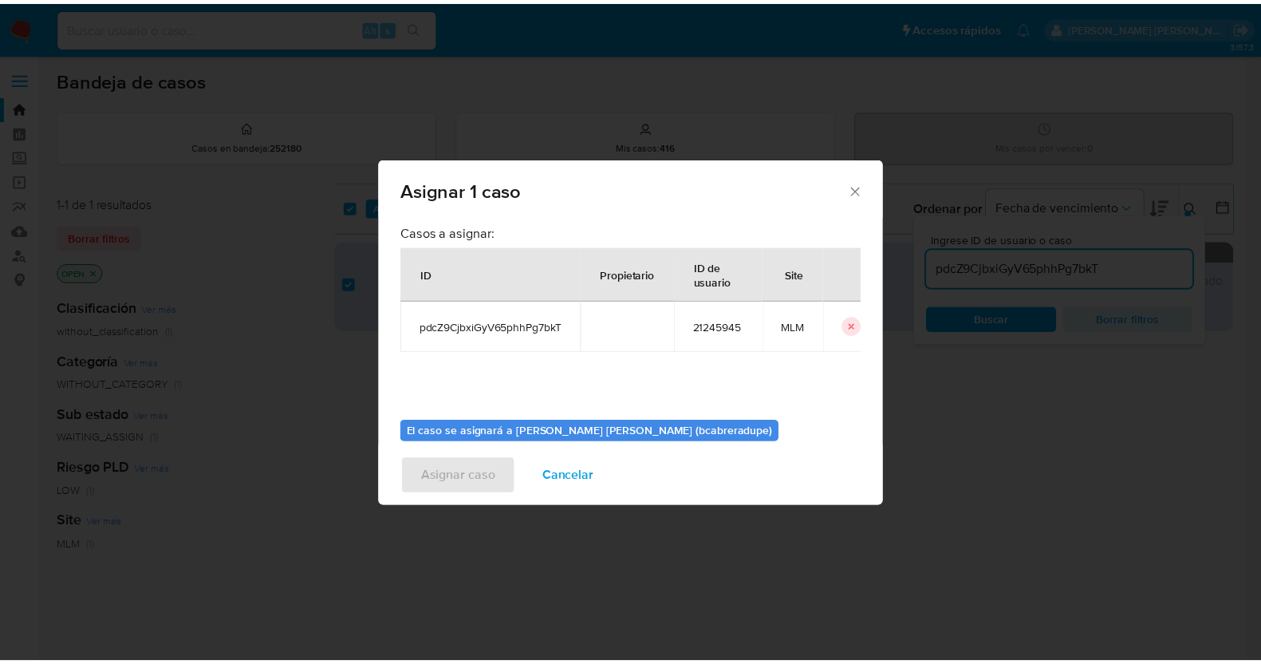
scroll to position [82, 0]
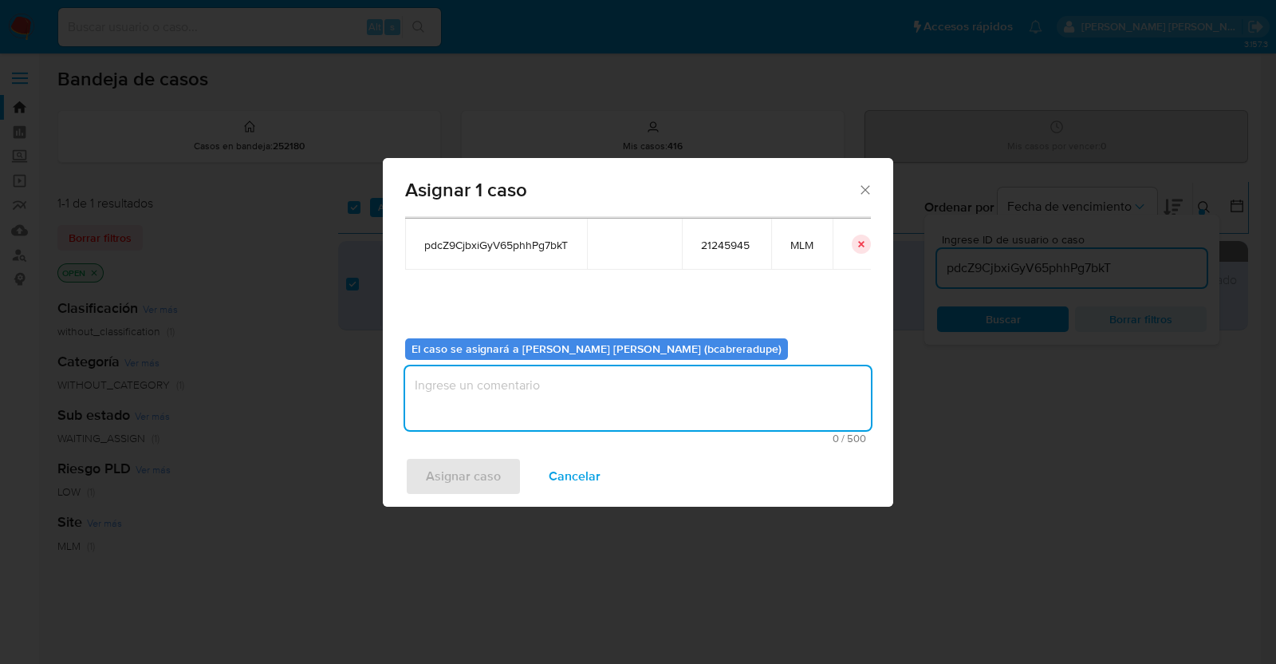
click at [543, 404] on textarea "assign-modal" at bounding box center [638, 398] width 466 height 64
type textarea "bjcd"
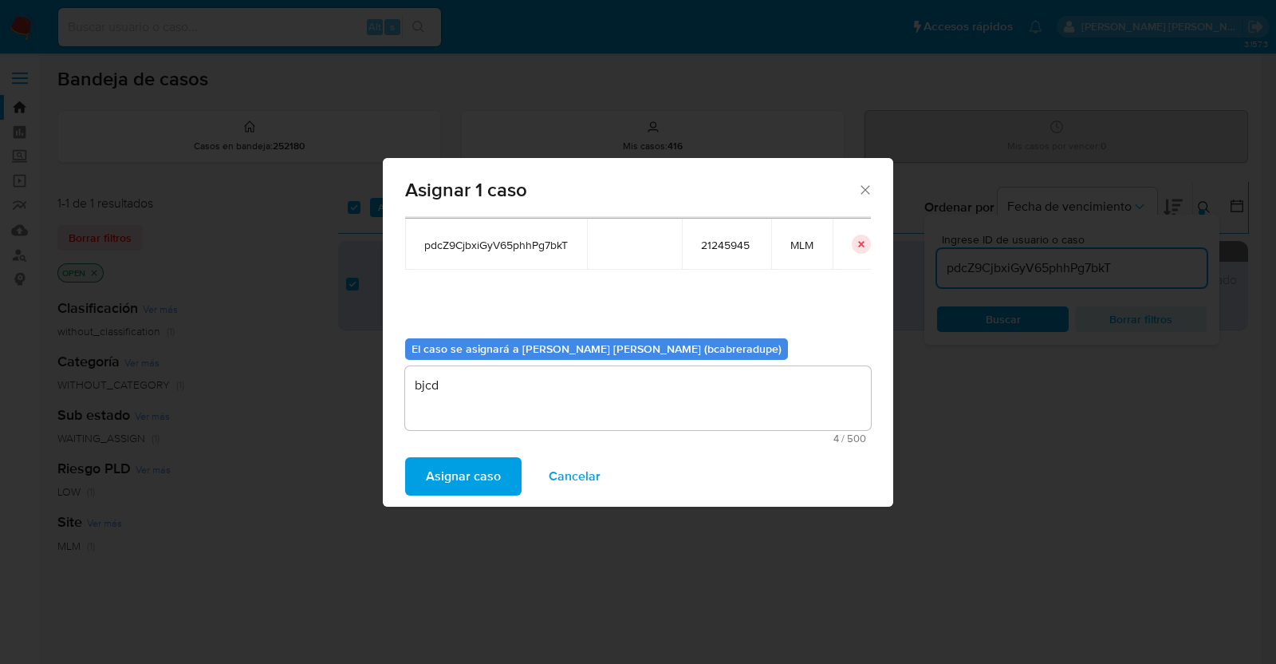
click at [464, 461] on span "Asignar caso" at bounding box center [463, 476] width 75 height 35
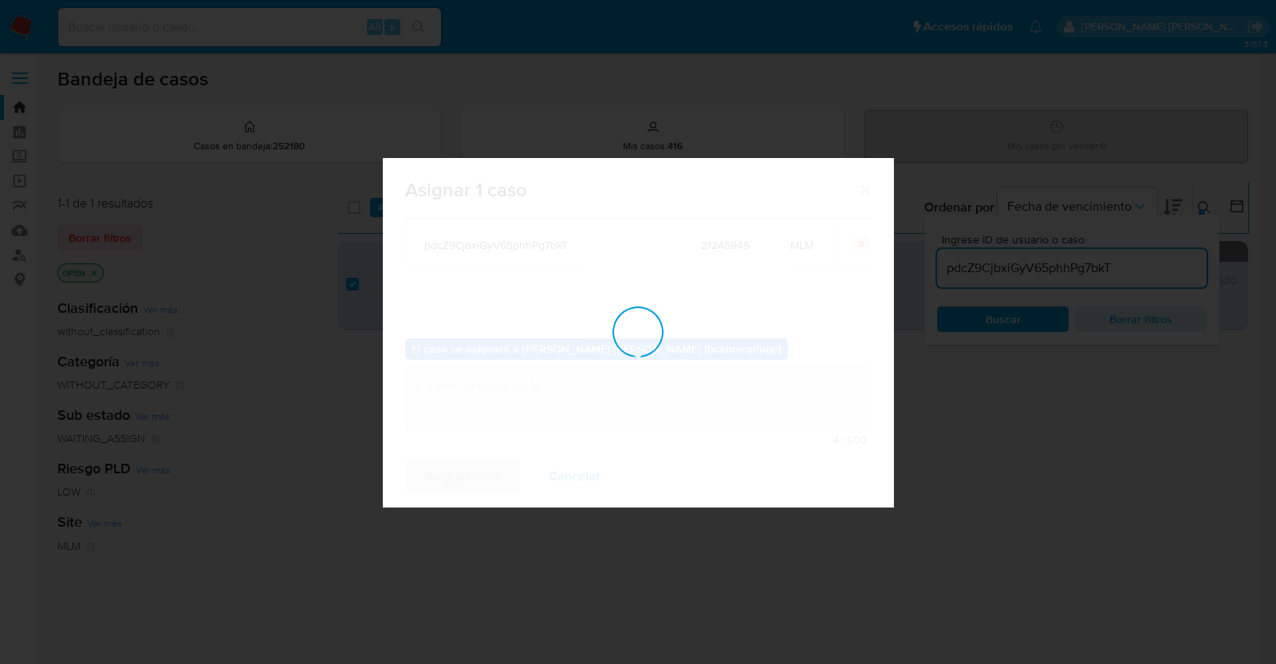
checkbox input "false"
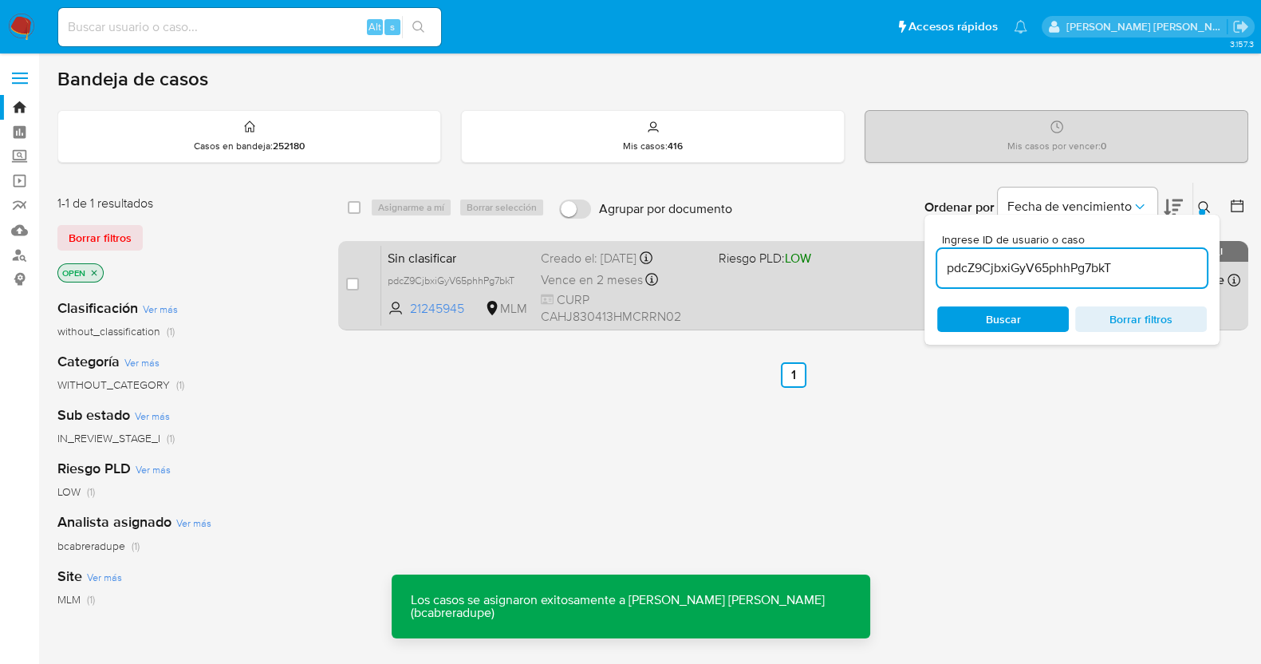
click at [520, 250] on span "Sin clasificar" at bounding box center [458, 256] width 140 height 21
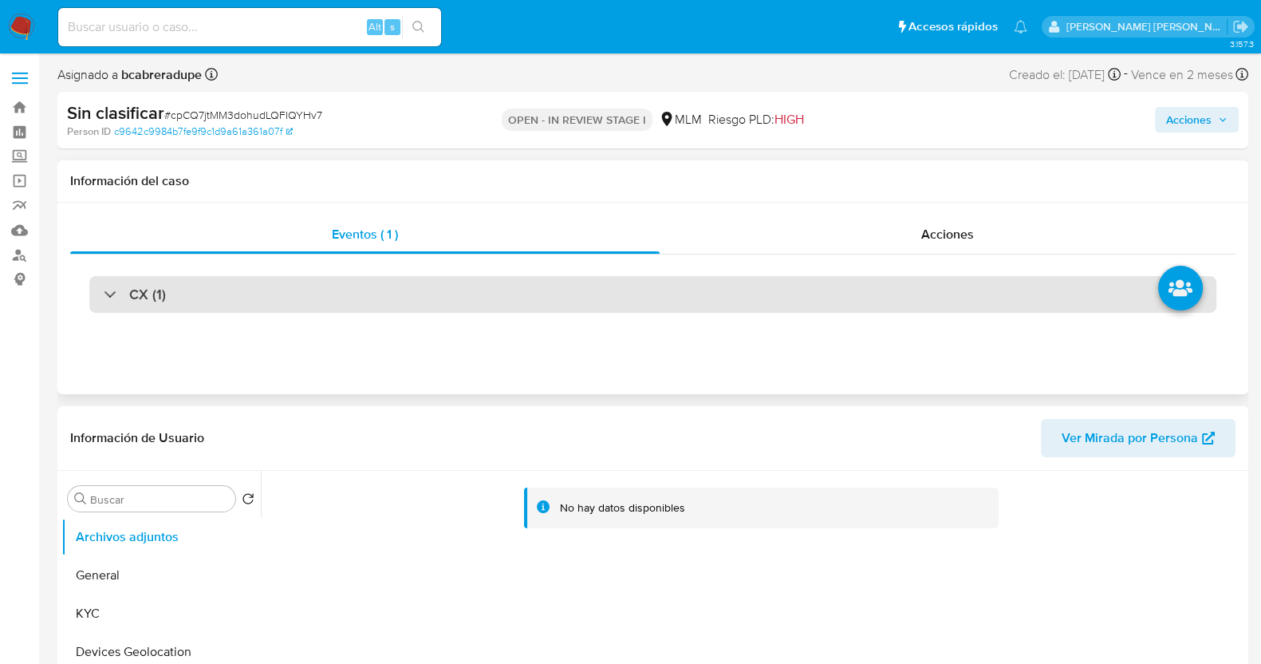
click at [116, 291] on div "CX (1)" at bounding box center [135, 295] width 62 height 18
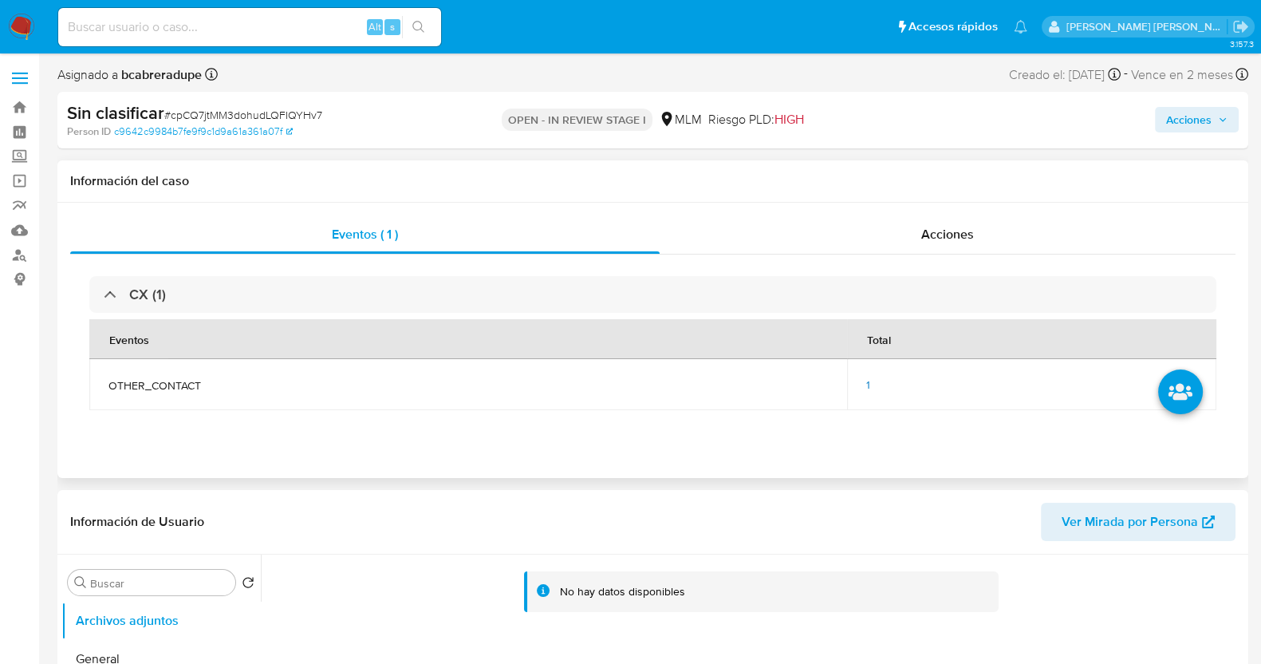
select select "10"
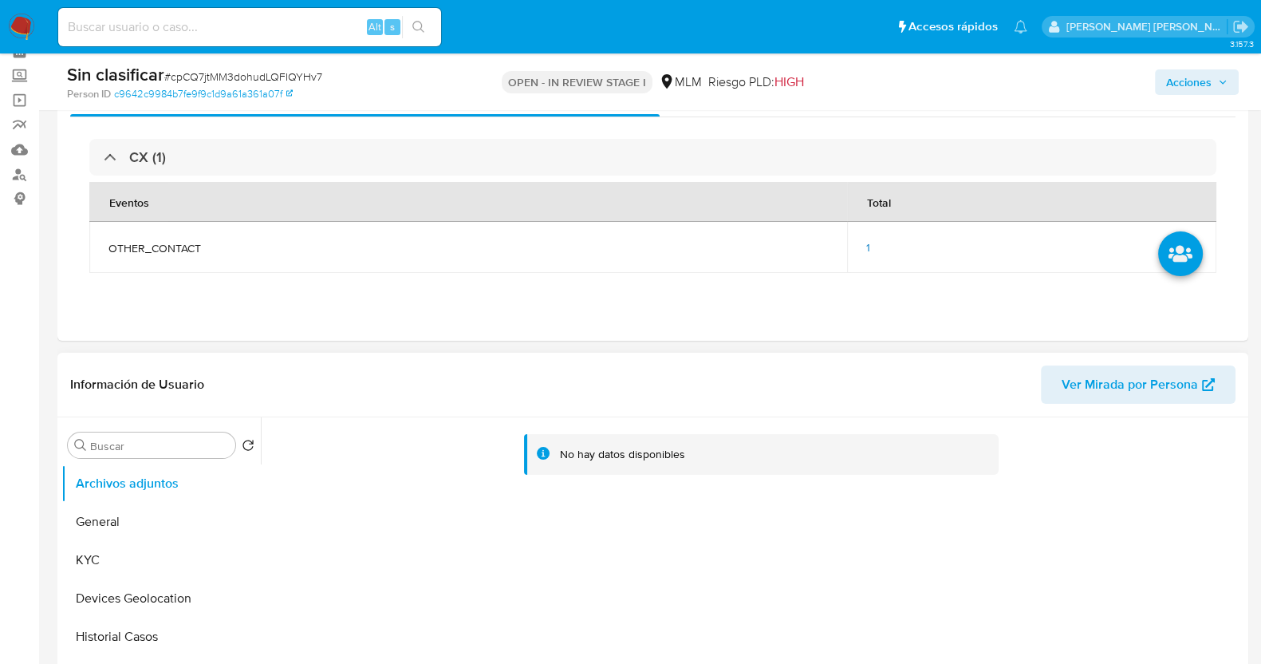
scroll to position [99, 0]
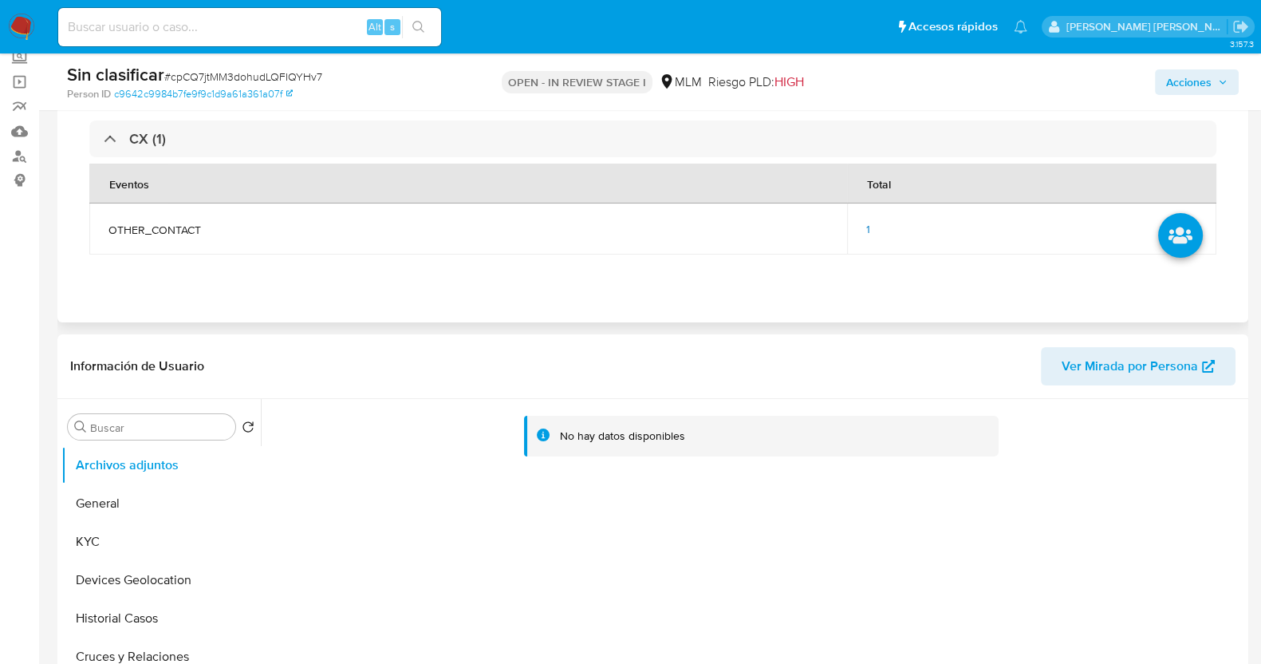
click at [871, 222] on div "1" at bounding box center [1031, 229] width 331 height 14
click at [866, 228] on span "1" at bounding box center [868, 229] width 4 height 16
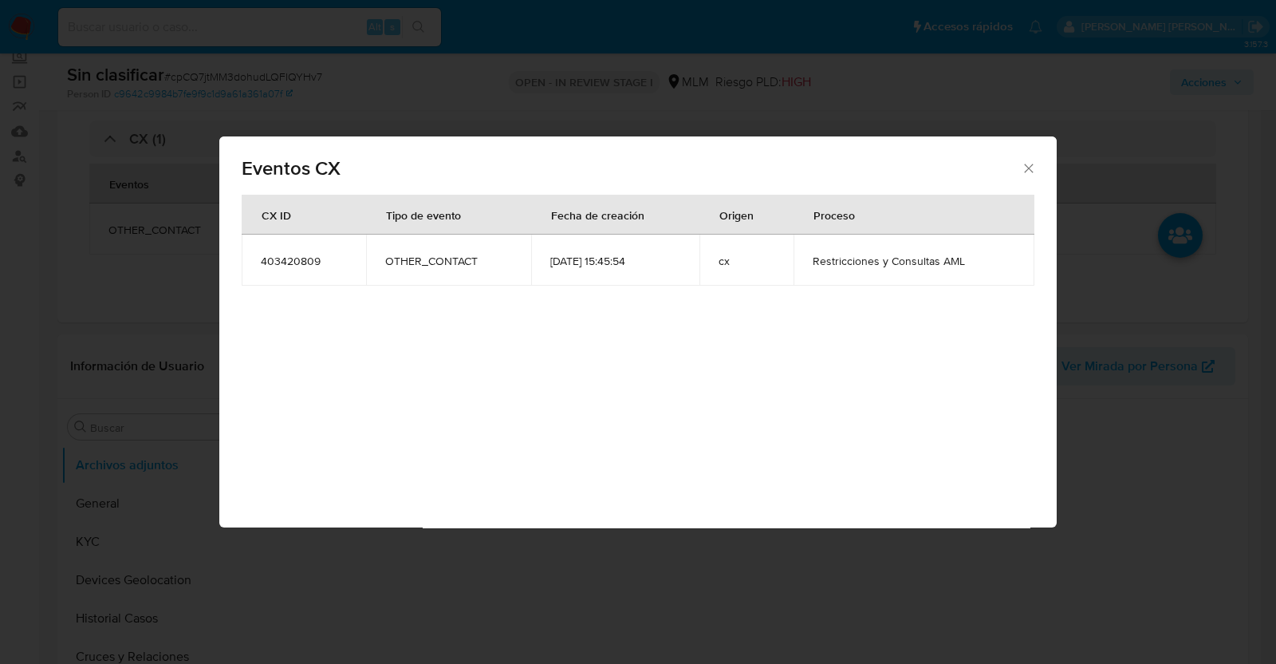
click at [1031, 160] on icon "Cerrar" at bounding box center [1029, 168] width 16 height 16
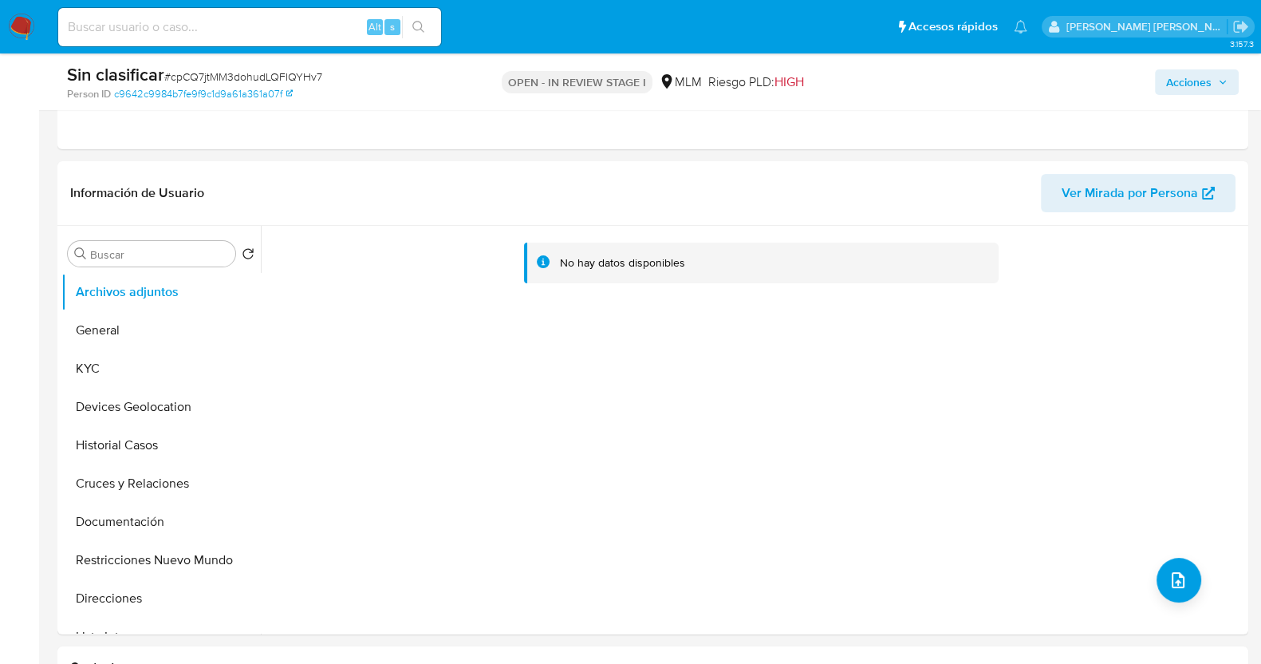
scroll to position [598, 0]
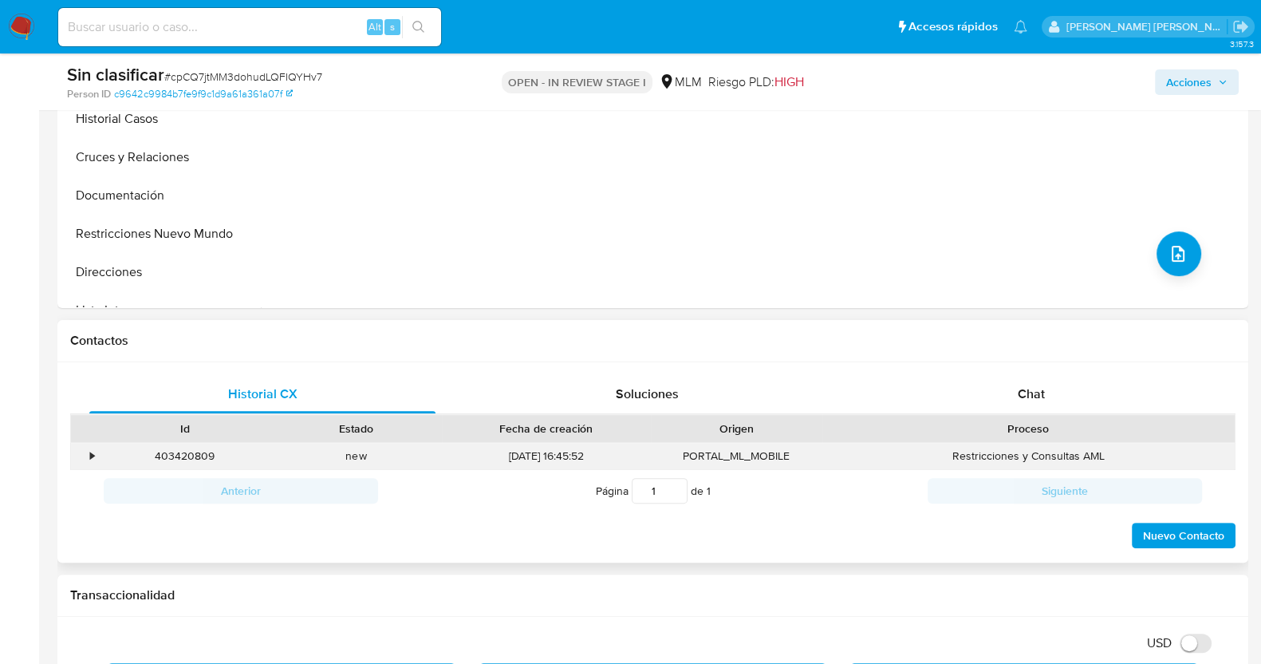
click at [90, 456] on div "•" at bounding box center [92, 455] width 4 height 15
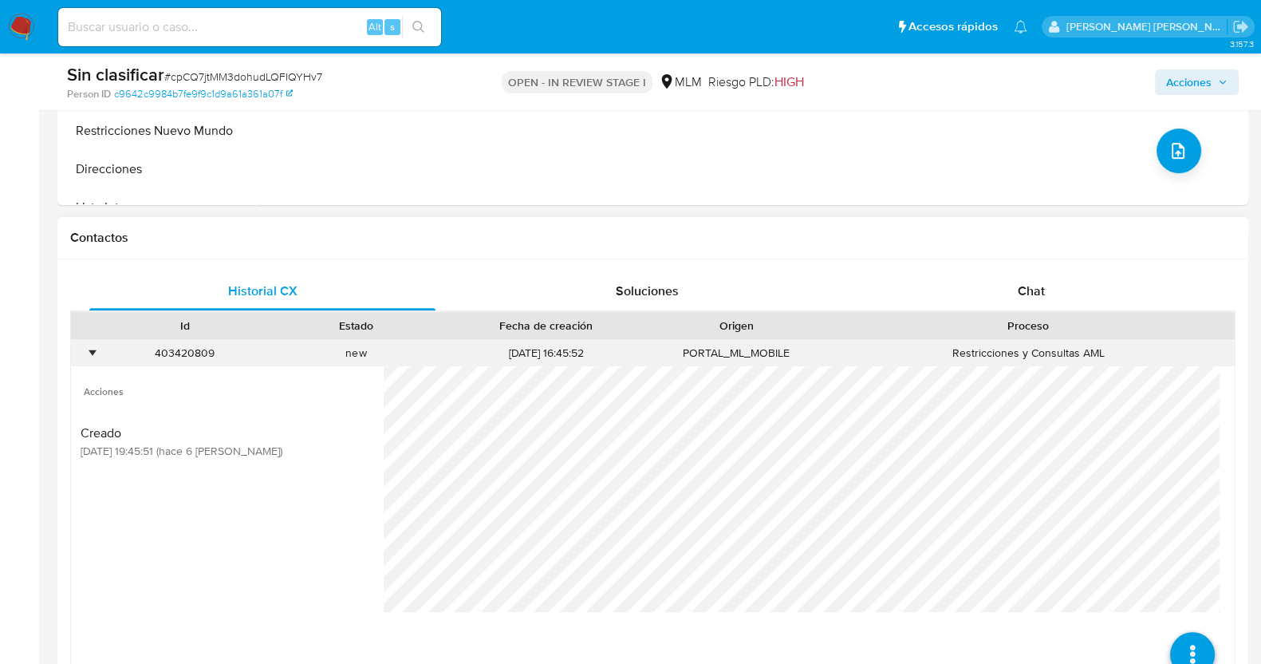
scroll to position [797, 0]
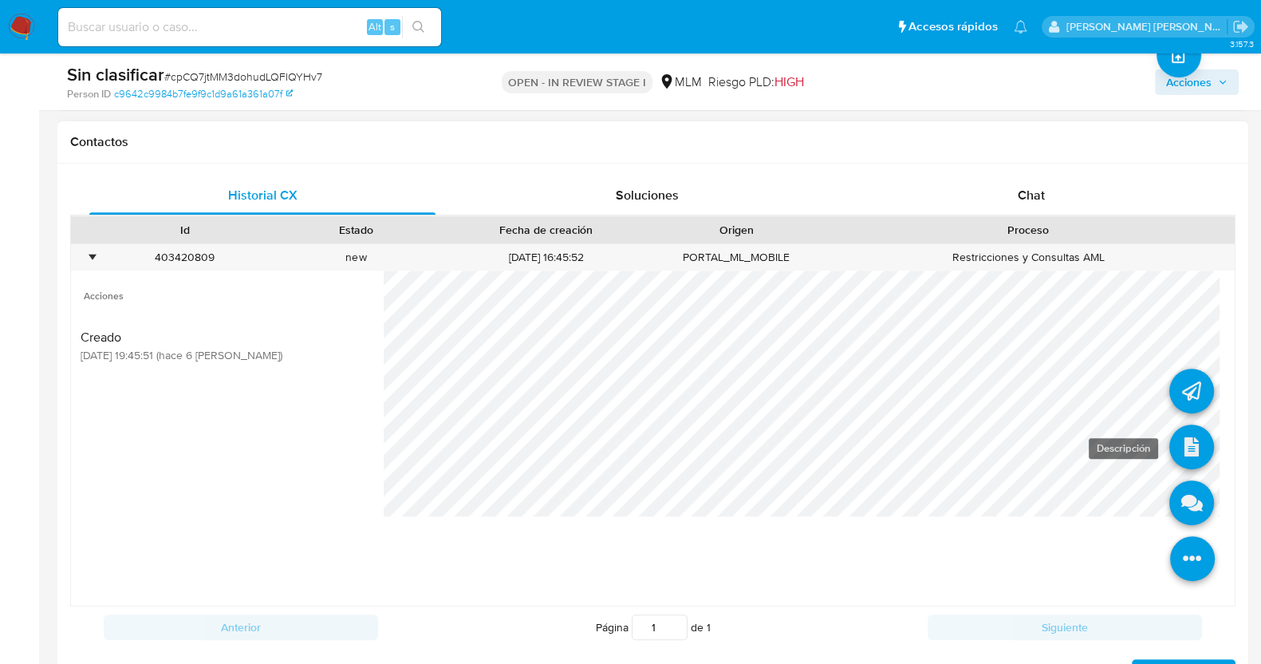
click at [1196, 442] on icon at bounding box center [1191, 446] width 45 height 45
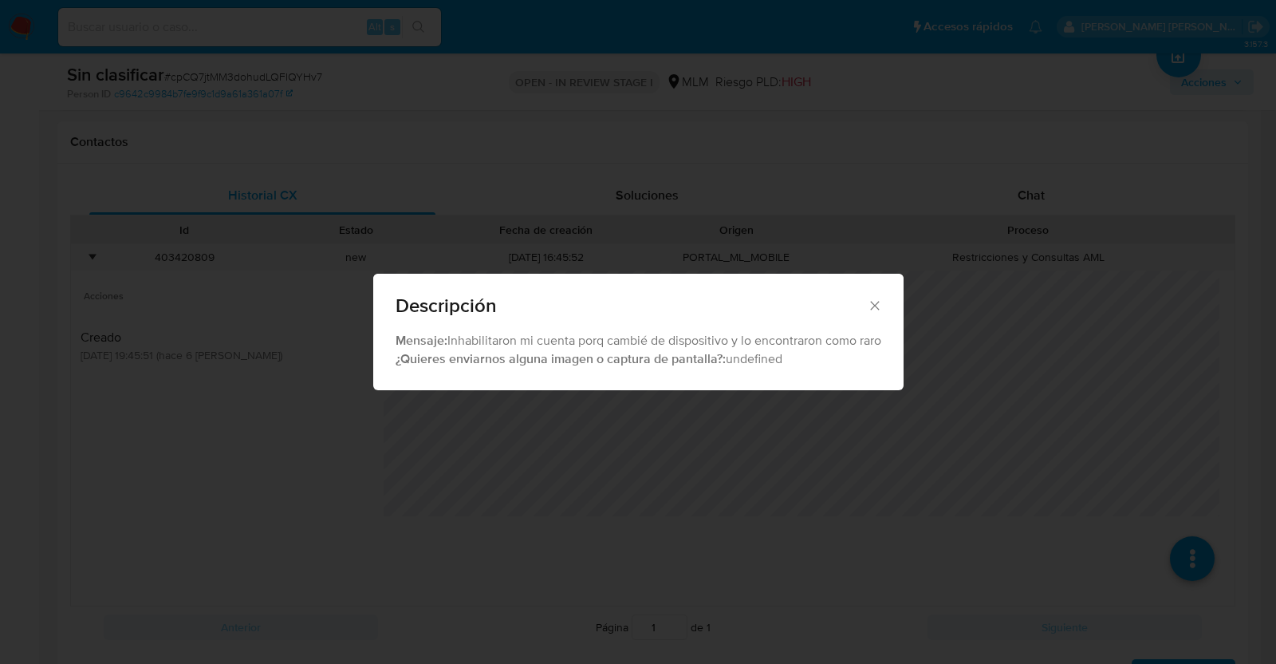
click at [877, 305] on icon "Cerrar" at bounding box center [874, 305] width 9 height 9
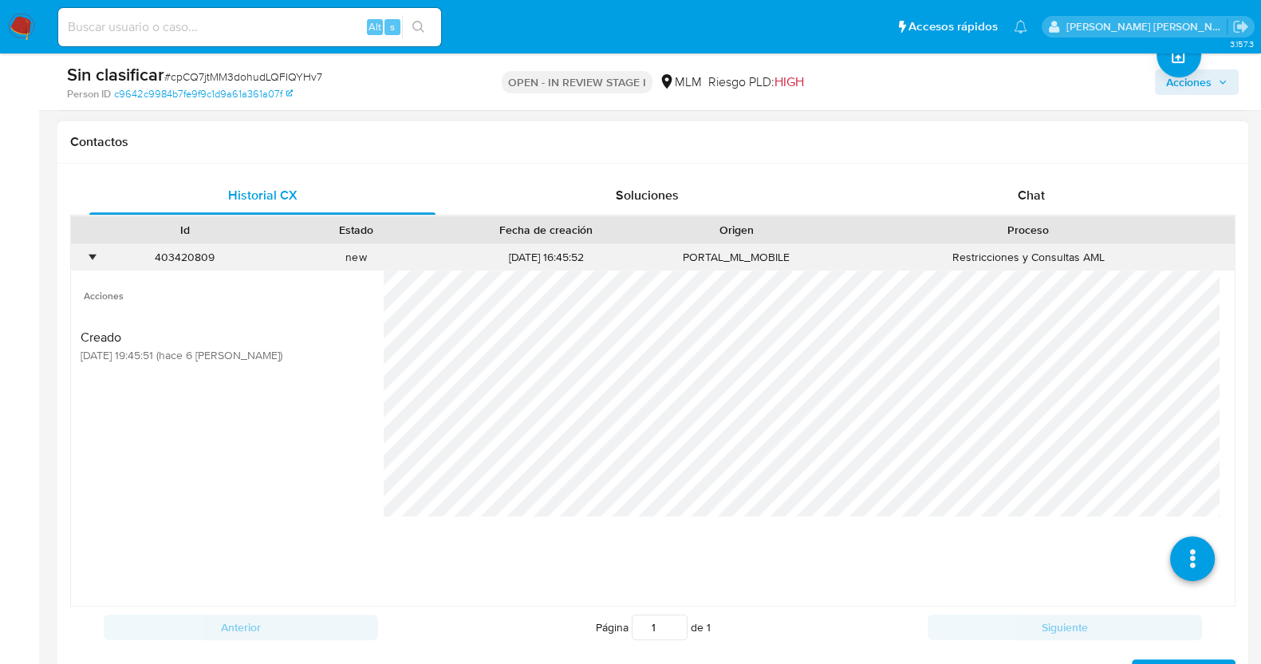
click at [92, 255] on div "•" at bounding box center [92, 257] width 4 height 15
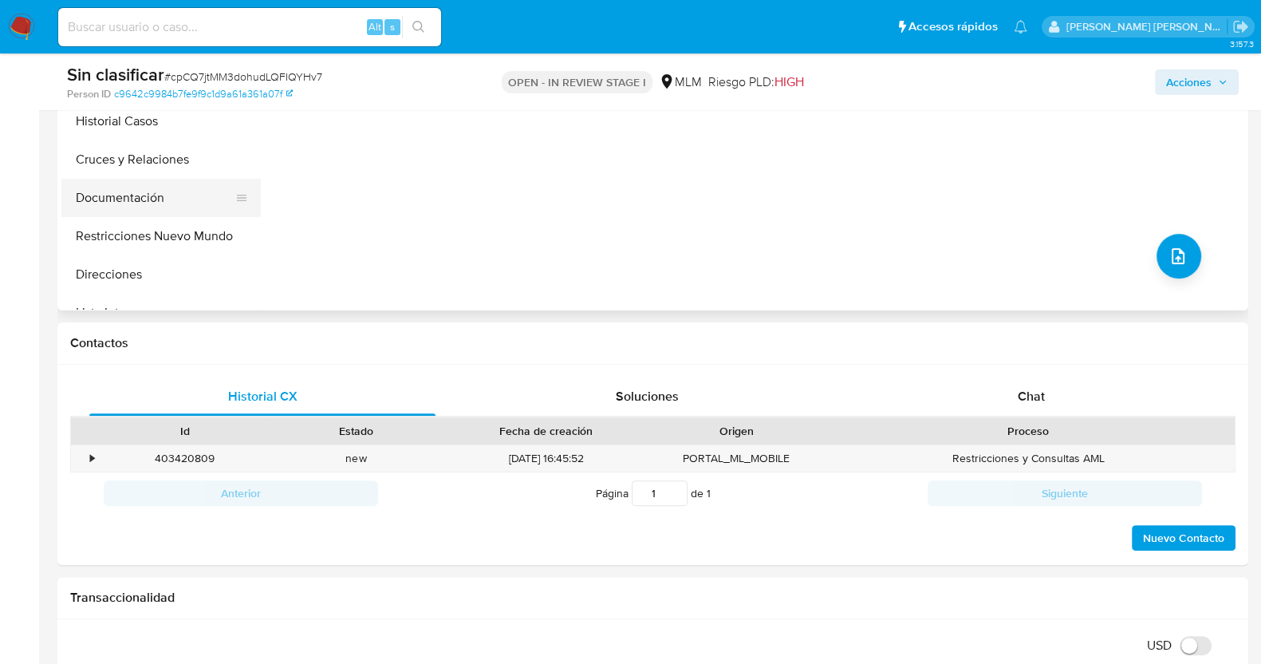
scroll to position [499, 0]
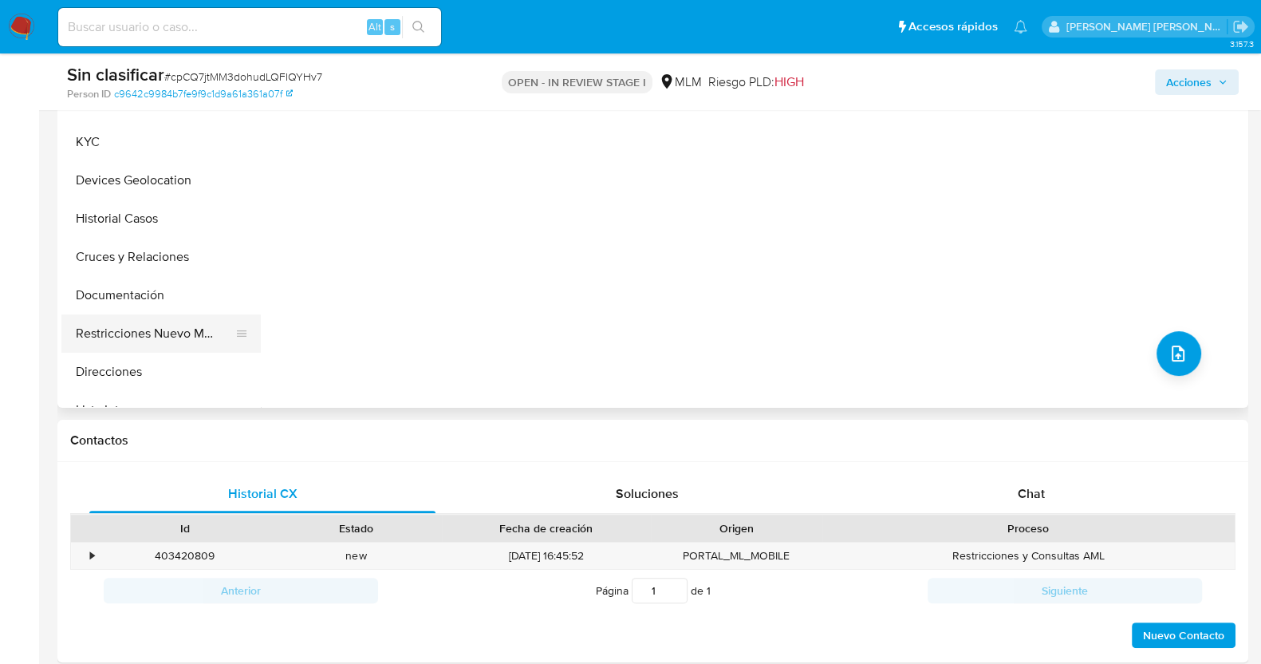
click at [132, 346] on button "Restricciones Nuevo Mundo" at bounding box center [154, 333] width 187 height 38
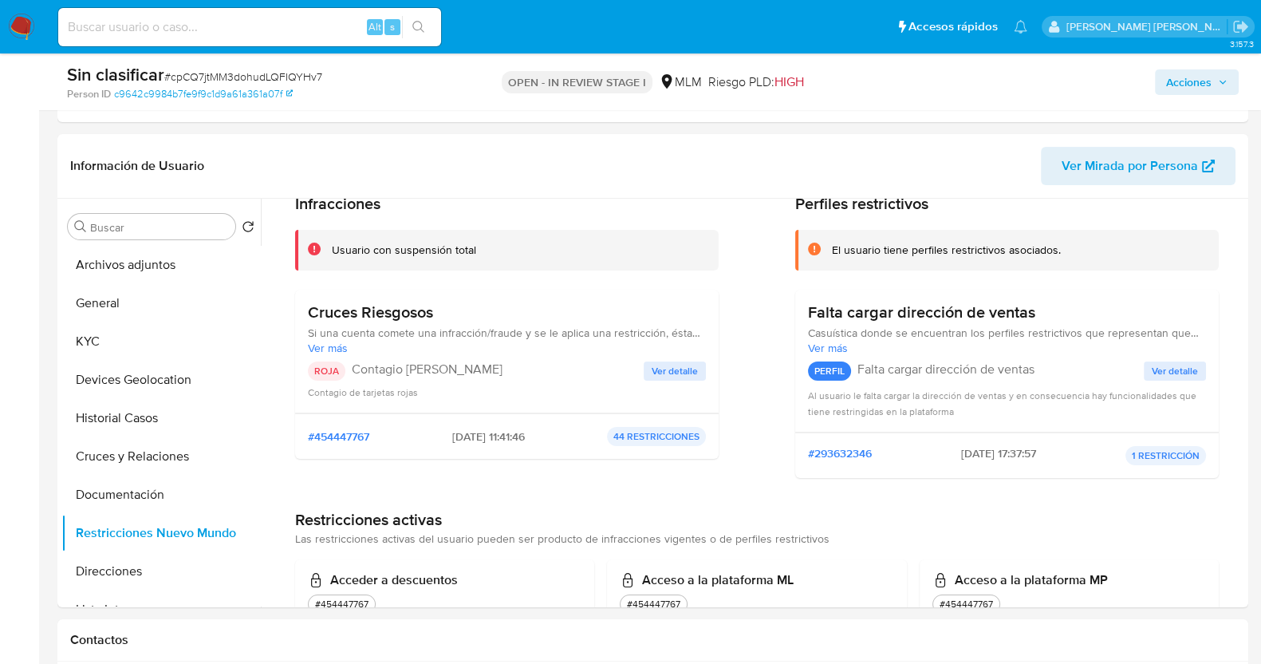
scroll to position [99, 0]
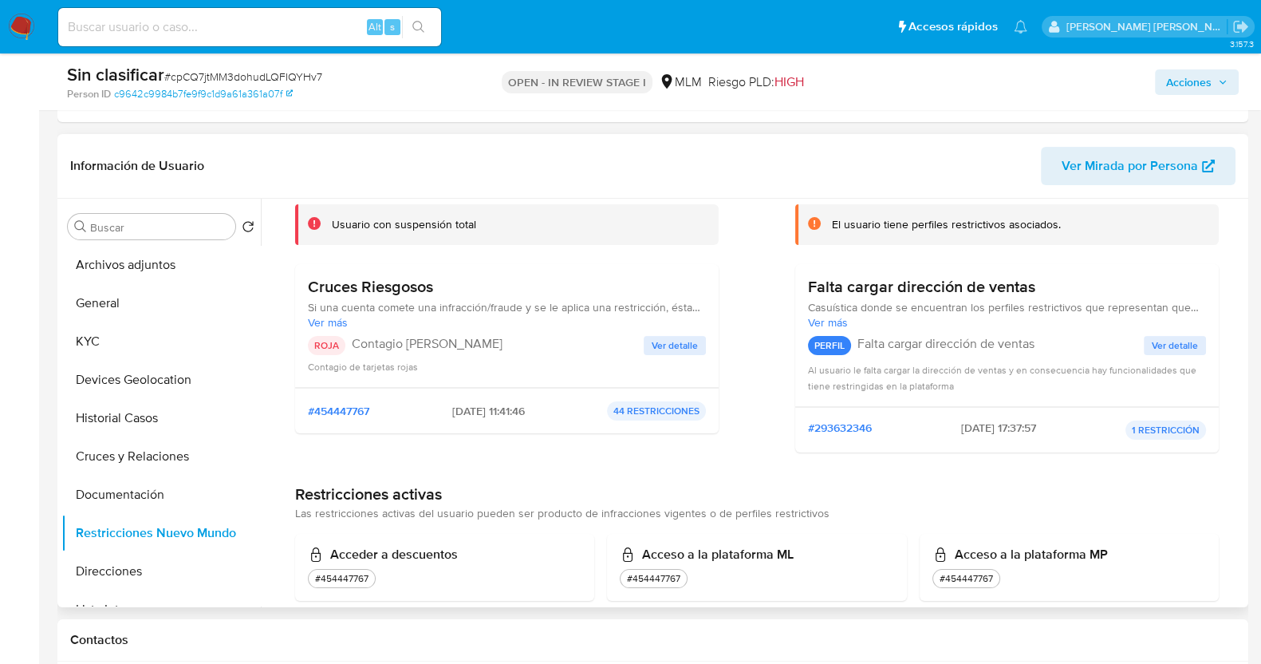
click at [690, 339] on span "Ver detalle" at bounding box center [675, 345] width 46 height 16
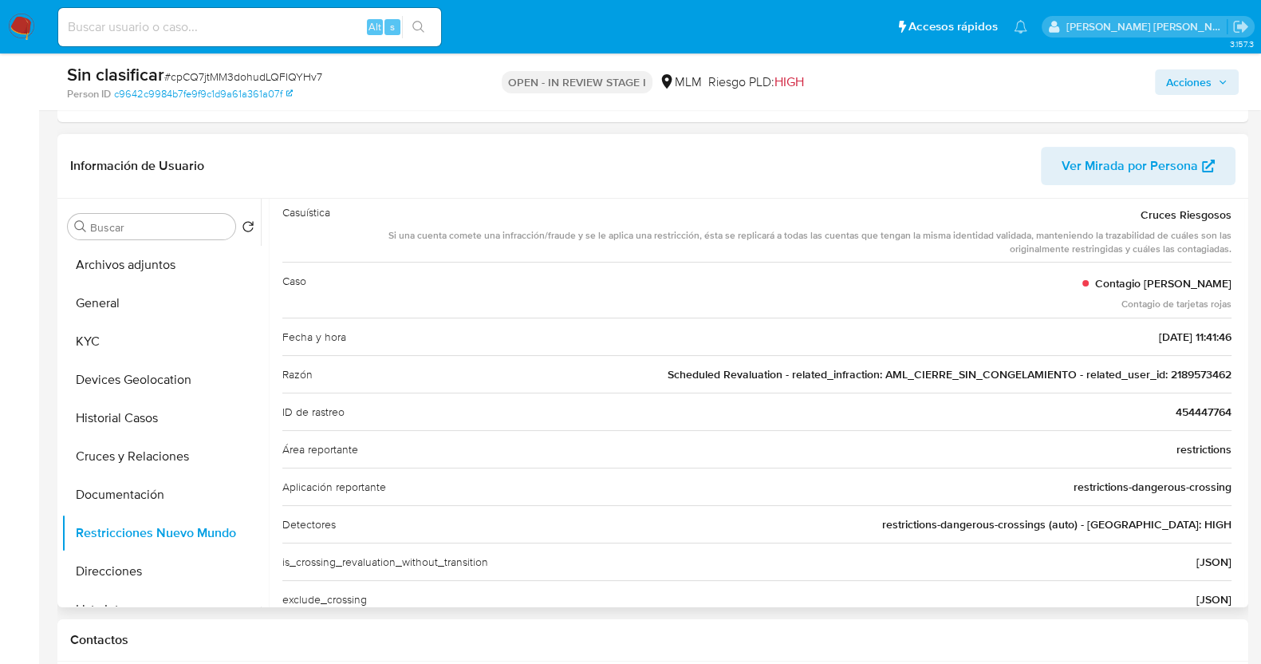
click at [1214, 377] on span "Scheduled Revaluation - related_infraction: AML_CIERRE_SIN_CONGELAMIENTO - rela…" at bounding box center [950, 374] width 564 height 16
drag, startPoint x: 132, startPoint y: 490, endPoint x: 156, endPoint y: 479, distance: 26.4
click at [132, 488] on button "Documentación" at bounding box center [154, 494] width 187 height 38
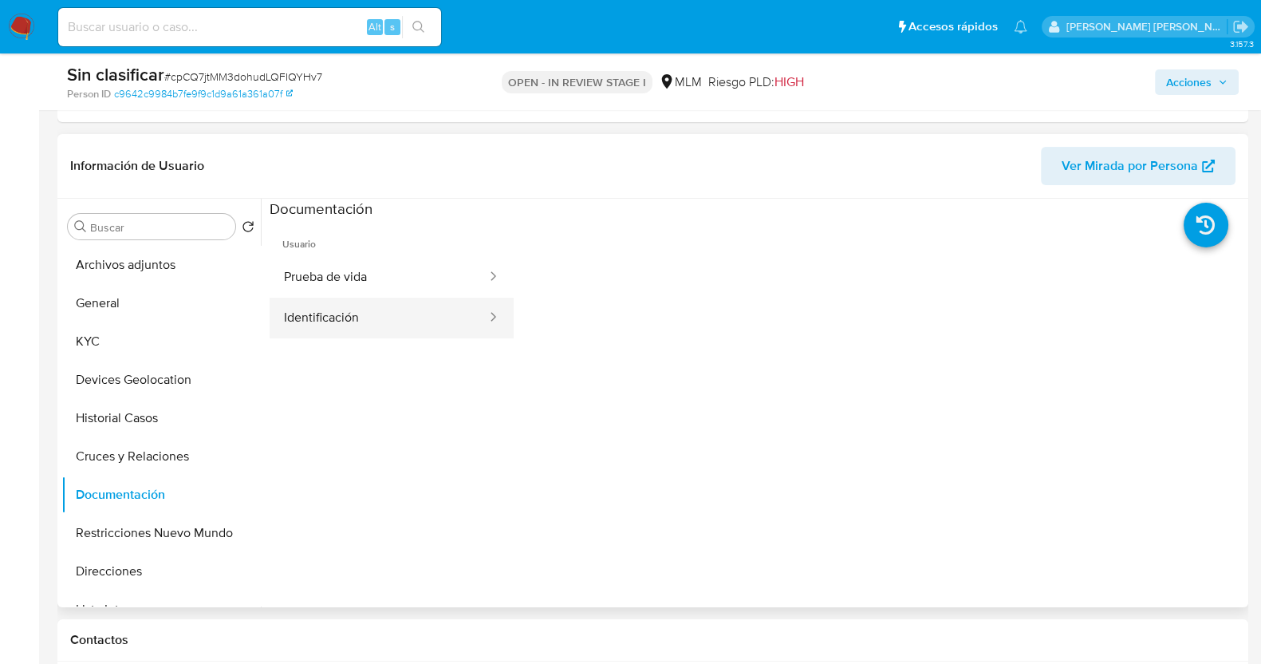
click at [435, 320] on button "Identificación" at bounding box center [379, 318] width 219 height 41
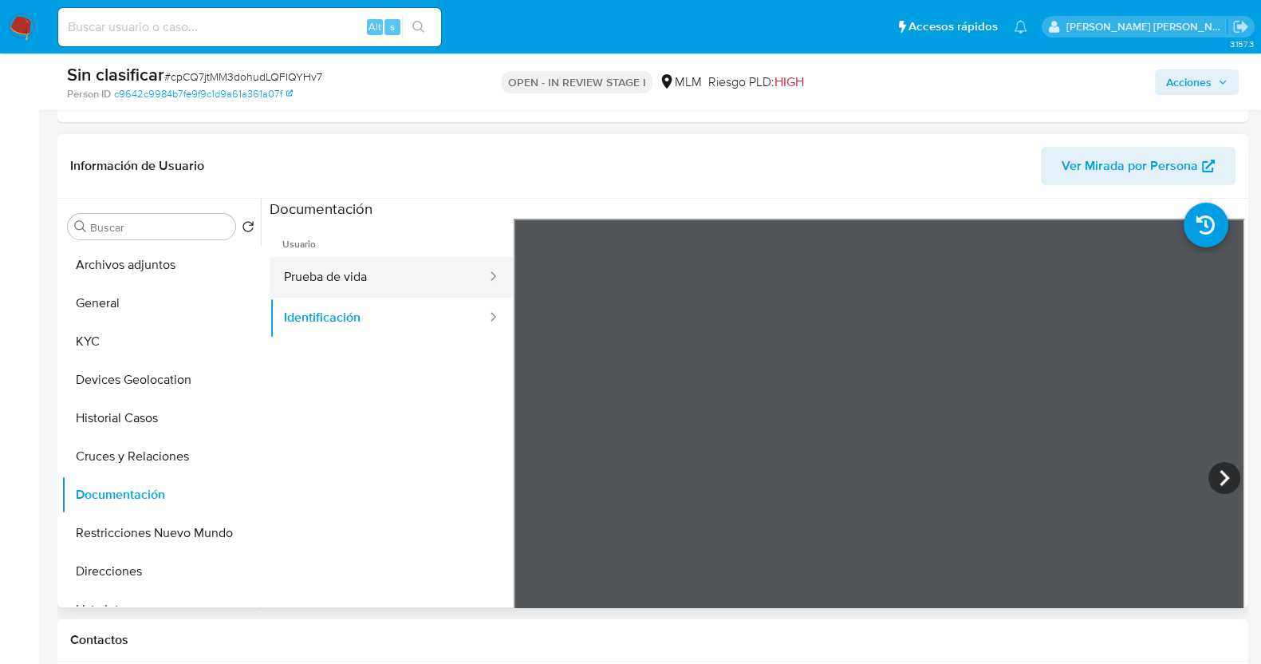
click at [397, 273] on button "Prueba de vida" at bounding box center [379, 277] width 219 height 41
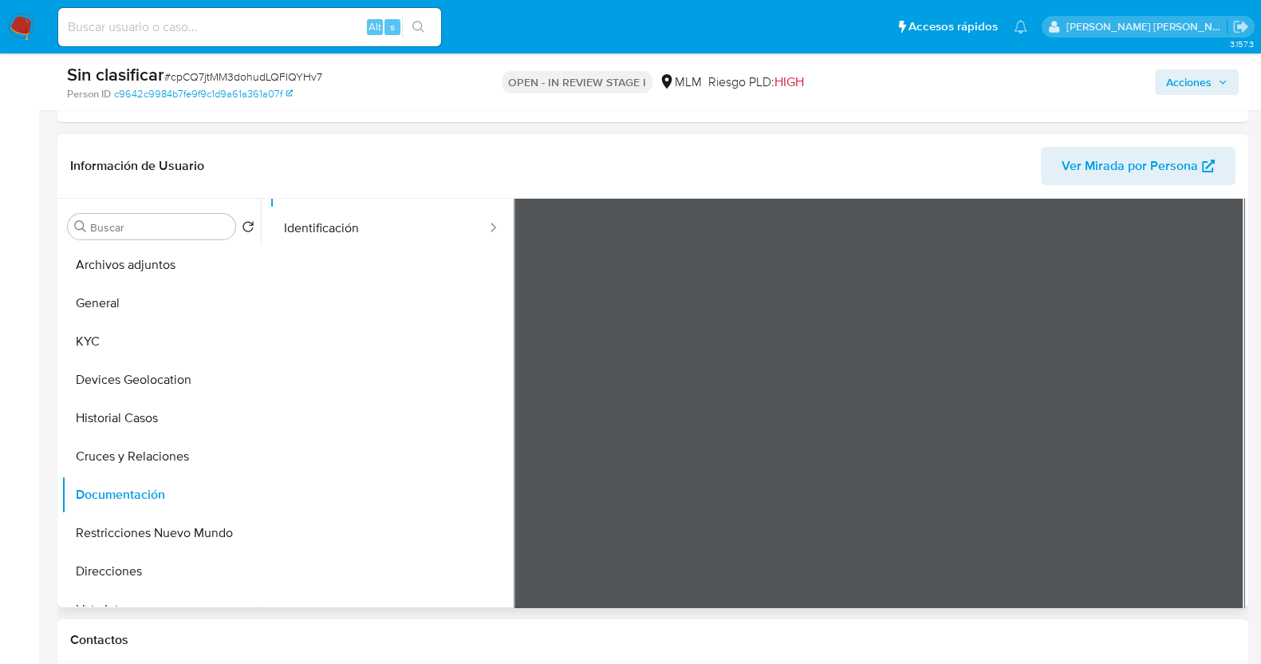
scroll to position [135, 0]
click at [1203, 78] on span "Acciones" at bounding box center [1188, 82] width 45 height 26
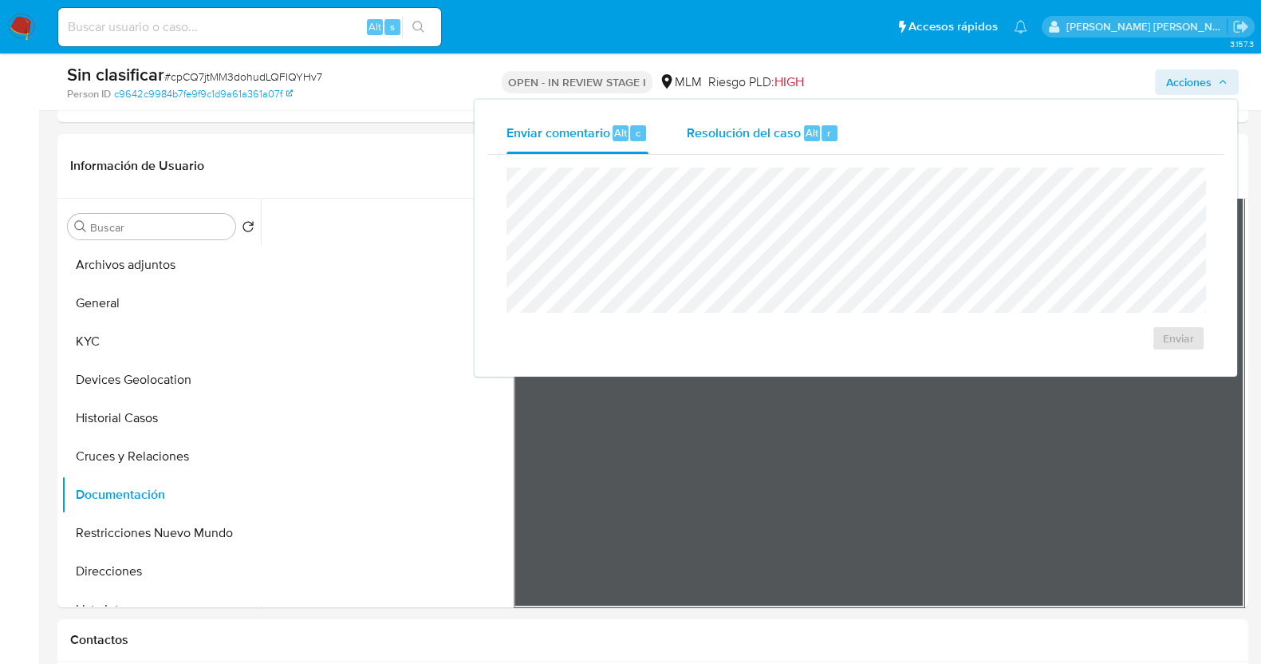
click at [700, 134] on span "Resolución del caso" at bounding box center [744, 132] width 114 height 18
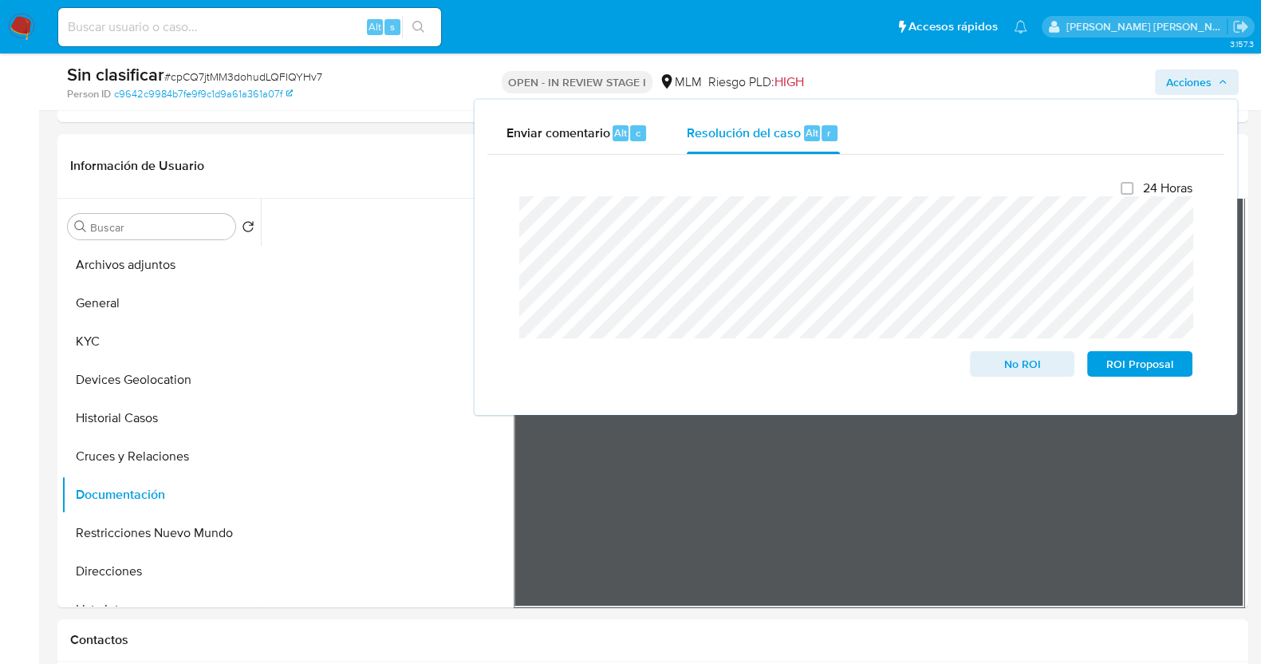
click at [479, 215] on div "Enviar comentario Alt c Resolución del caso Alt r Cierre de caso 24 Horas No RO…" at bounding box center [856, 257] width 763 height 315
click at [1031, 365] on span "No ROI" at bounding box center [1022, 364] width 83 height 22
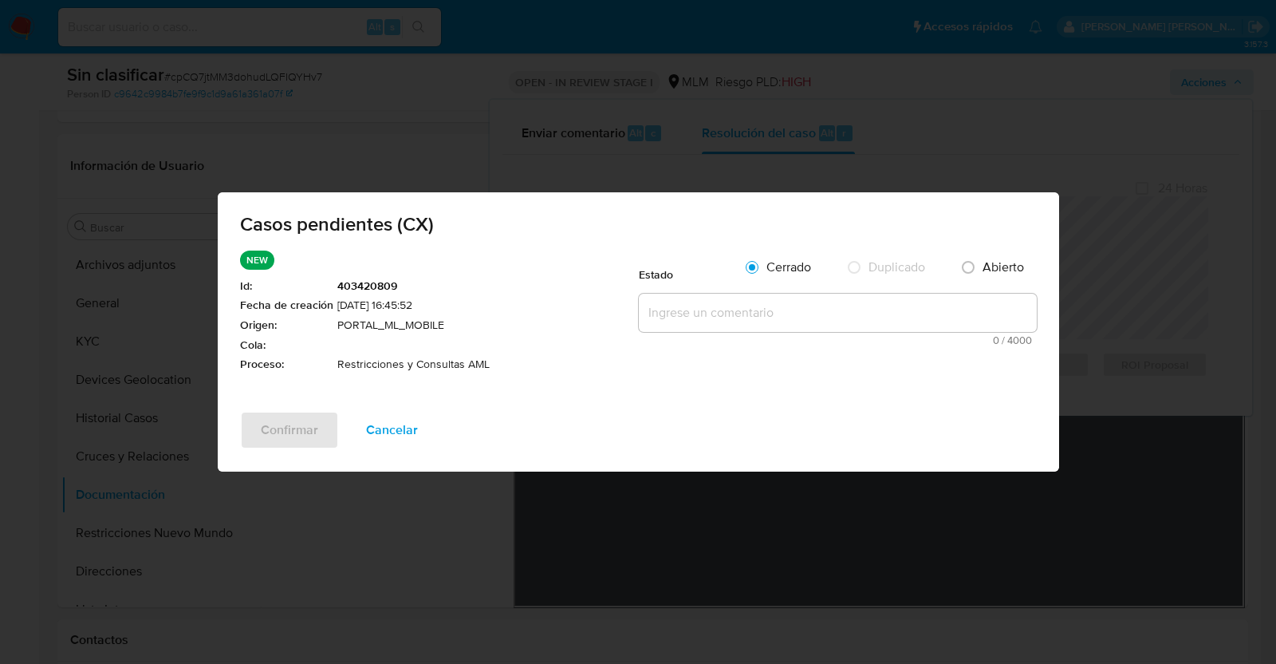
click at [751, 312] on textarea at bounding box center [838, 313] width 398 height 38
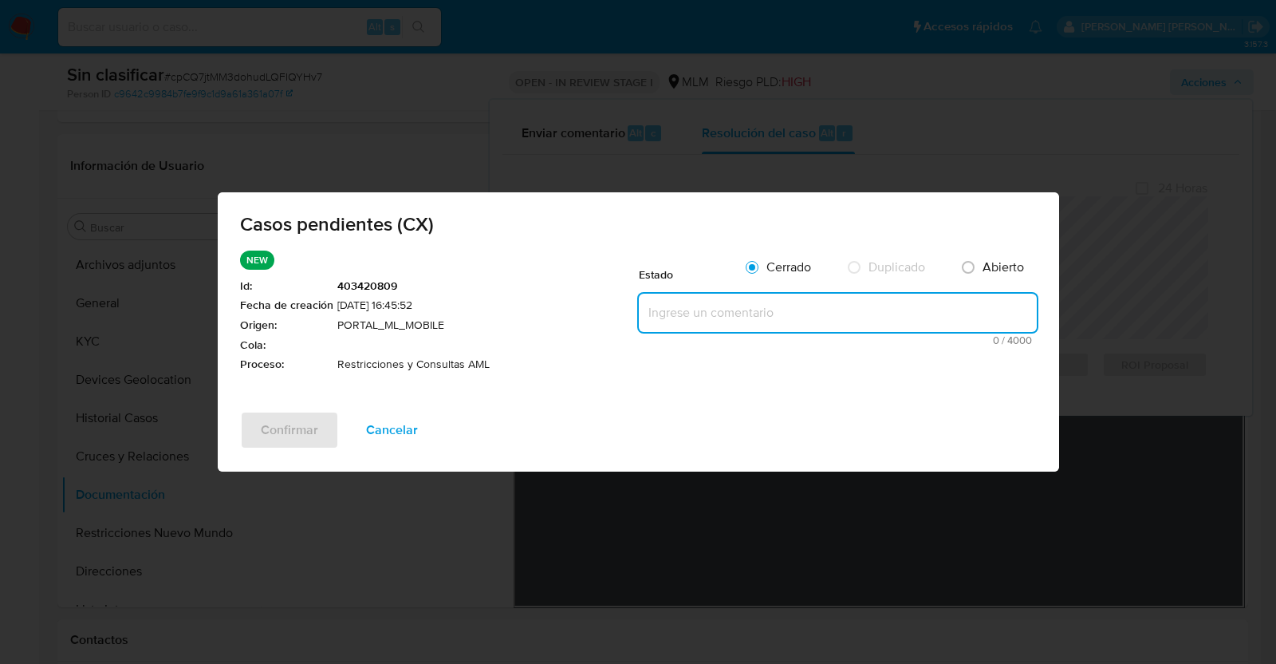
paste textarea "SE VALICA CASO CX, EL CLIENTE CUENTA CON UNA RESTRICCION DEBIDO A QUE OPERA CON…"
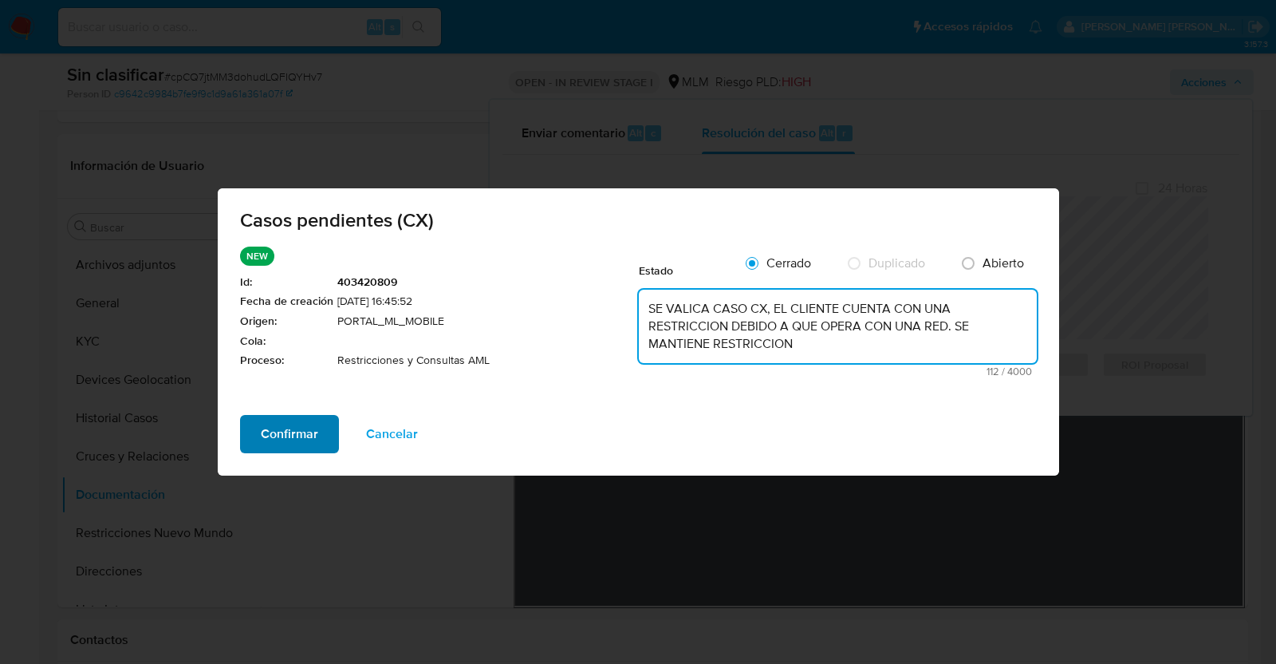
type textarea "SE VALICA CASO CX, EL CLIENTE CUENTA CON UNA RESTRICCION DEBIDO A QUE OPERA CON…"
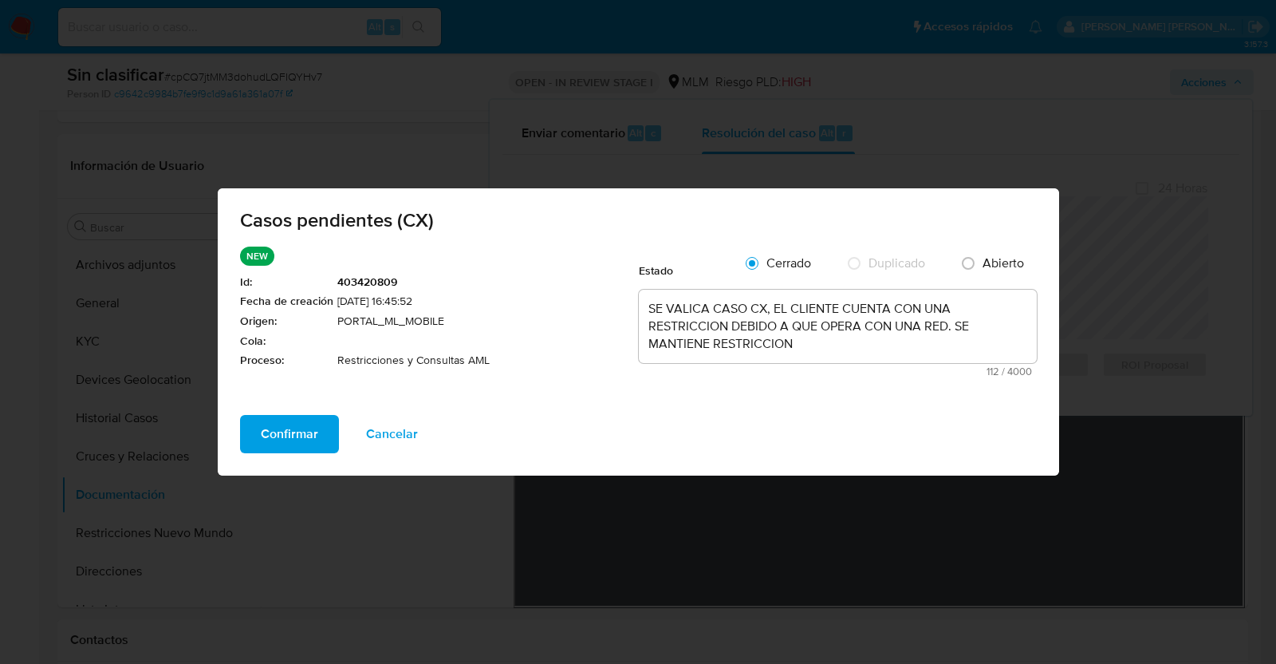
click at [315, 427] on span "Confirmar" at bounding box center [289, 433] width 57 height 35
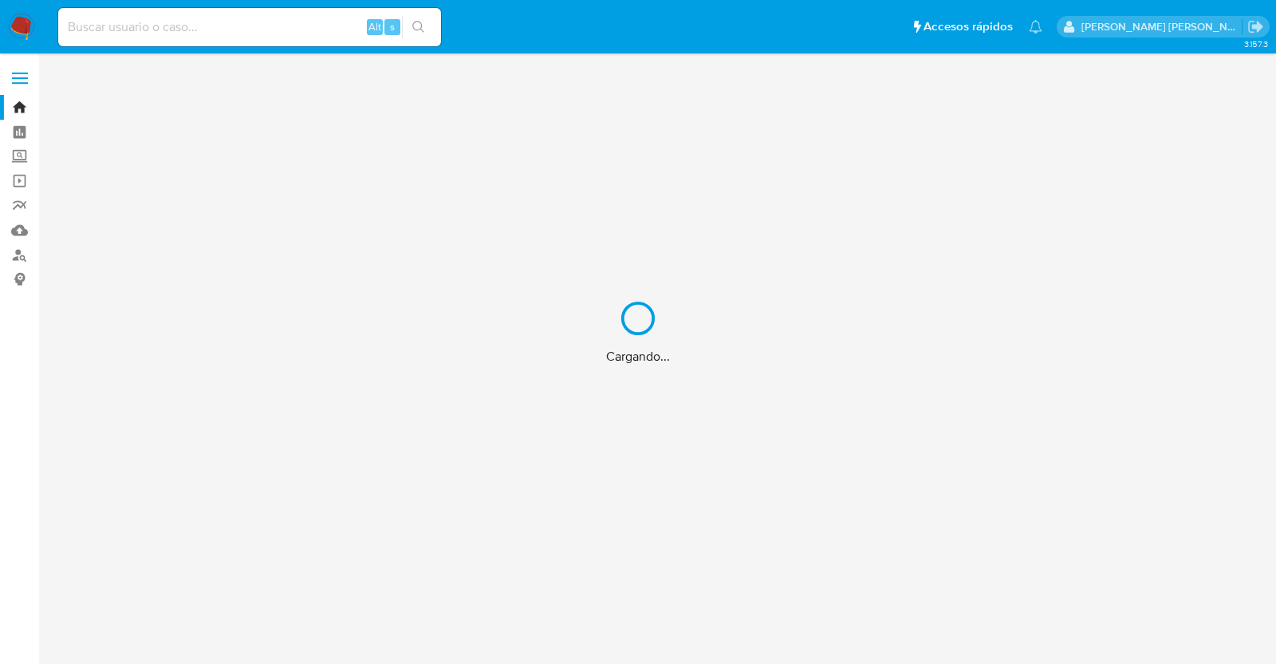
click at [334, 29] on div "Cargando..." at bounding box center [638, 332] width 1276 height 664
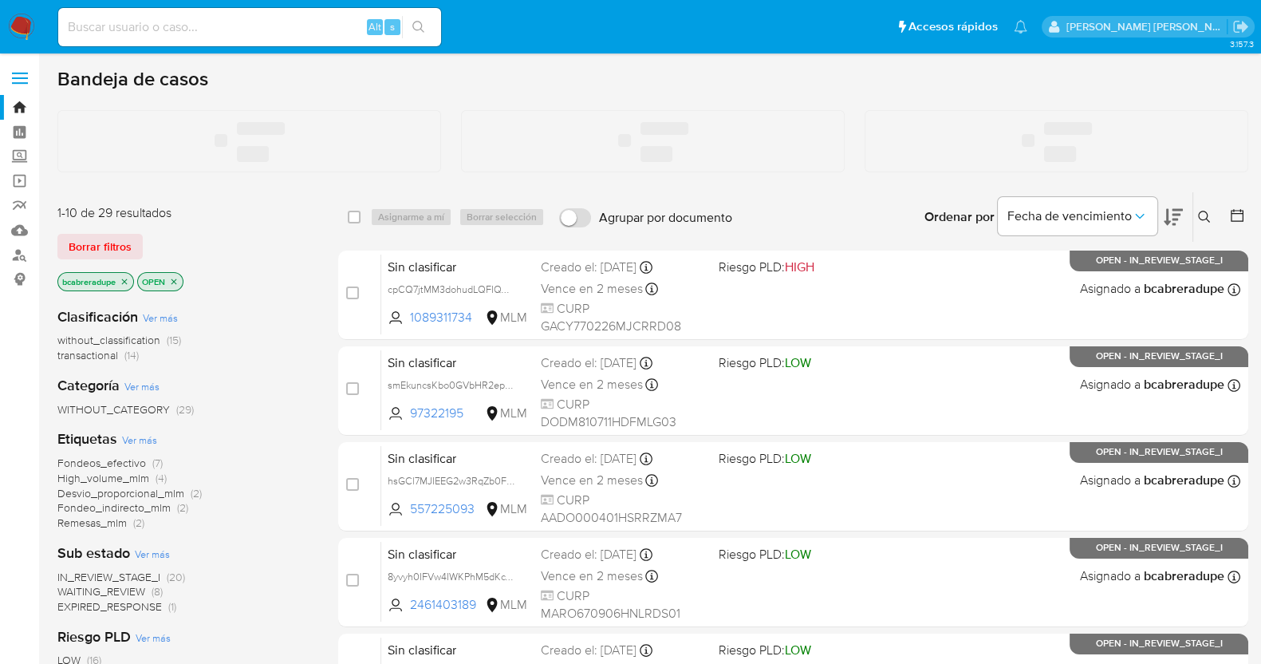
click at [300, 18] on input at bounding box center [249, 27] width 383 height 21
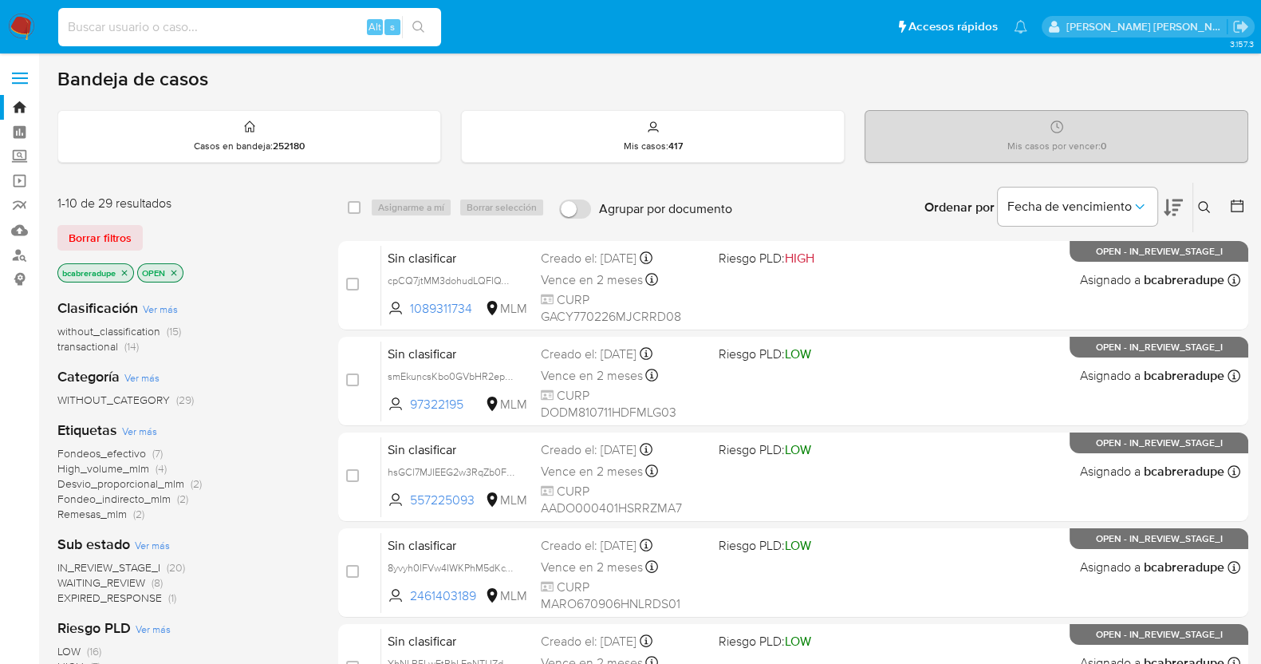
paste input "2189573462"
type input "2189573462"
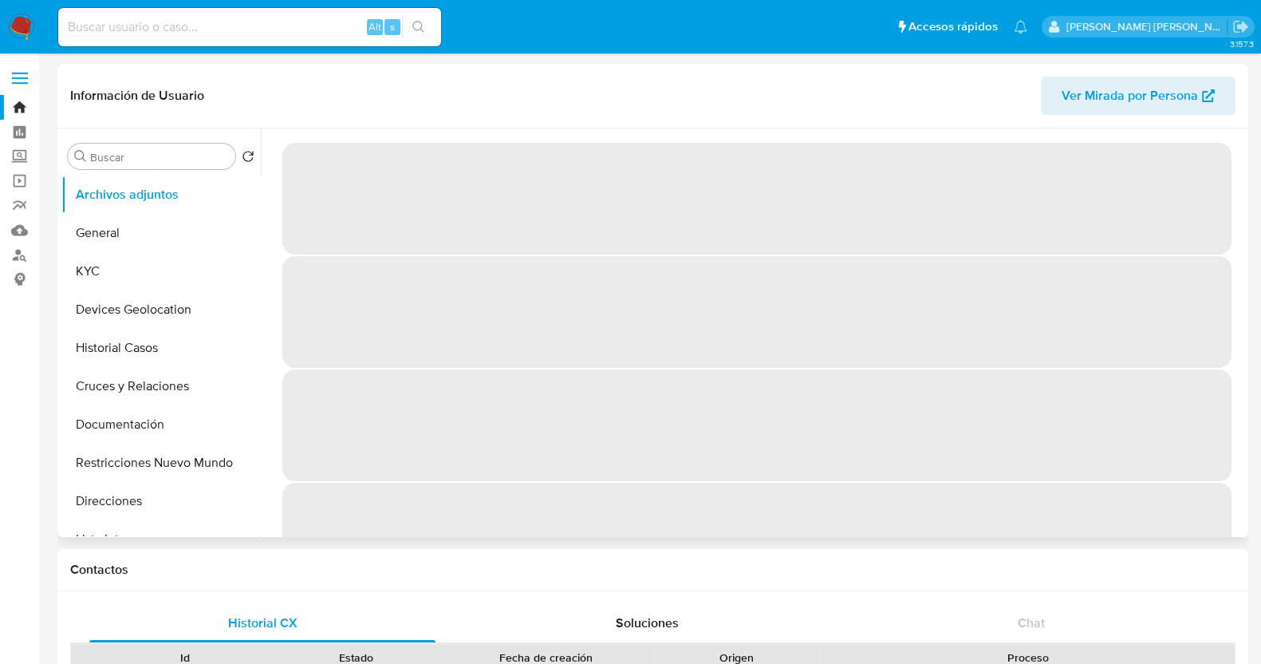
select select "10"
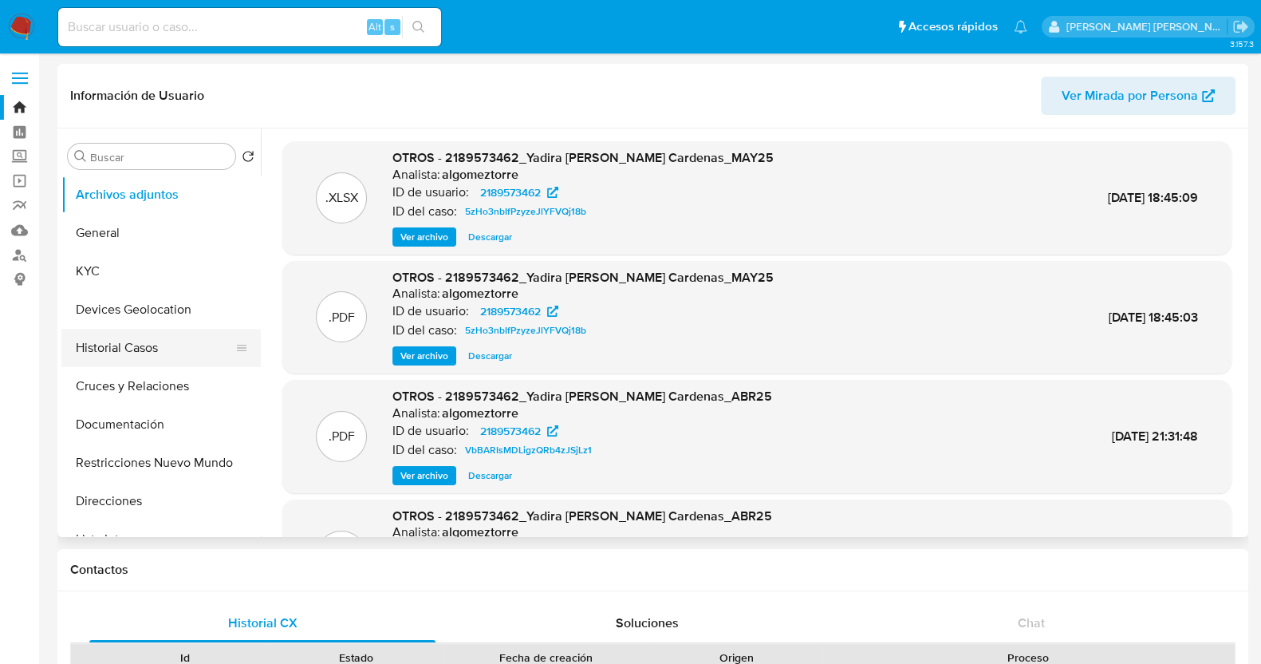
click at [124, 357] on button "Historial Casos" at bounding box center [154, 348] width 187 height 38
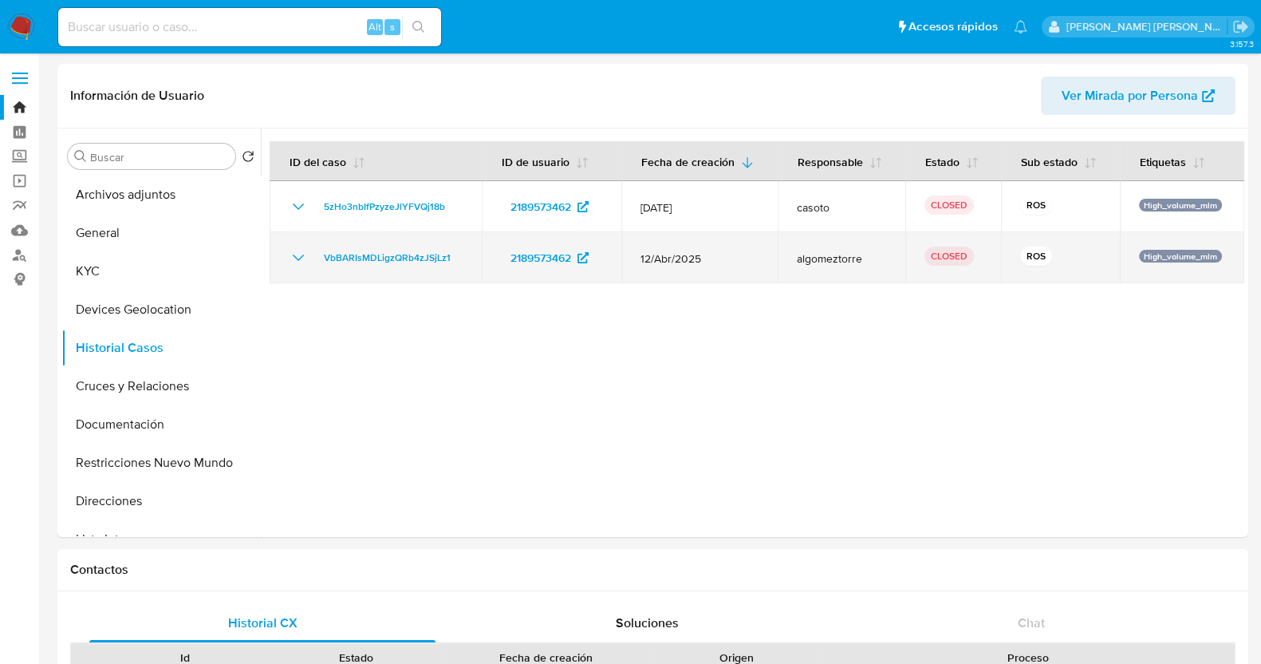
click at [301, 255] on icon "Mostrar/Ocultar" at bounding box center [298, 257] width 19 height 19
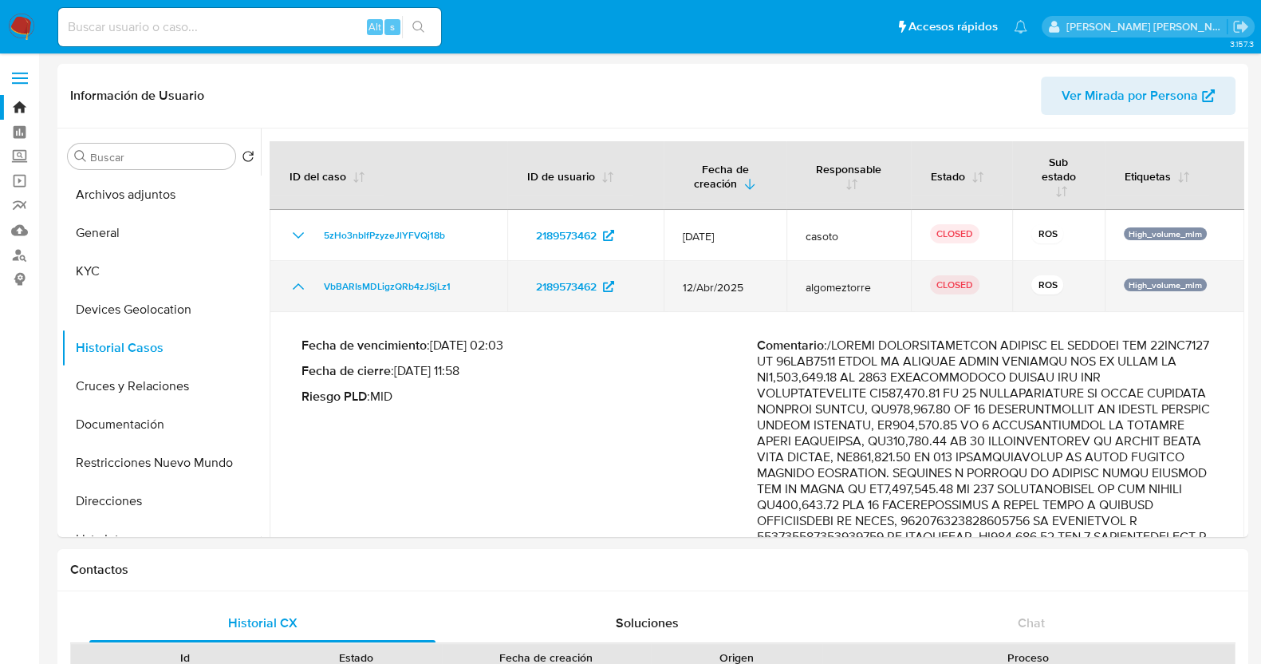
click at [301, 255] on td "5zHo3nbIfPzyzeJlYFVQj18b" at bounding box center [389, 235] width 238 height 51
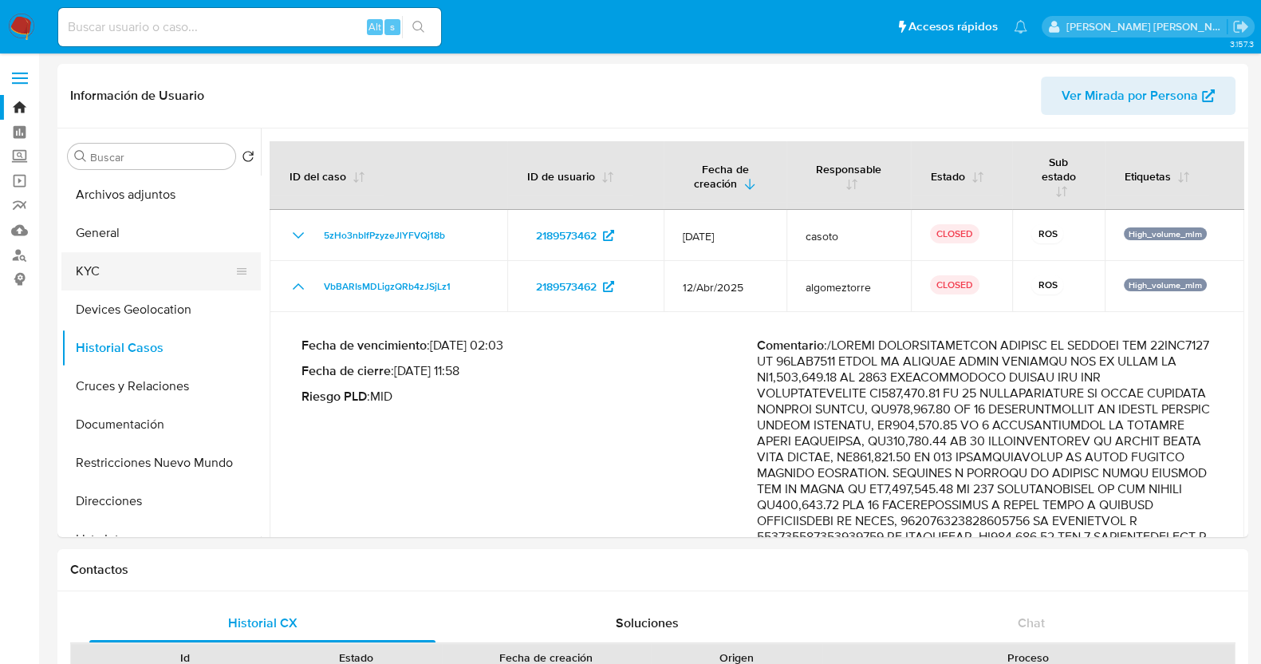
click at [115, 262] on button "KYC" at bounding box center [154, 271] width 187 height 38
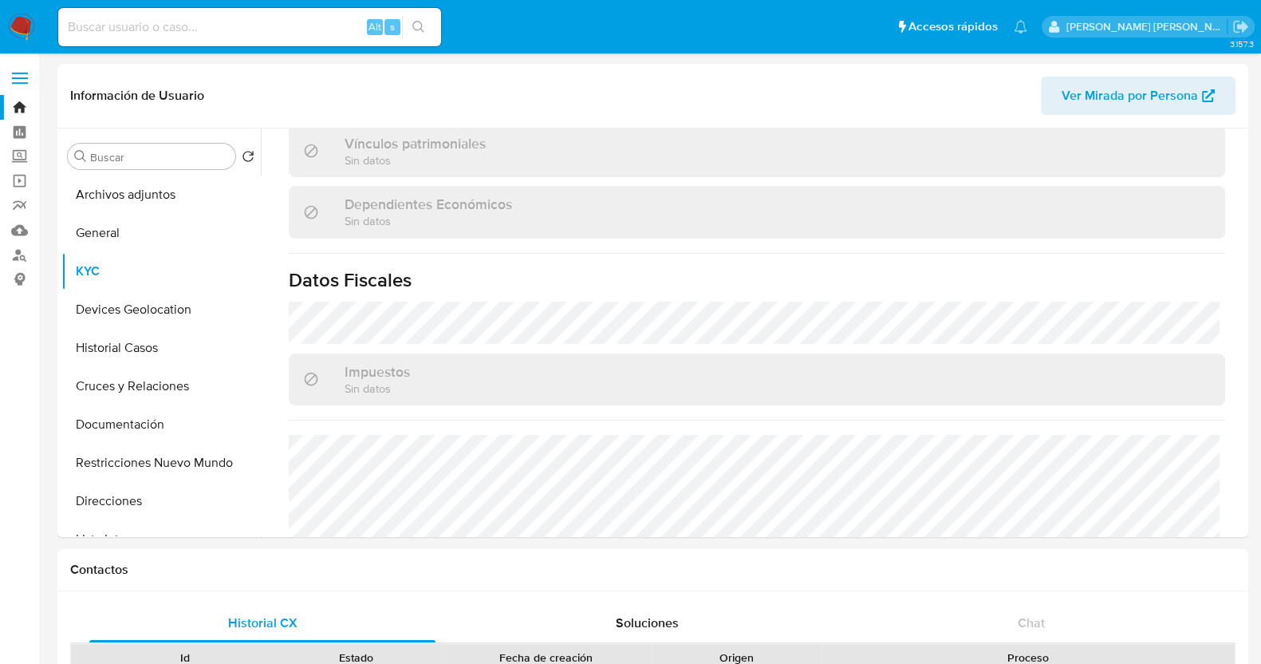
scroll to position [388, 0]
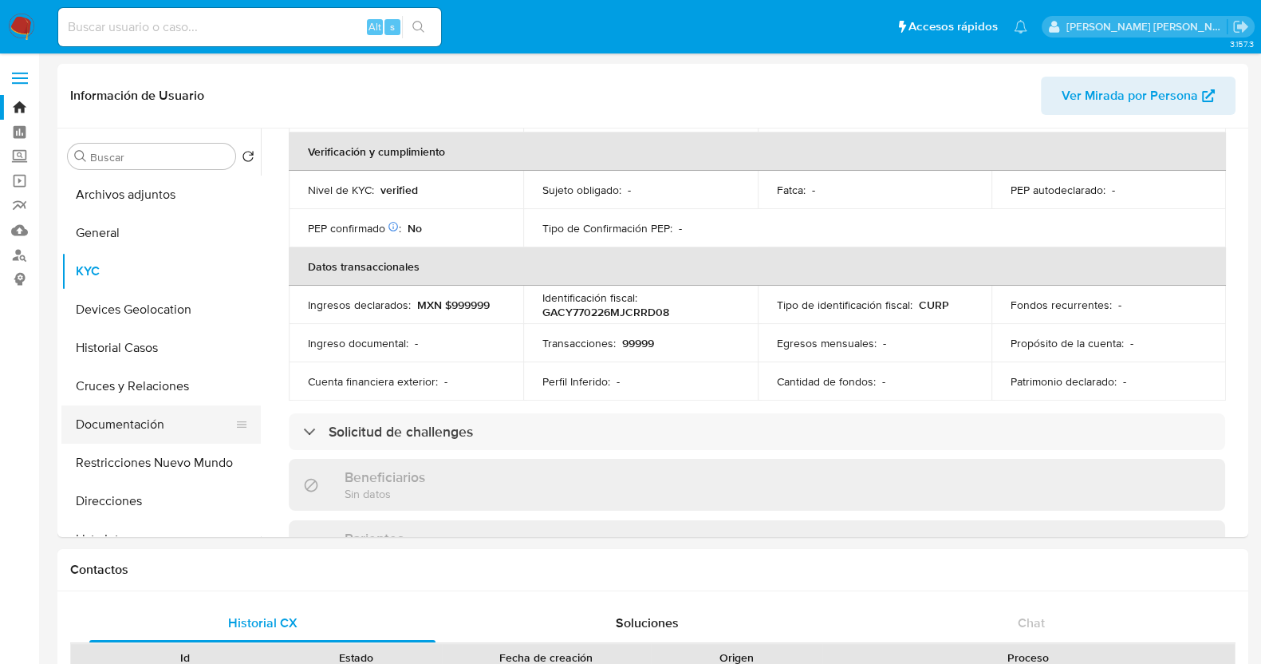
click at [132, 419] on button "Documentación" at bounding box center [154, 424] width 187 height 38
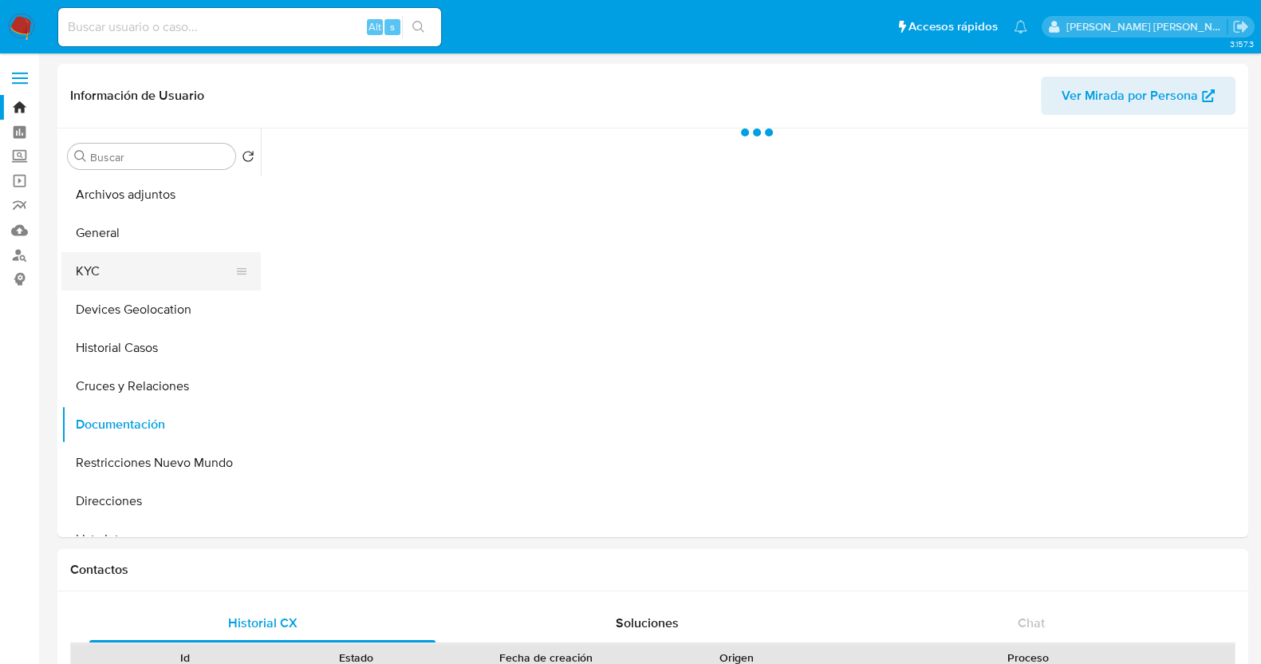
scroll to position [0, 0]
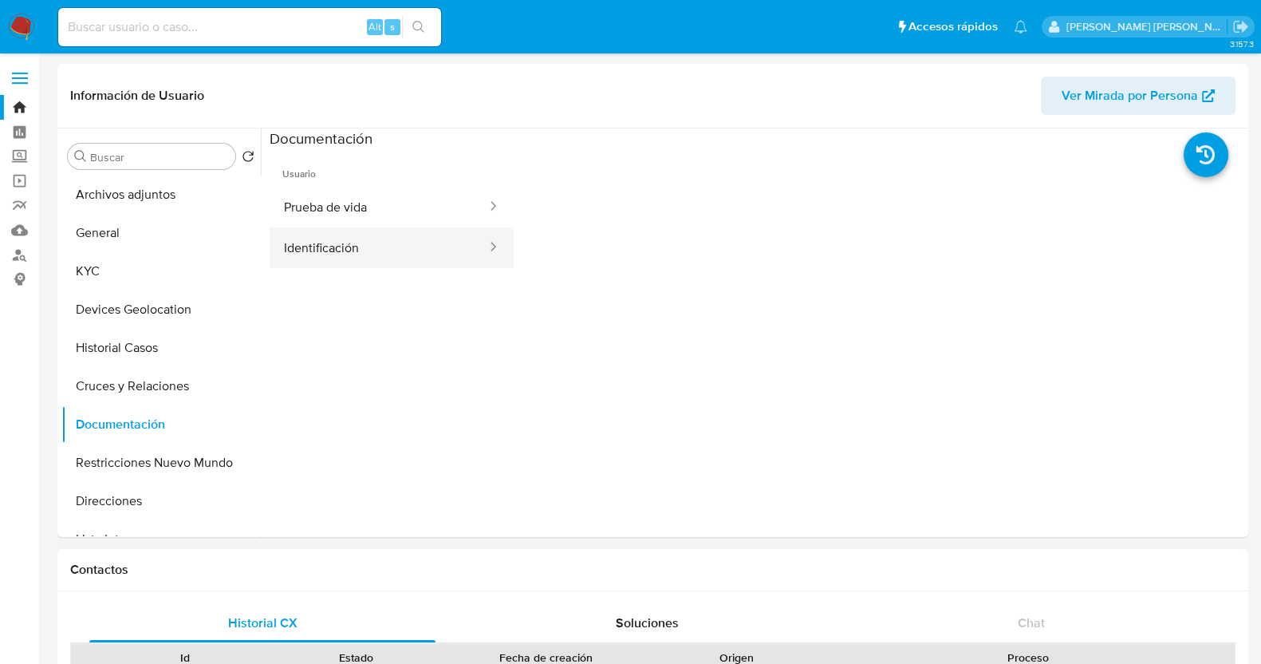
click at [412, 252] on button "Identificación" at bounding box center [379, 247] width 219 height 41
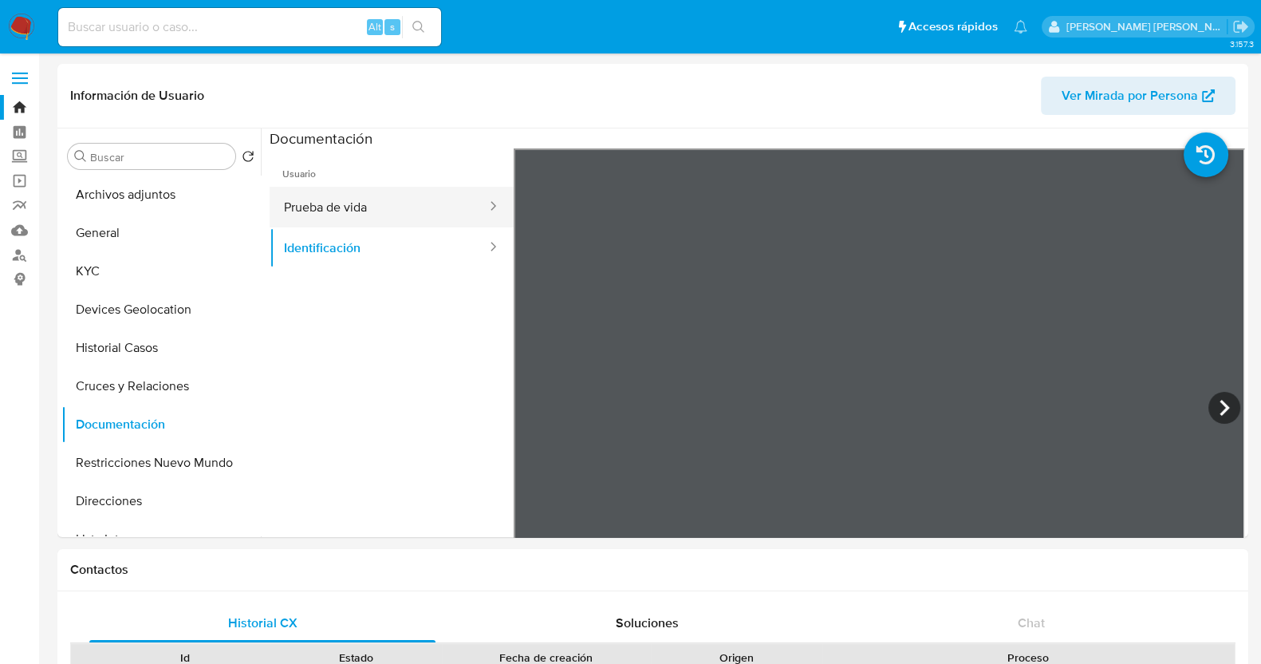
click at [367, 199] on button "Prueba de vida" at bounding box center [379, 207] width 219 height 41
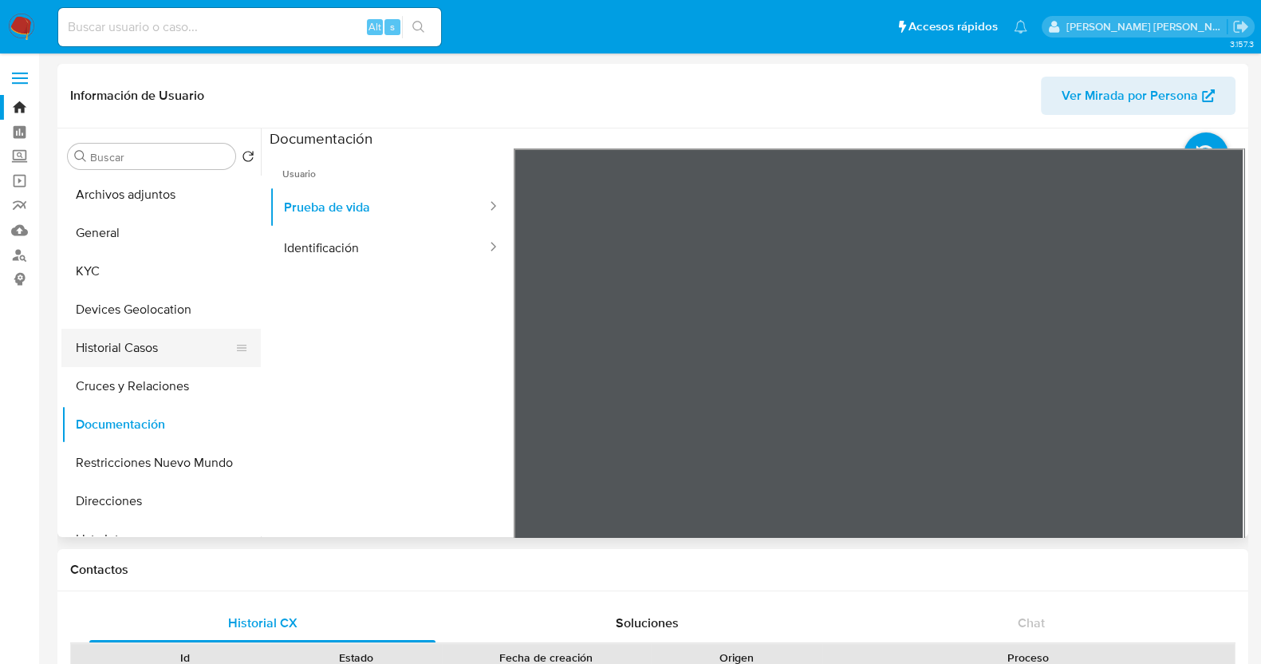
click at [118, 355] on button "Historial Casos" at bounding box center [154, 348] width 187 height 38
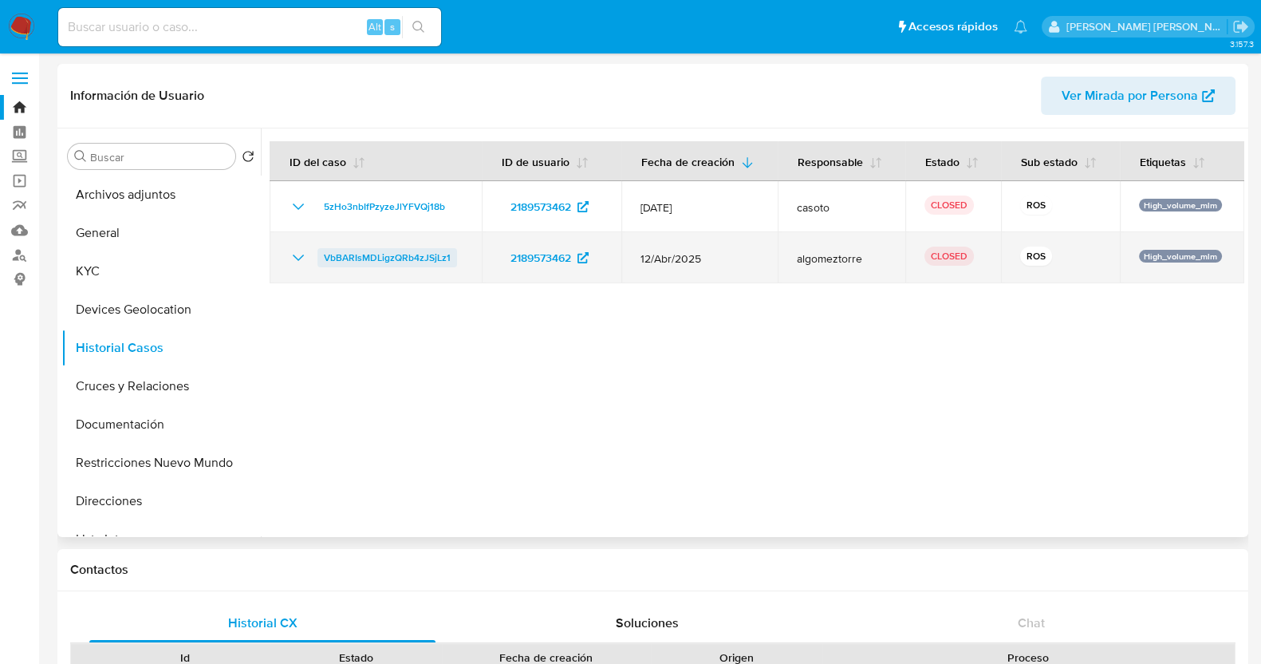
drag, startPoint x: 297, startPoint y: 260, endPoint x: 341, endPoint y: 279, distance: 48.6
click at [298, 260] on icon "Mostrar/Ocultar" at bounding box center [298, 257] width 19 height 19
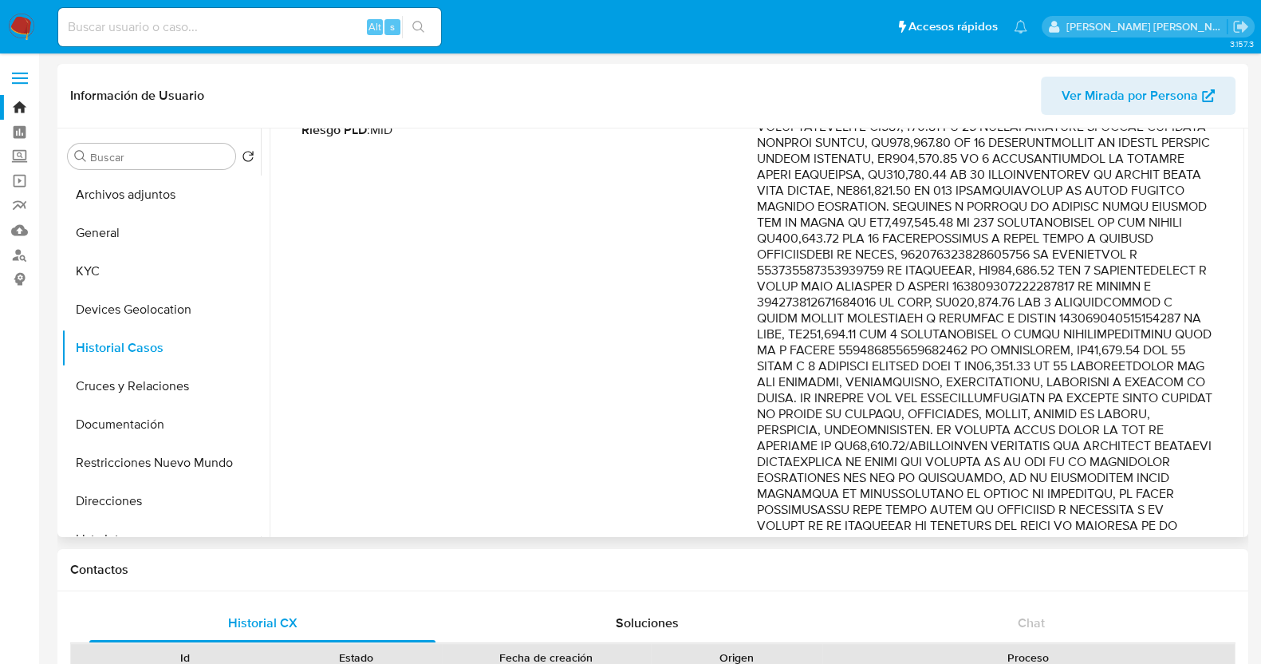
scroll to position [91, 0]
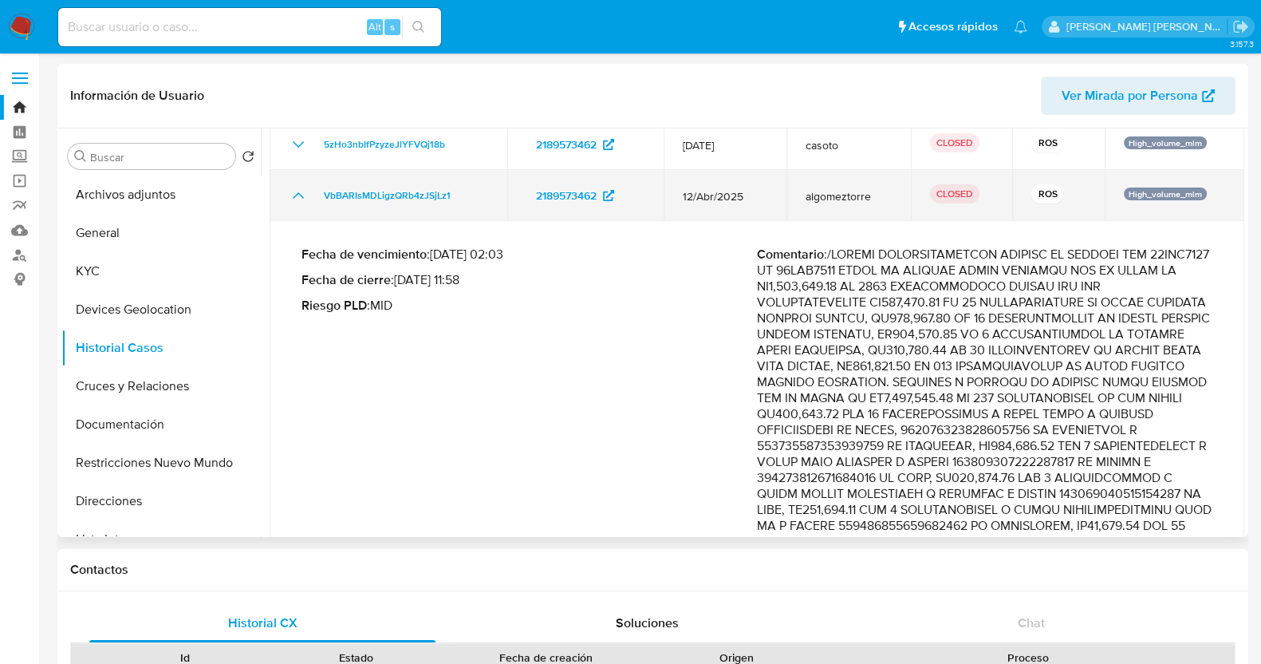
click at [303, 198] on icon "Mostrar/Ocultar" at bounding box center [298, 195] width 19 height 19
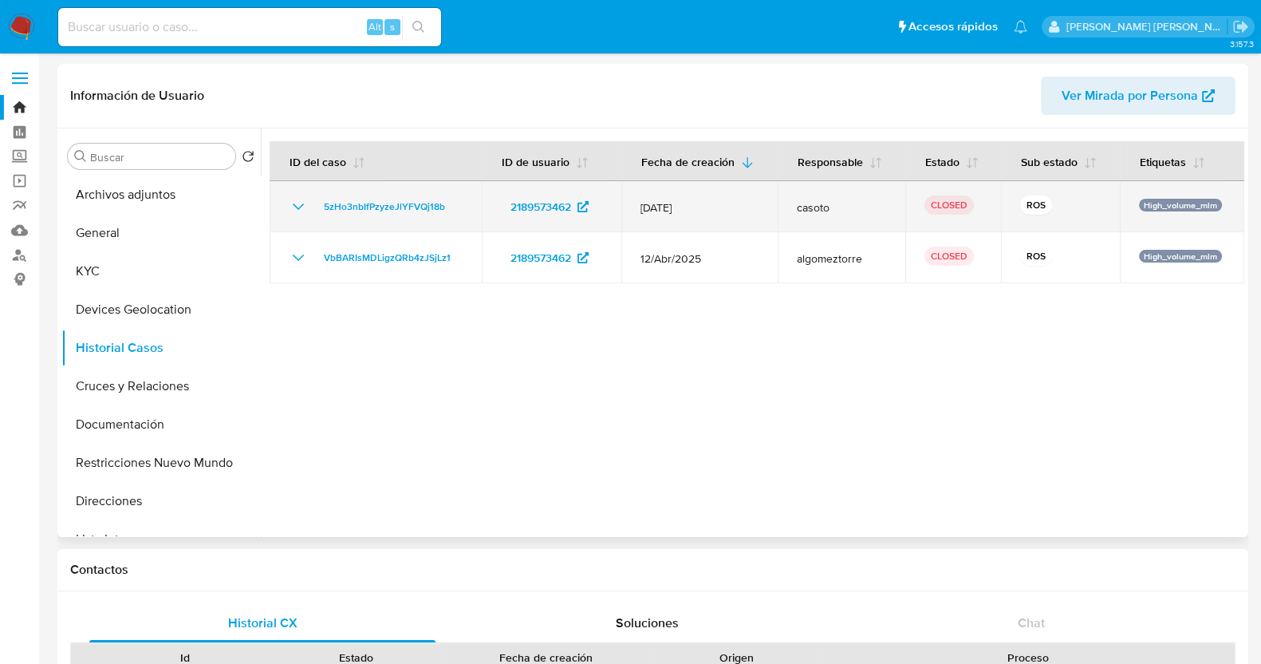
click at [296, 203] on icon "Mostrar/Ocultar" at bounding box center [298, 206] width 19 height 19
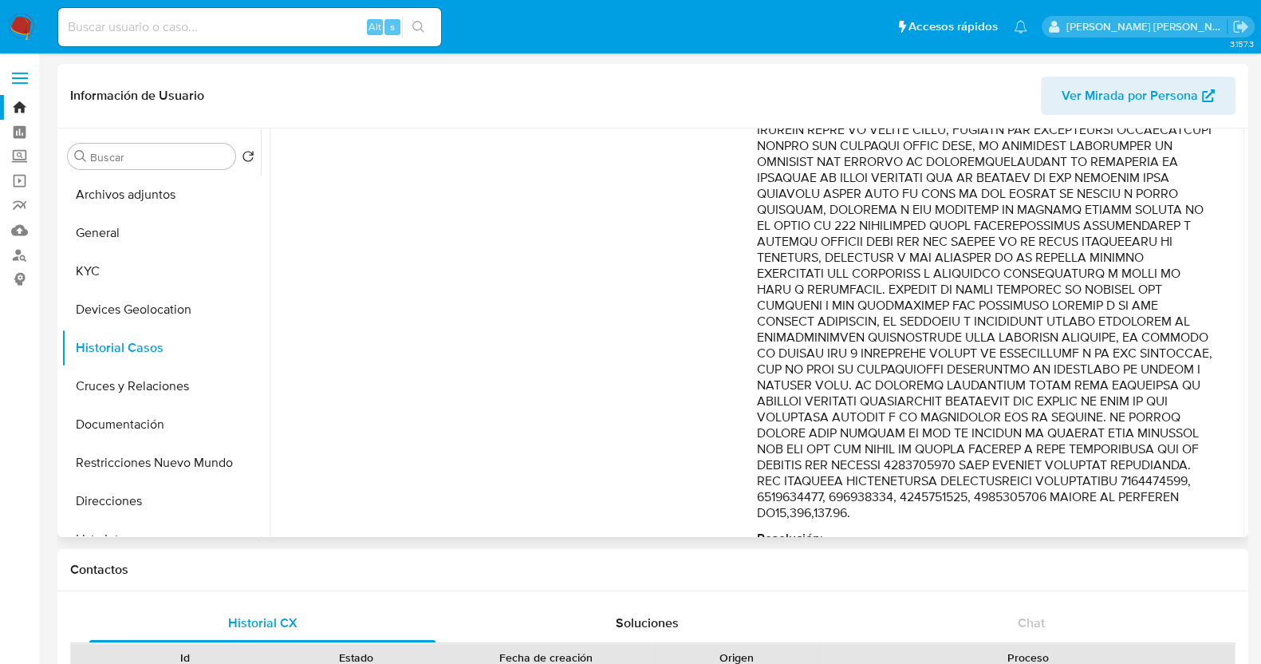
scroll to position [797, 0]
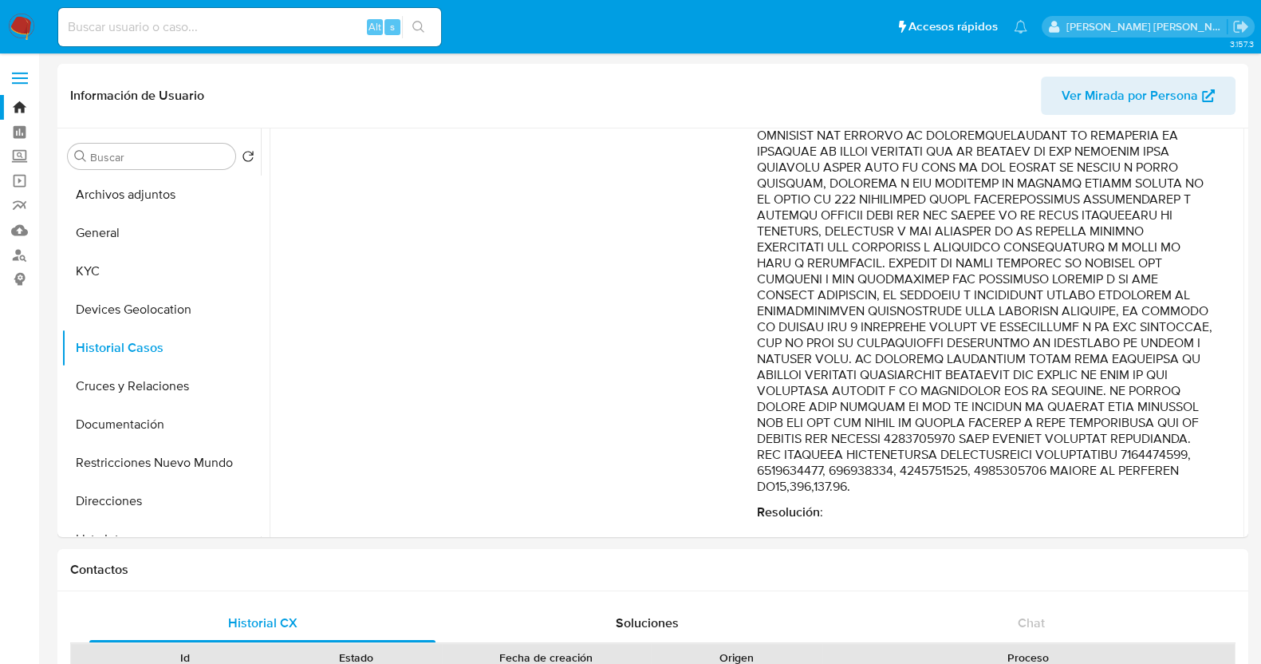
click at [215, 19] on input at bounding box center [249, 27] width 383 height 21
paste input "99055920"
type input "99055920"
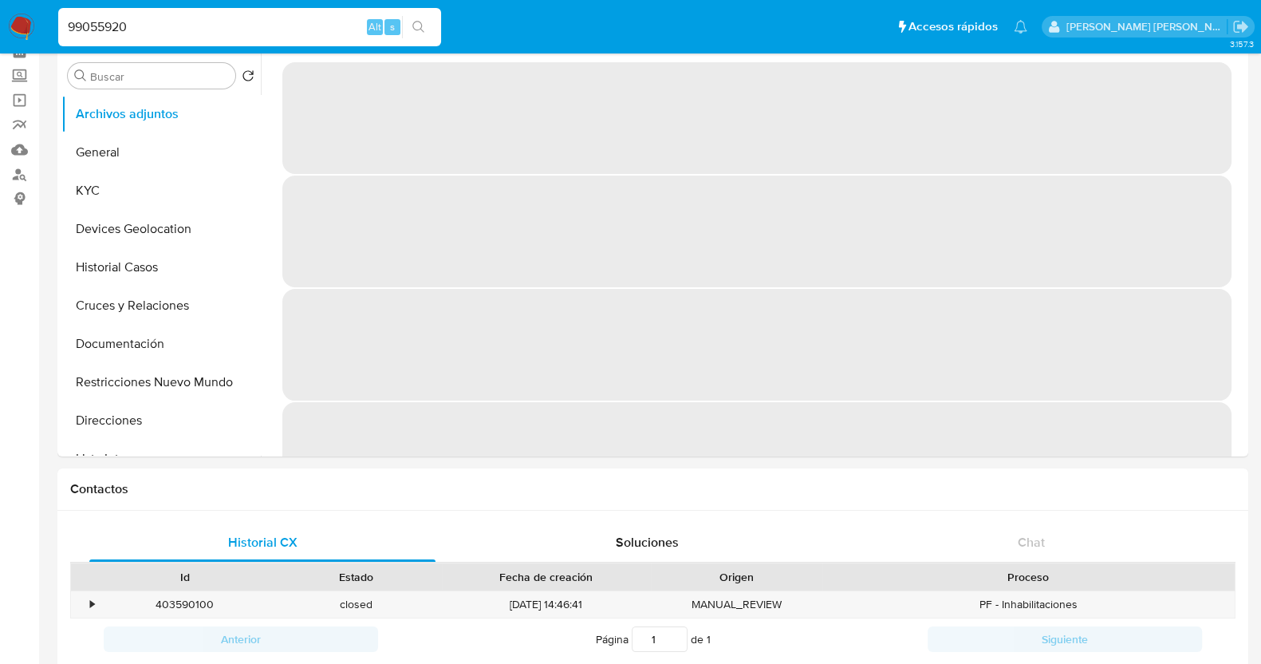
select select "10"
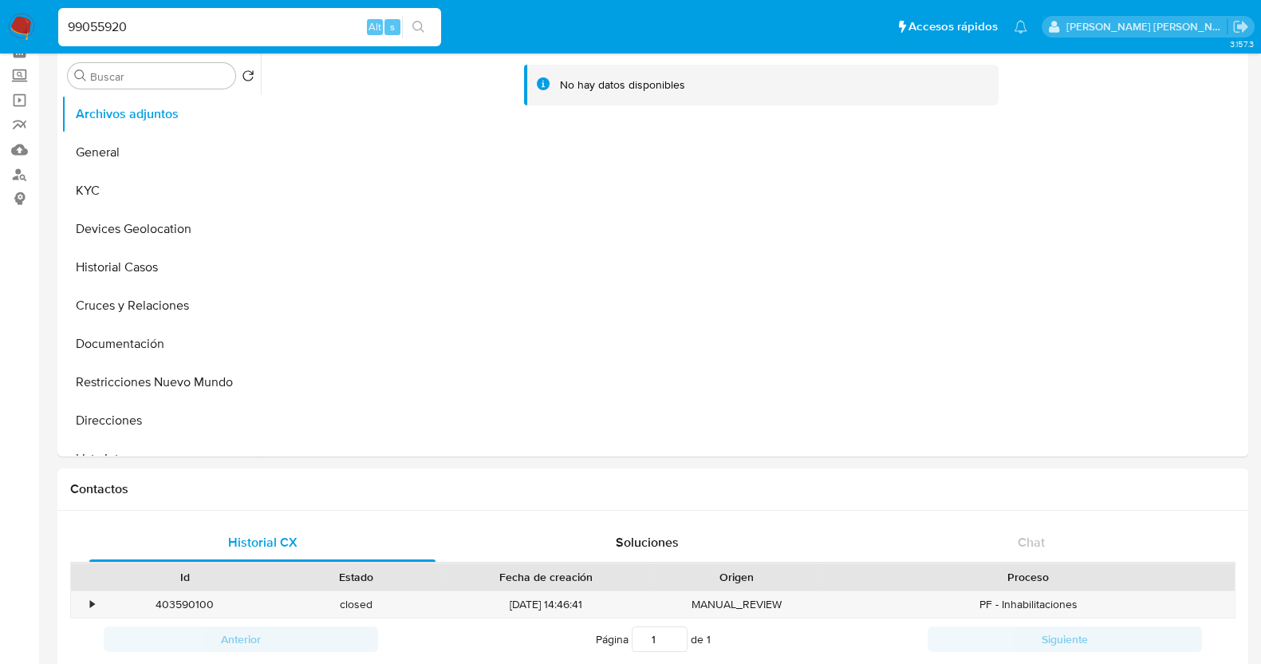
scroll to position [99, 0]
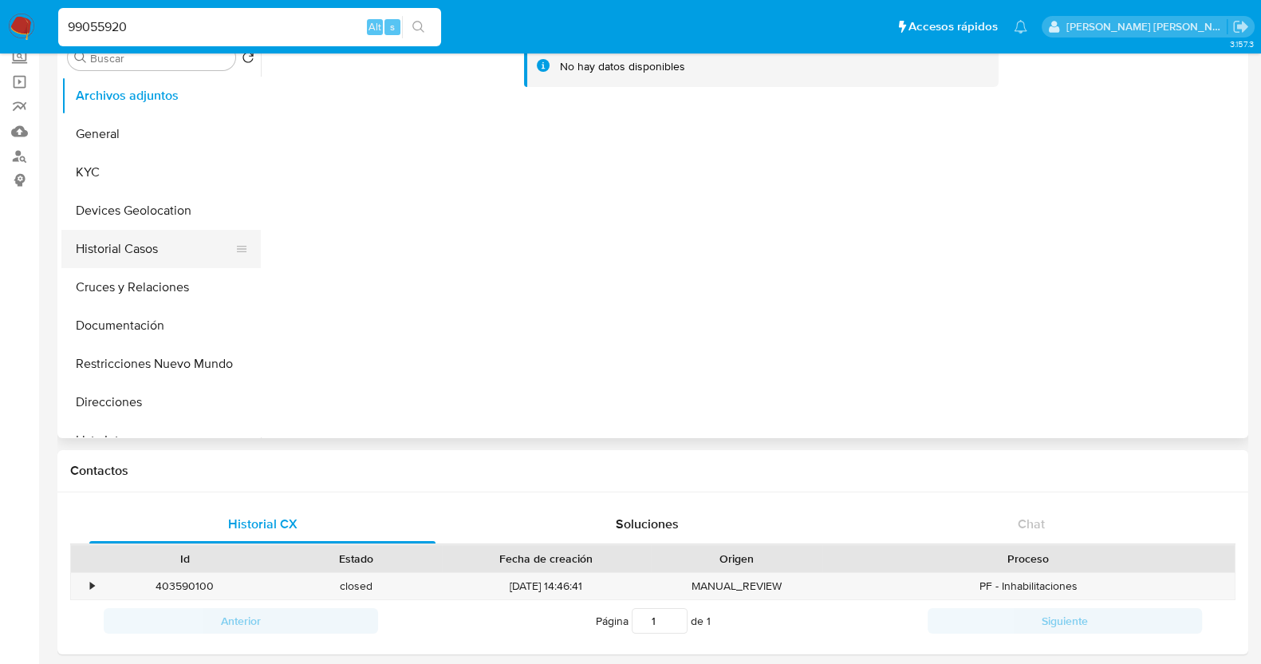
click at [138, 243] on button "Historial Casos" at bounding box center [154, 249] width 187 height 38
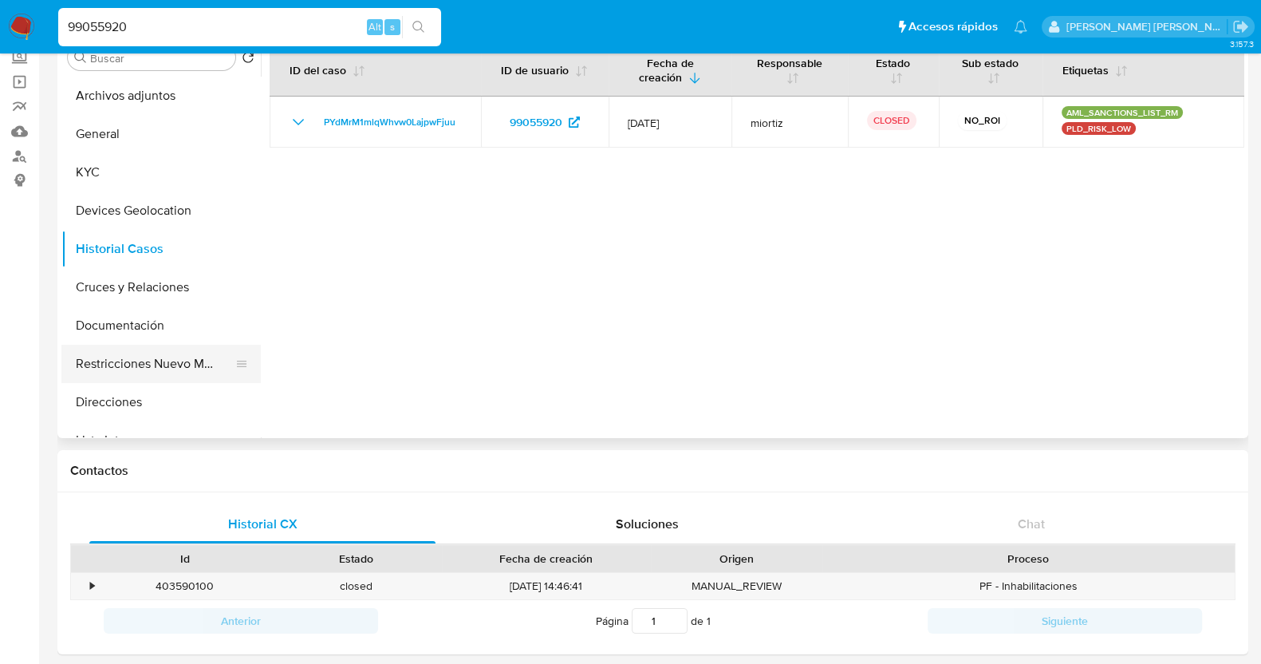
click at [171, 364] on button "Restricciones Nuevo Mundo" at bounding box center [154, 364] width 187 height 38
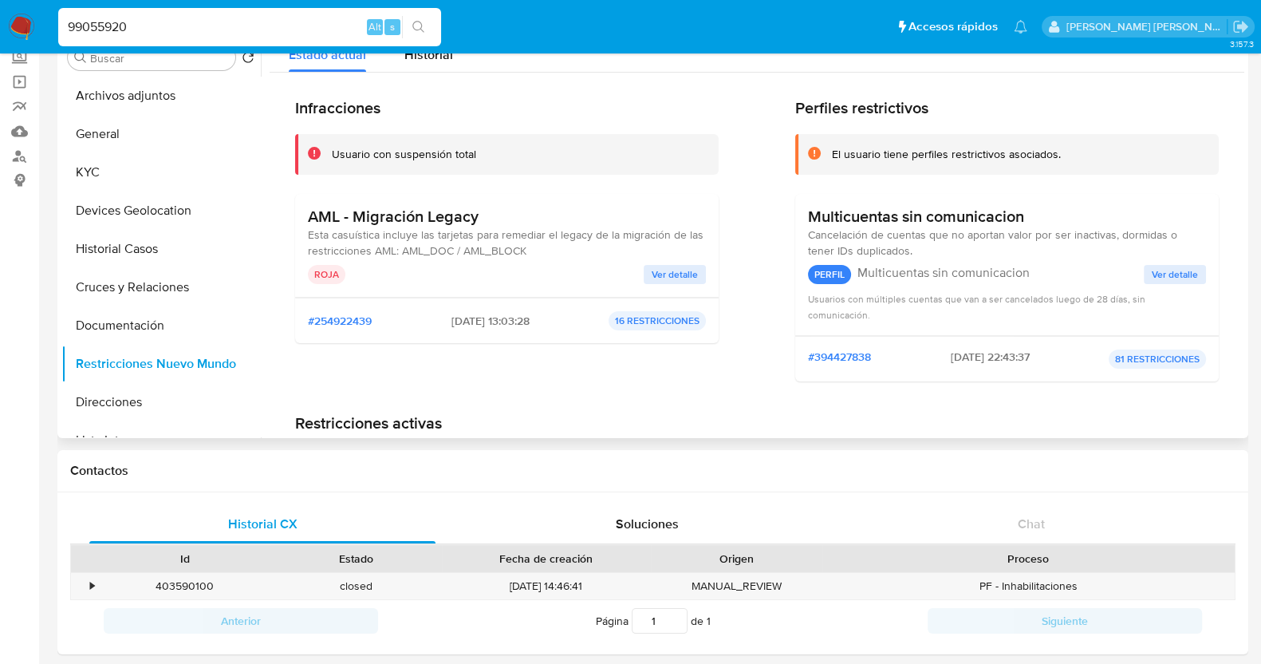
click at [692, 274] on span "Ver detalle" at bounding box center [675, 274] width 46 height 16
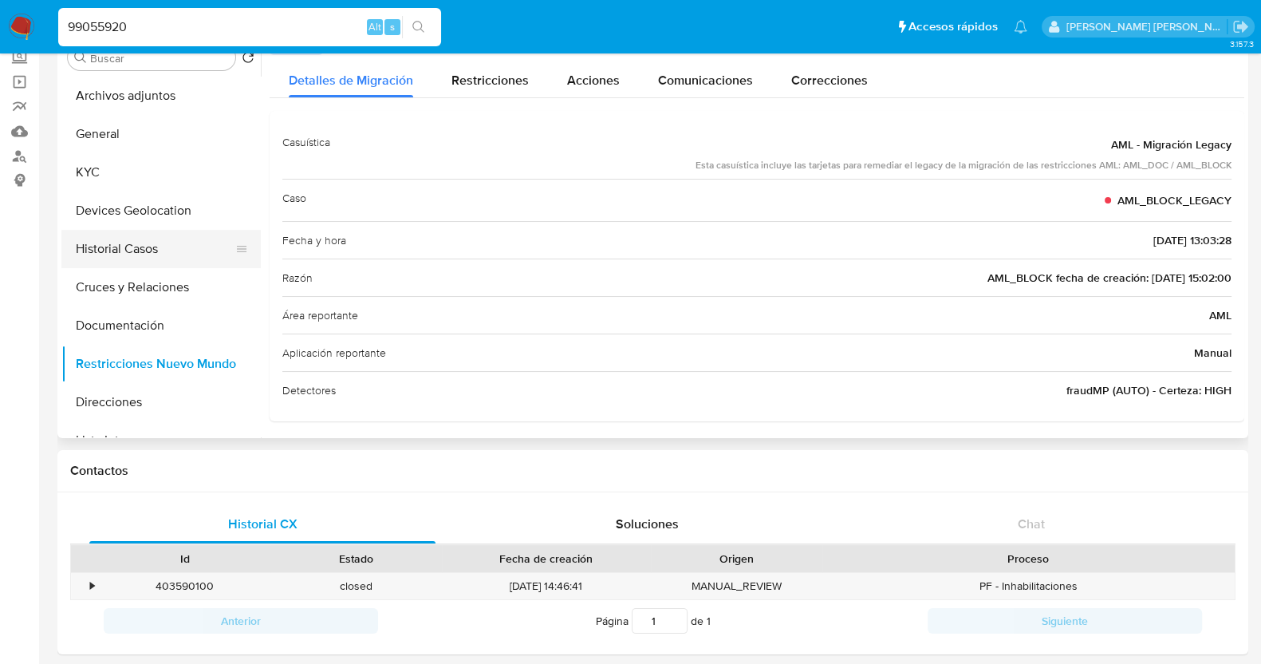
click at [110, 248] on button "Historial Casos" at bounding box center [154, 249] width 187 height 38
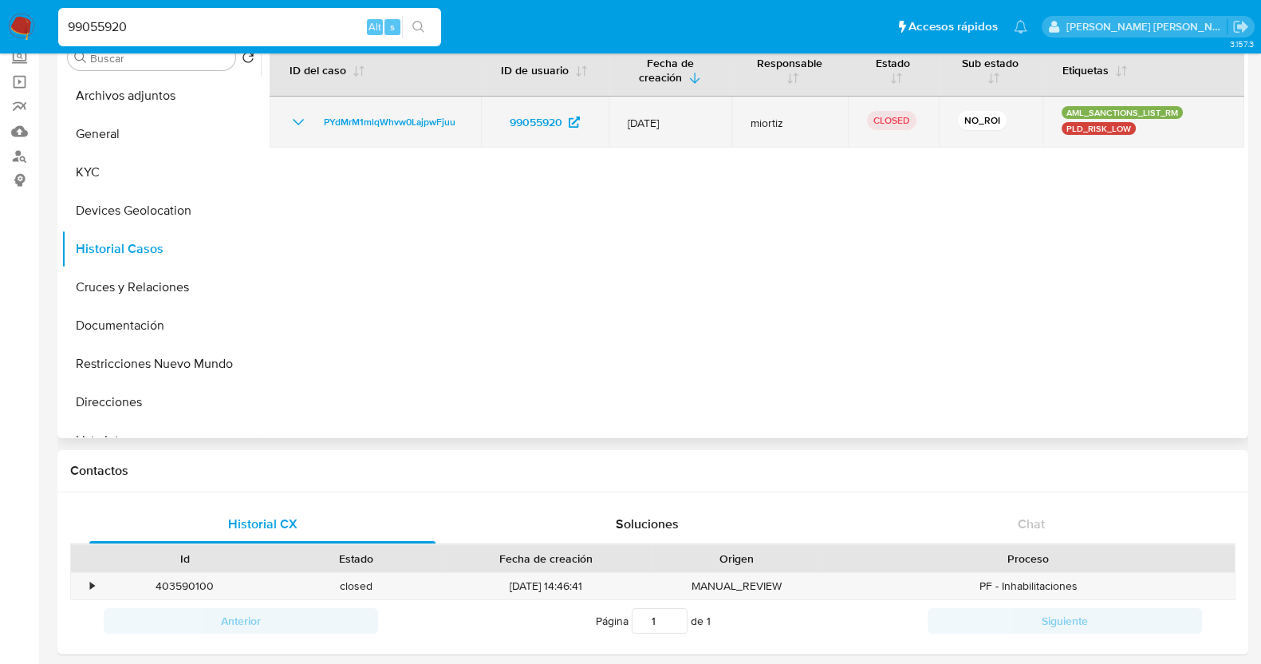
click at [294, 120] on icon "Mostrar/Ocultar" at bounding box center [298, 121] width 19 height 19
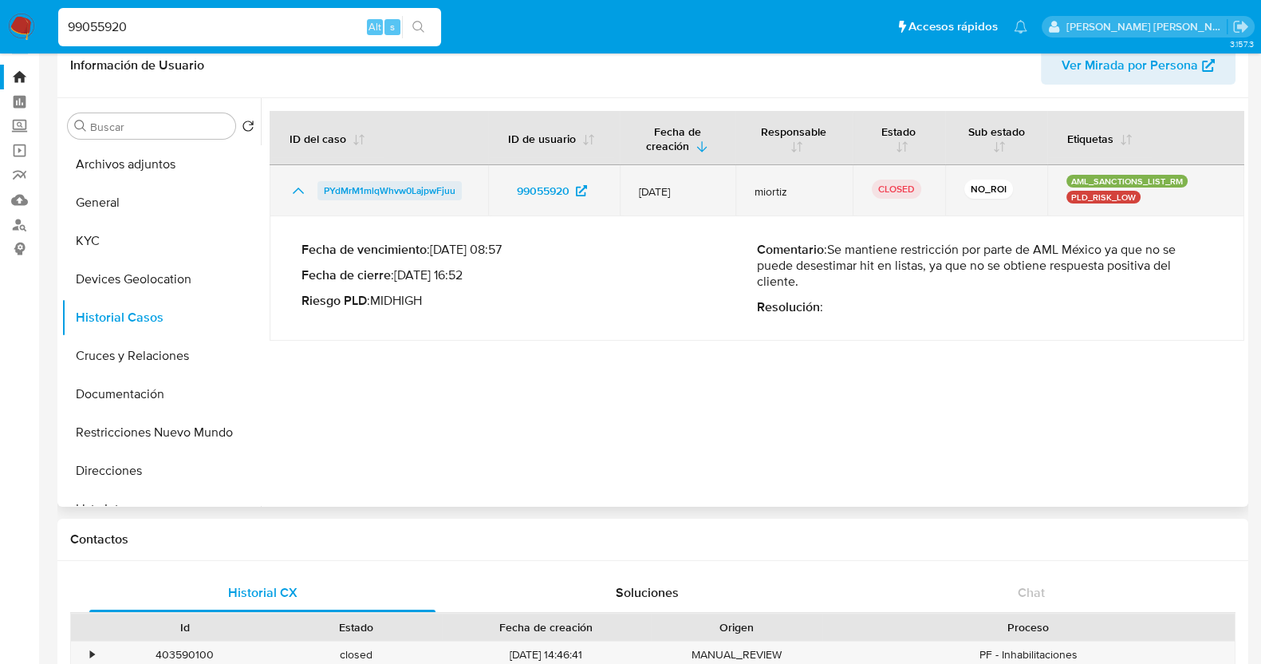
scroll to position [0, 0]
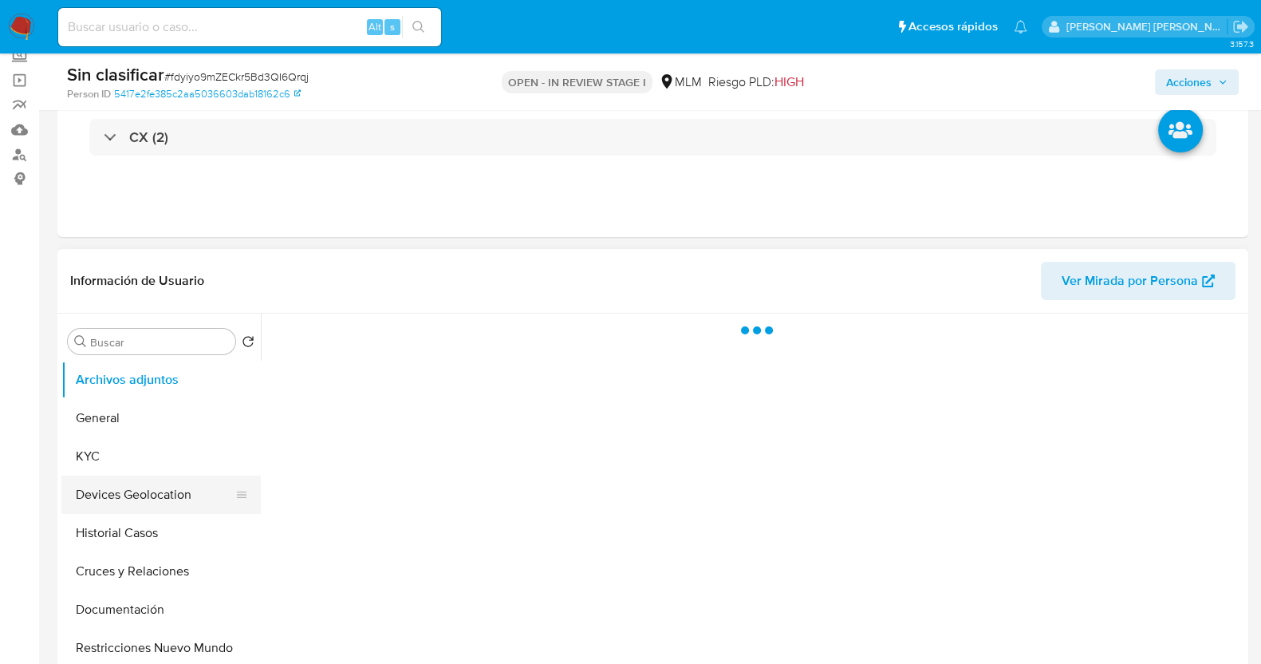
scroll to position [199, 0]
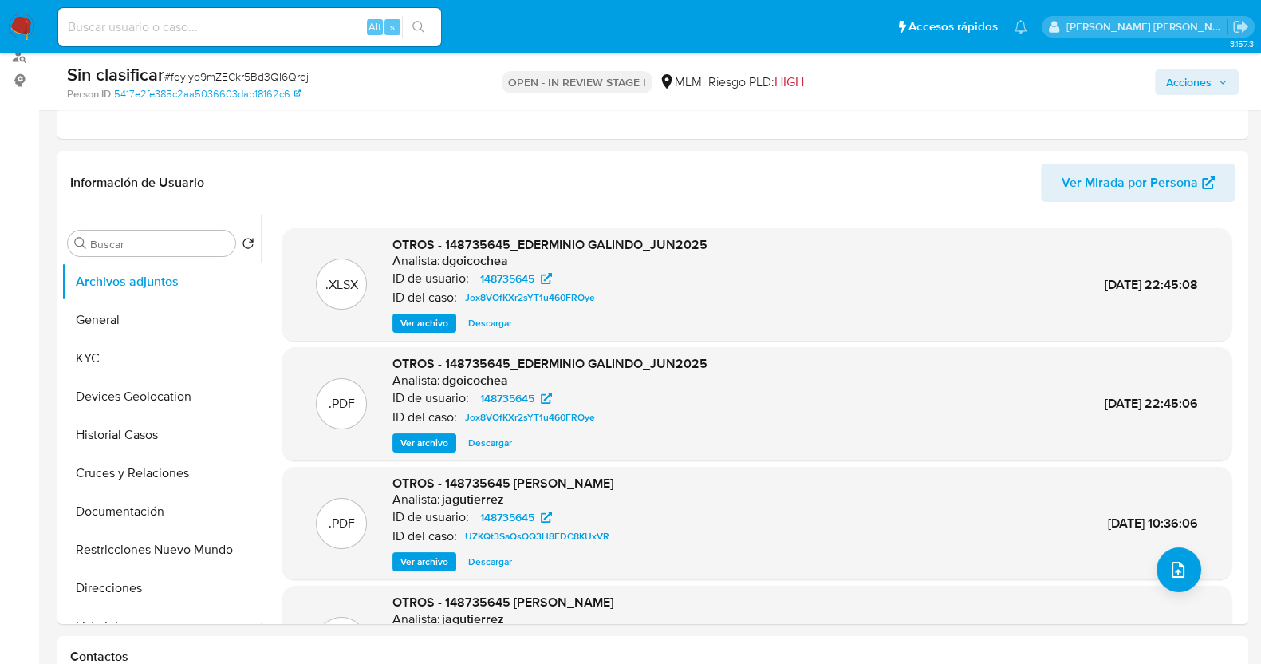
select select "10"
click at [155, 429] on button "Historial Casos" at bounding box center [154, 435] width 187 height 38
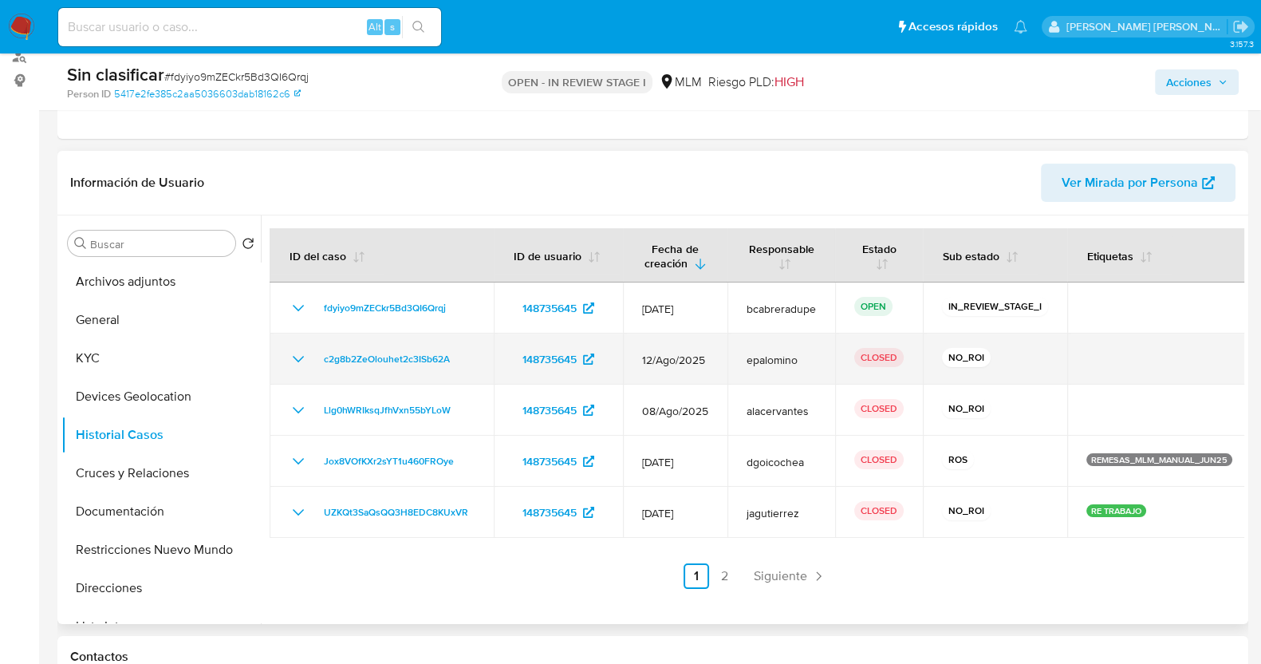
click at [300, 353] on icon "Mostrar/Ocultar" at bounding box center [298, 358] width 19 height 19
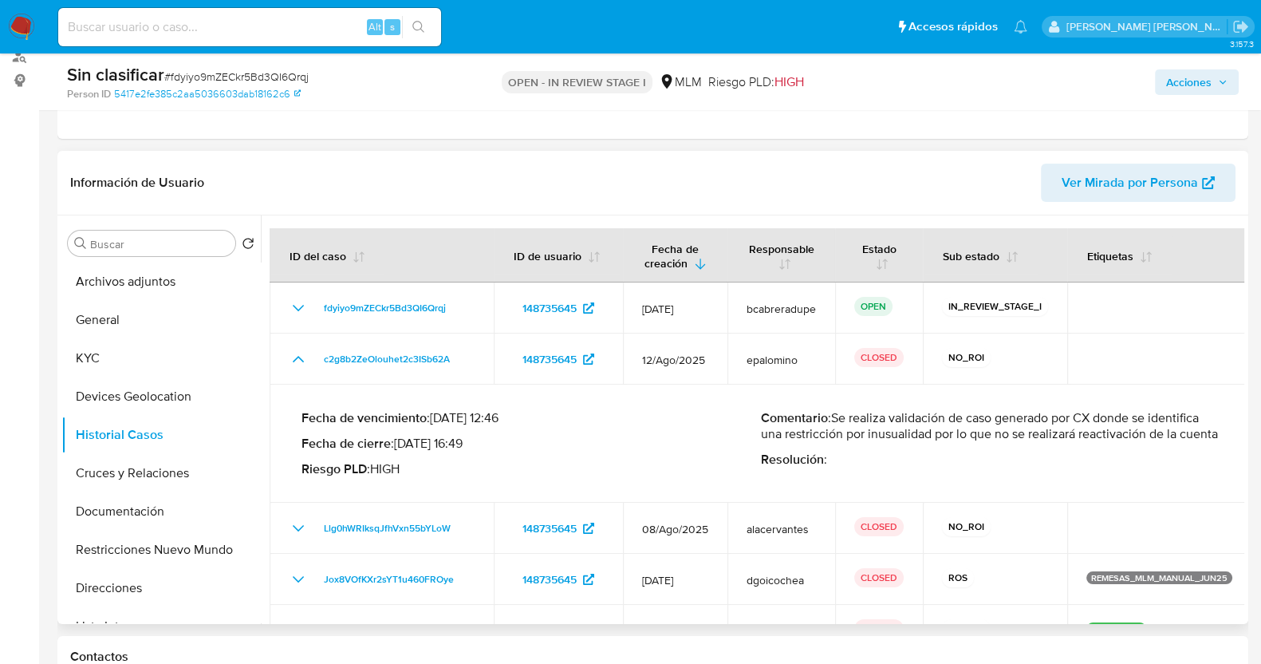
drag, startPoint x: 841, startPoint y: 416, endPoint x: 1237, endPoint y: 440, distance: 397.2
click at [1237, 440] on td "Fecha de vencimiento : [DATE] 12:46 Fecha de cierre : [DATE] 16:49 Riesgo PLD :…" at bounding box center [761, 443] width 982 height 118
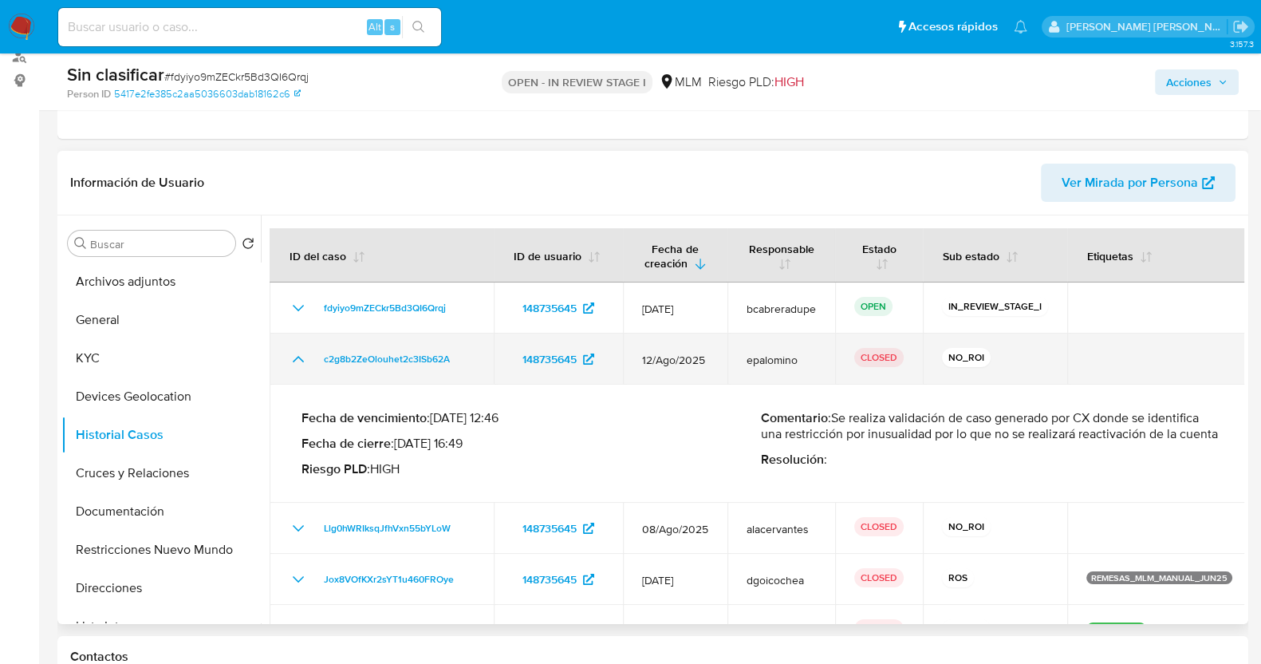
click at [298, 357] on icon "Mostrar/Ocultar" at bounding box center [298, 358] width 19 height 19
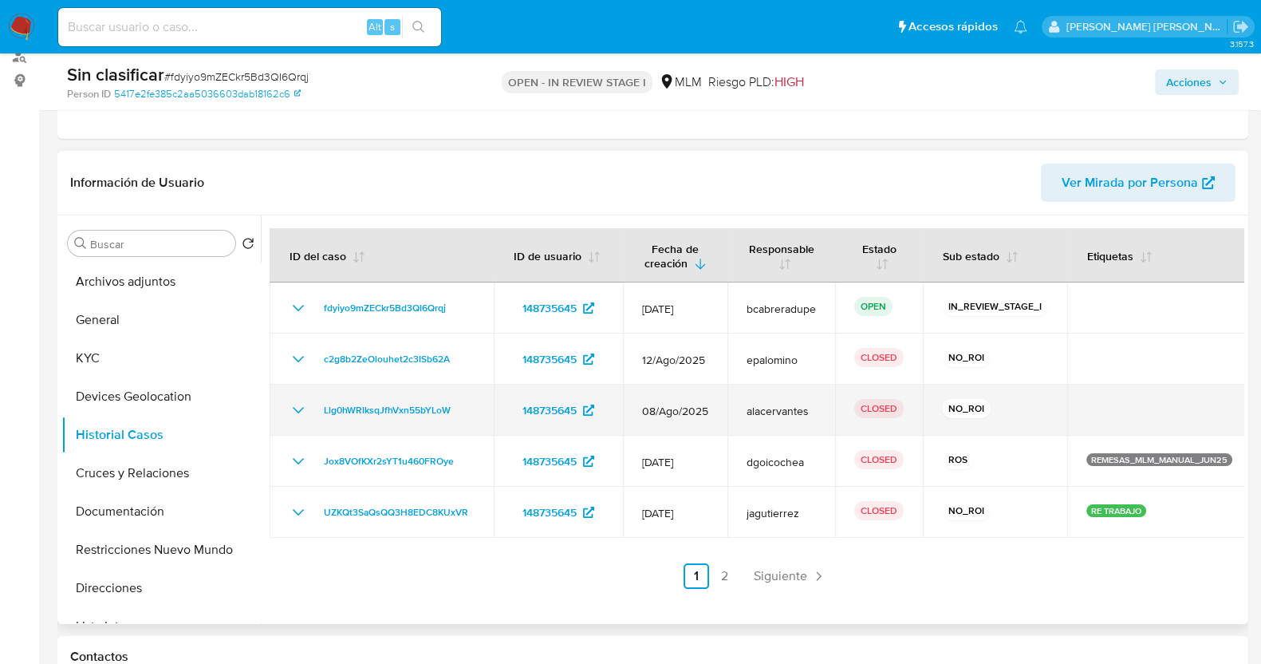
click at [301, 405] on icon "Mostrar/Ocultar" at bounding box center [298, 409] width 19 height 19
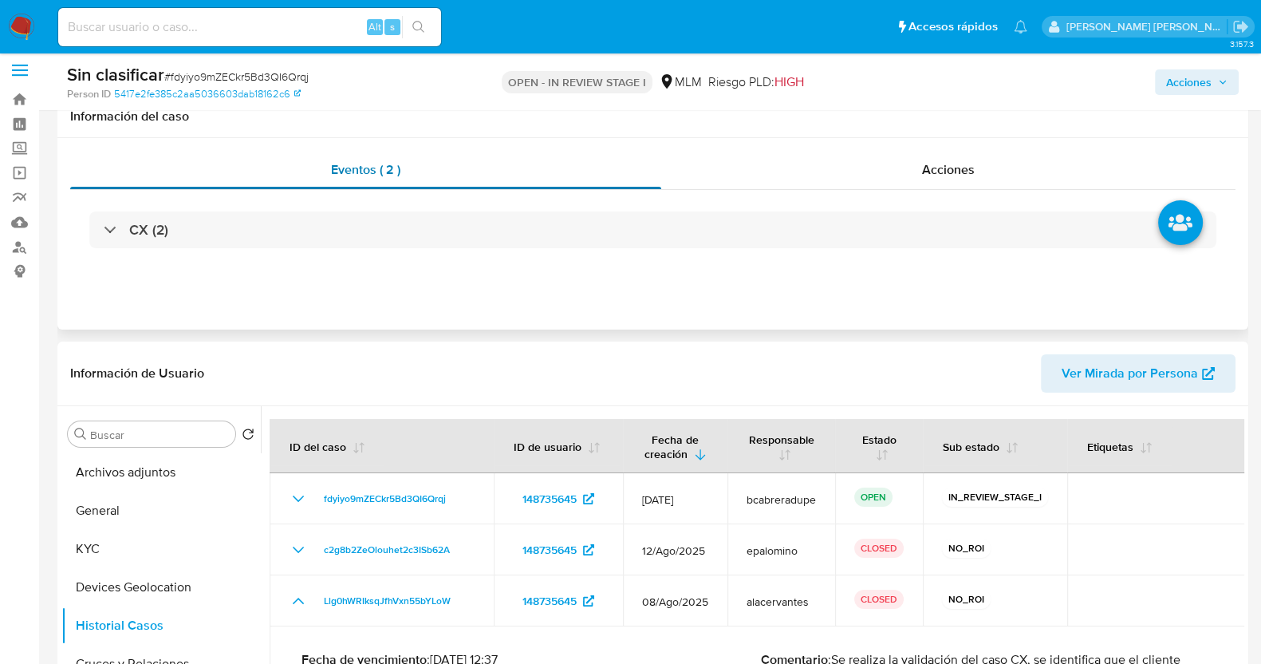
scroll to position [0, 0]
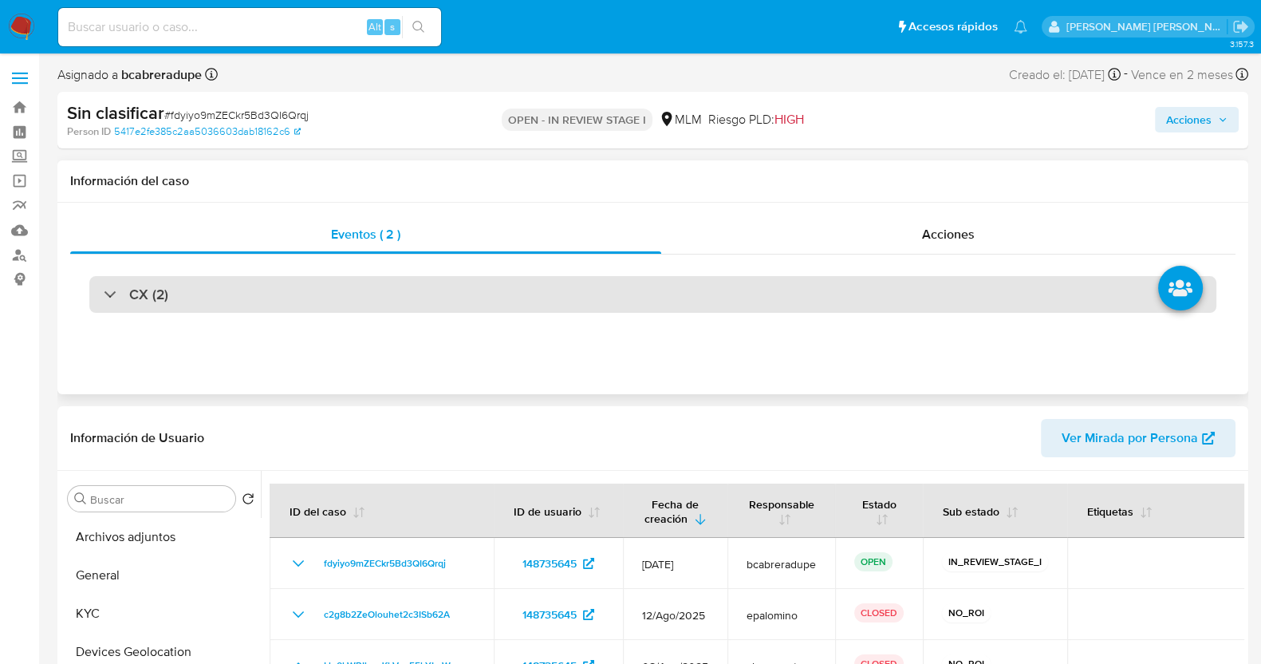
click at [141, 297] on h3 "CX (2)" at bounding box center [148, 295] width 39 height 18
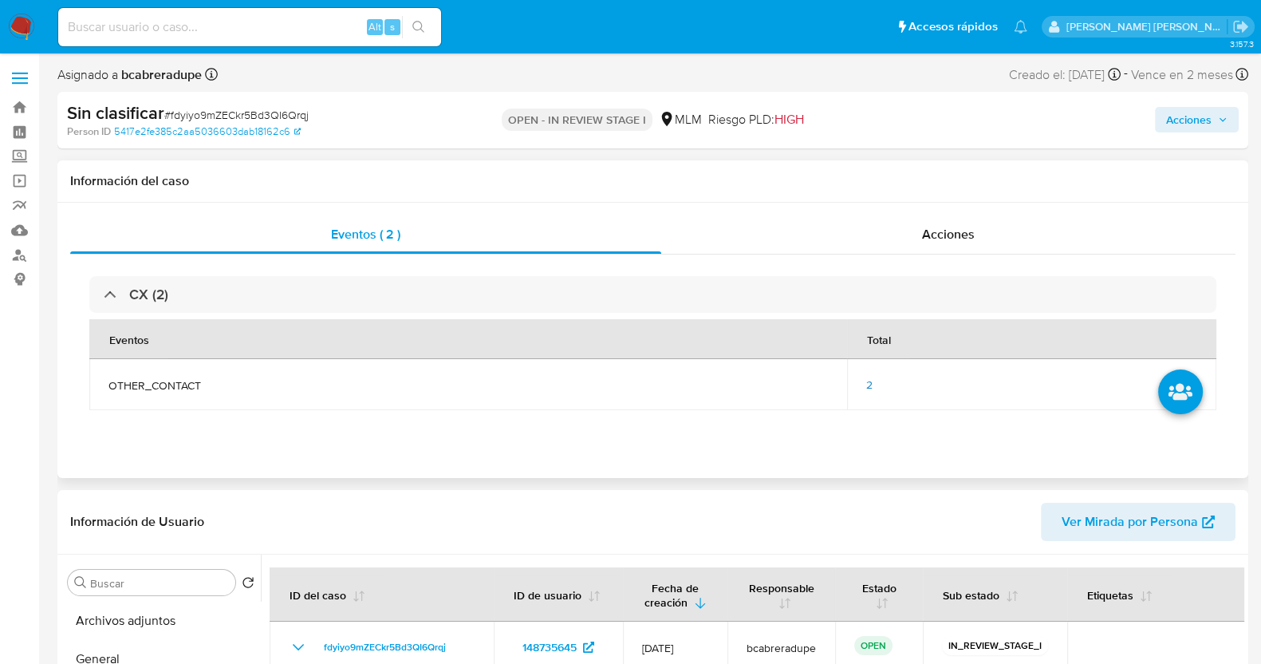
click at [872, 382] on span "2" at bounding box center [869, 385] width 6 height 16
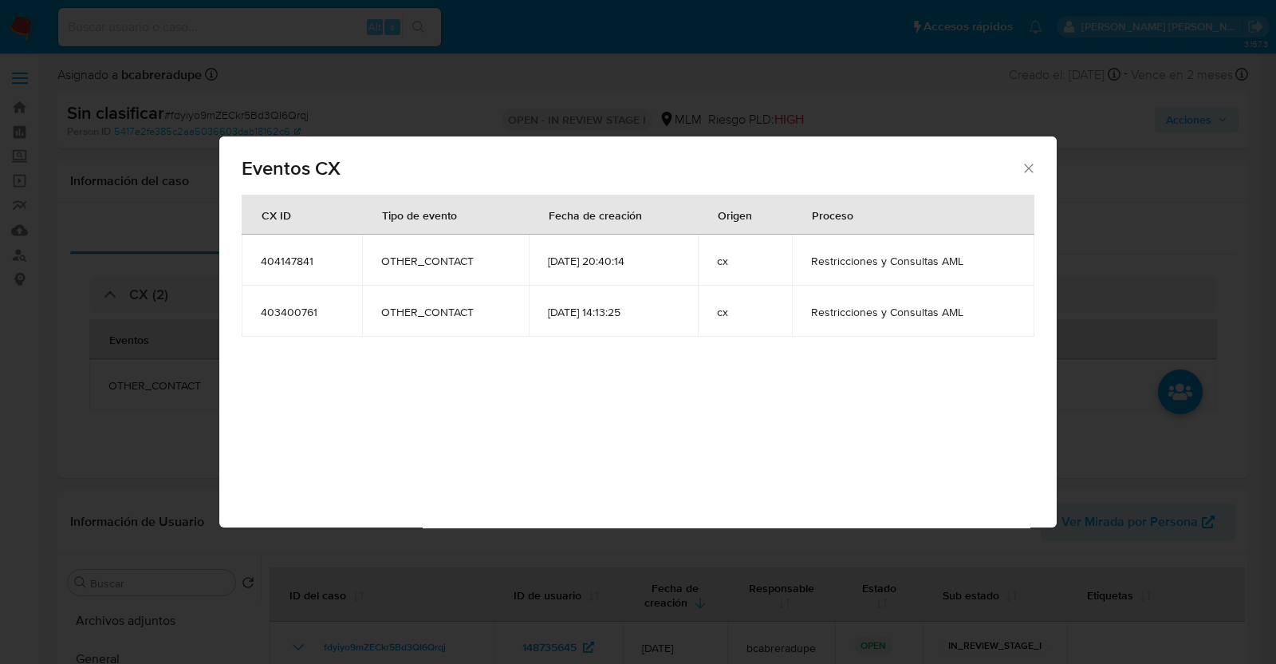
click at [1029, 171] on icon "Cerrar" at bounding box center [1029, 168] width 16 height 16
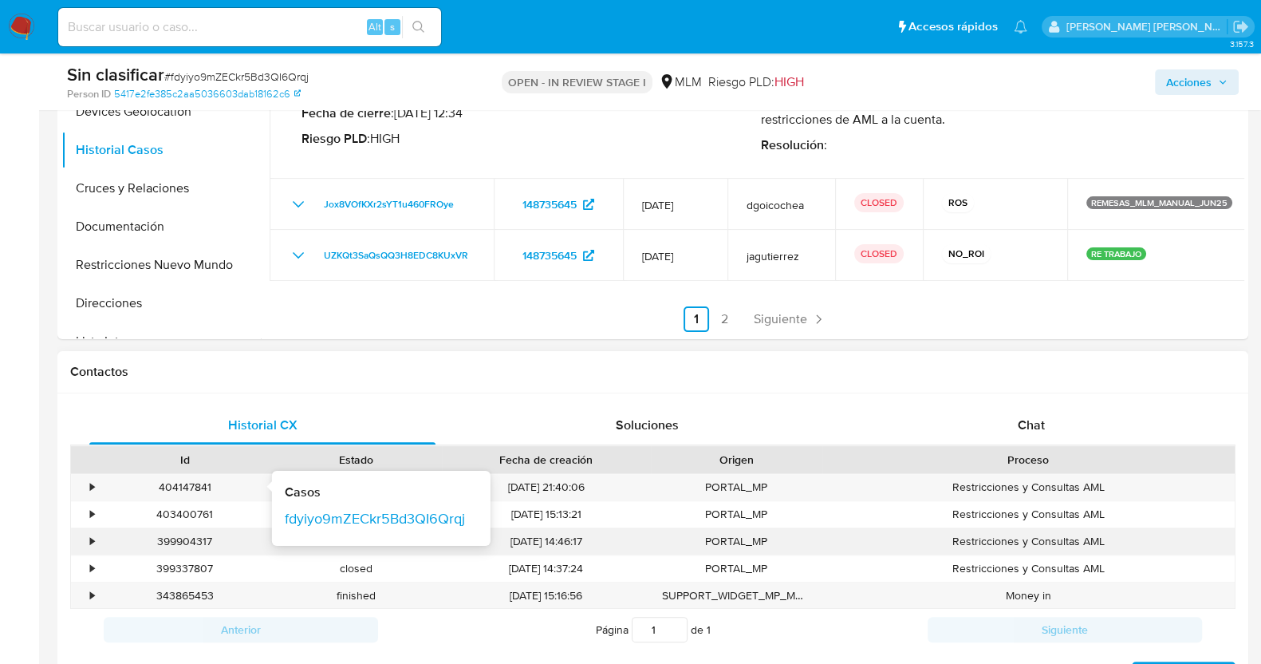
scroll to position [598, 0]
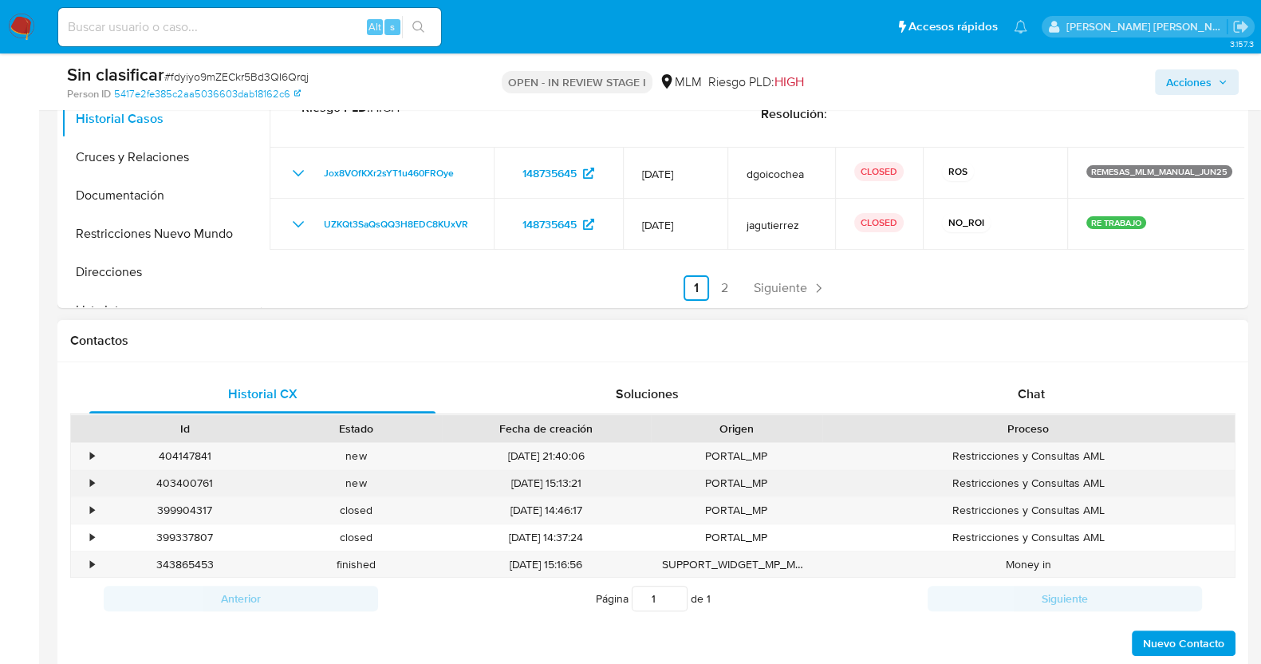
click at [96, 474] on div "•" at bounding box center [85, 483] width 28 height 26
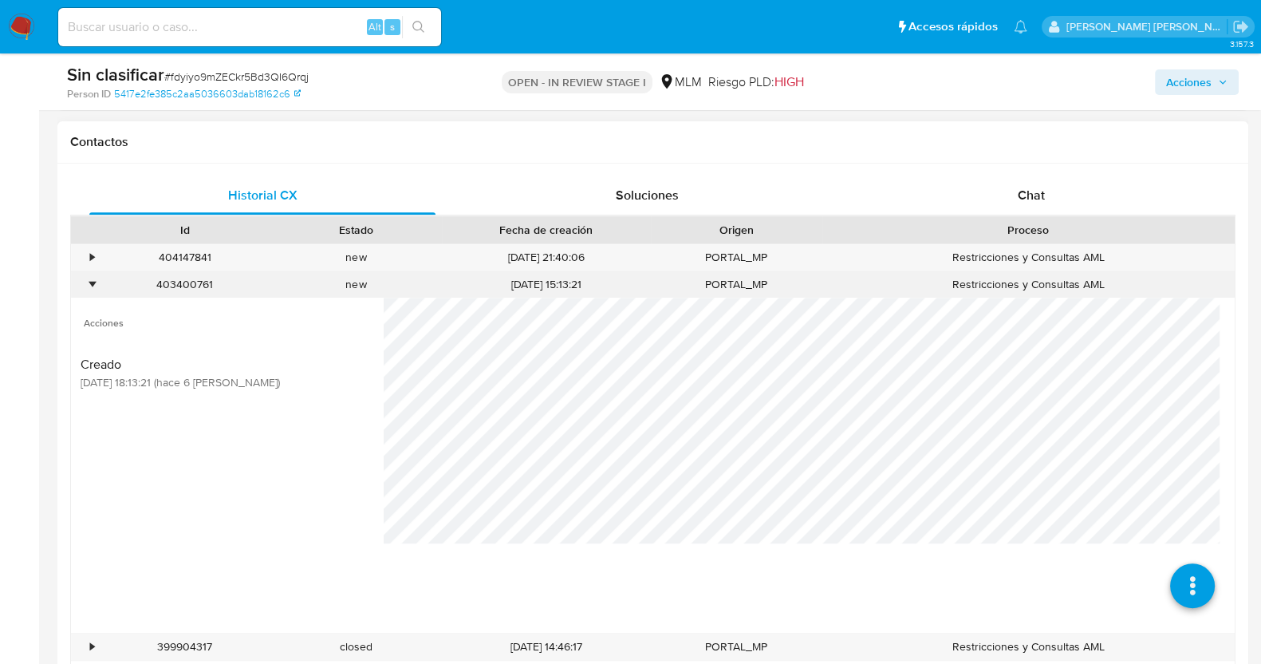
scroll to position [797, 0]
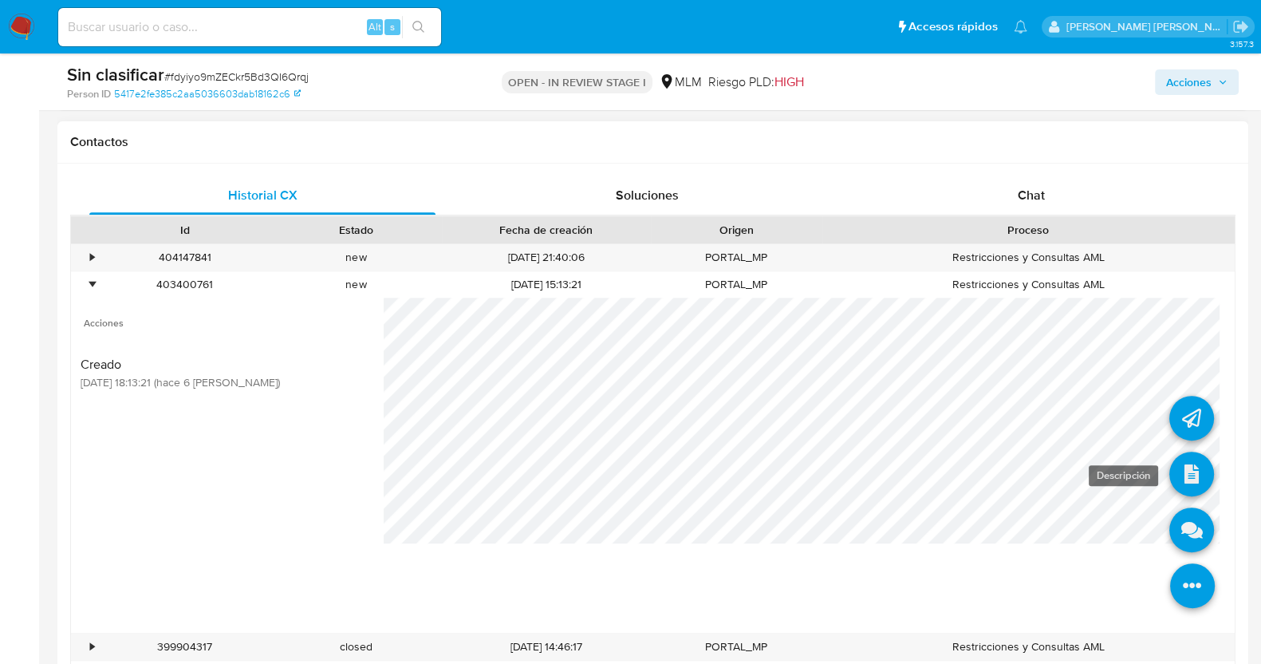
click at [1169, 470] on icon at bounding box center [1191, 474] width 45 height 45
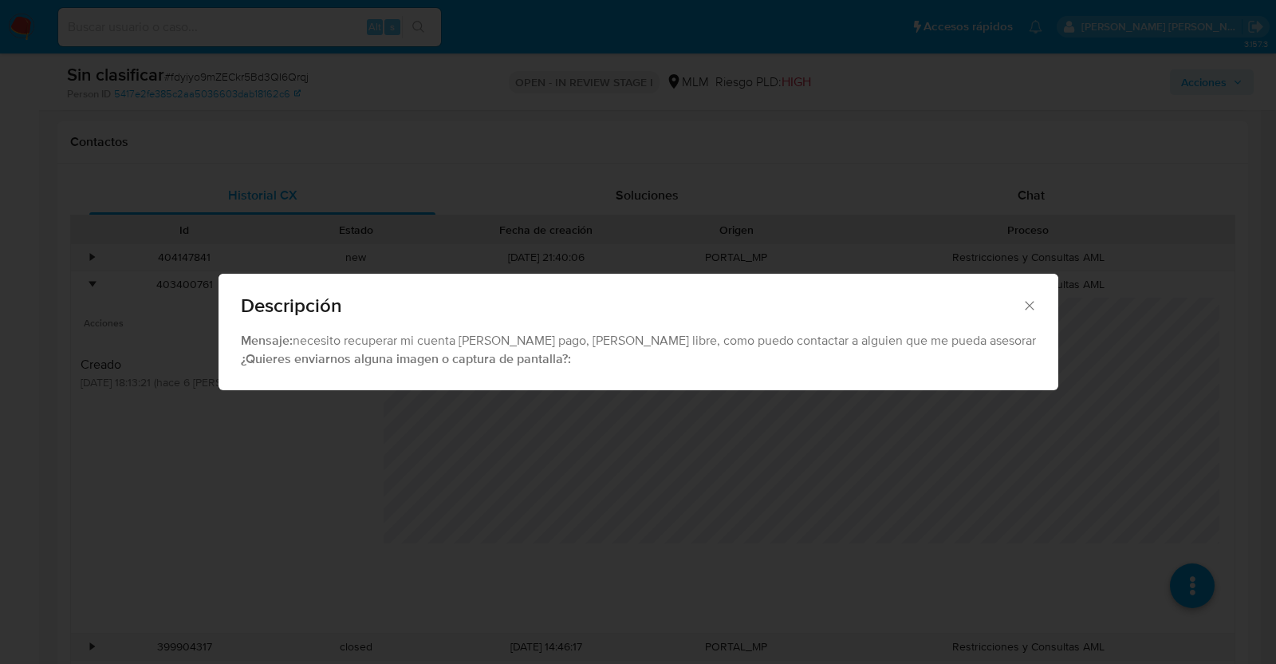
click at [1022, 302] on icon "Cerrar" at bounding box center [1030, 306] width 16 height 16
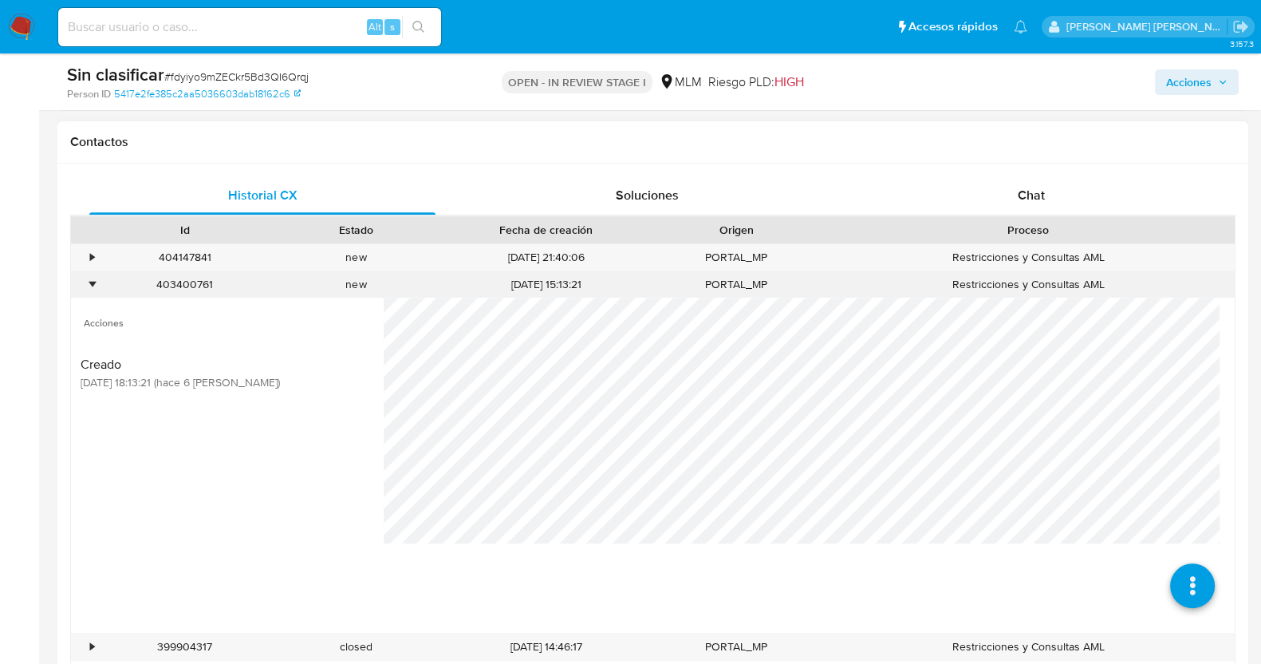
click at [90, 280] on div "•" at bounding box center [92, 284] width 4 height 15
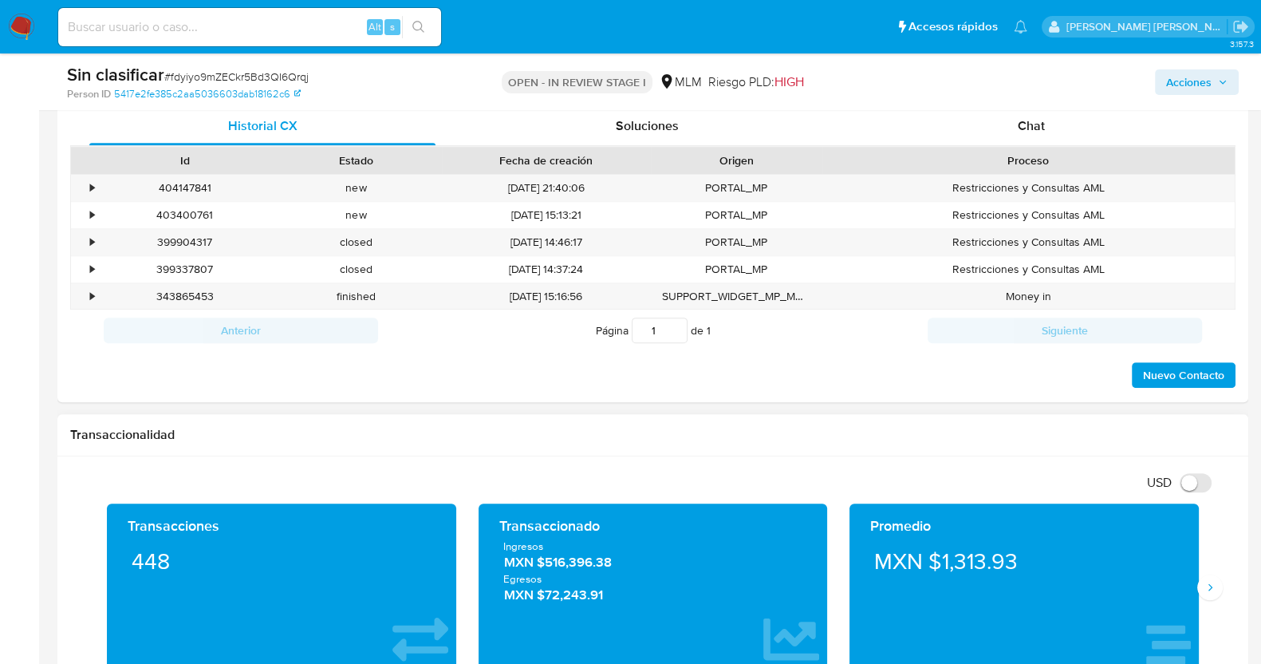
scroll to position [897, 0]
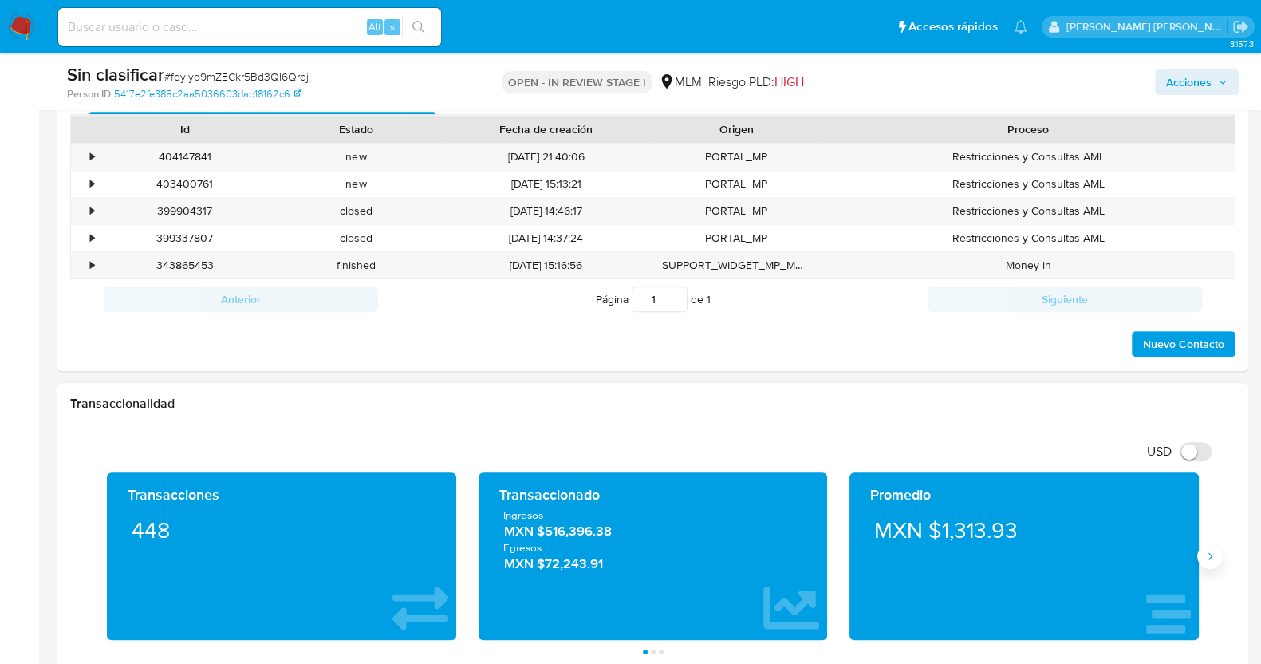
click at [1215, 557] on icon "Siguiente" at bounding box center [1210, 556] width 13 height 13
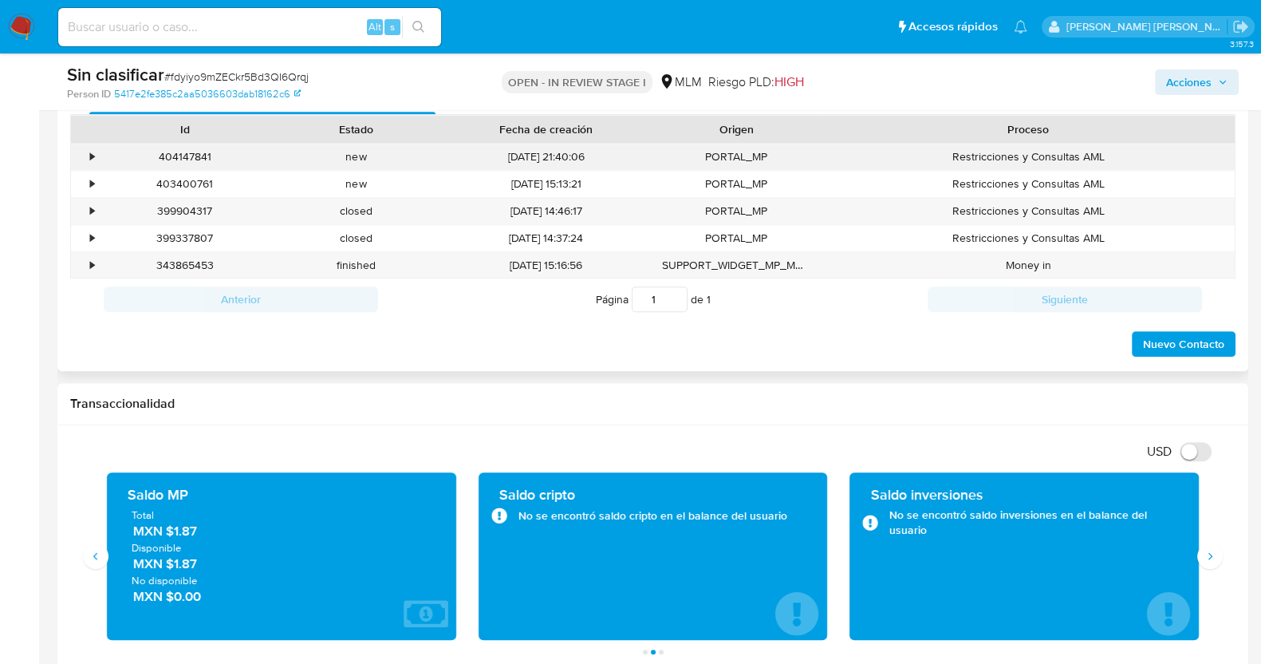
click at [96, 153] on div "•" at bounding box center [85, 157] width 28 height 26
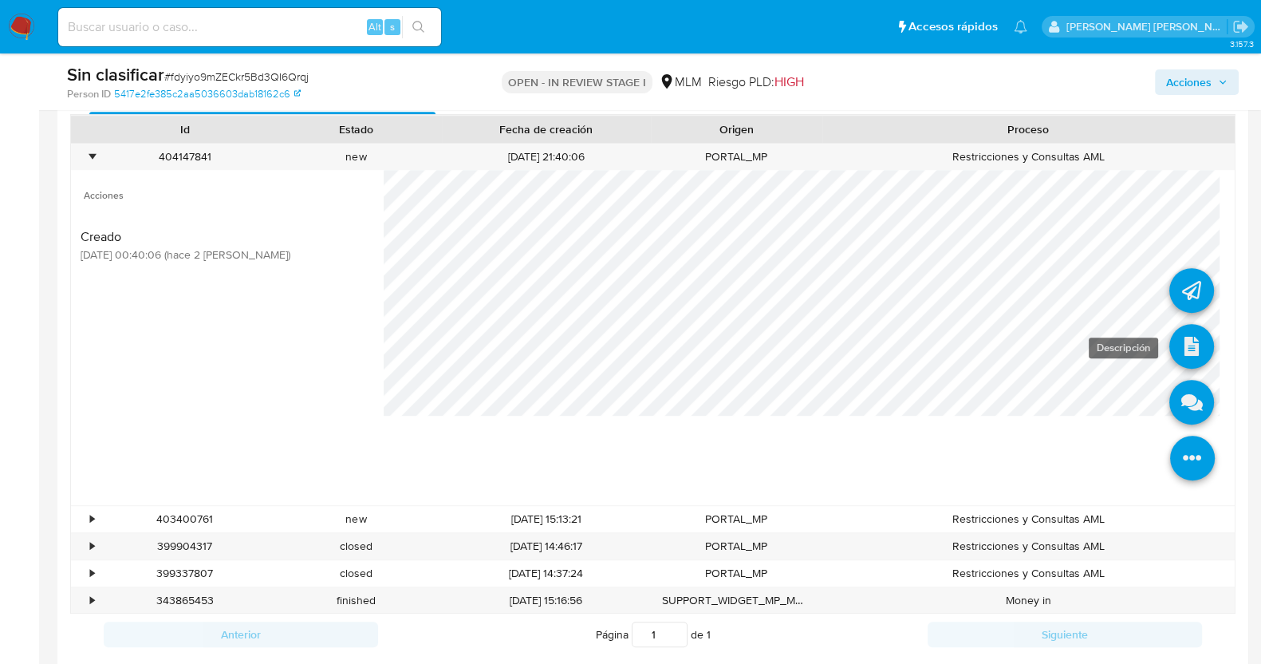
click at [1176, 346] on icon at bounding box center [1191, 346] width 45 height 45
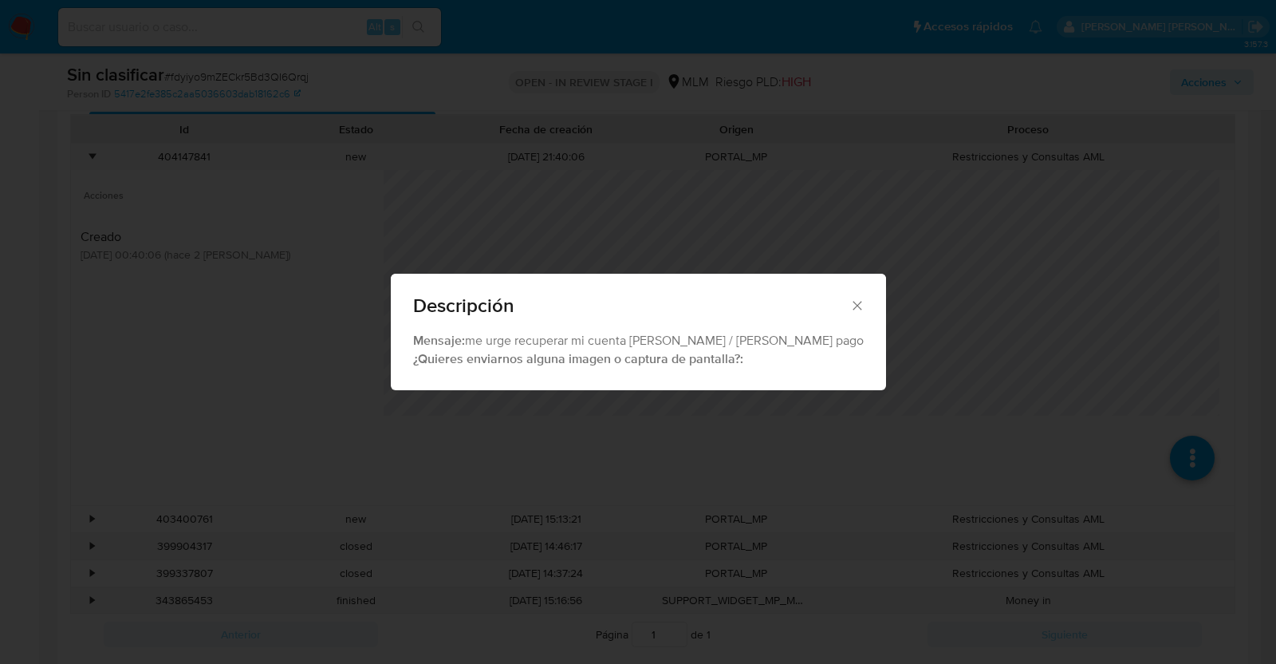
click at [850, 303] on icon "Cerrar" at bounding box center [858, 306] width 16 height 16
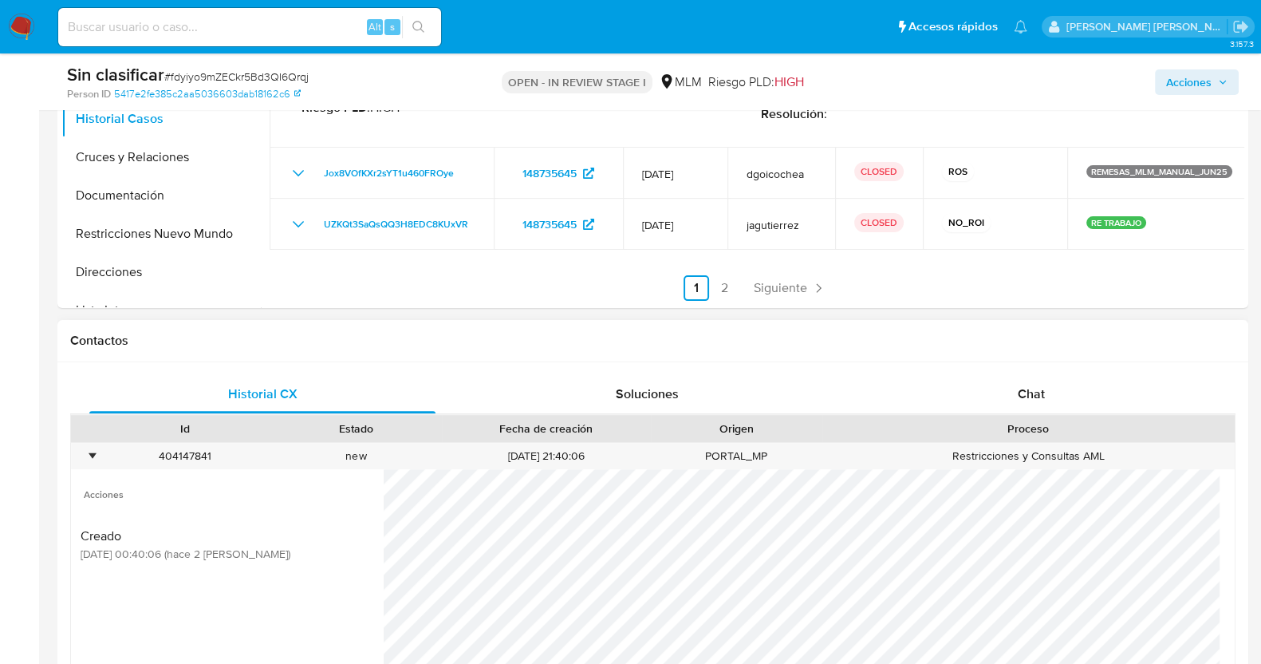
drag, startPoint x: 813, startPoint y: 303, endPoint x: 720, endPoint y: 343, distance: 100.8
click at [723, 342] on div "Contactos Historial CX Soluciones Chat Id Estado Fecha de creación Origen Proce…" at bounding box center [652, 662] width 1191 height 685
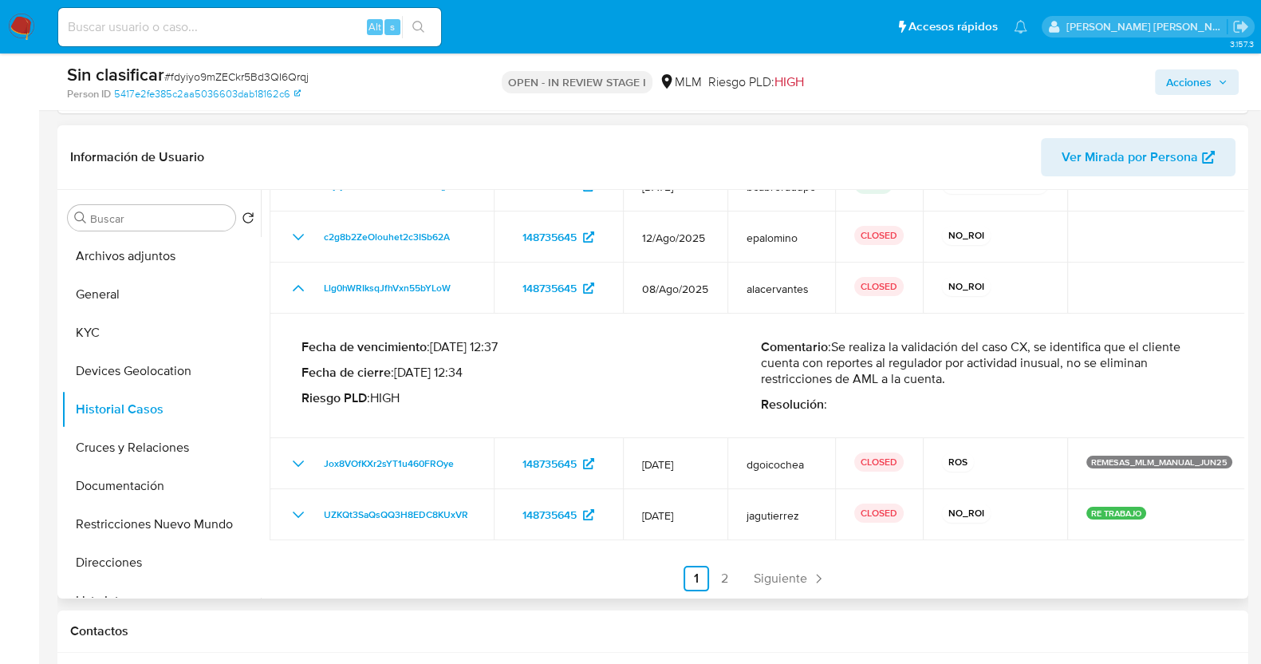
scroll to position [299, 0]
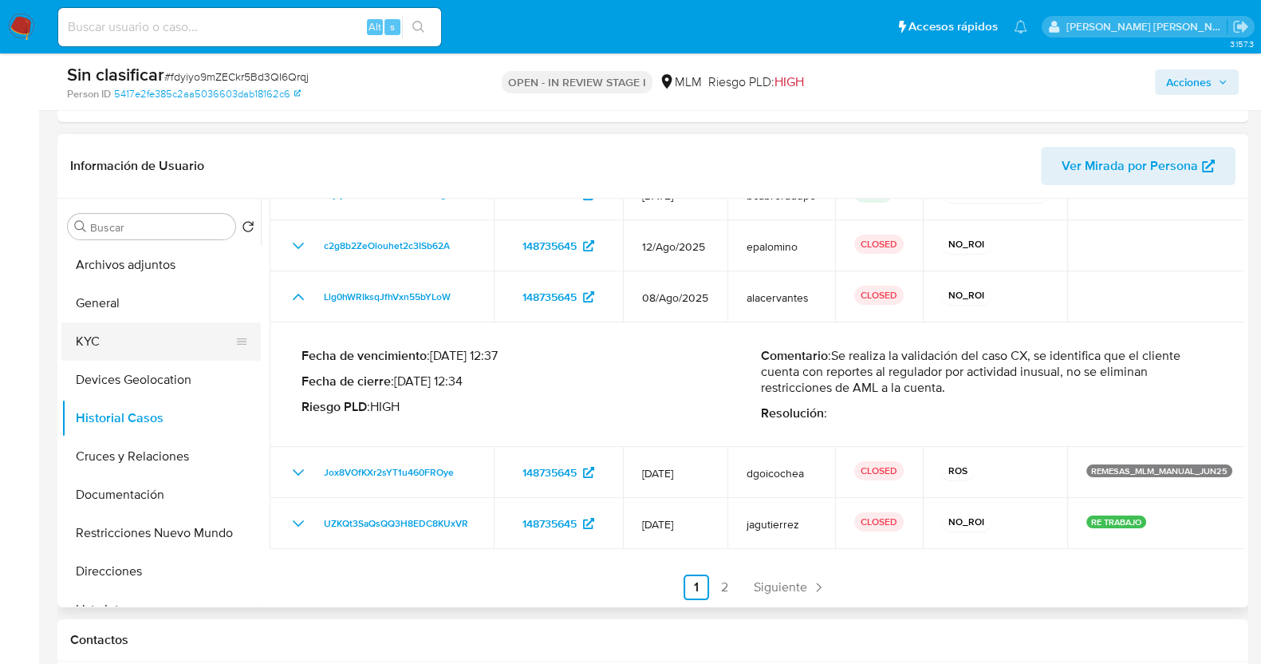
drag, startPoint x: 717, startPoint y: 343, endPoint x: 92, endPoint y: 344, distance: 625.4
click at [92, 344] on button "KYC" at bounding box center [154, 341] width 187 height 38
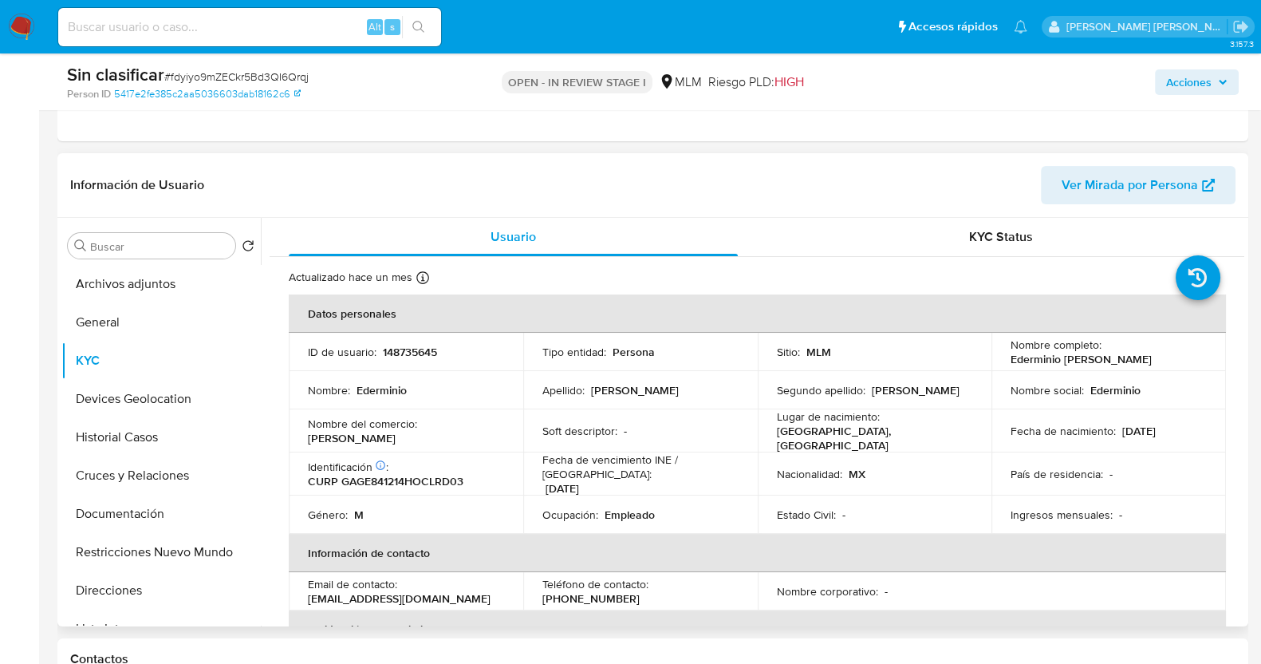
scroll to position [99, 0]
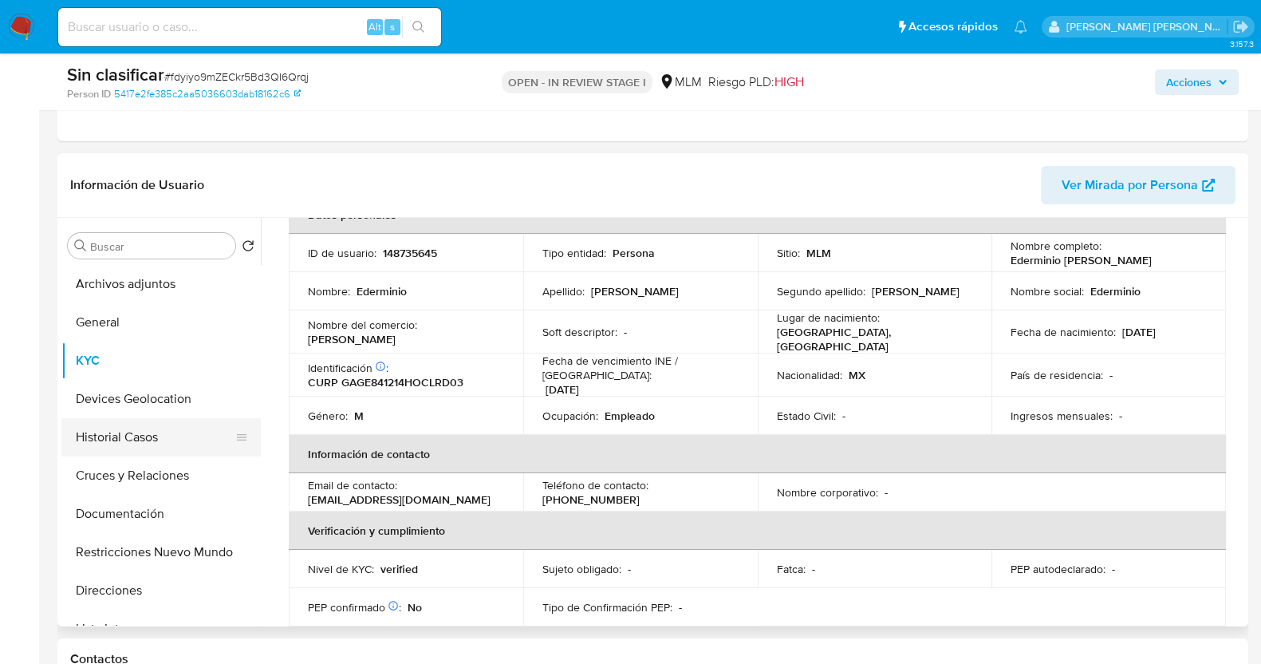
click at [147, 439] on button "Historial Casos" at bounding box center [154, 437] width 187 height 38
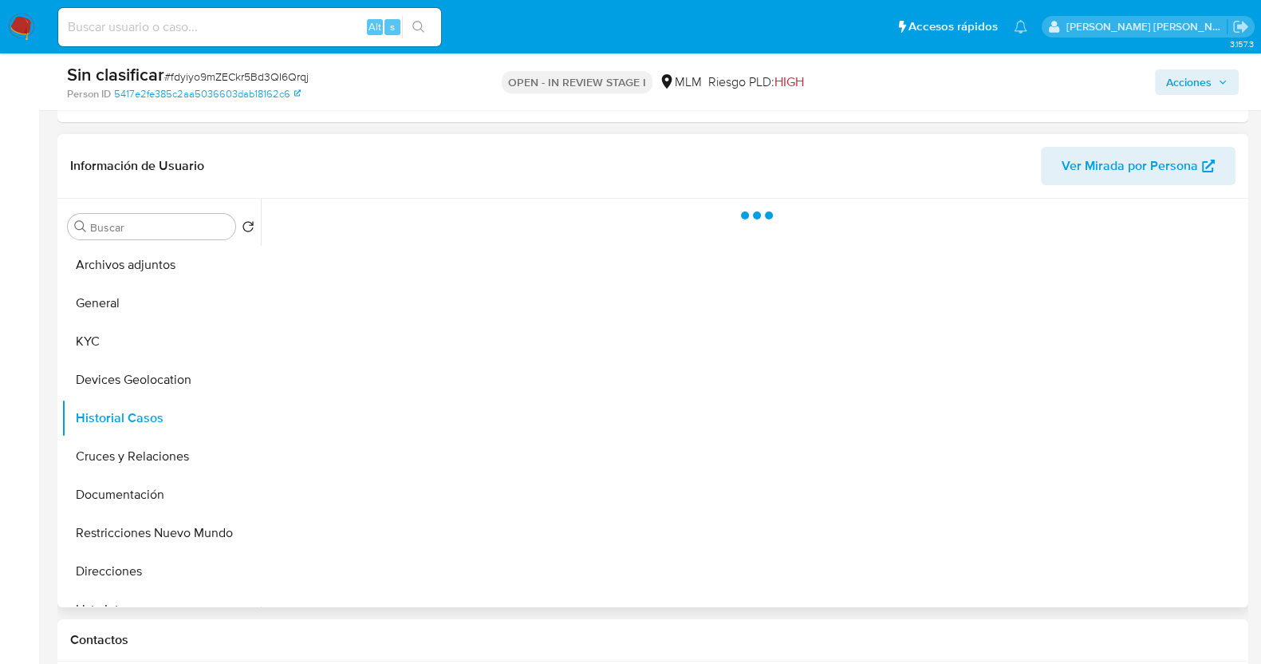
scroll to position [0, 0]
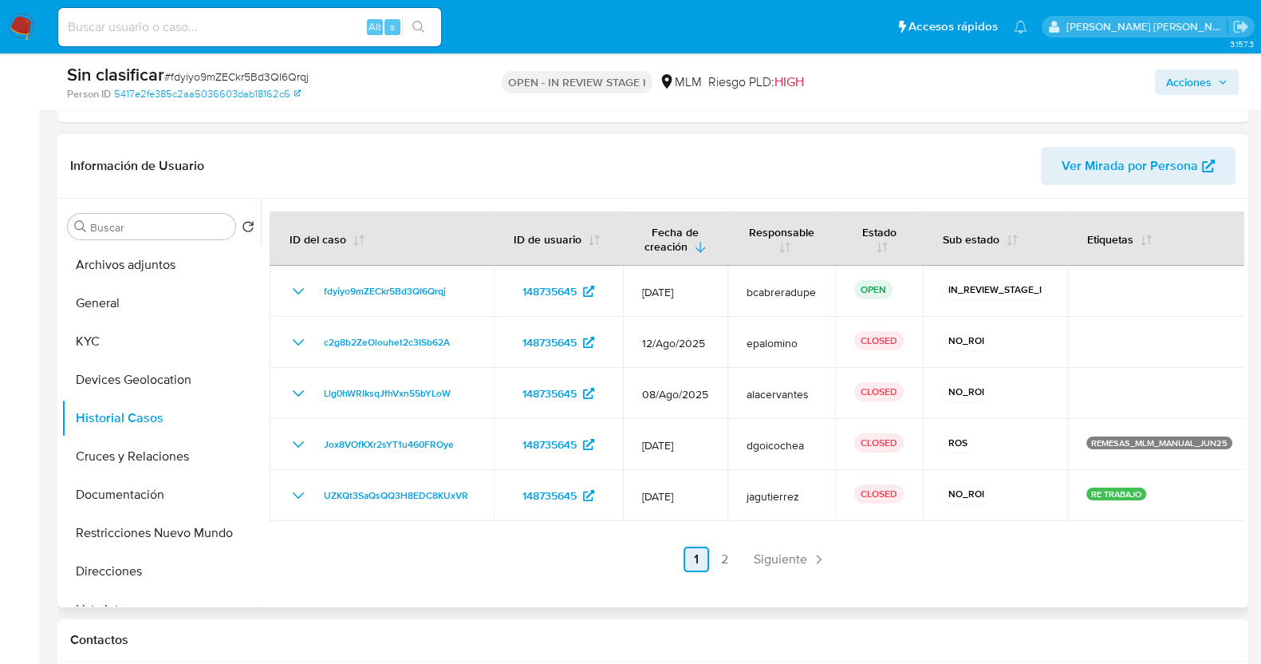
click at [775, 562] on span "Siguiente" at bounding box center [780, 559] width 53 height 13
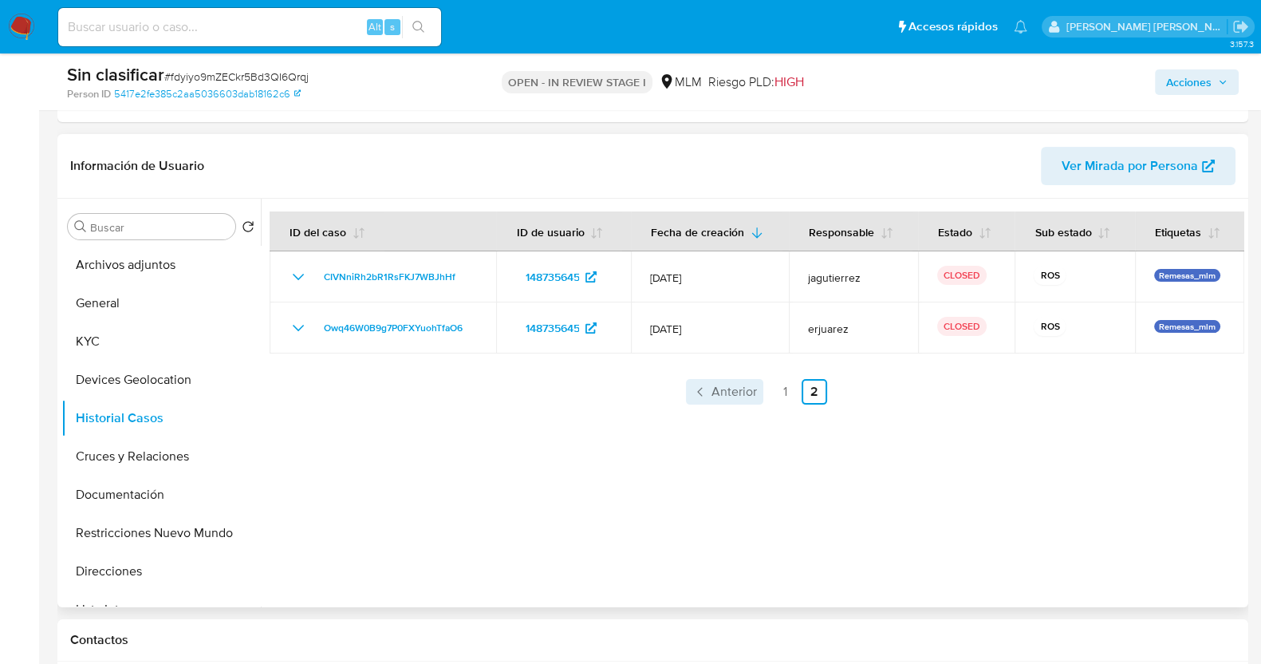
click at [719, 400] on link "Anterior" at bounding box center [724, 392] width 77 height 26
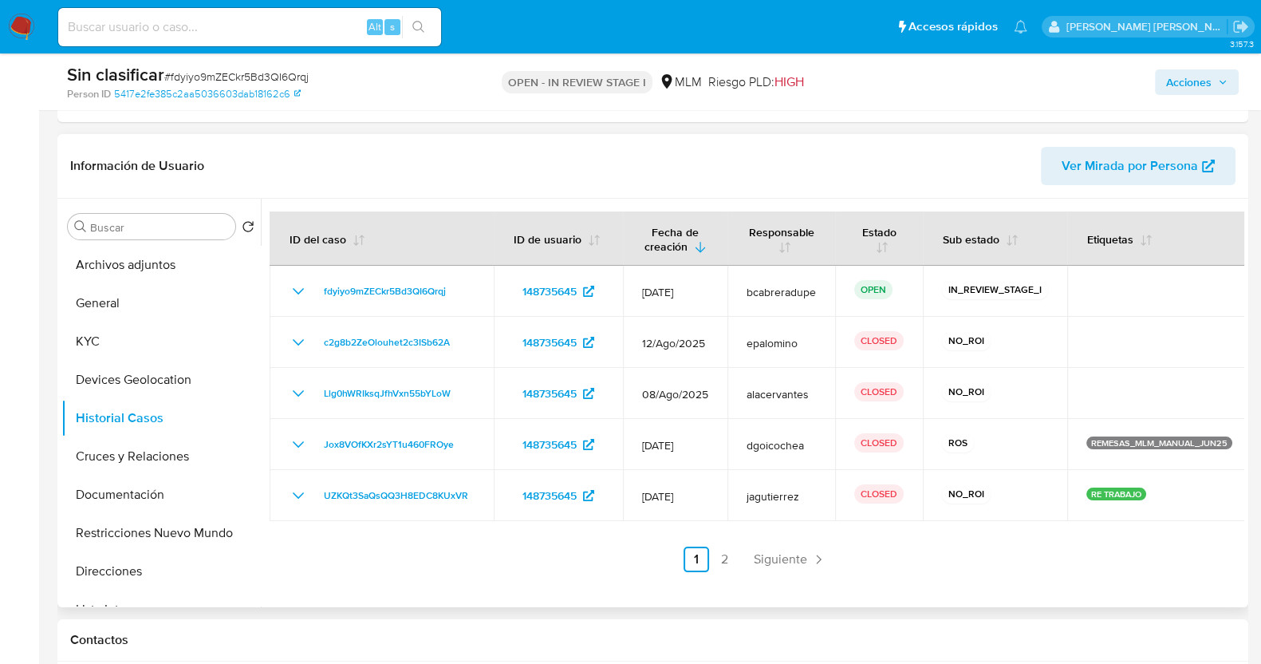
click at [1212, 77] on span "Acciones" at bounding box center [1188, 82] width 45 height 26
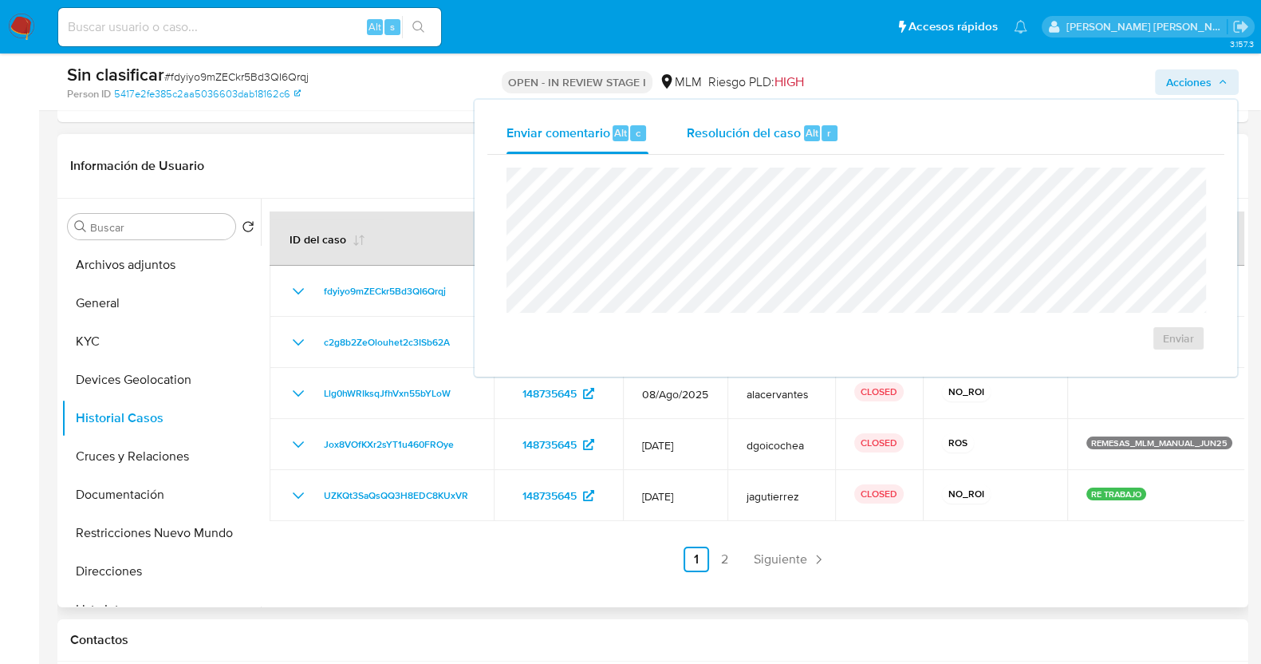
drag, startPoint x: 694, startPoint y: 127, endPoint x: 692, endPoint y: 144, distance: 16.9
click at [696, 126] on span "Resolución del caso" at bounding box center [744, 132] width 114 height 18
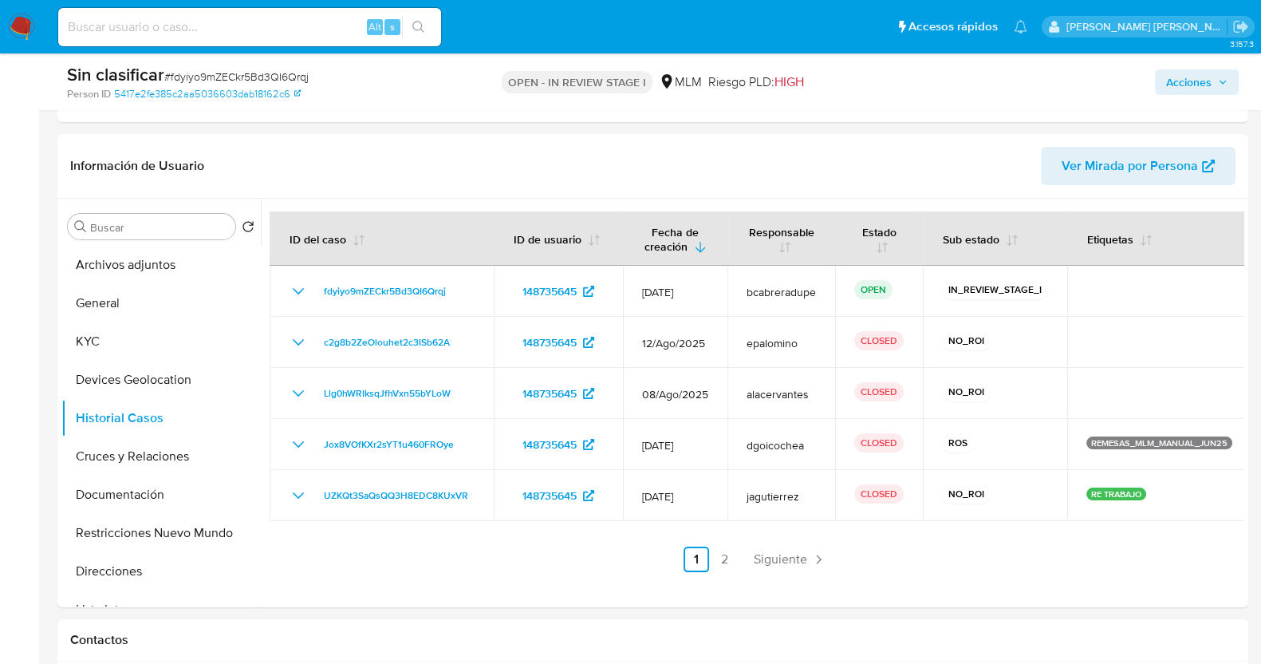
click at [1193, 84] on span "Acciones" at bounding box center [1188, 82] width 45 height 26
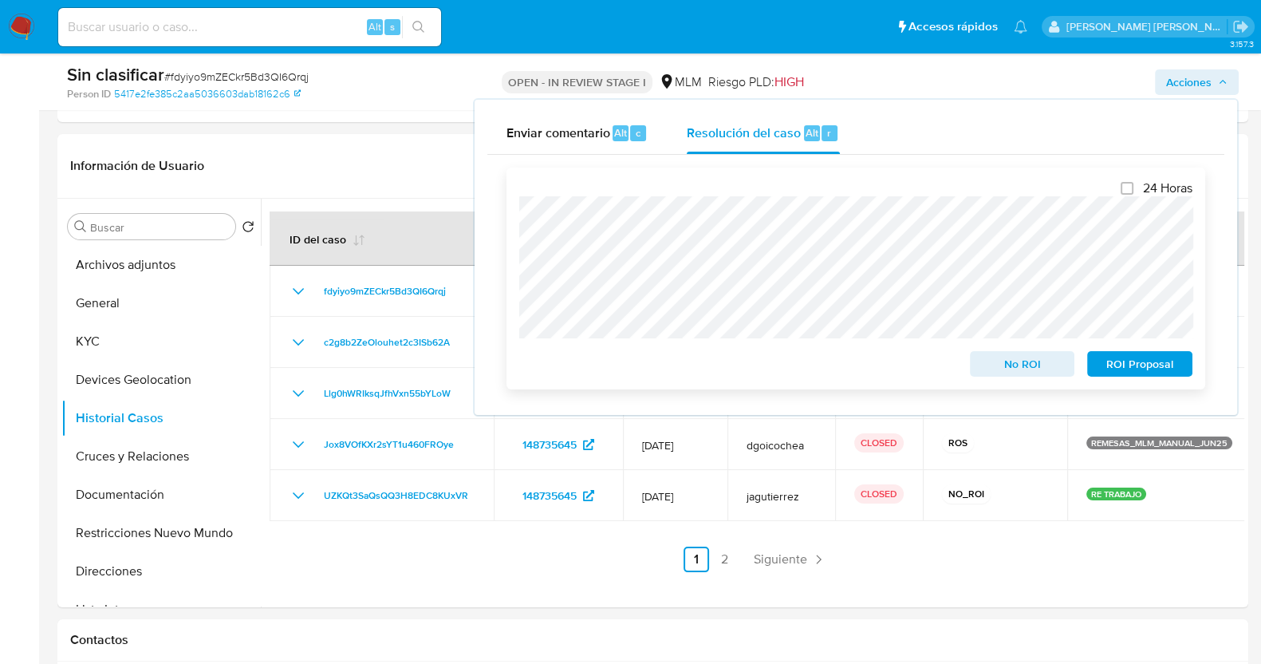
click at [1014, 366] on span "No ROI" at bounding box center [1022, 364] width 83 height 22
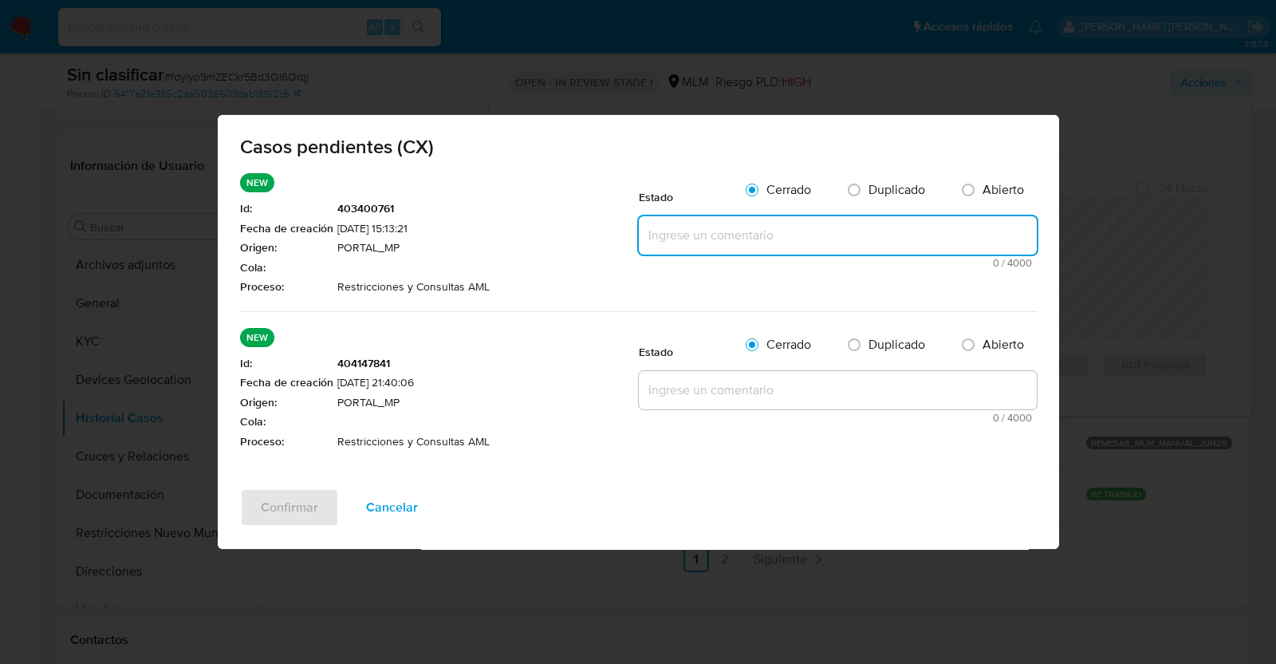
click at [694, 239] on textarea at bounding box center [838, 235] width 398 height 38
paste textarea "Se realiza validación de caso generado por CX cliente cuenta con una restricció…"
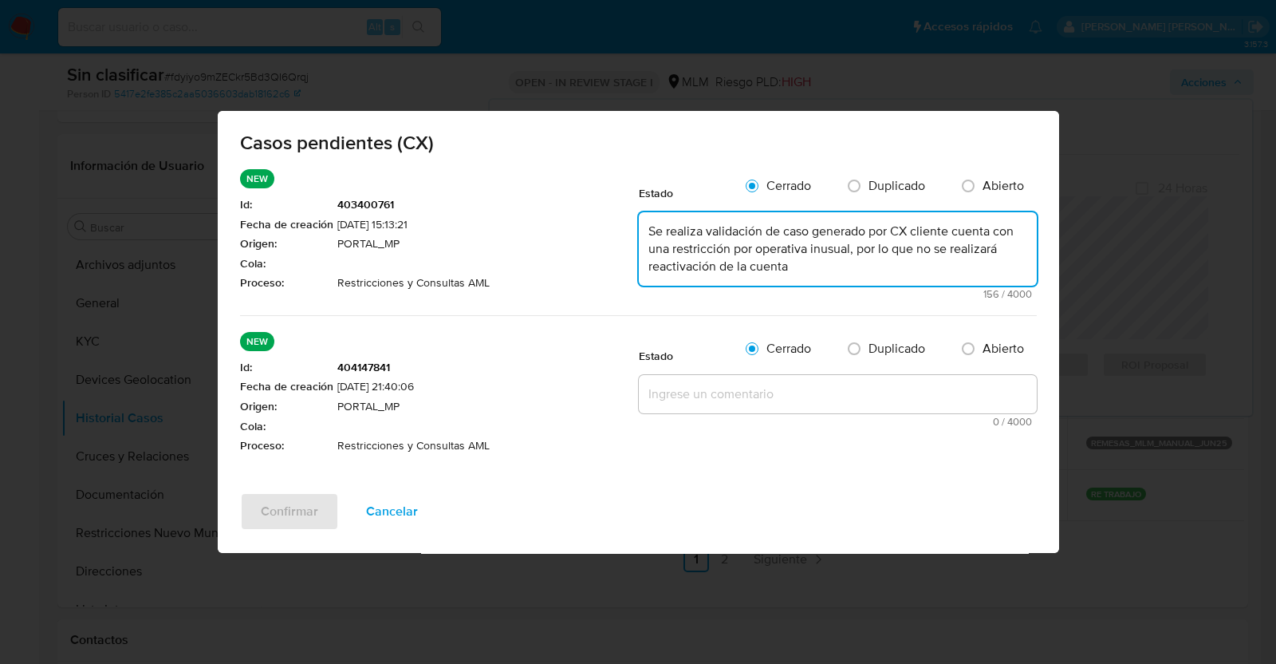
type textarea "Se realiza validación de caso generado por CX cliente cuenta con una restricció…"
click at [714, 404] on textarea at bounding box center [838, 394] width 398 height 38
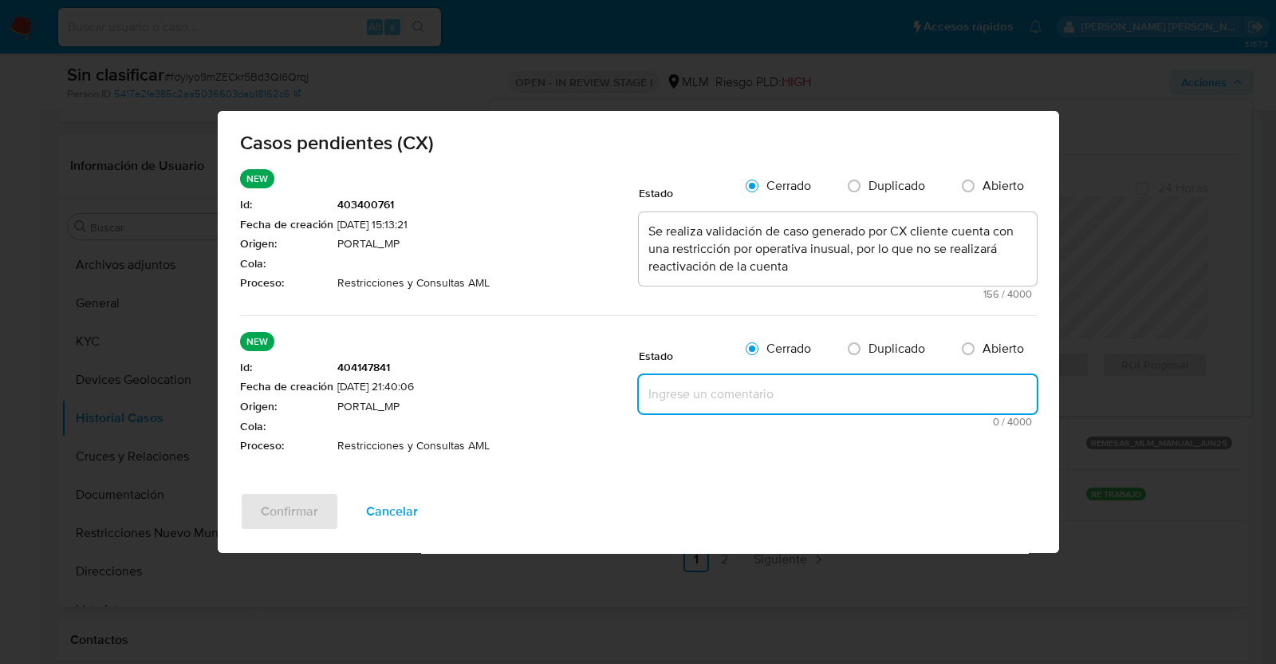
paste textarea "Se realiza validación de caso generado por CX cliente cuenta con una restricció…"
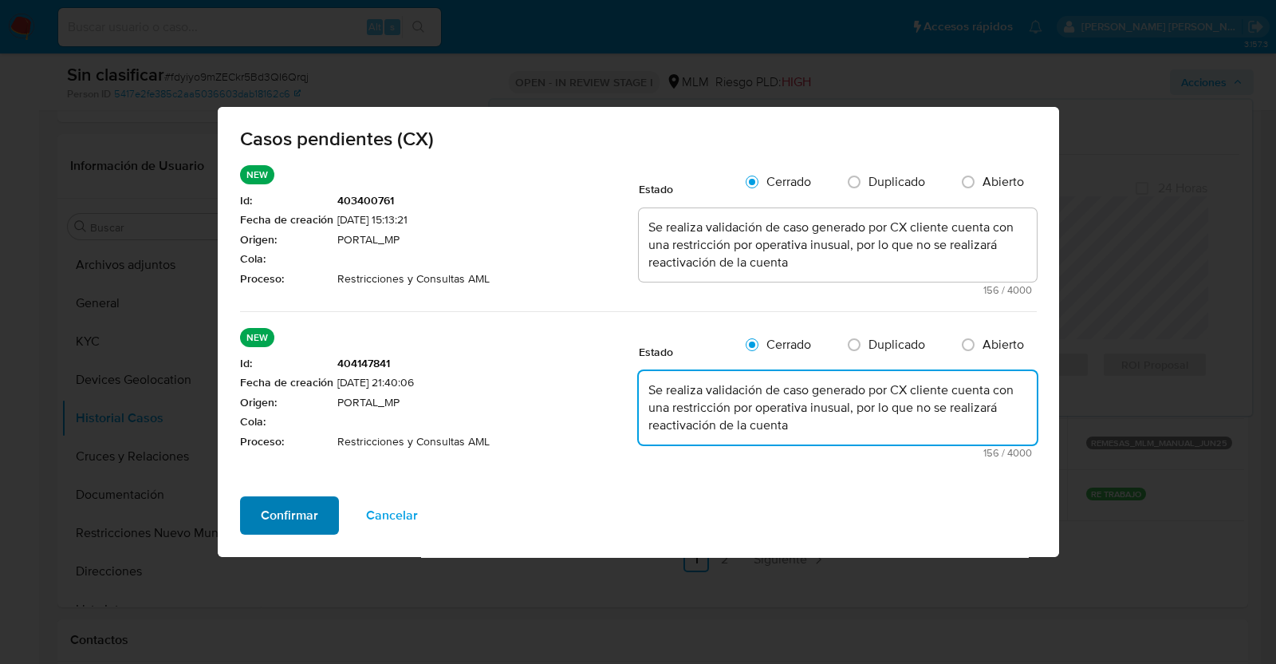
type textarea "Se realiza validación de caso generado por CX cliente cuenta con una restricció…"
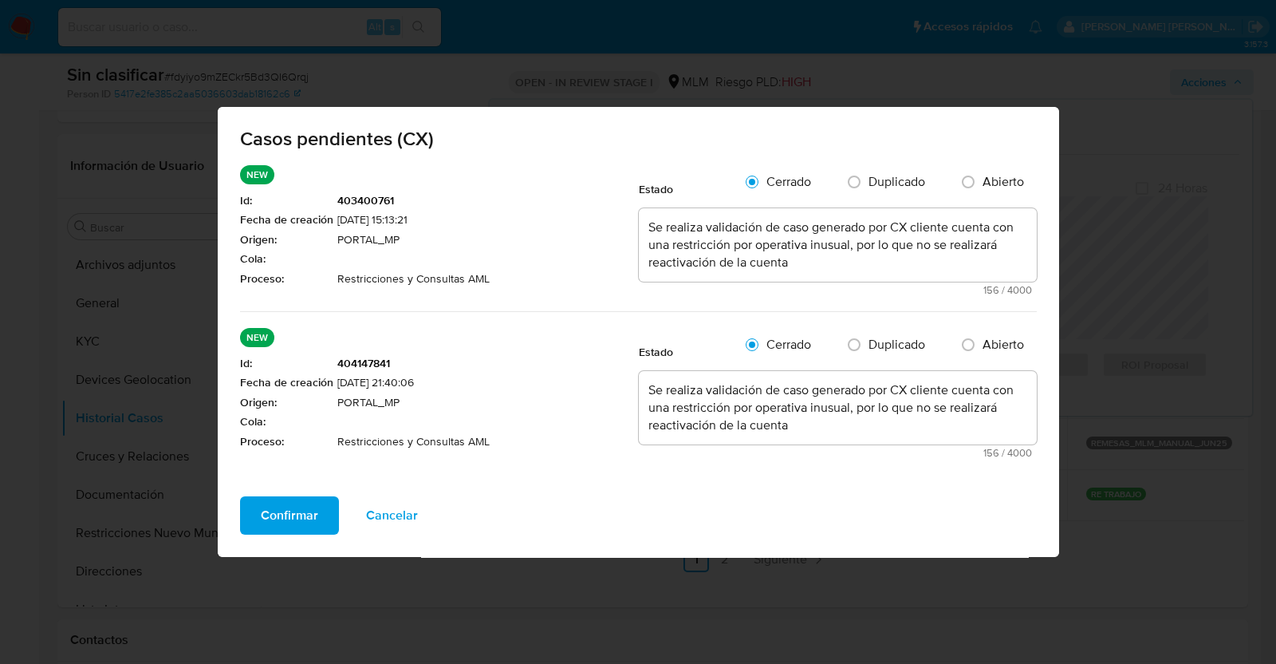
click at [307, 512] on span "Confirmar" at bounding box center [289, 515] width 57 height 35
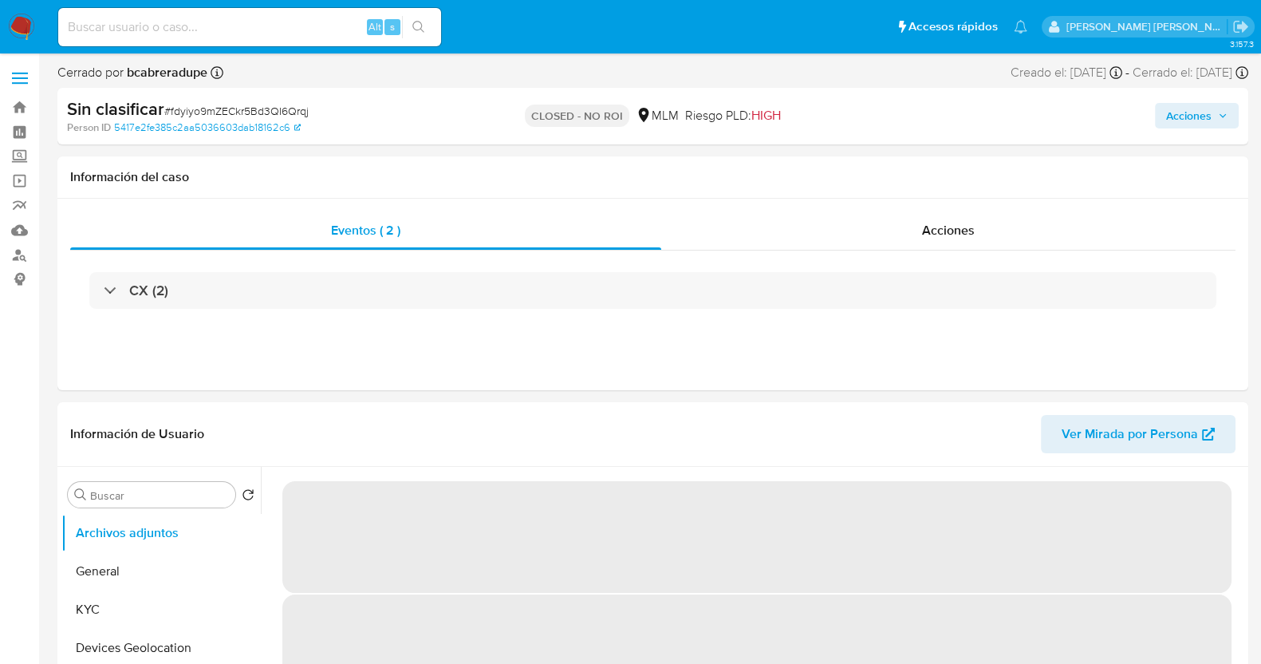
select select "10"
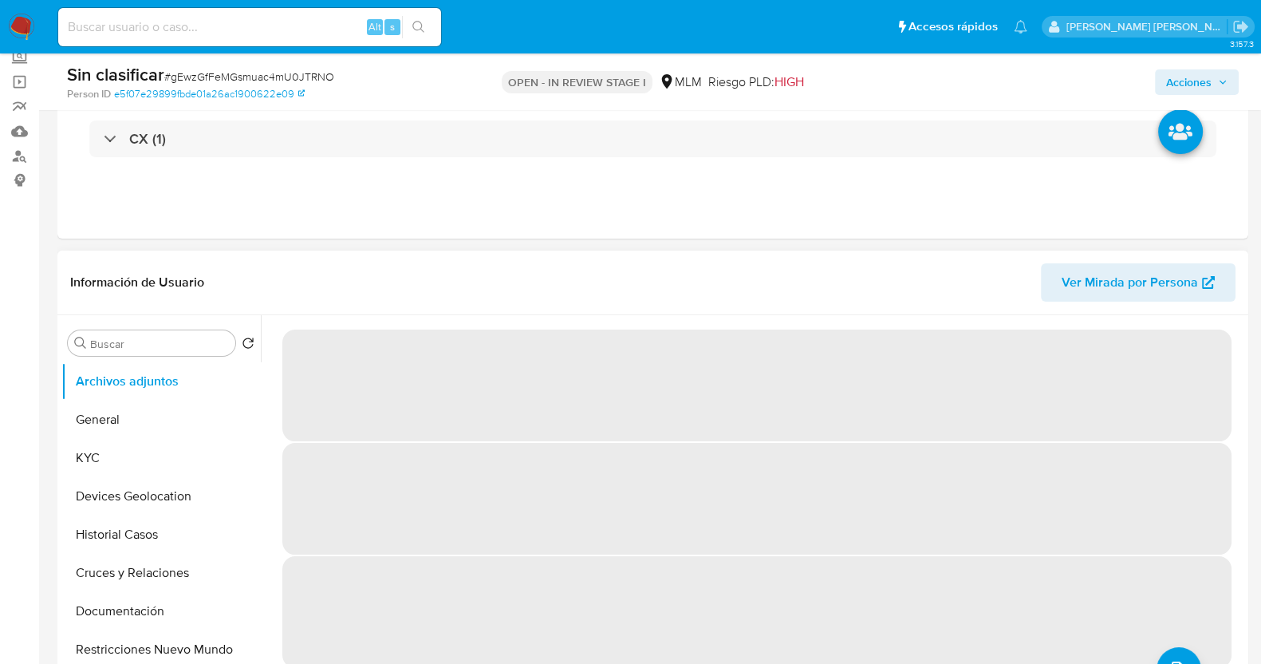
select select "10"
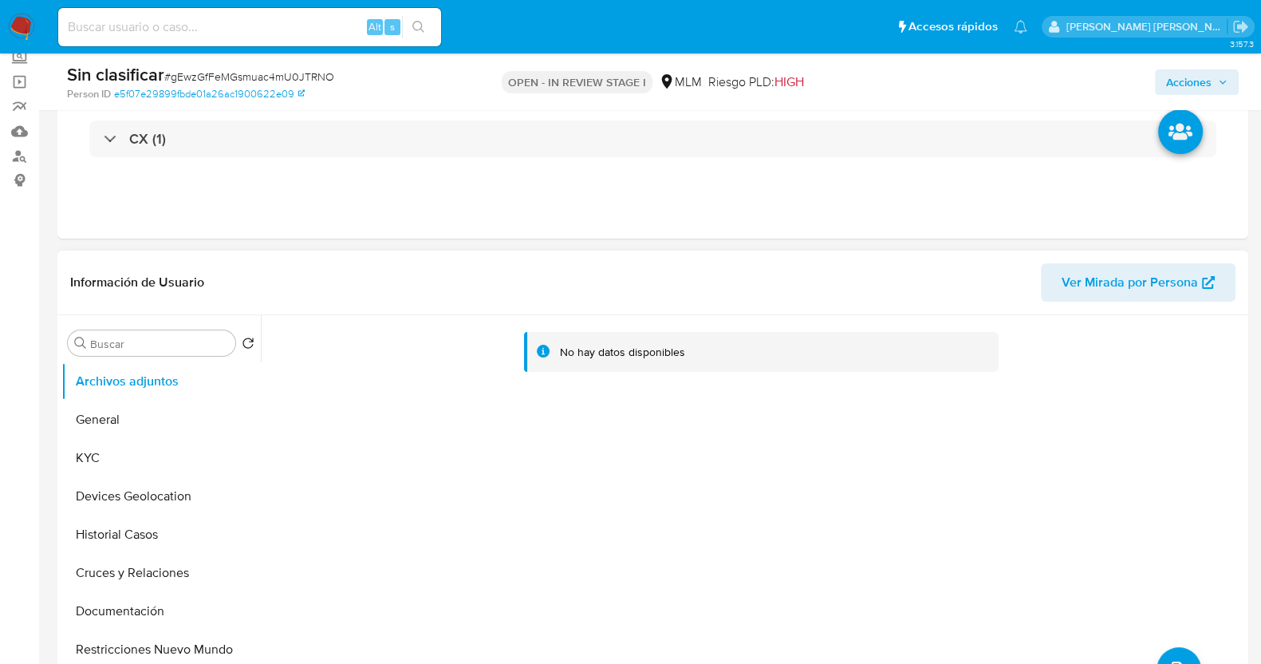
scroll to position [199, 0]
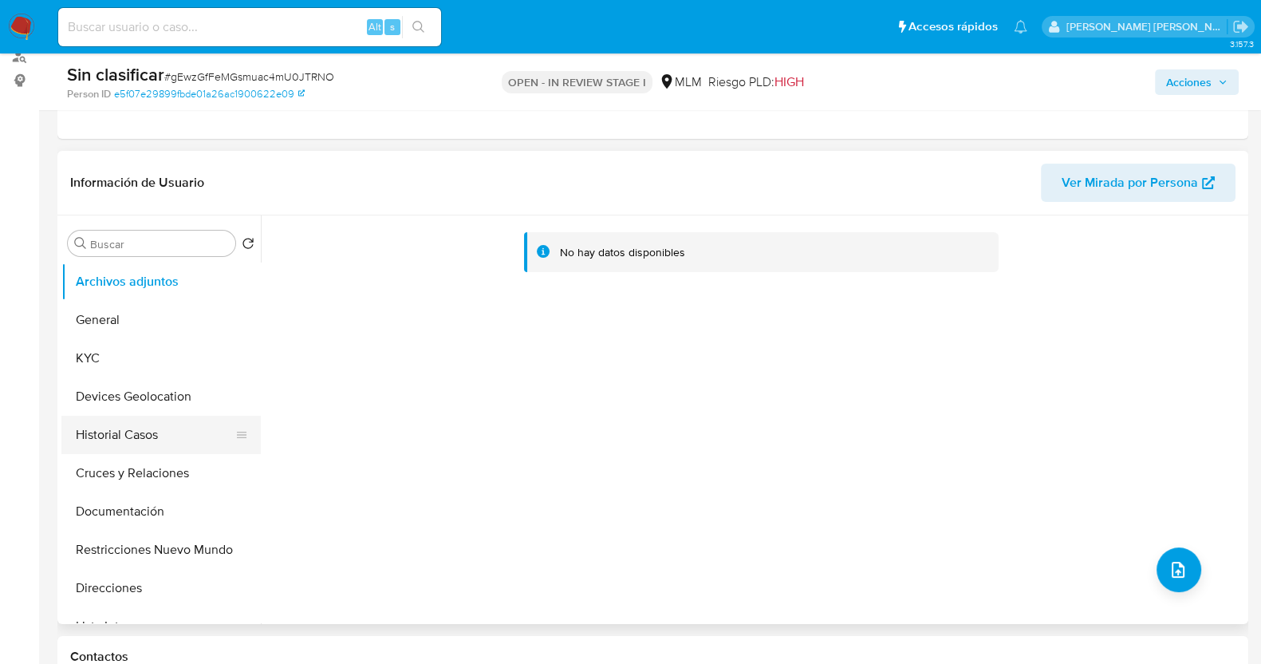
click at [126, 444] on button "Historial Casos" at bounding box center [154, 435] width 187 height 38
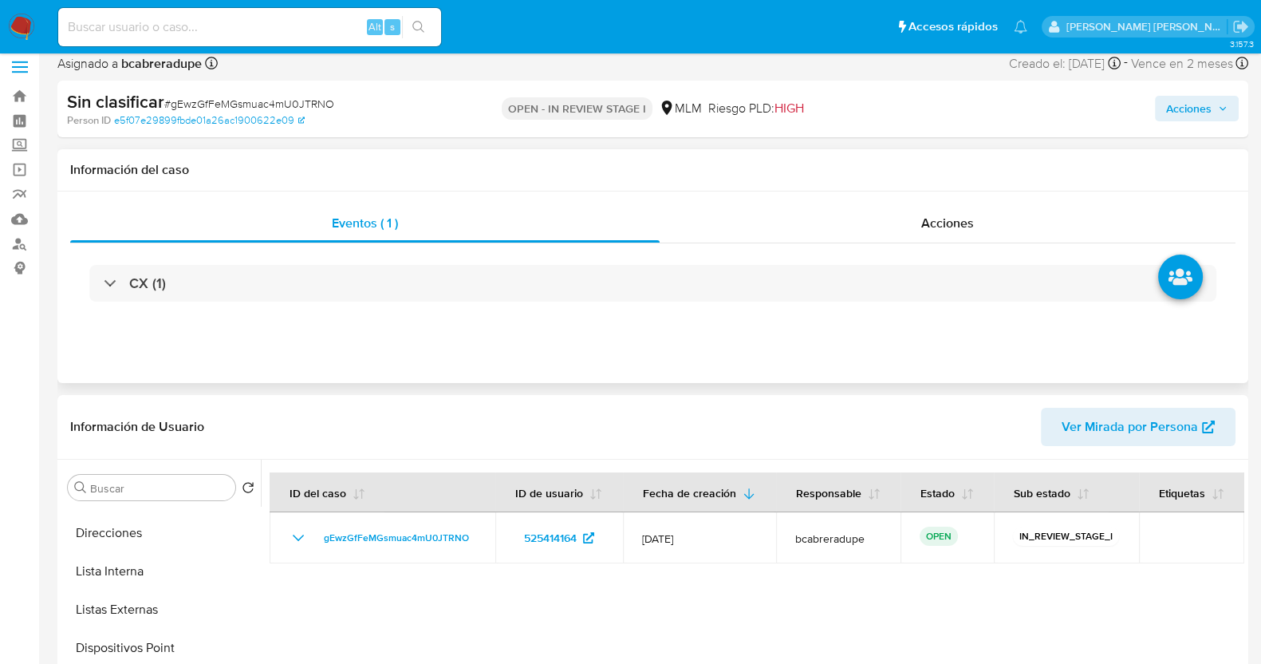
scroll to position [0, 0]
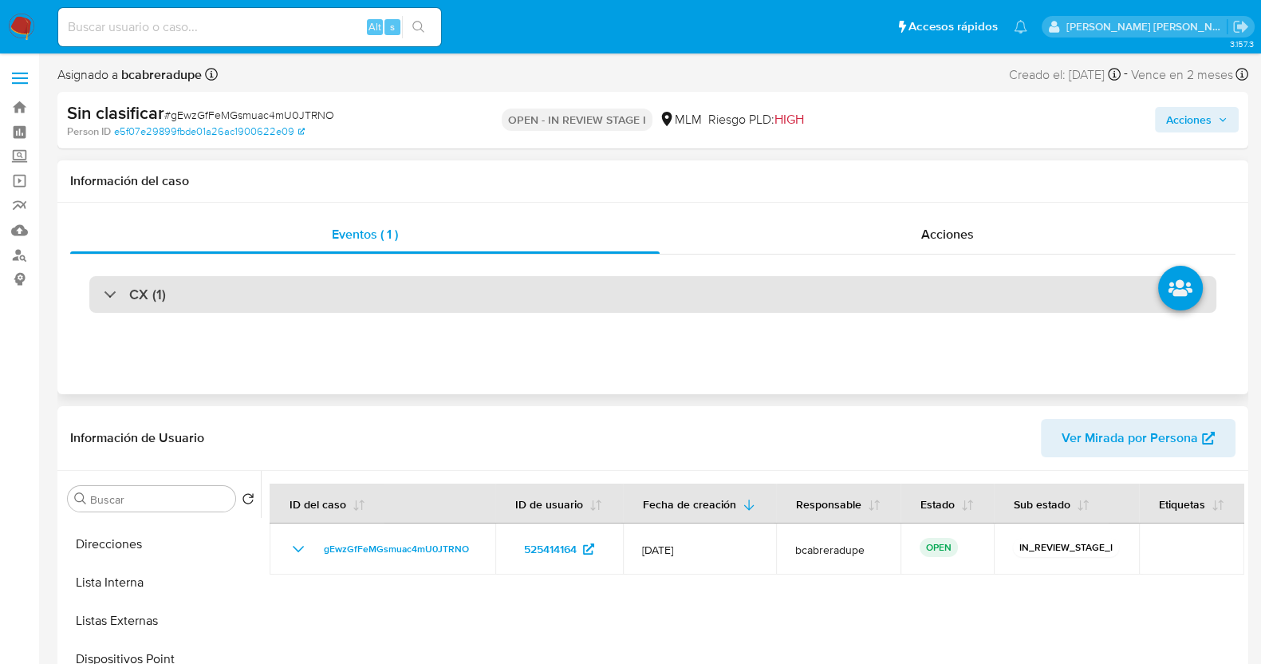
click at [130, 298] on h3 "CX (1)" at bounding box center [147, 295] width 37 height 18
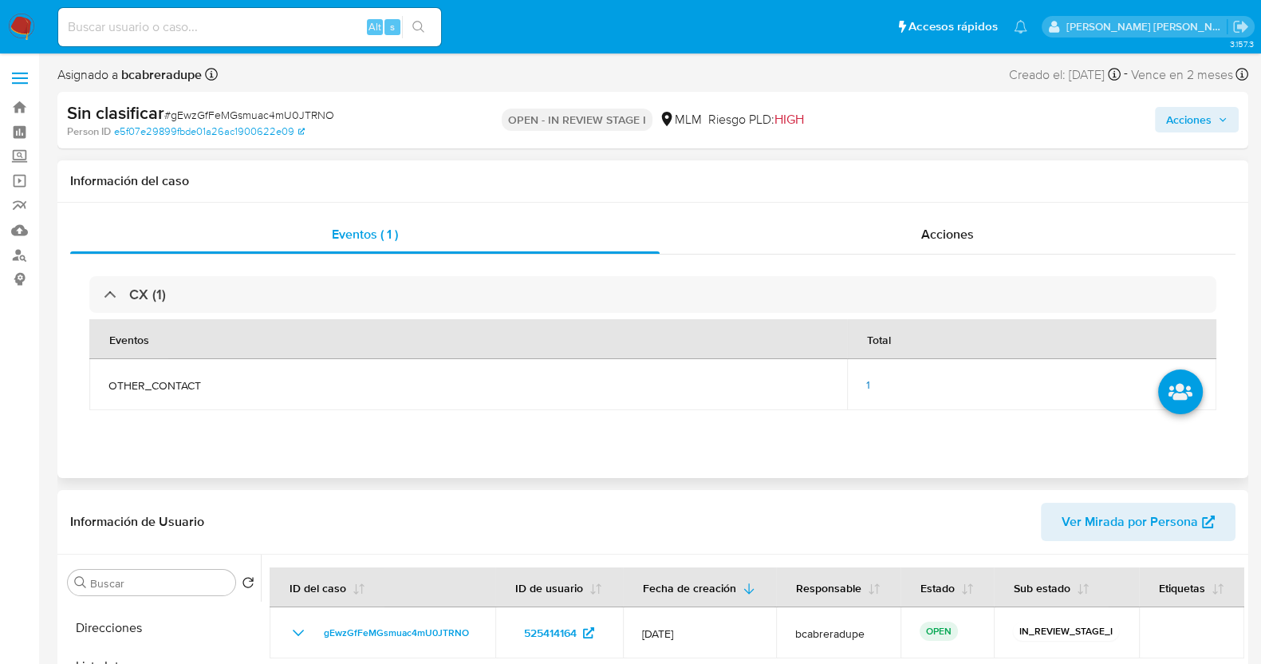
click at [869, 386] on span "1" at bounding box center [868, 385] width 4 height 16
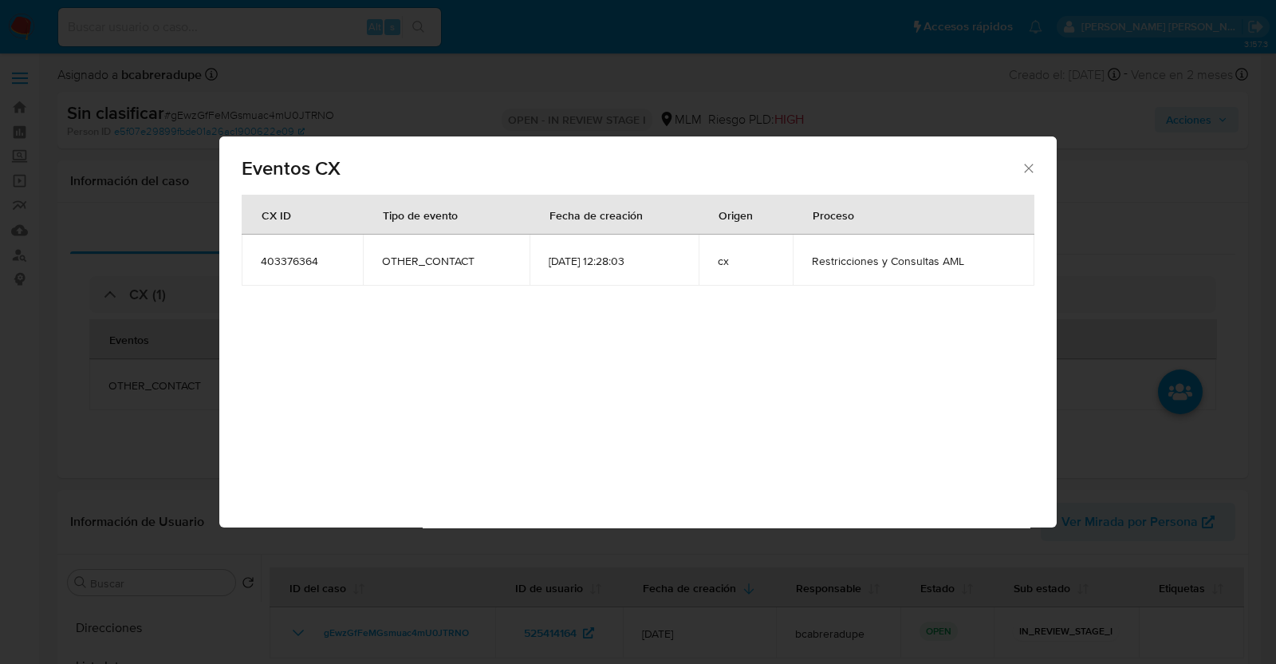
drag, startPoint x: 1031, startPoint y: 156, endPoint x: 1025, endPoint y: 169, distance: 13.9
click at [1028, 161] on div "Eventos CX" at bounding box center [638, 165] width 838 height 58
click at [1034, 157] on div "Eventos CX" at bounding box center [638, 165] width 838 height 58
click at [1025, 164] on icon "Cerrar" at bounding box center [1029, 168] width 16 height 16
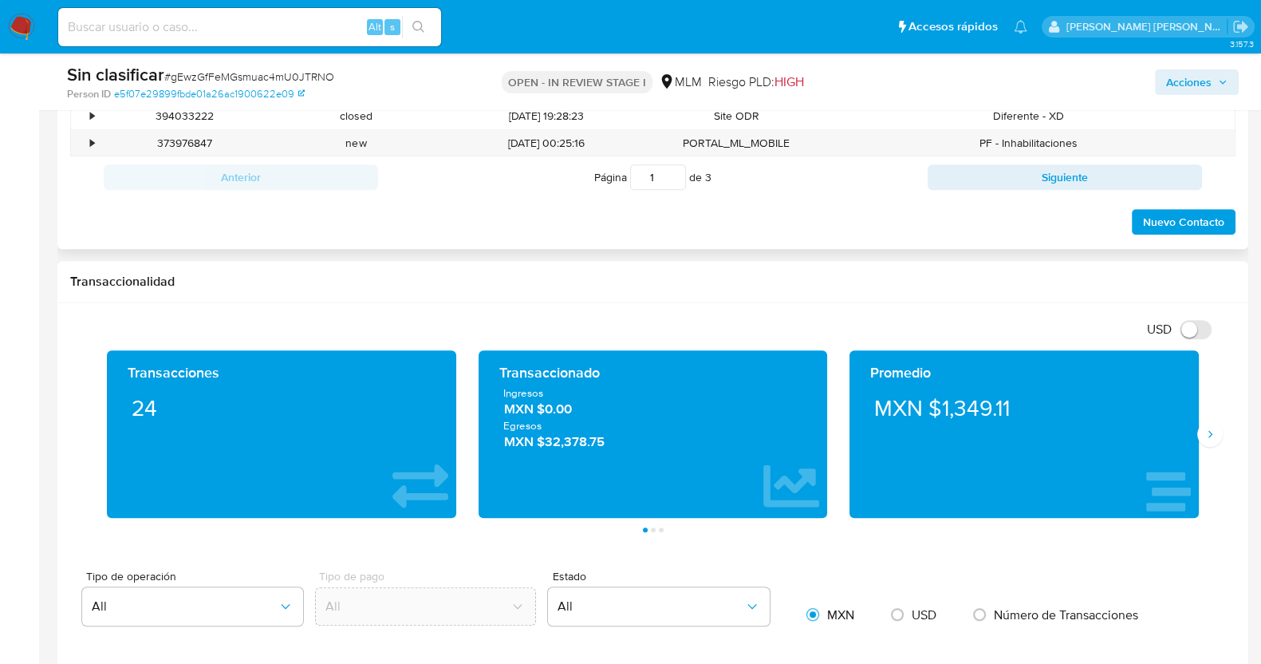
scroll to position [897, 0]
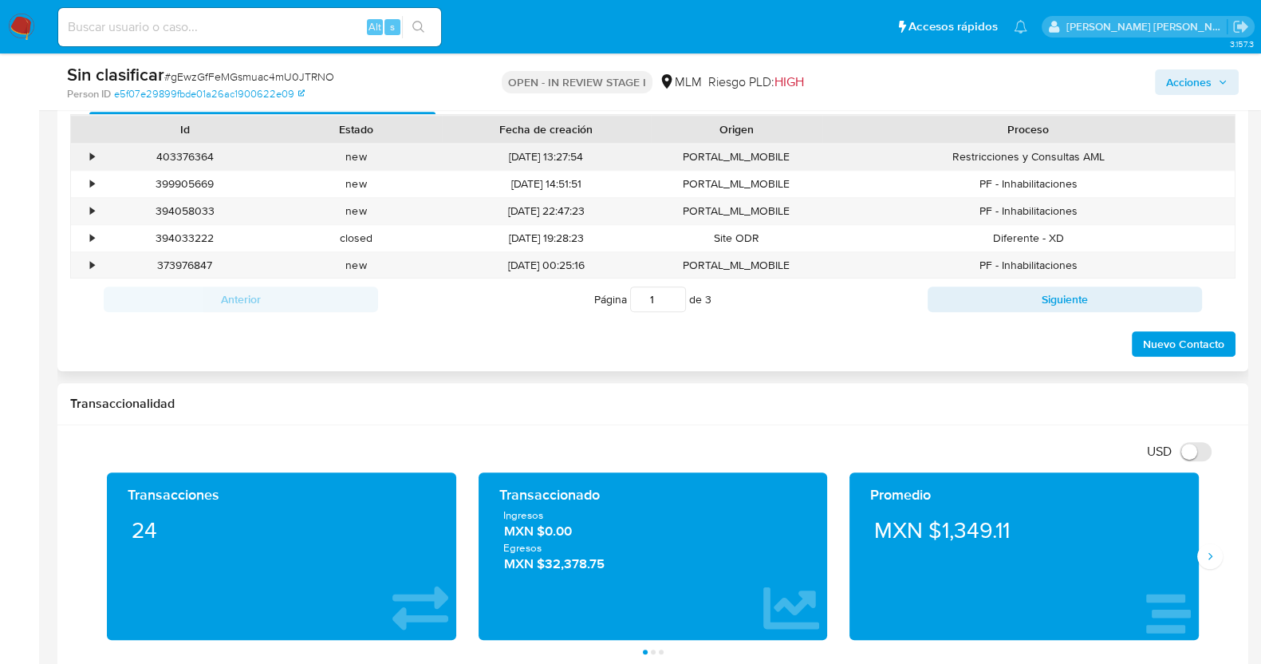
click at [86, 153] on div "•" at bounding box center [85, 157] width 28 height 26
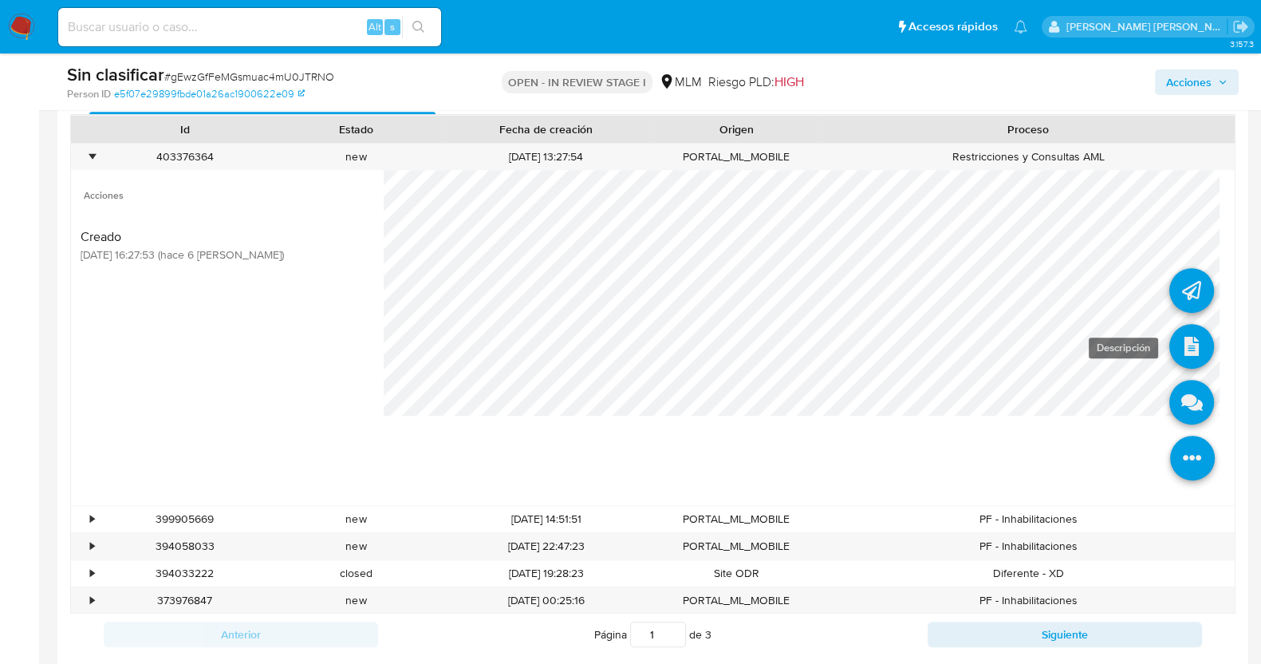
click at [1171, 336] on icon at bounding box center [1191, 346] width 45 height 45
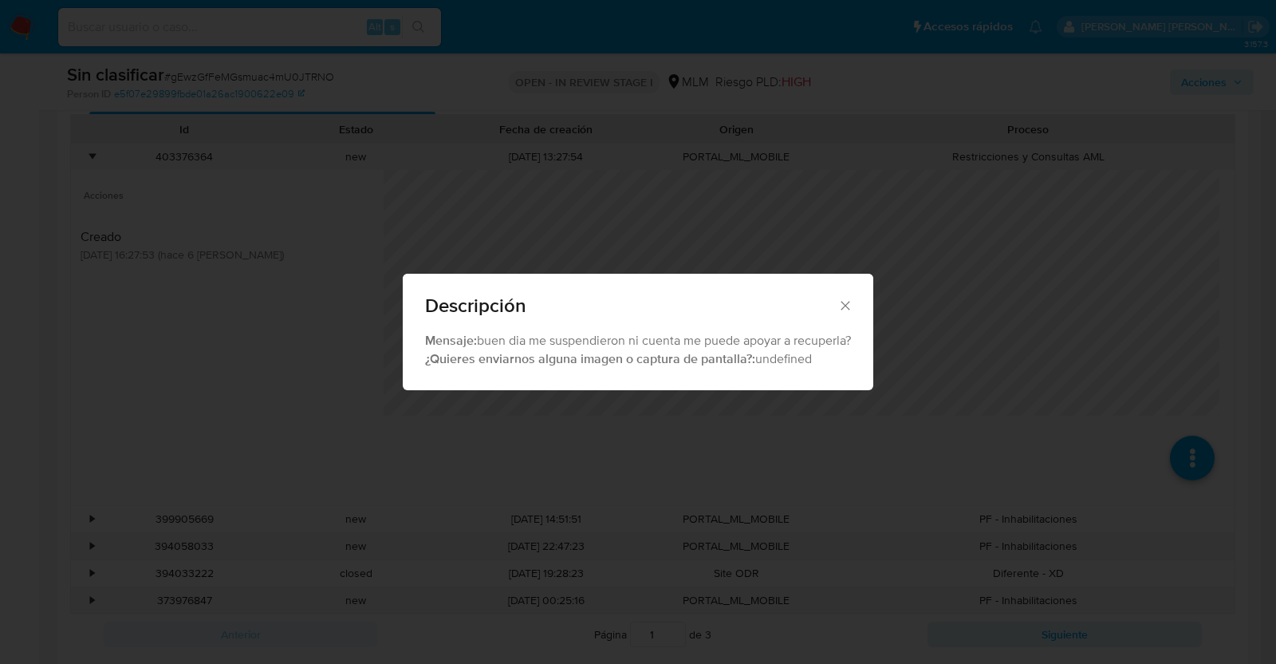
click at [849, 308] on icon "Cerrar" at bounding box center [846, 306] width 16 height 16
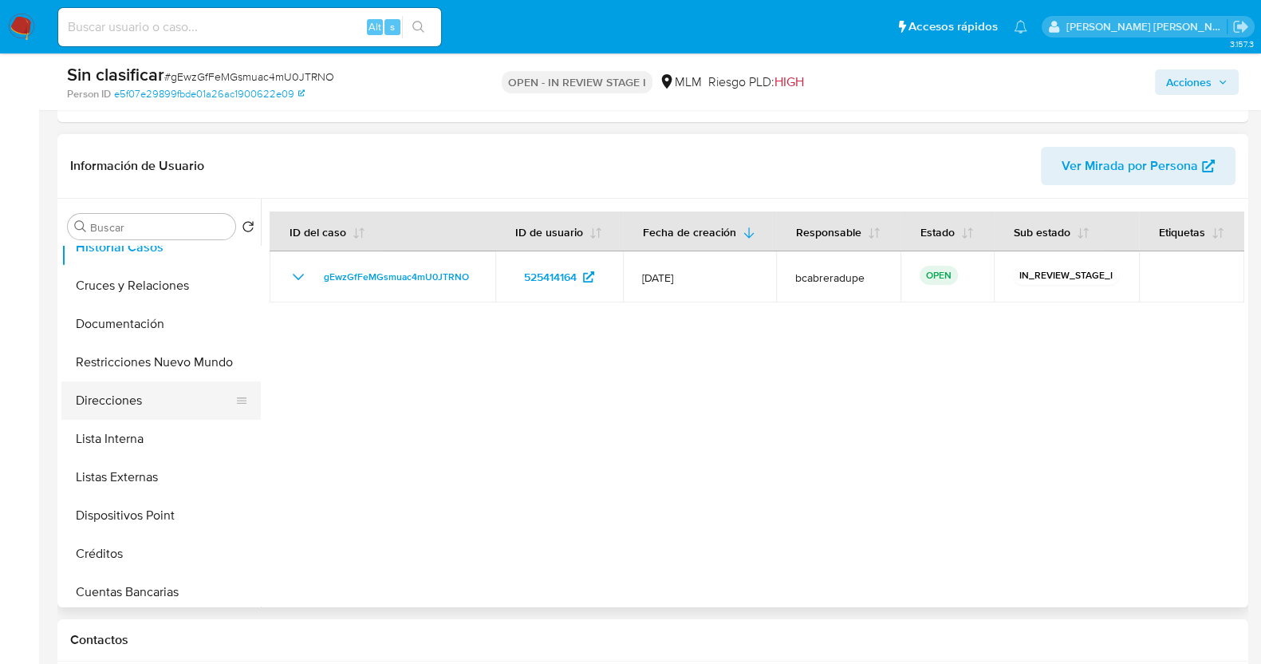
scroll to position [199, 0]
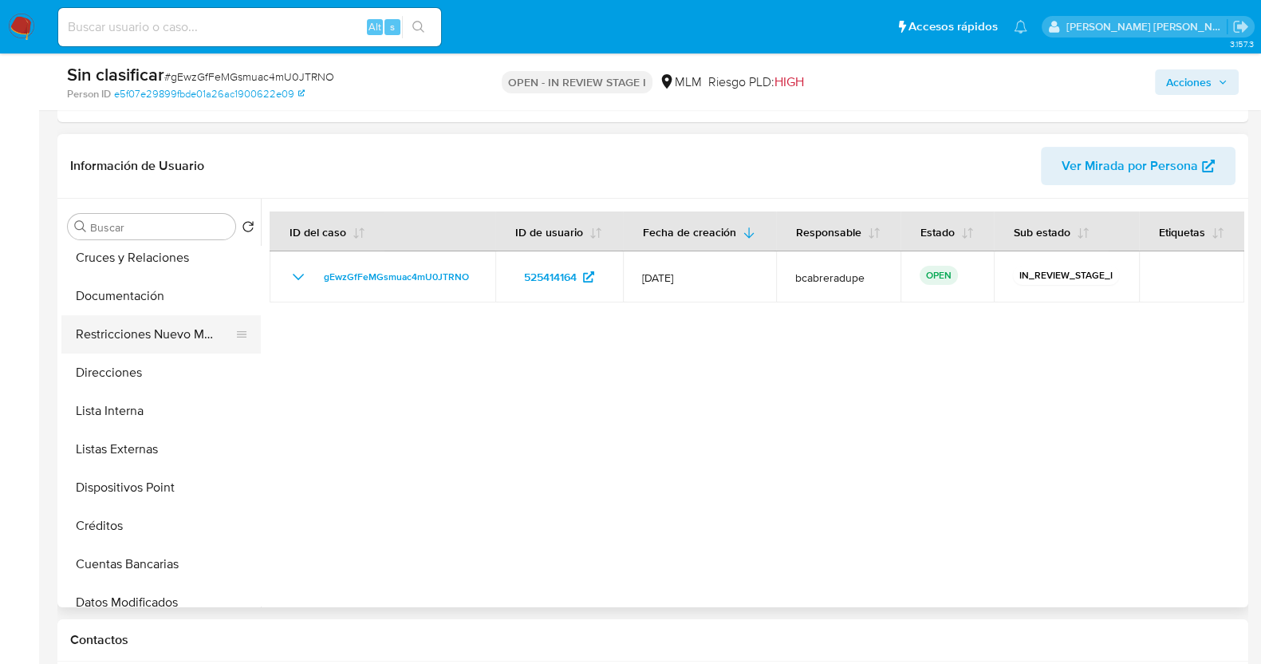
click at [168, 325] on button "Restricciones Nuevo Mundo" at bounding box center [154, 334] width 187 height 38
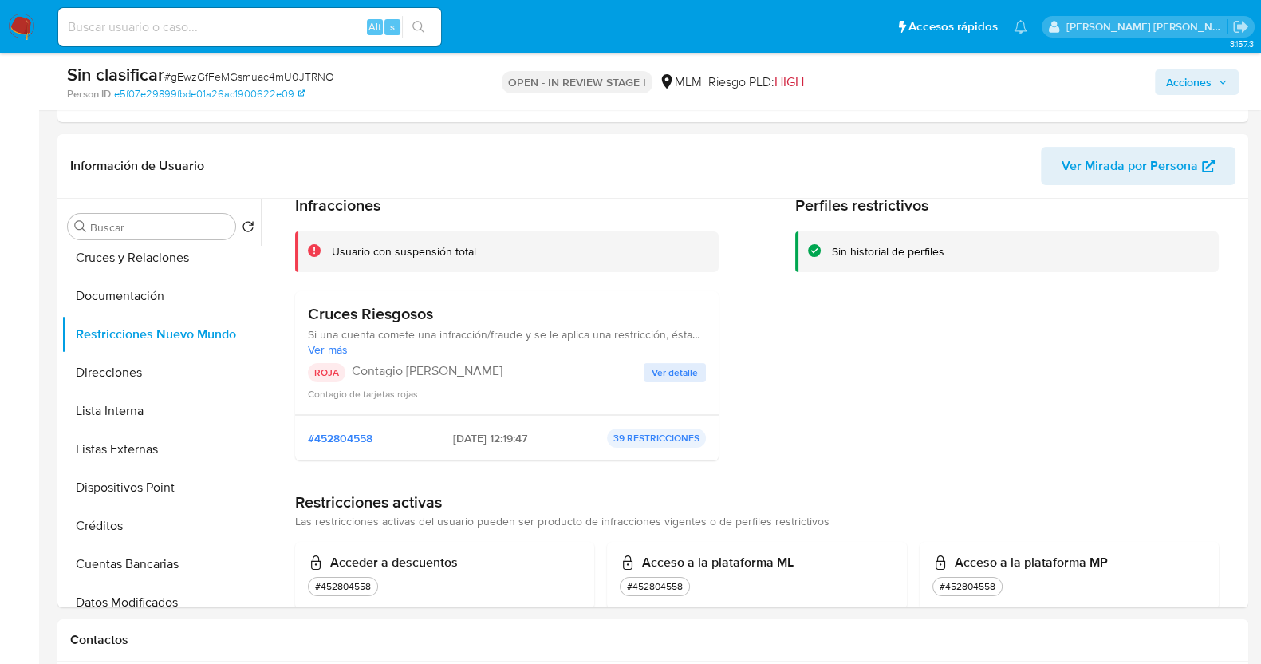
scroll to position [99, 0]
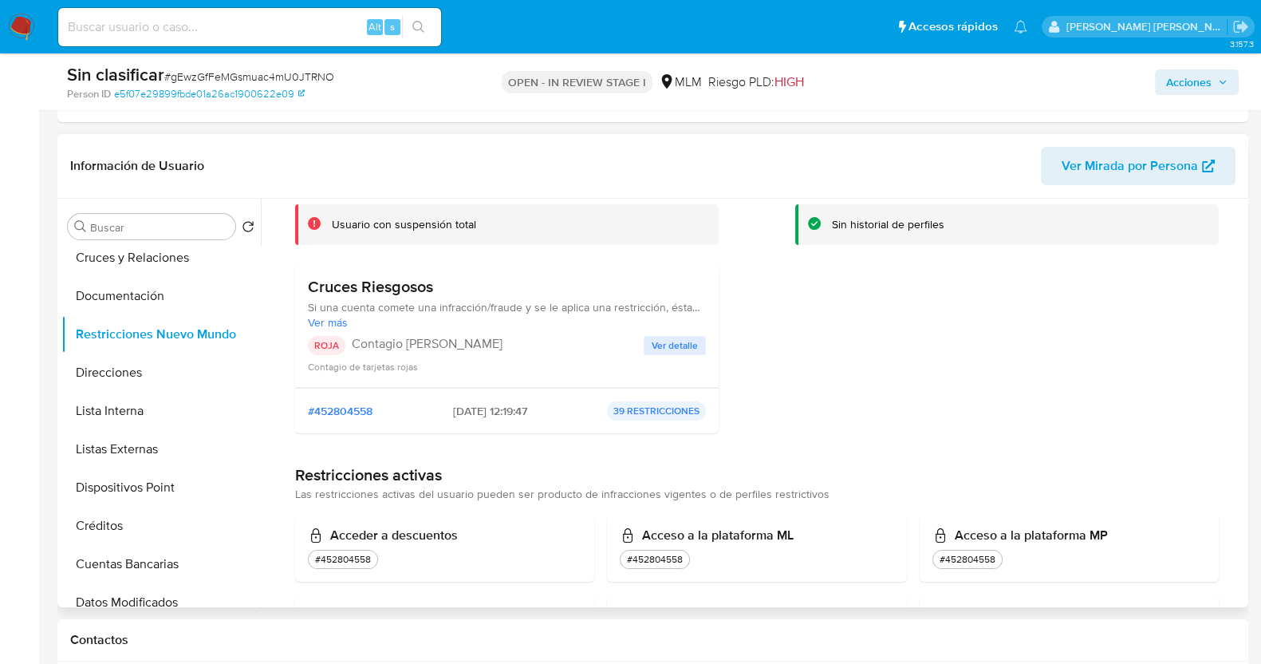
click at [670, 351] on span "Ver detalle" at bounding box center [675, 345] width 46 height 16
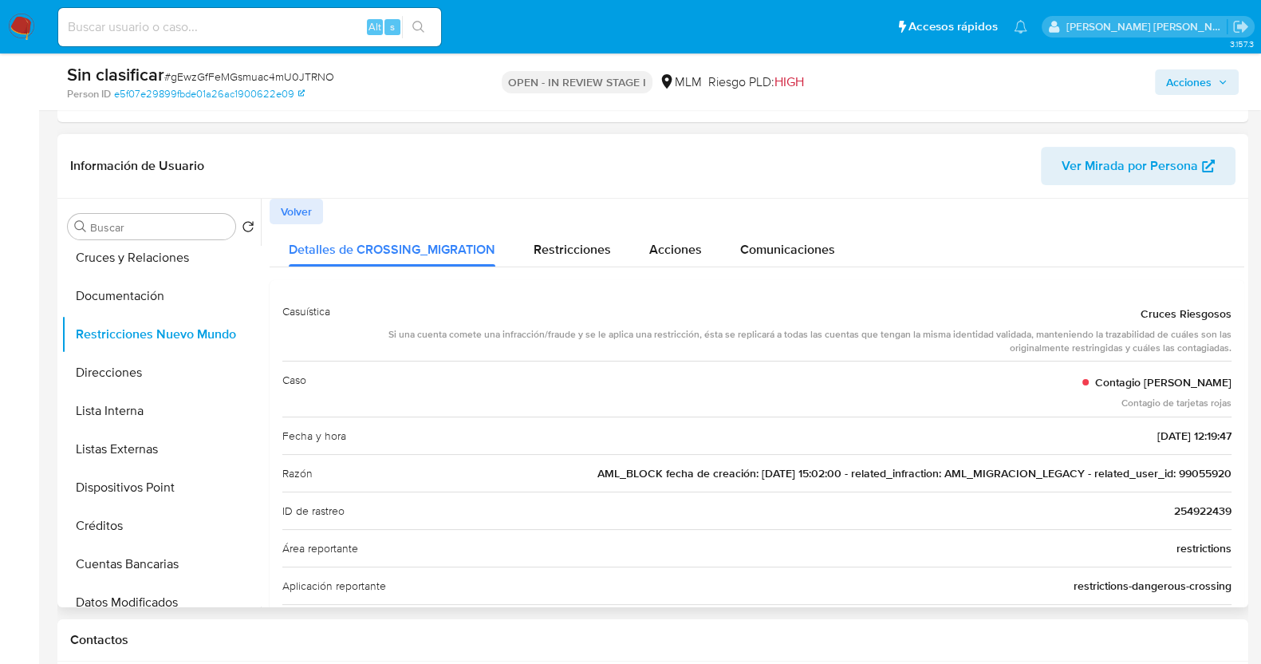
click at [1206, 471] on span "AML_BLOCK fecha de creación: 02/12/2019 15:02:00 - related_infraction: AML_MIGR…" at bounding box center [914, 473] width 634 height 16
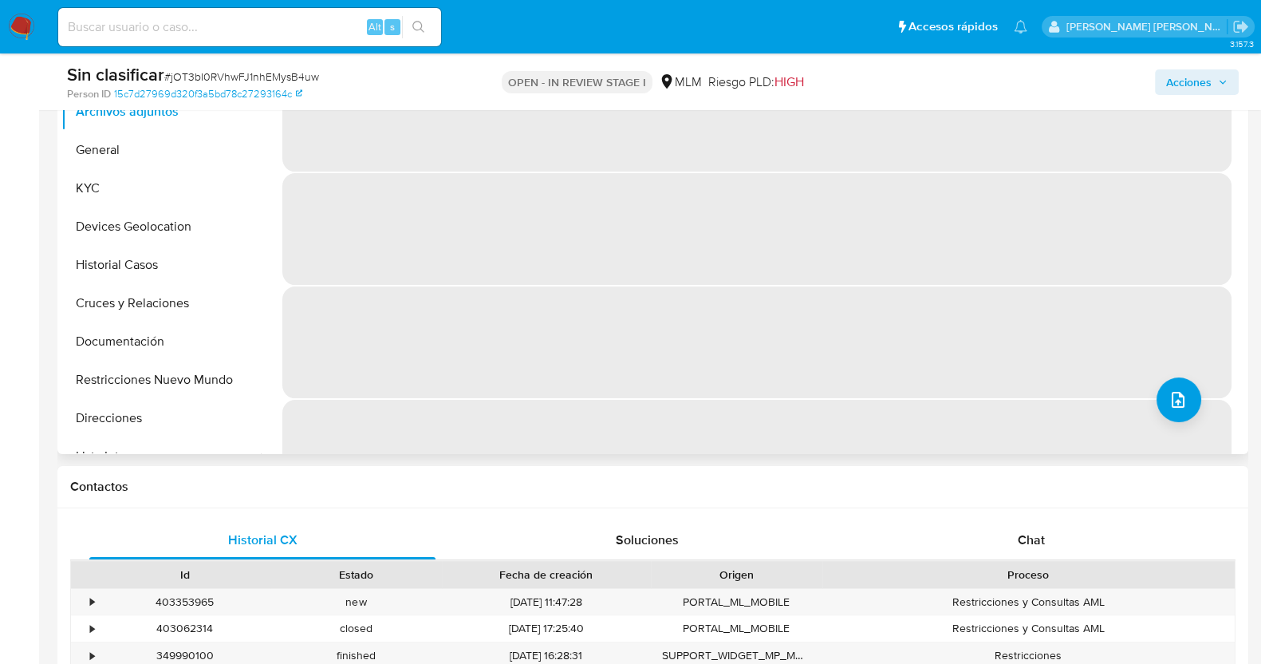
scroll to position [398, 0]
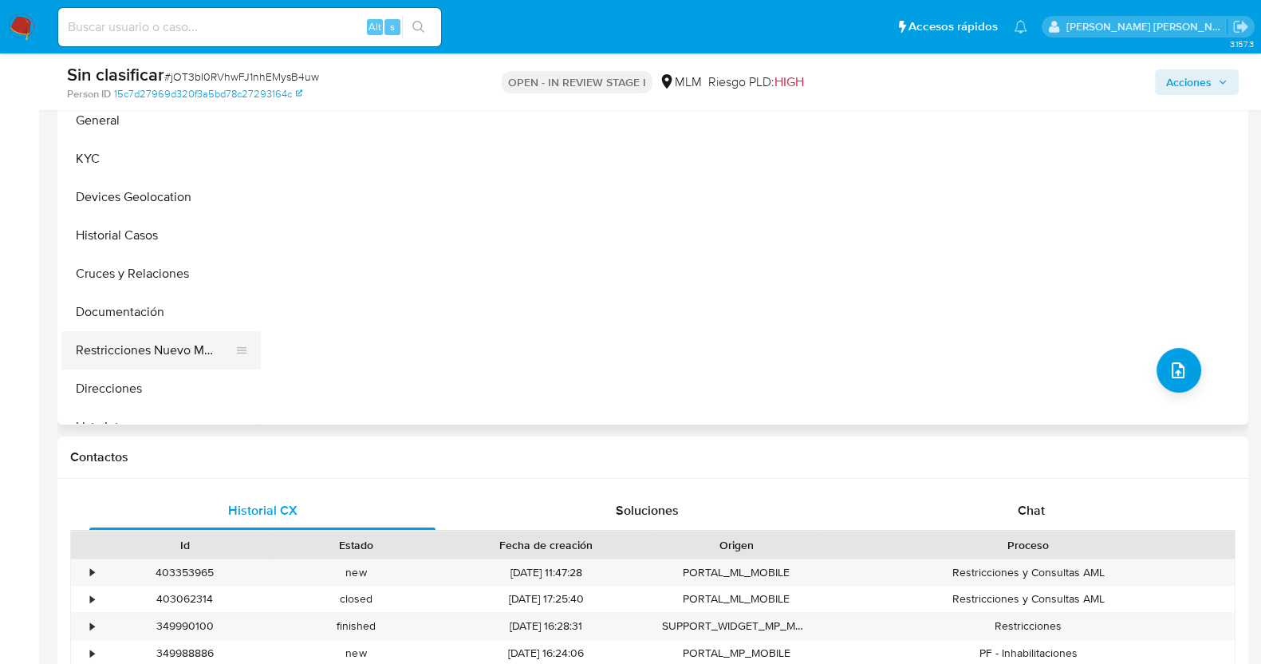
select select "10"
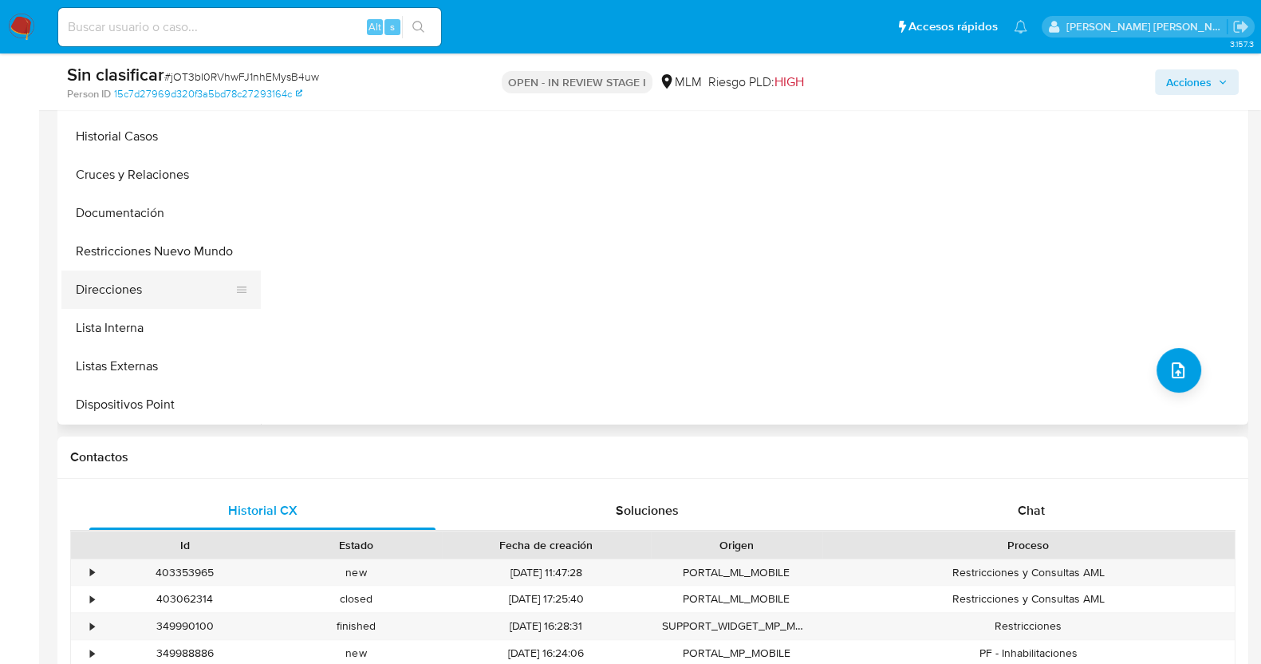
scroll to position [0, 0]
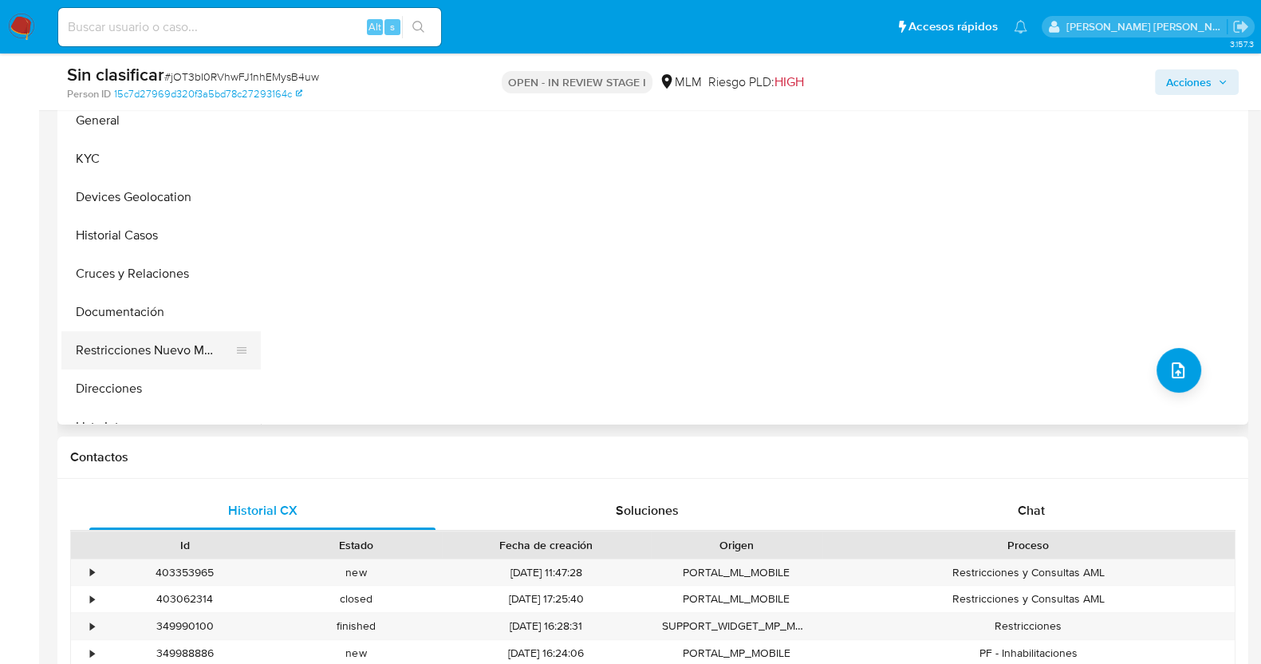
click at [157, 345] on button "Restricciones Nuevo Mundo" at bounding box center [154, 350] width 187 height 38
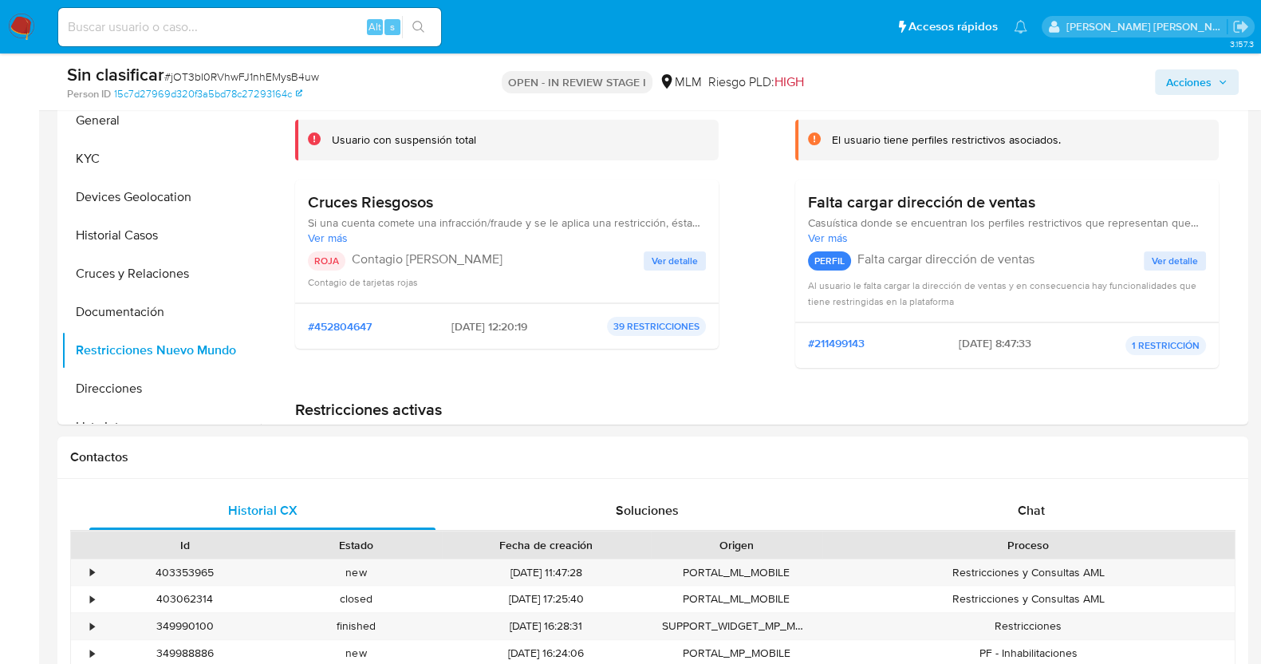
click at [680, 253] on span "Ver detalle" at bounding box center [675, 261] width 46 height 16
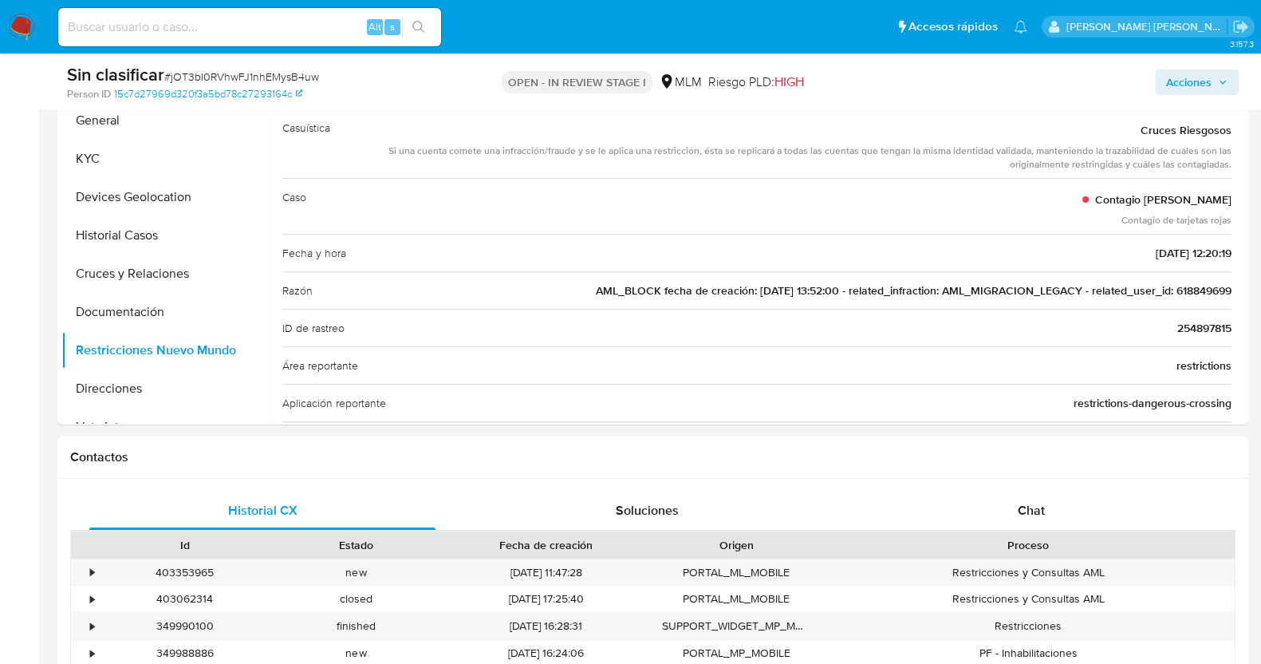
click at [1186, 282] on span "AML_BLOCK fecha de creación: 29/04/2022 13:52:00 - related_infraction: AML_MIGR…" at bounding box center [914, 290] width 636 height 16
click at [1187, 282] on span "AML_BLOCK fecha de creación: 29/04/2022 13:52:00 - related_infraction: AML_MIGR…" at bounding box center [914, 290] width 636 height 16
click at [92, 568] on div "•" at bounding box center [92, 572] width 4 height 15
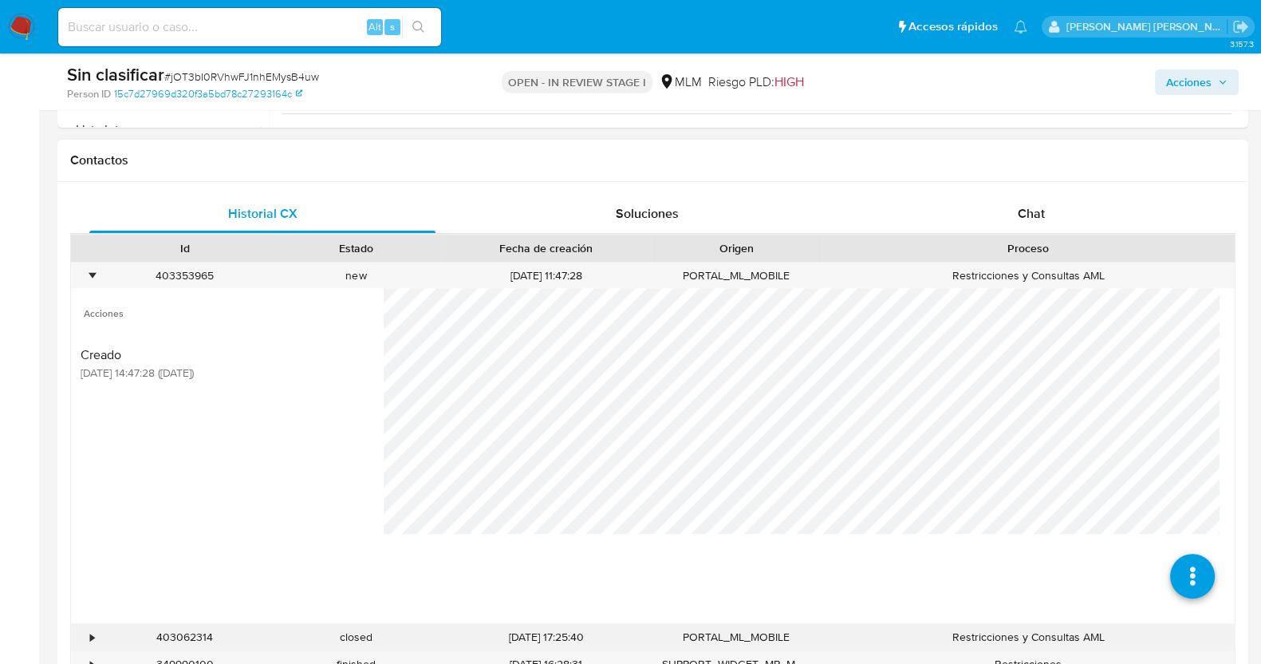
scroll to position [797, 0]
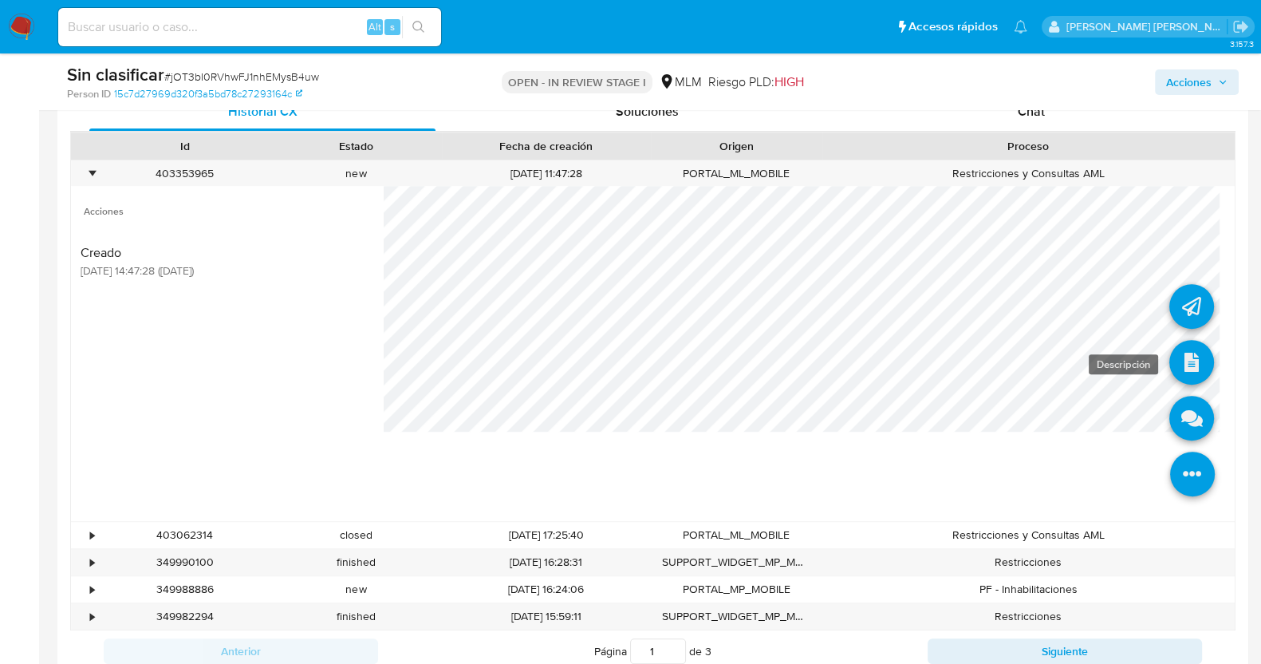
click at [1181, 364] on icon at bounding box center [1191, 362] width 45 height 45
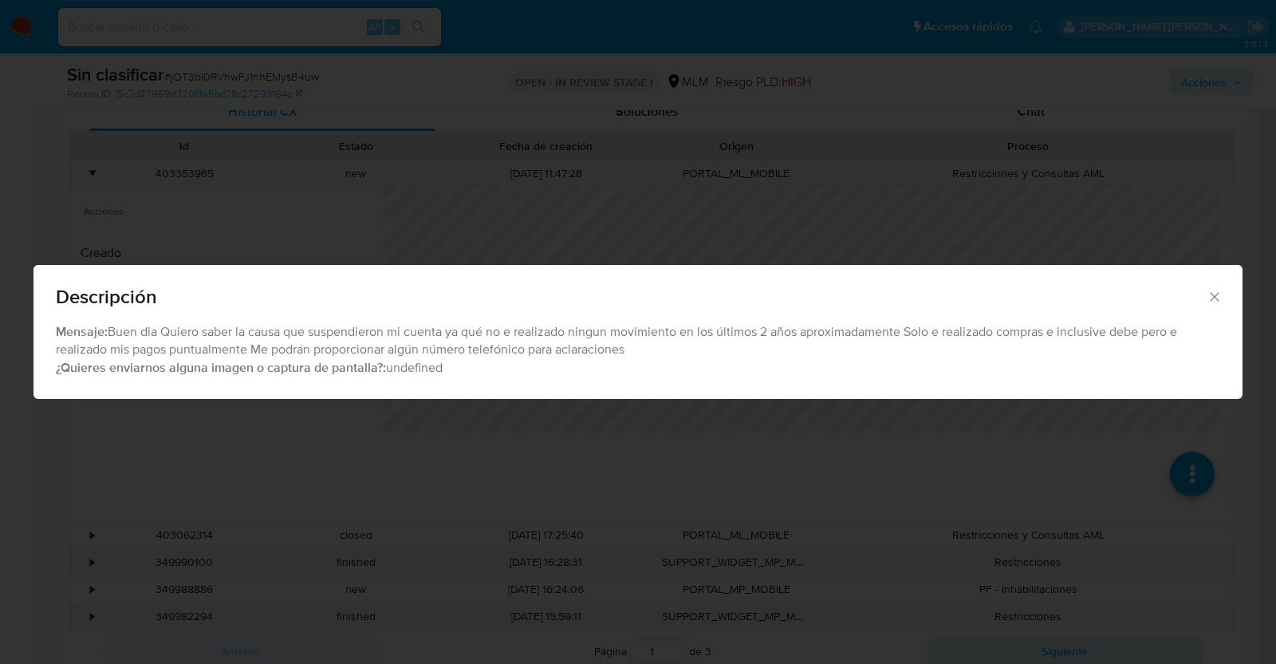
click at [1211, 290] on icon "Cerrar" at bounding box center [1215, 297] width 16 height 16
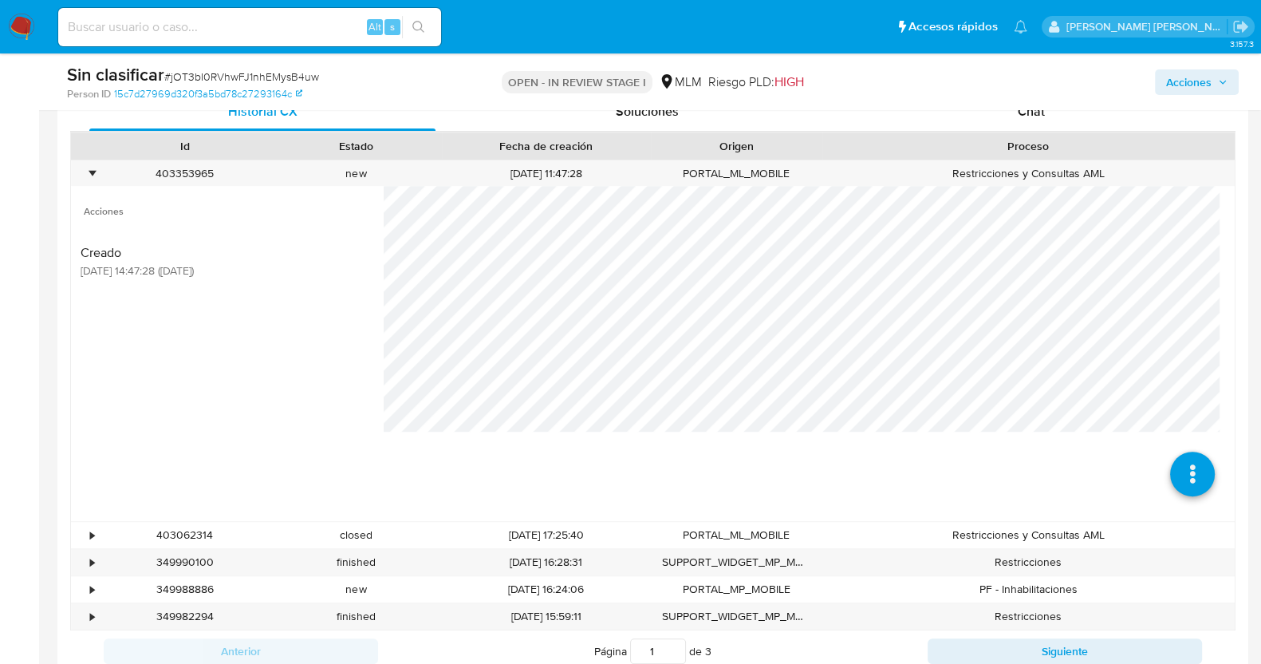
scroll to position [598, 0]
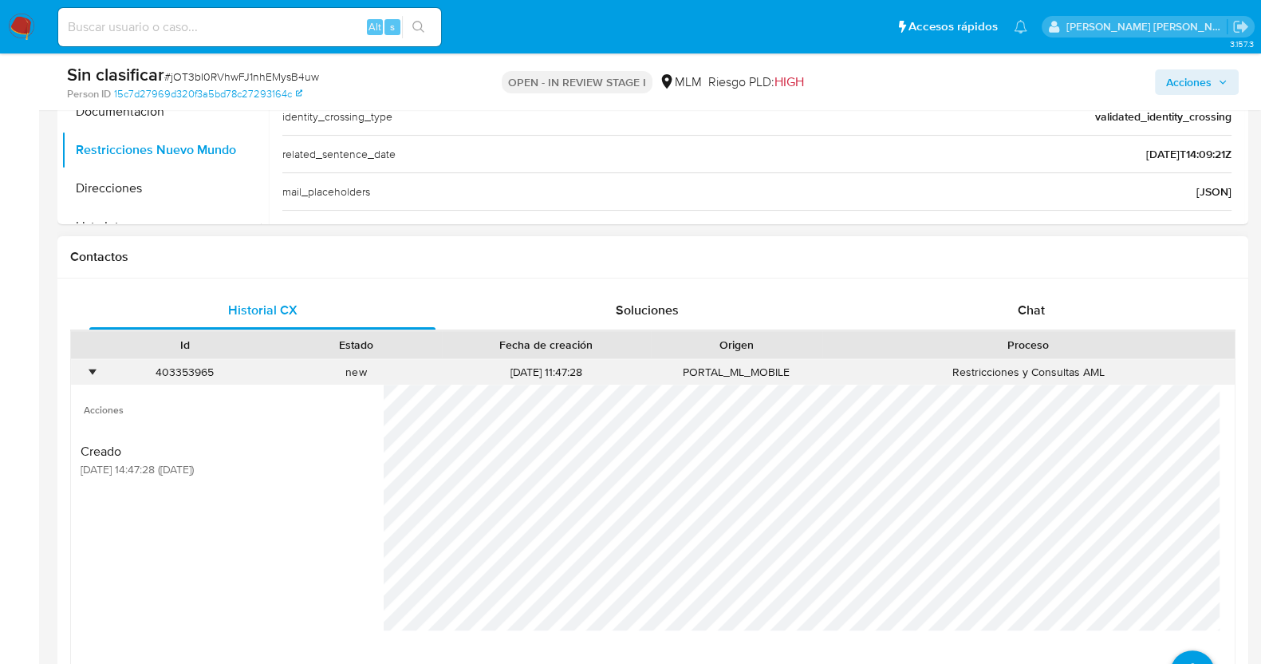
click at [88, 377] on div "•" at bounding box center [85, 372] width 28 height 26
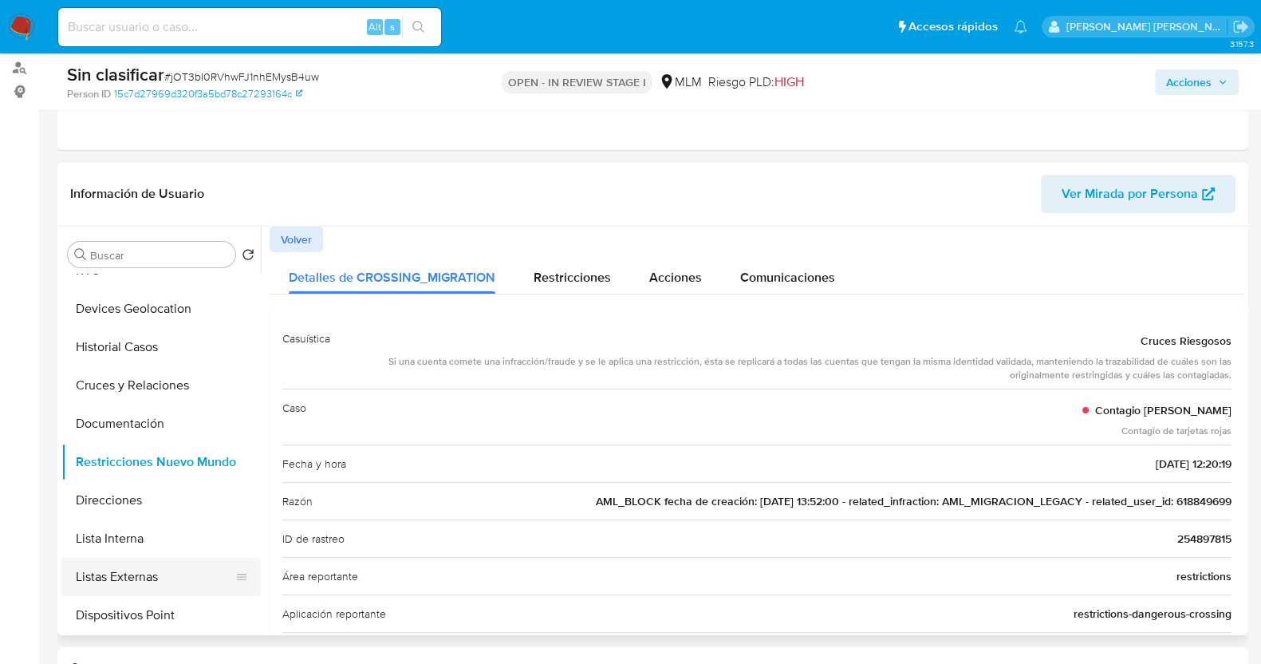
scroll to position [299, 0]
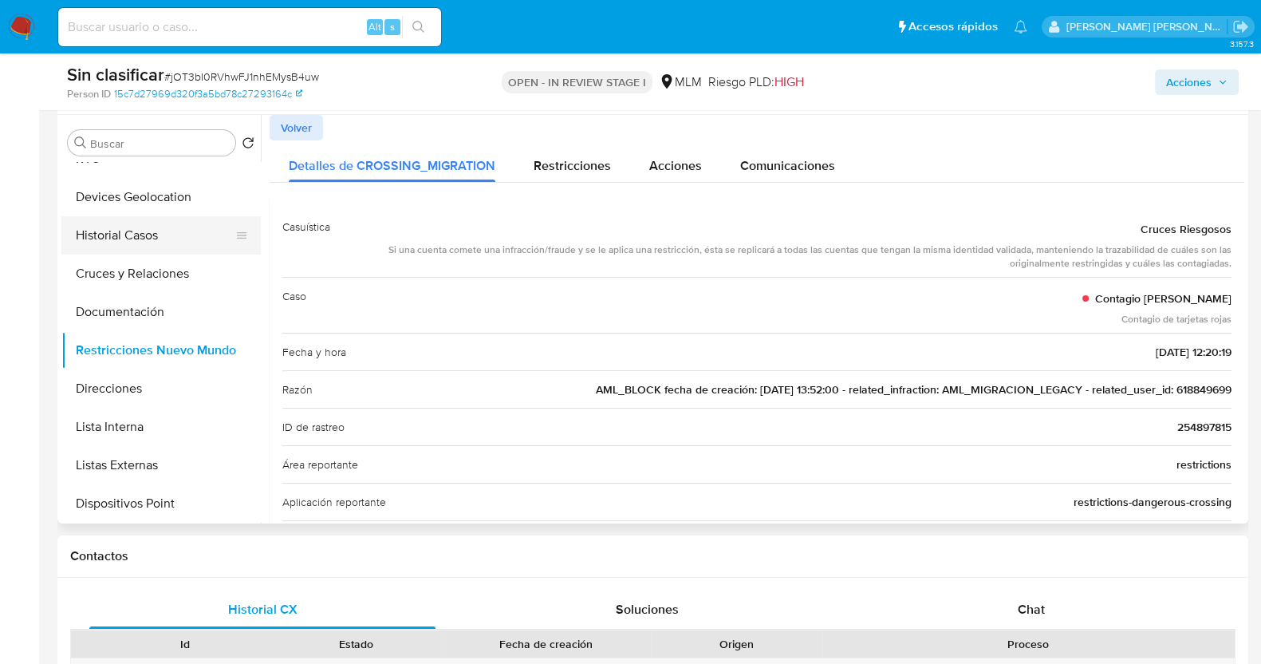
click at [142, 228] on button "Historial Casos" at bounding box center [154, 235] width 187 height 38
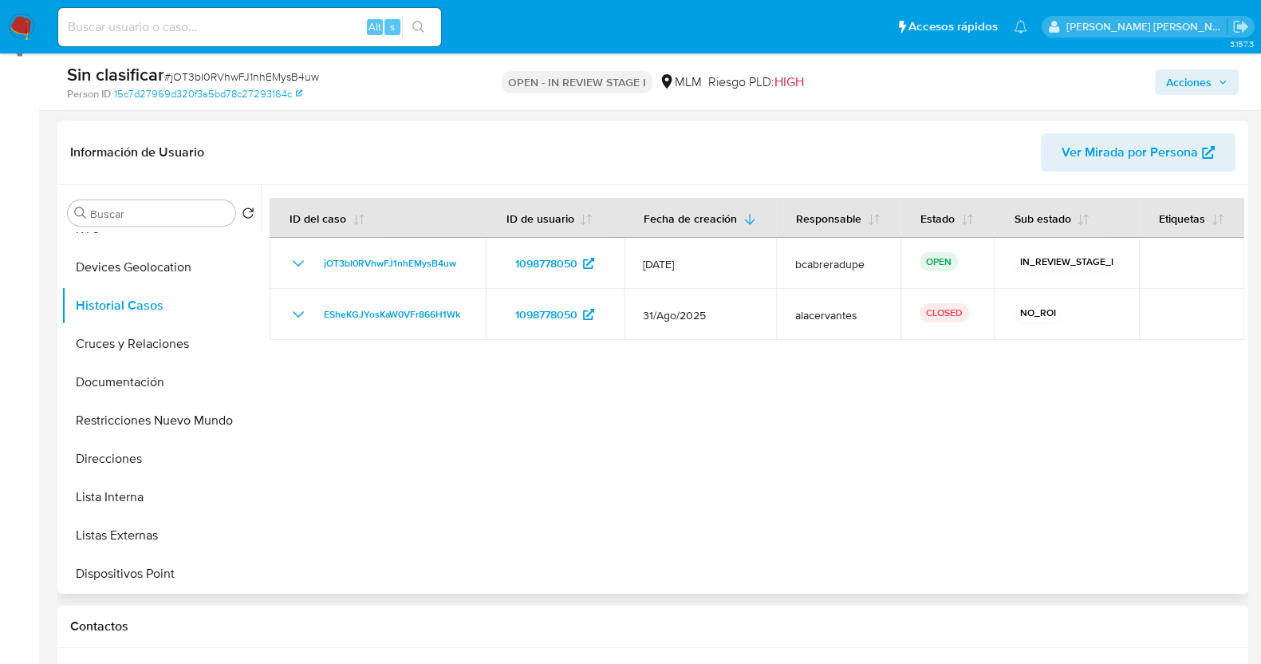
scroll to position [199, 0]
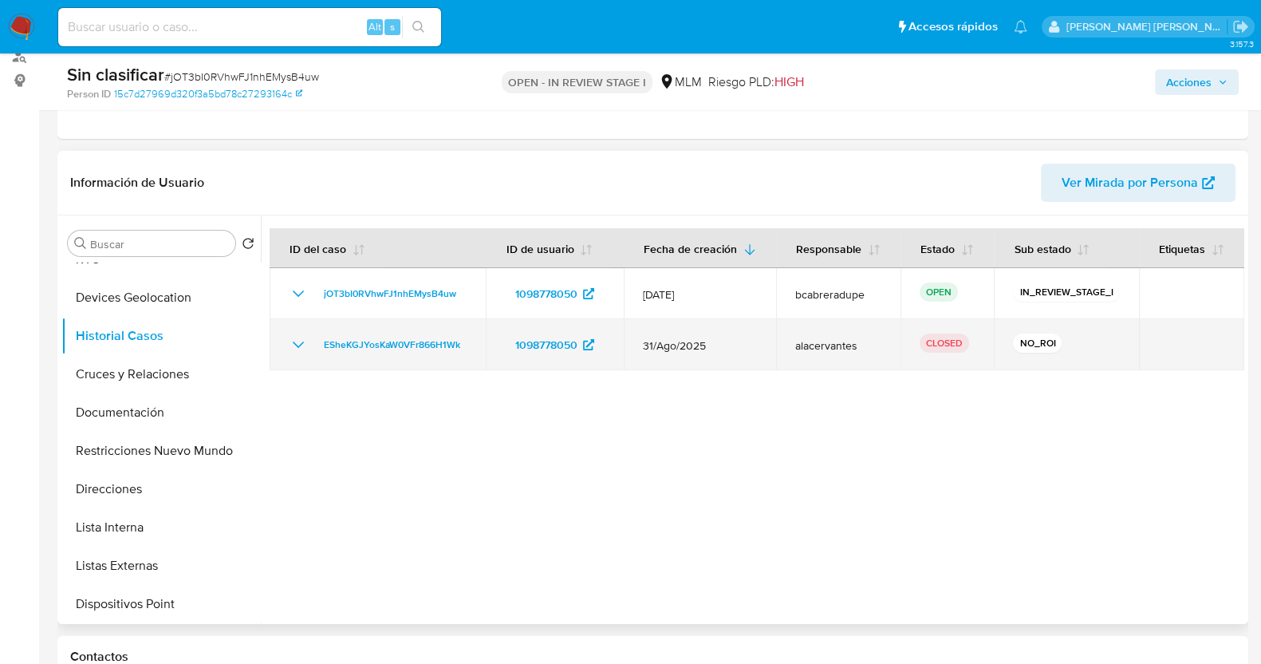
click at [296, 349] on icon "Mostrar/Ocultar" at bounding box center [298, 344] width 19 height 19
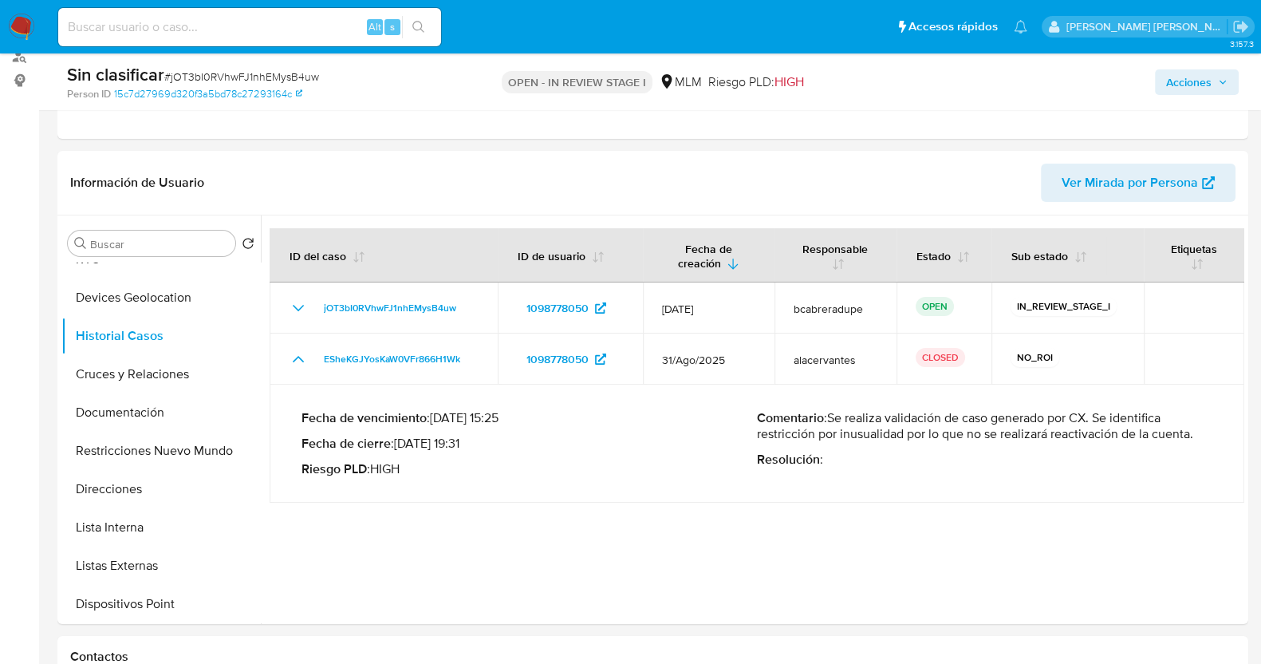
click at [1218, 84] on icon "button" at bounding box center [1223, 82] width 10 height 10
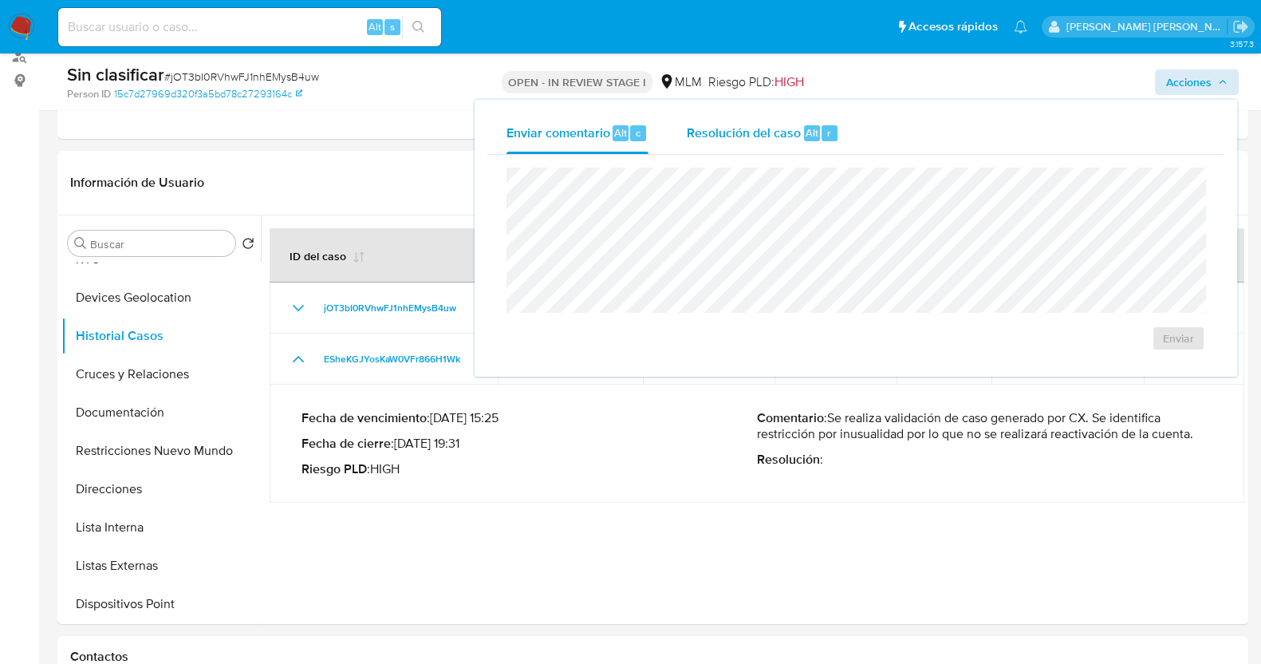
click at [759, 132] on span "Resolución del caso" at bounding box center [744, 132] width 114 height 18
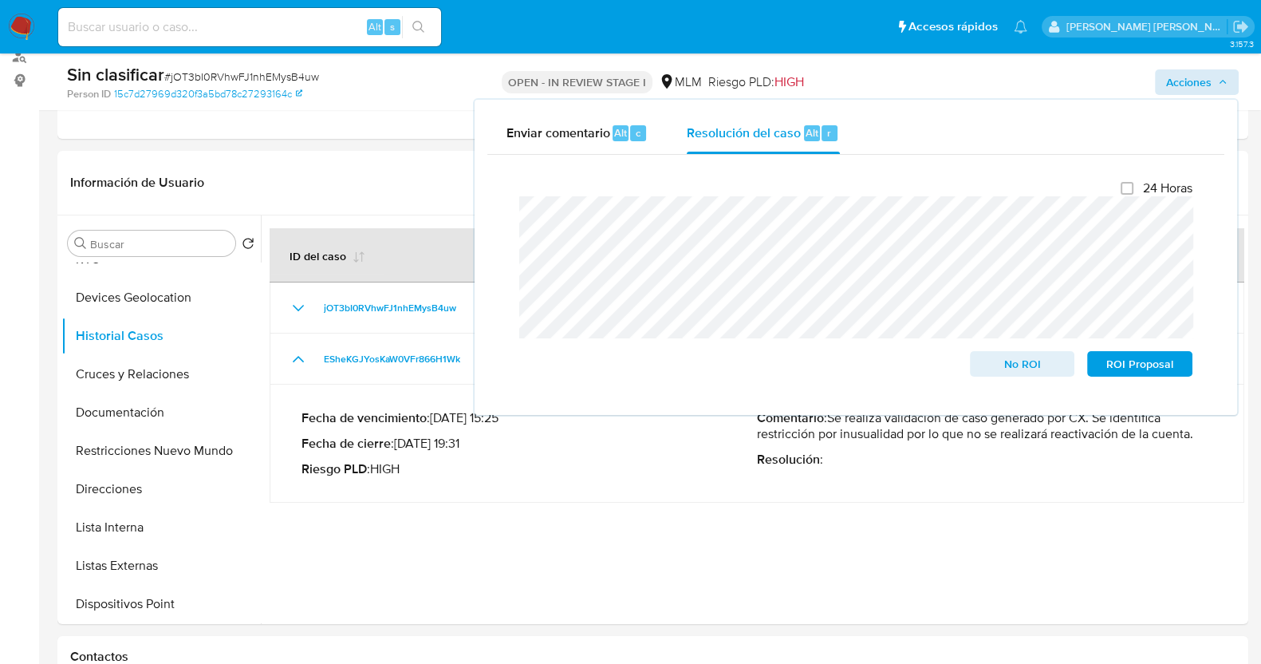
click at [499, 225] on div "Cierre de caso 24 Horas No ROI ROI Proposal" at bounding box center [855, 278] width 737 height 247
click at [1022, 357] on span "No ROI" at bounding box center [1022, 364] width 83 height 22
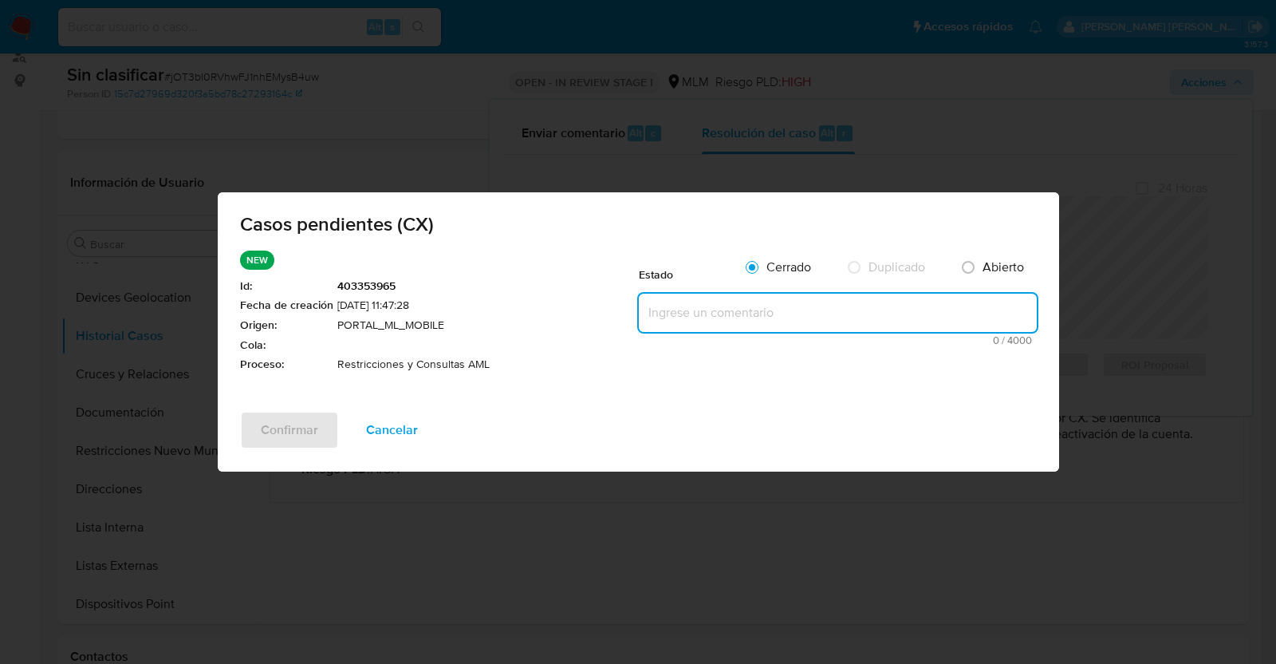
click at [726, 324] on textarea at bounding box center [838, 313] width 398 height 38
paste textarea "Se realiza validación de caso generado por CX donde se identifica una restricci…"
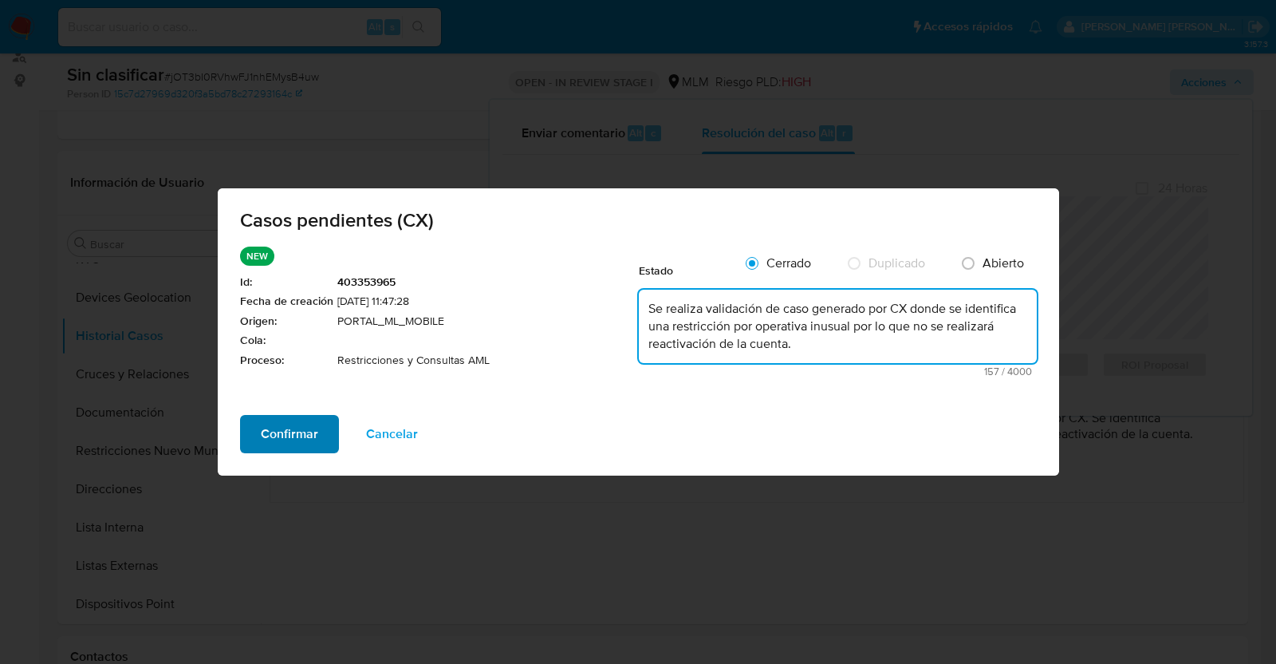
type textarea "Se realiza validación de caso generado por CX donde se identifica una restricci…"
click at [287, 432] on span "Confirmar" at bounding box center [289, 433] width 57 height 35
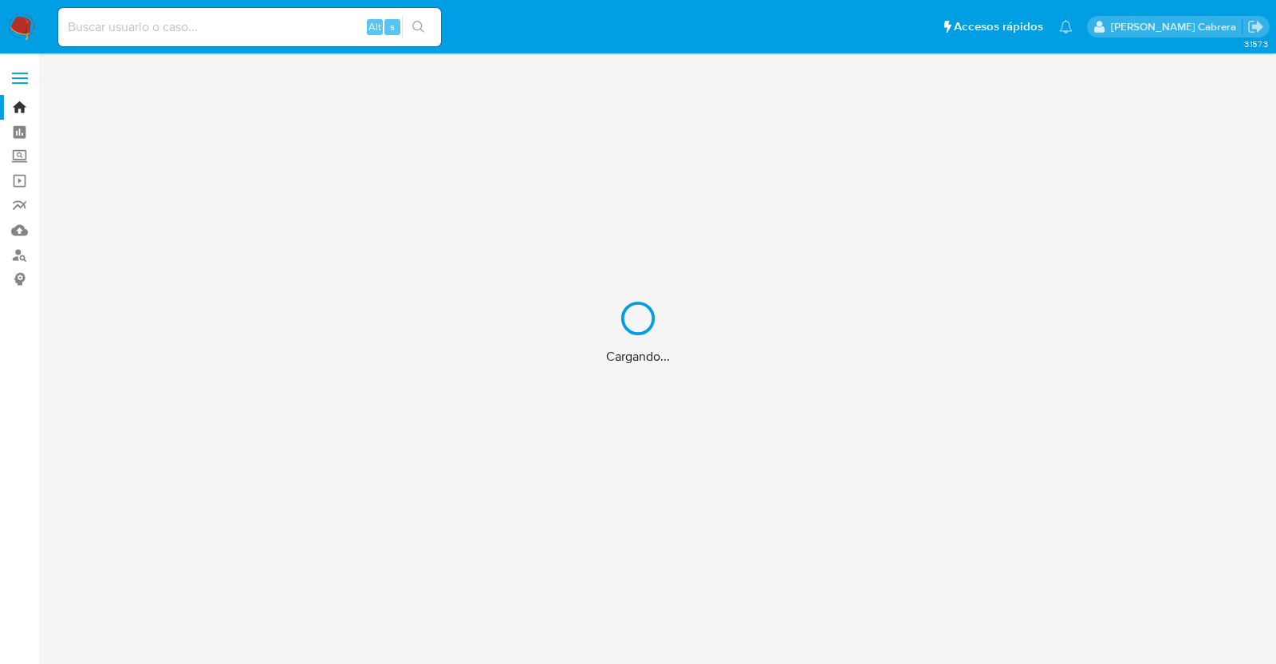
click at [275, 22] on div "Cargando..." at bounding box center [638, 332] width 1276 height 664
drag, startPoint x: 270, startPoint y: 28, endPoint x: 263, endPoint y: 36, distance: 10.2
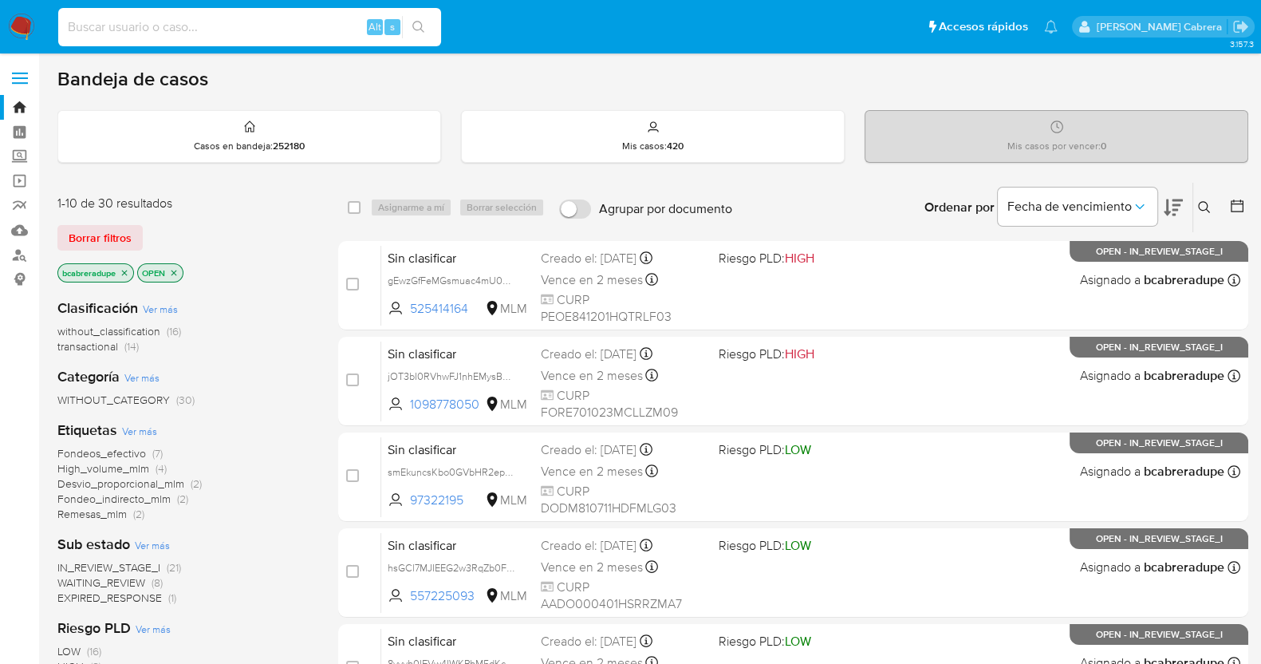
click at [329, 22] on input at bounding box center [249, 27] width 383 height 21
paste input "618849699"
type input "618849699"
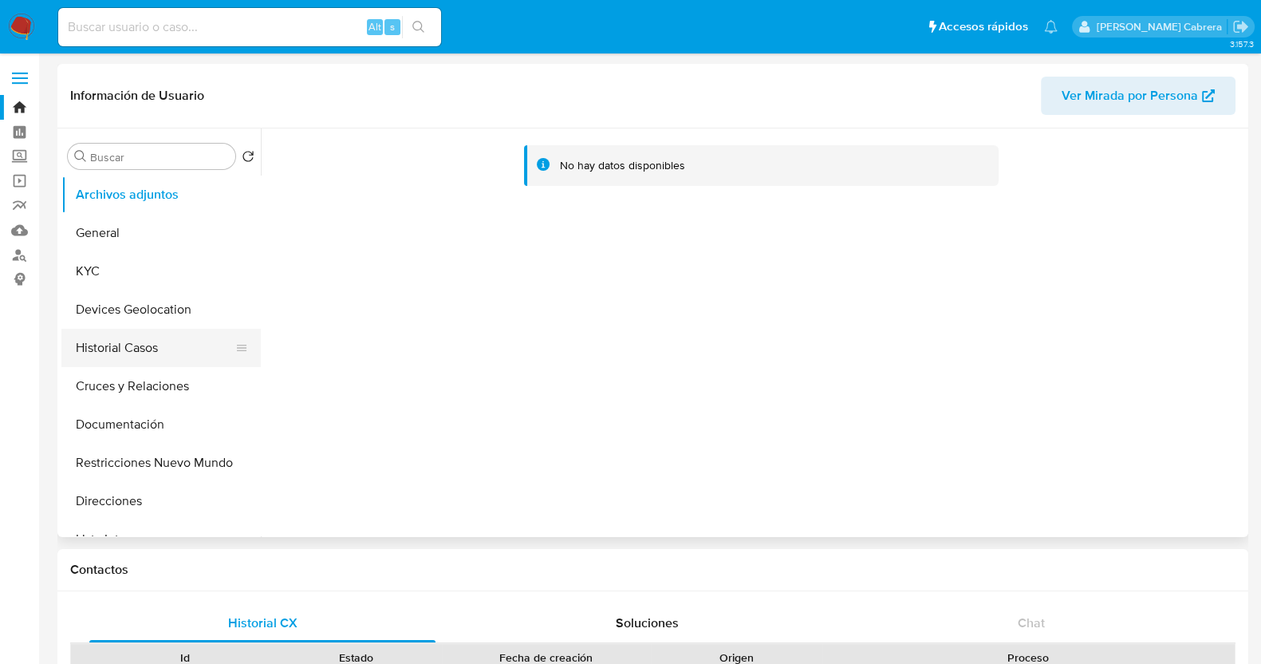
select select "10"
click at [146, 345] on button "Historial Casos" at bounding box center [154, 348] width 187 height 38
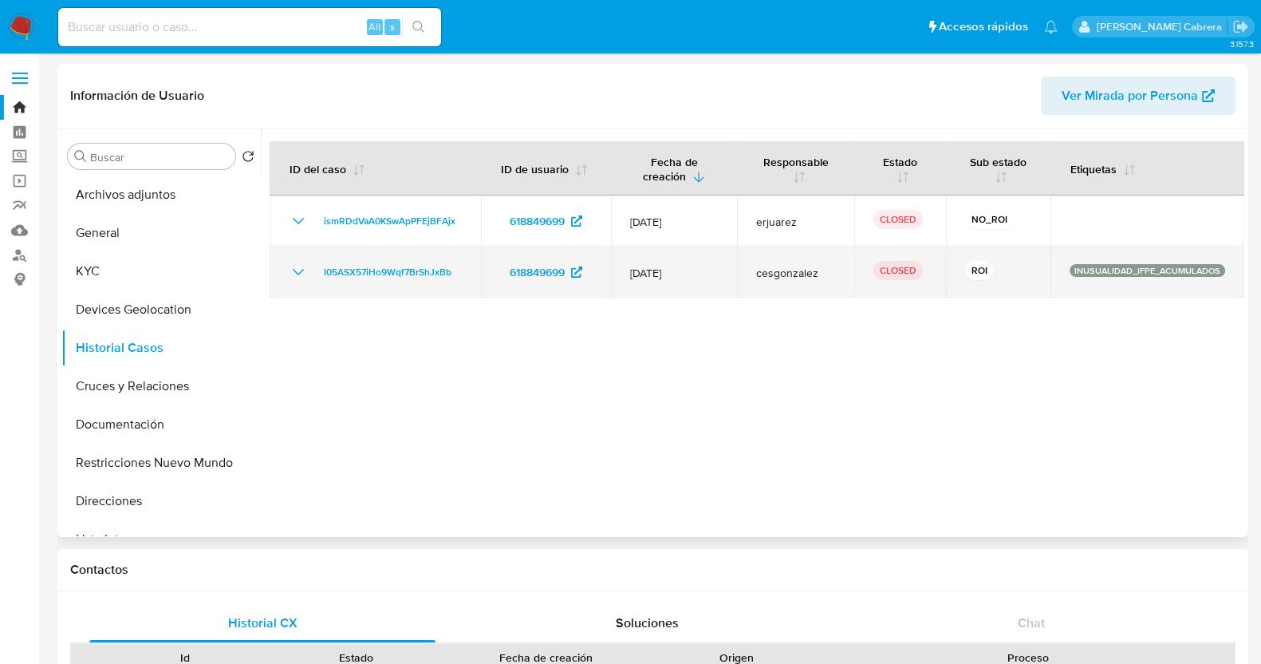
click at [294, 274] on icon "Mostrar/Ocultar" at bounding box center [298, 271] width 19 height 19
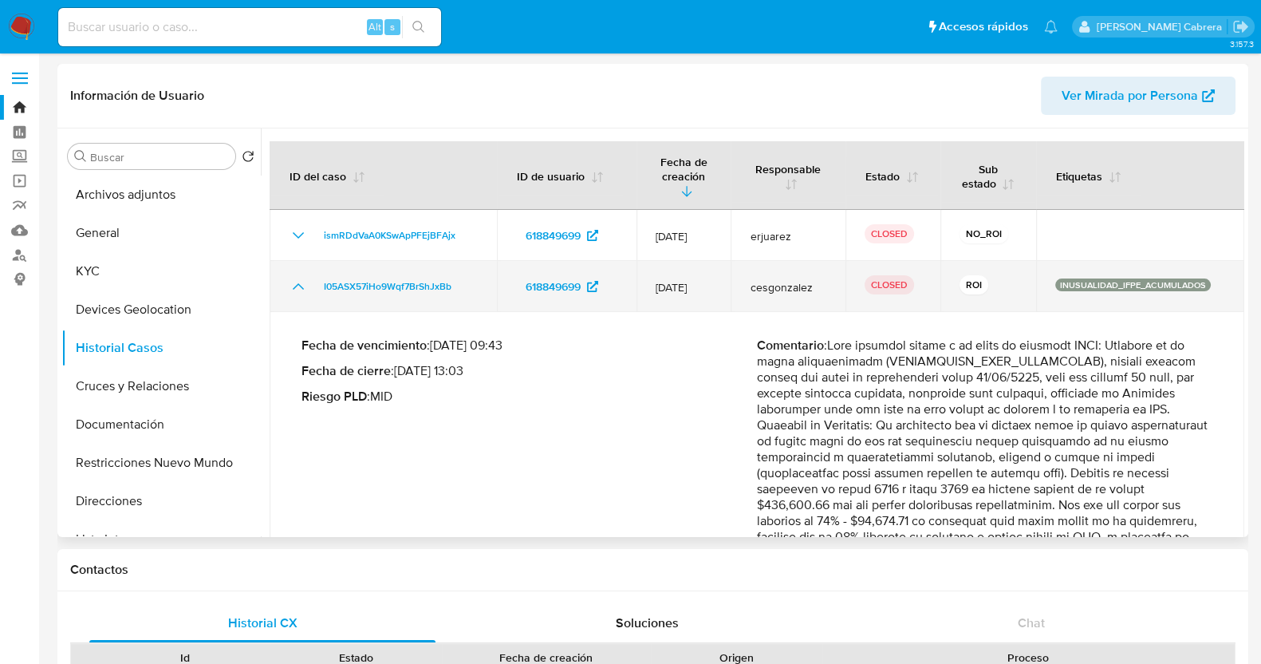
click at [292, 286] on icon "Mostrar/Ocultar" at bounding box center [298, 286] width 19 height 19
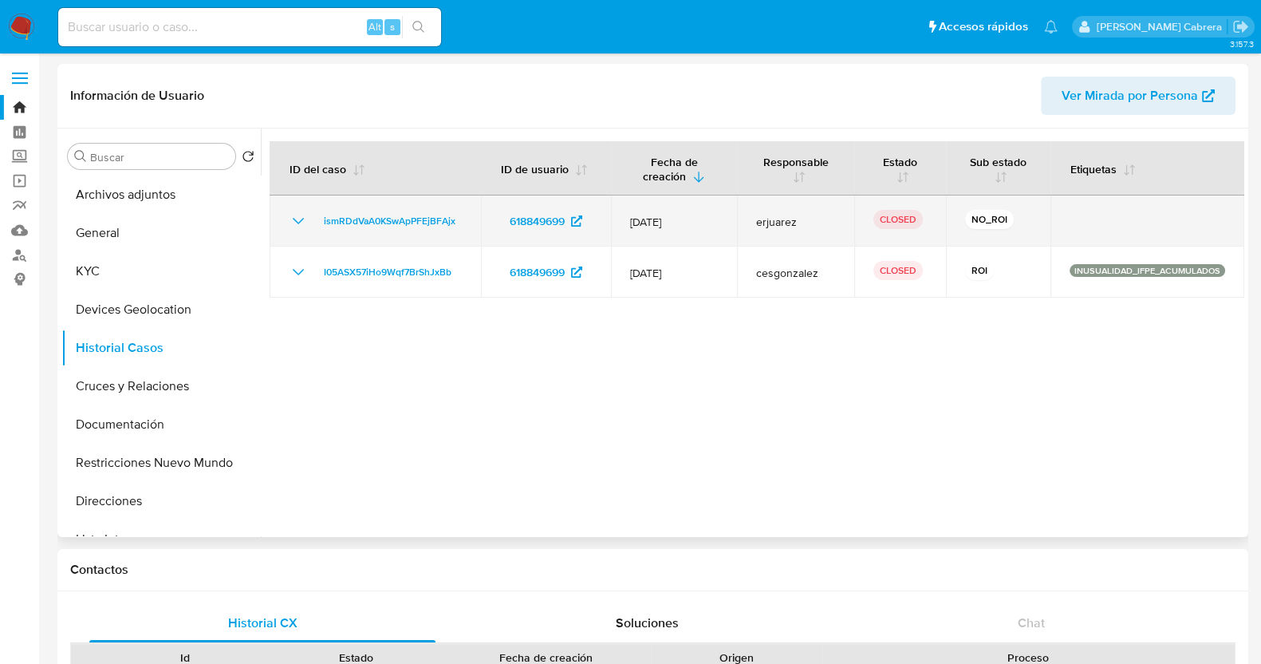
click at [302, 215] on icon "Mostrar/Ocultar" at bounding box center [298, 220] width 19 height 19
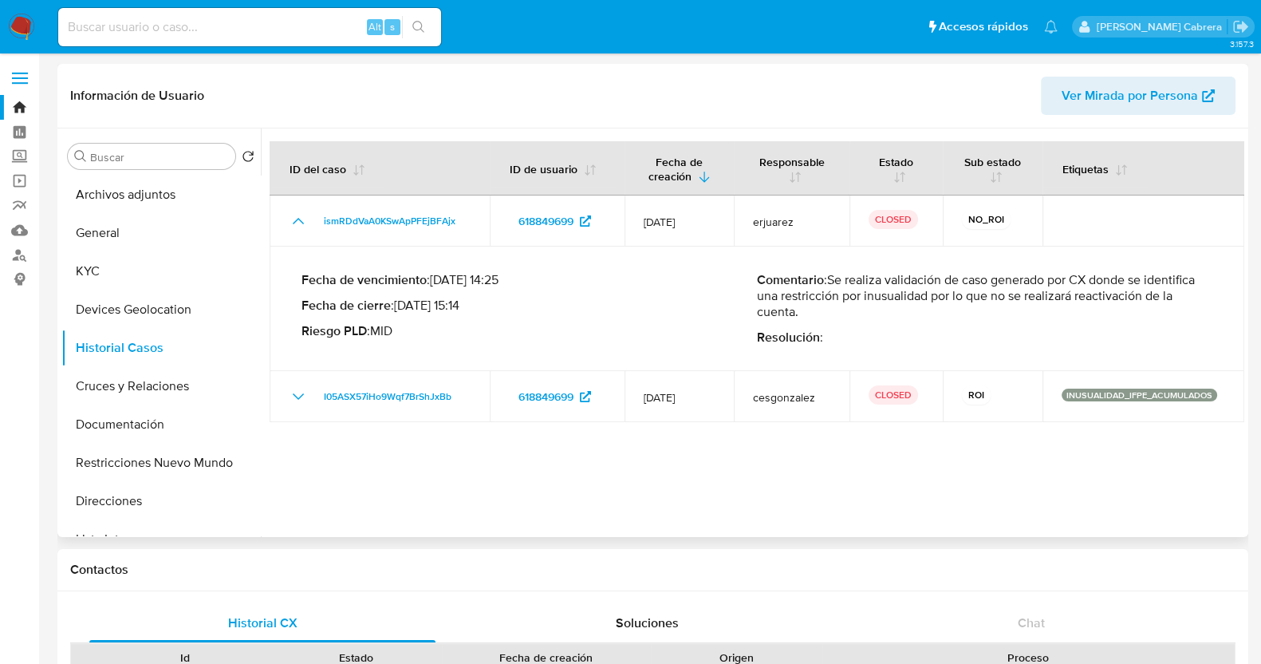
drag, startPoint x: 831, startPoint y: 284, endPoint x: 854, endPoint y: 309, distance: 33.9
click at [854, 309] on p "Comentario : Se realiza validación de caso generado por CX donde se identifica …" at bounding box center [984, 296] width 455 height 48
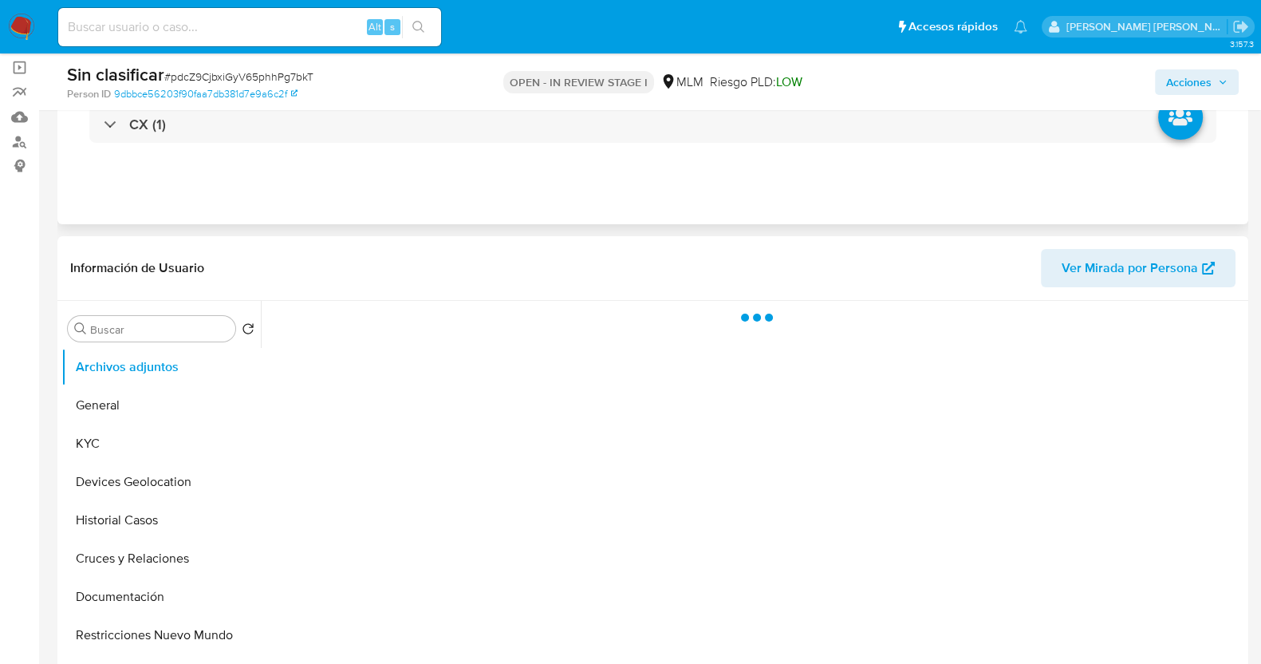
scroll to position [235, 0]
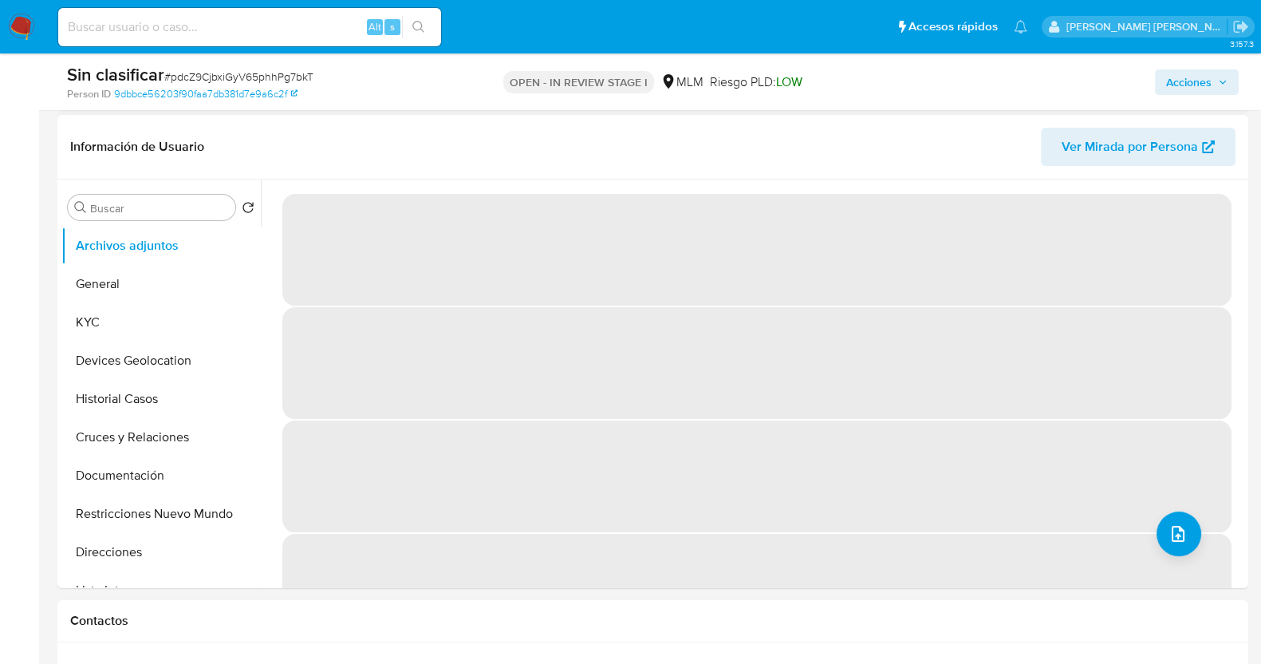
select select "10"
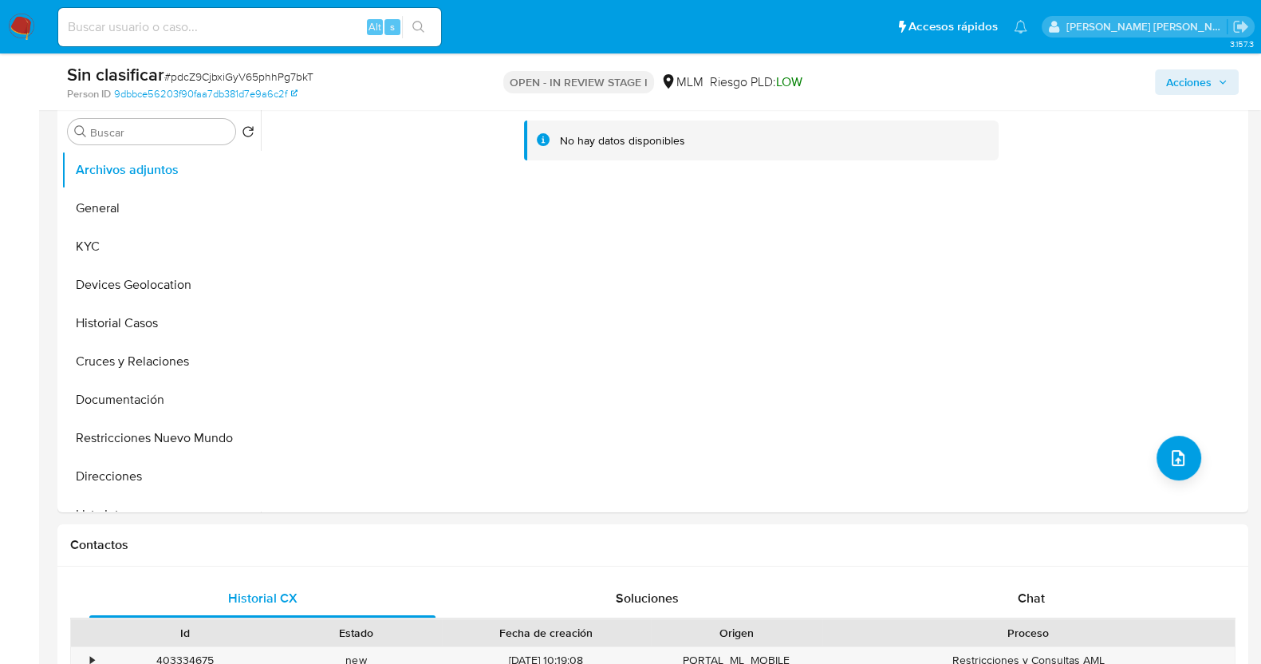
scroll to position [312, 0]
click at [124, 310] on button "Historial Casos" at bounding box center [154, 321] width 187 height 38
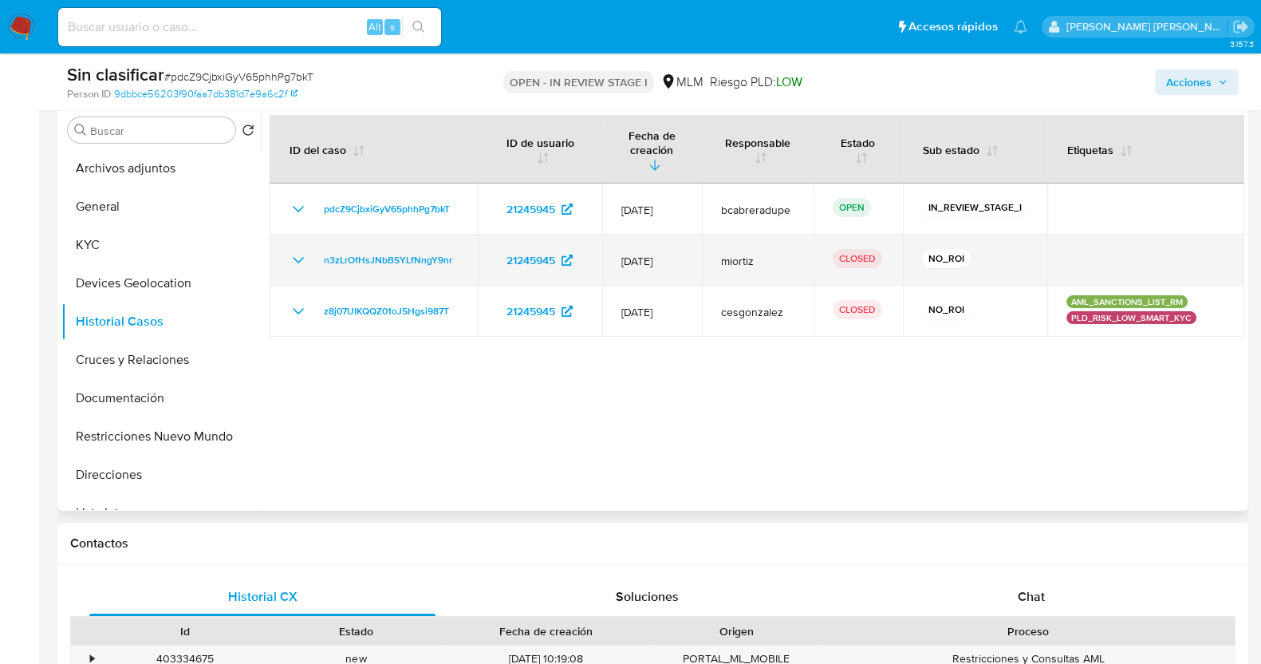
click at [291, 250] on icon "Mostrar/Ocultar" at bounding box center [298, 259] width 19 height 19
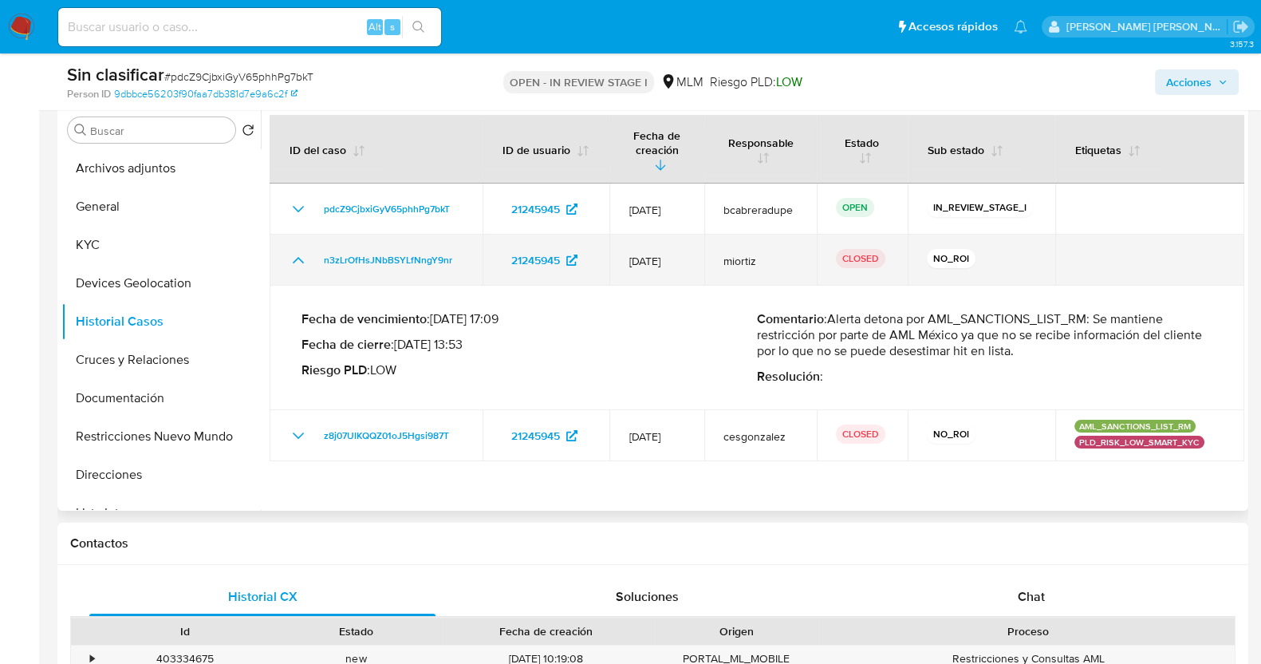
click at [291, 250] on icon "Mostrar/Ocultar" at bounding box center [298, 259] width 19 height 19
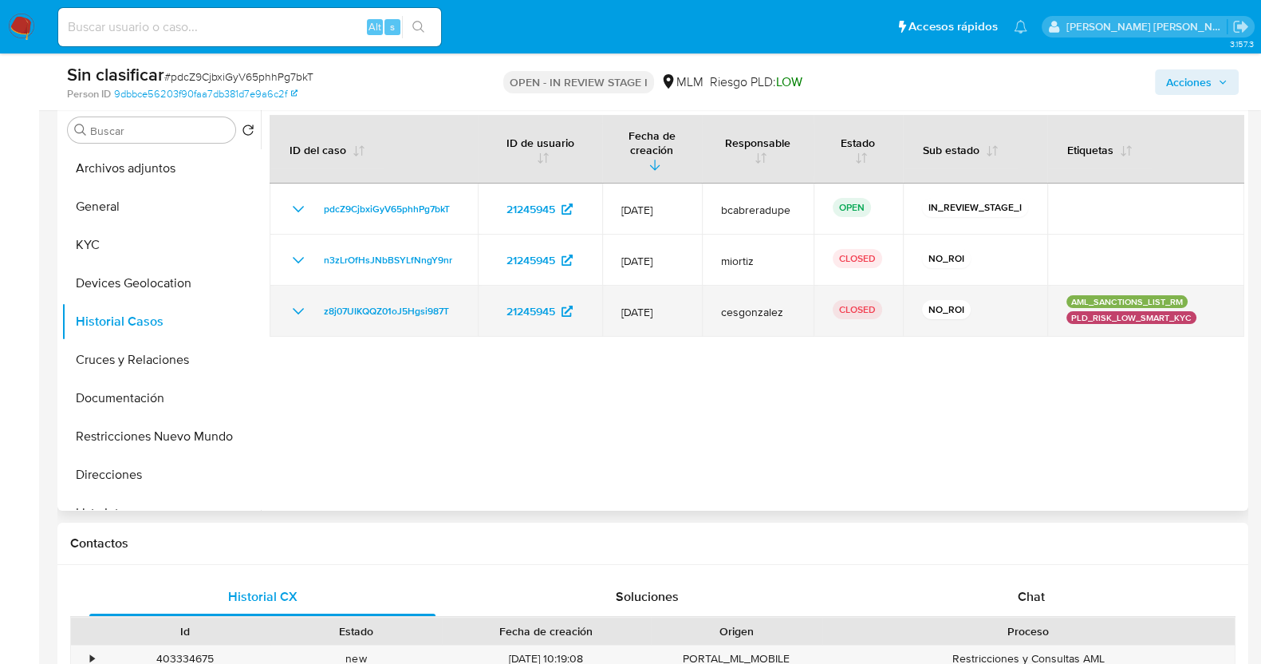
click at [295, 308] on icon "Mostrar/Ocultar" at bounding box center [298, 311] width 11 height 6
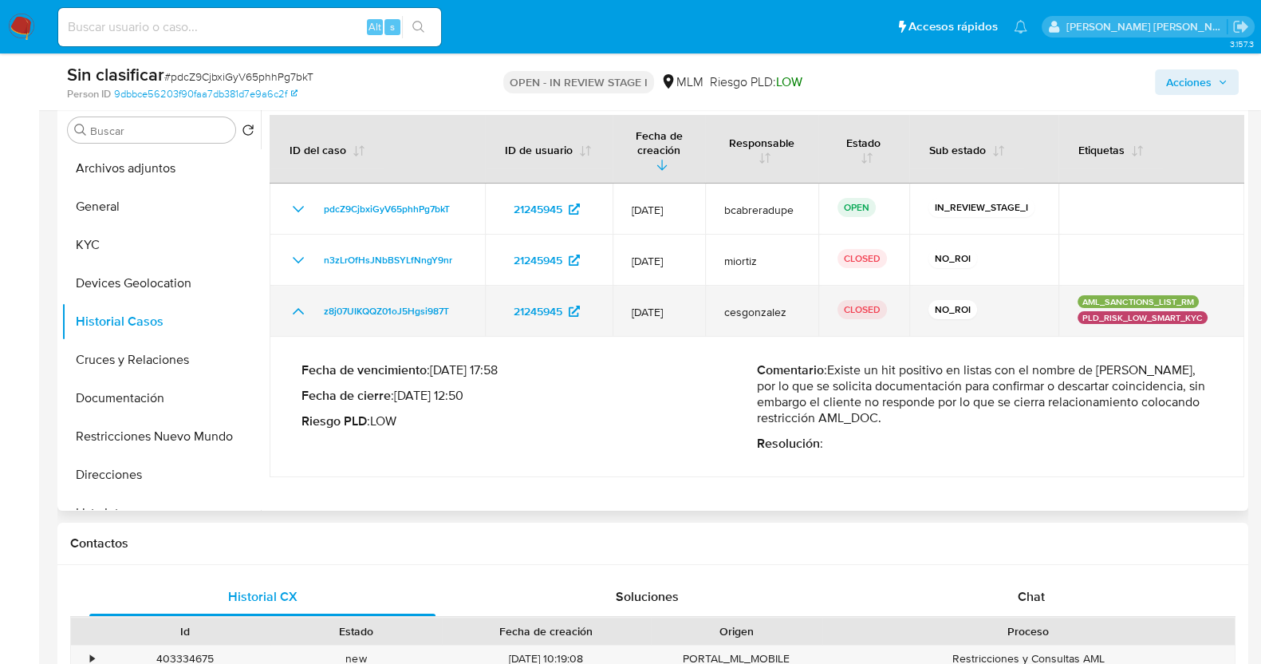
click at [295, 308] on icon "Mostrar/Ocultar" at bounding box center [298, 311] width 11 height 6
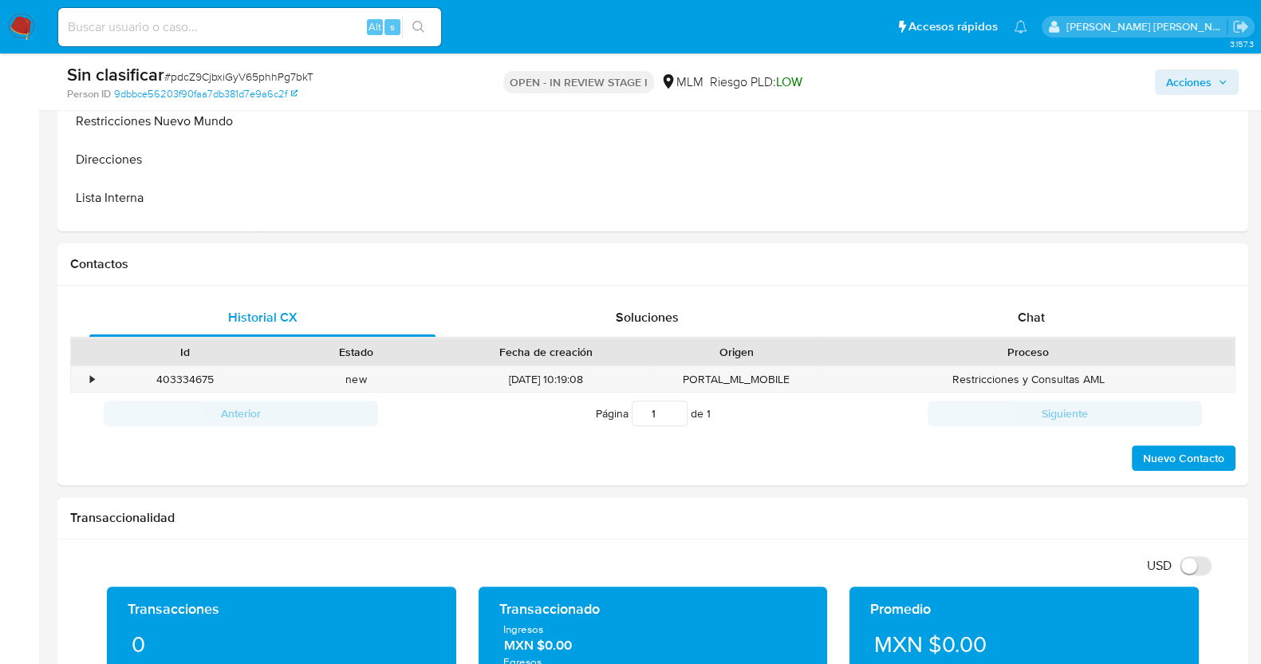
scroll to position [700, 0]
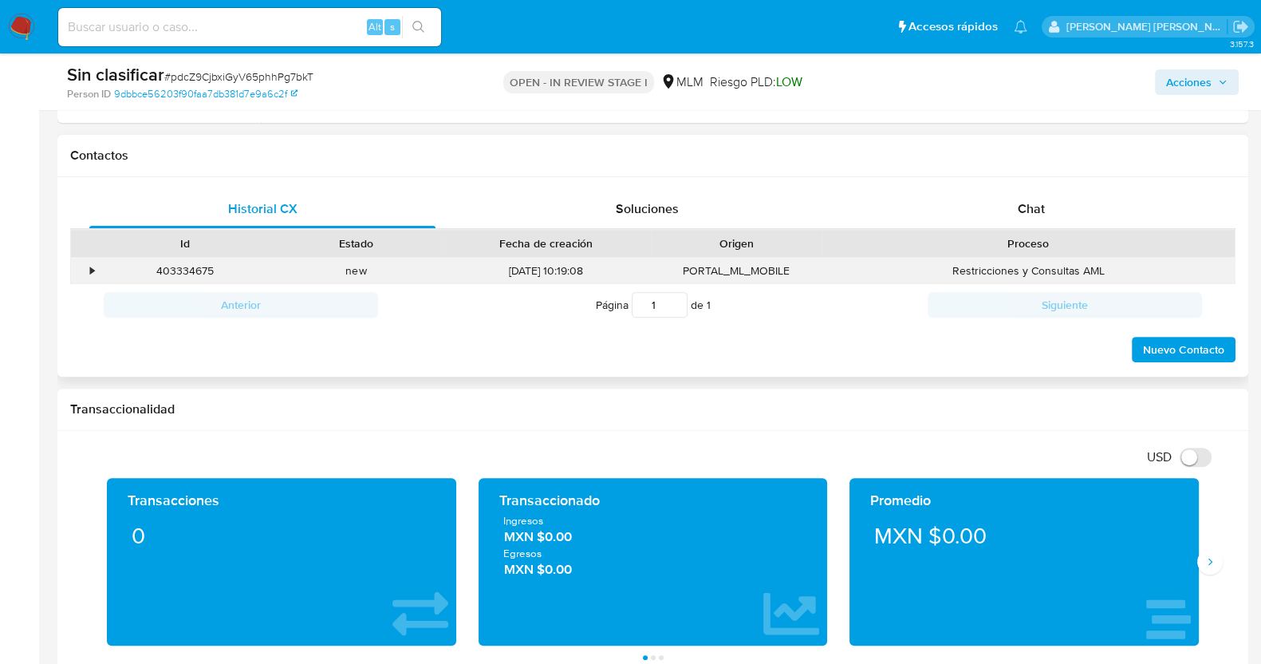
click at [88, 269] on div "•" at bounding box center [85, 271] width 28 height 26
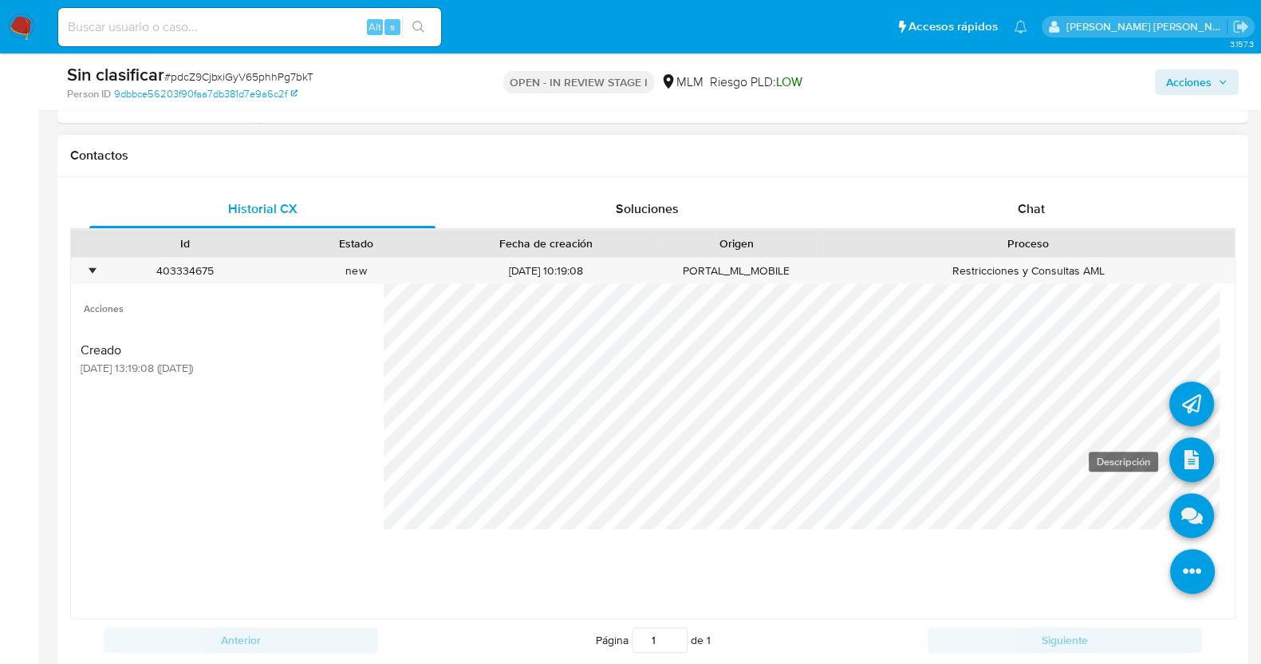
click at [1173, 448] on icon at bounding box center [1191, 459] width 45 height 45
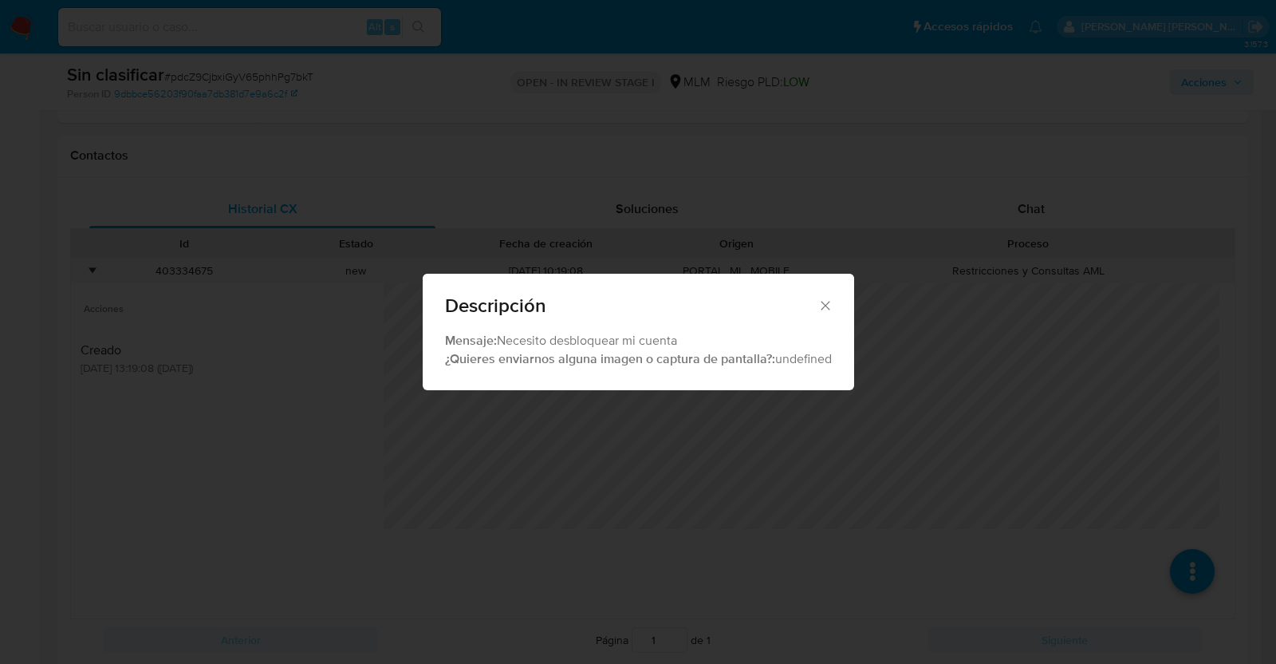
click at [826, 302] on icon "Cerrar" at bounding box center [826, 306] width 16 height 16
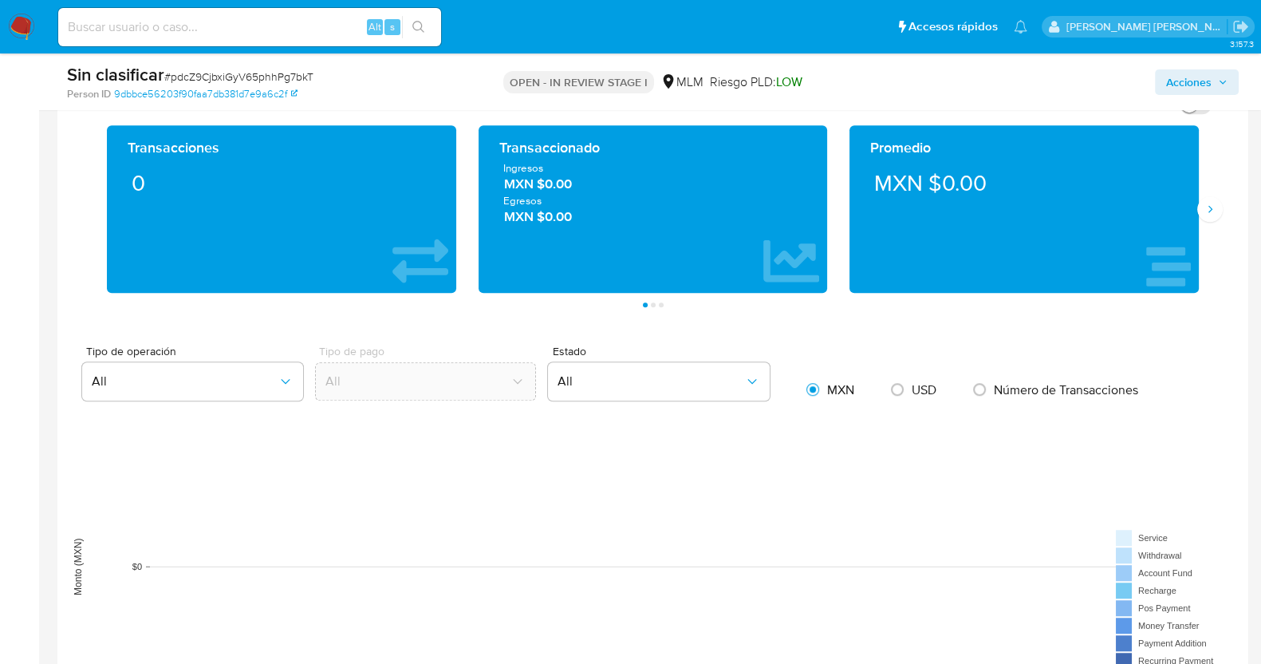
scroll to position [1387, 0]
click at [1210, 215] on button "Siguiente" at bounding box center [1210, 209] width 26 height 26
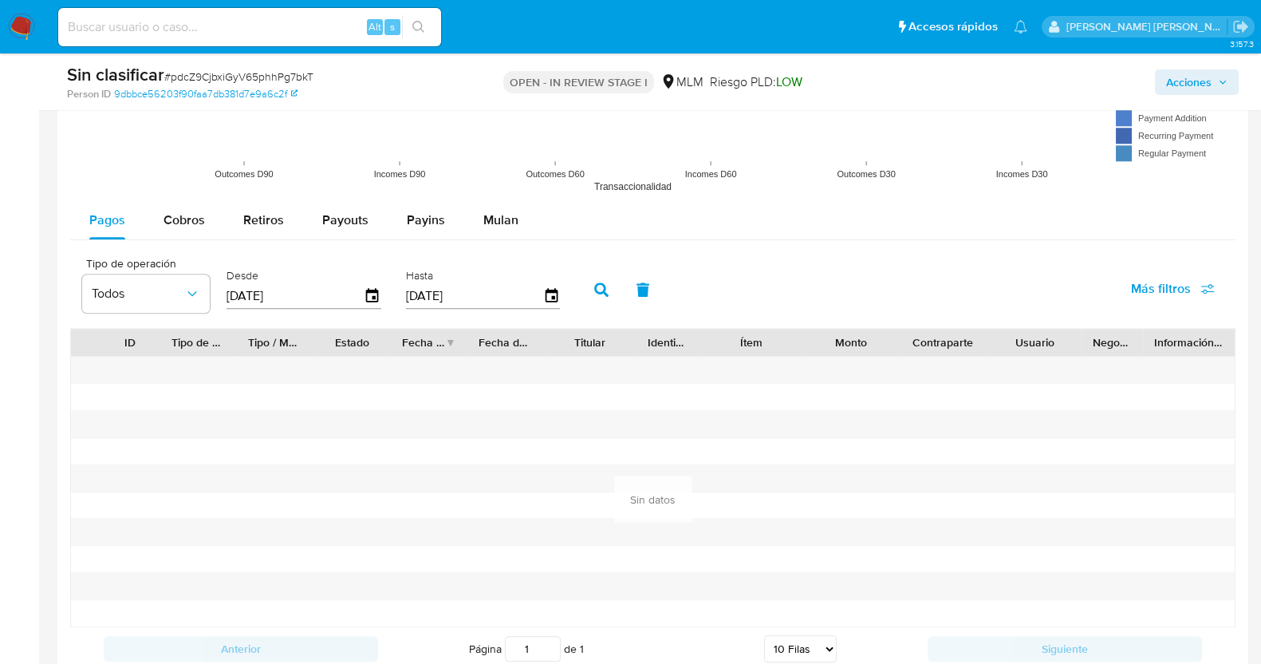
scroll to position [1936, 0]
